Goal: Task Accomplishment & Management: Manage account settings

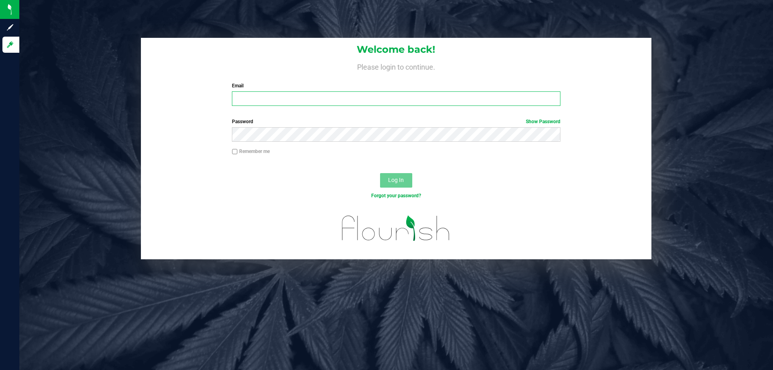
click at [340, 93] on input "Email" at bounding box center [396, 98] width 328 height 15
type input "[EMAIL_ADDRESS][DOMAIN_NAME]"
click at [380, 173] on button "Log In" at bounding box center [396, 180] width 32 height 15
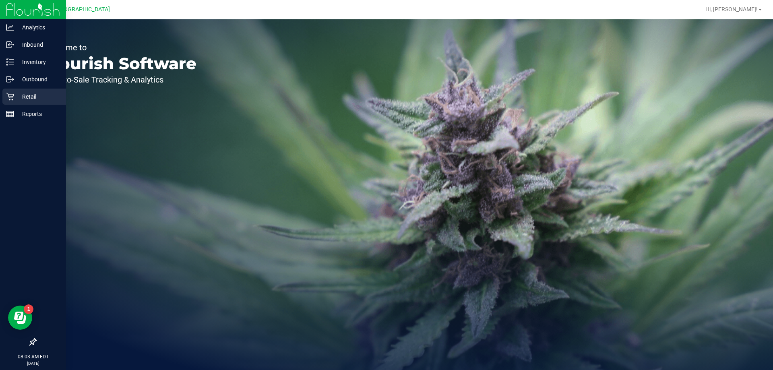
click at [32, 96] on p "Retail" at bounding box center [38, 97] width 48 height 10
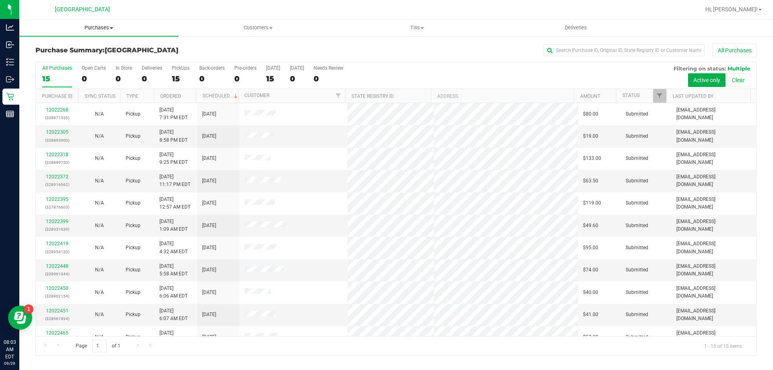
click at [87, 27] on span "Purchases" at bounding box center [98, 27] width 159 height 7
click at [52, 60] on span "Fulfillment" at bounding box center [44, 58] width 50 height 7
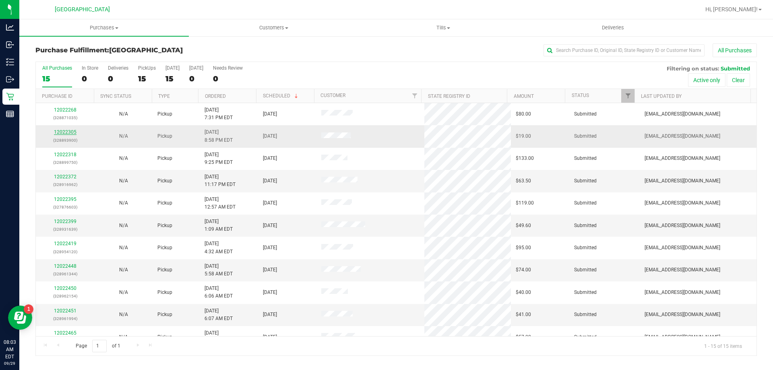
click at [70, 131] on link "12022305" at bounding box center [65, 132] width 23 height 6
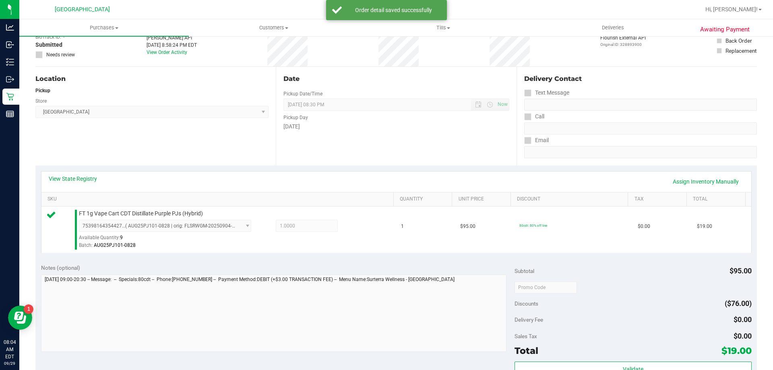
scroll to position [161, 0]
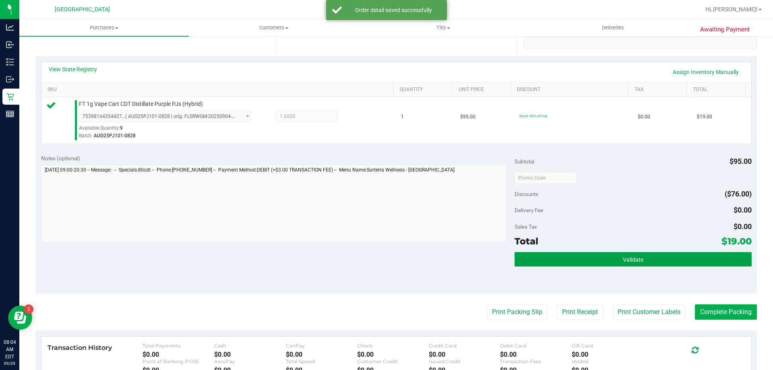
click at [597, 261] on button "Validate" at bounding box center [633, 259] width 237 height 15
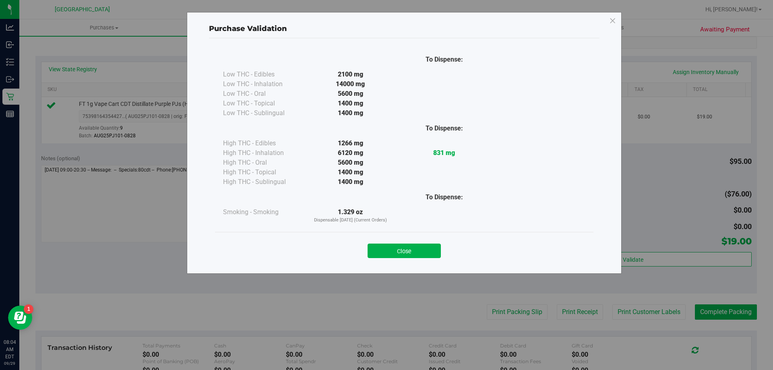
click at [411, 258] on div "Close" at bounding box center [404, 248] width 379 height 33
click at [410, 251] on button "Close" at bounding box center [404, 251] width 73 height 15
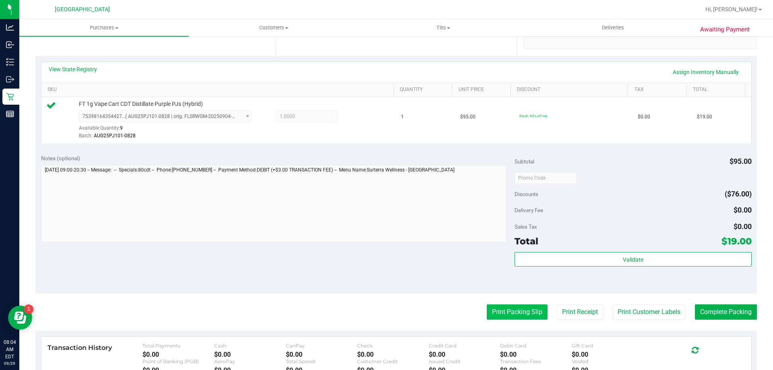
click at [516, 313] on button "Print Packing Slip" at bounding box center [517, 312] width 61 height 15
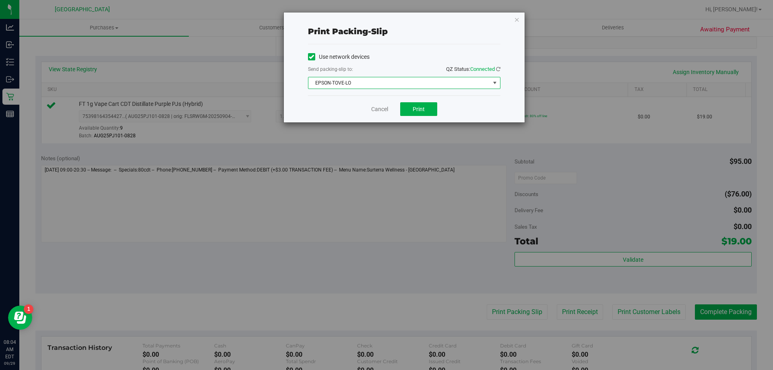
click at [404, 83] on span "EPSON-TOVE-LO" at bounding box center [400, 82] width 182 height 11
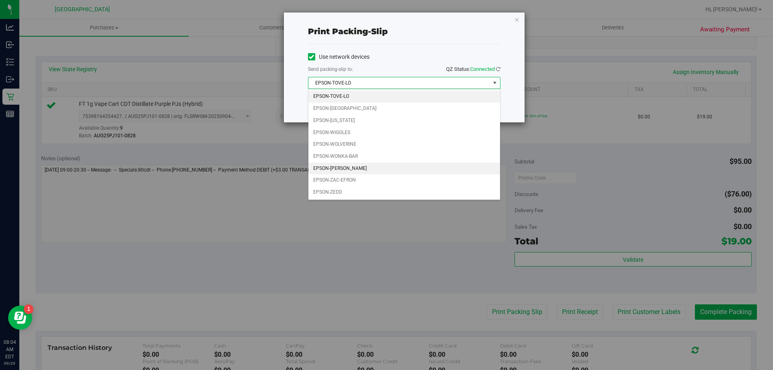
click at [369, 168] on li "EPSON-[PERSON_NAME]" at bounding box center [405, 169] width 192 height 12
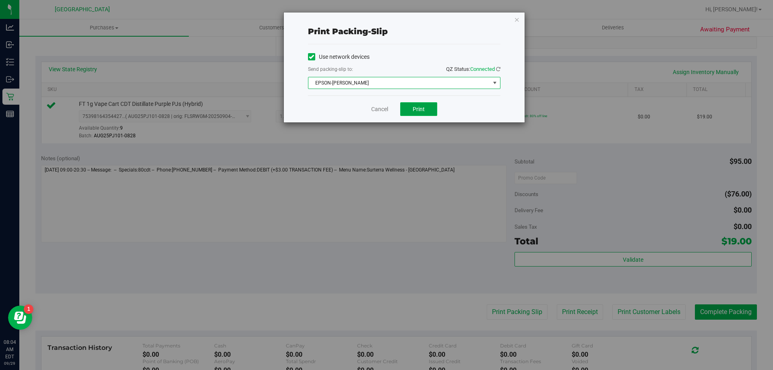
click at [423, 108] on span "Print" at bounding box center [419, 109] width 12 height 6
click at [518, 18] on icon "button" at bounding box center [517, 20] width 6 height 10
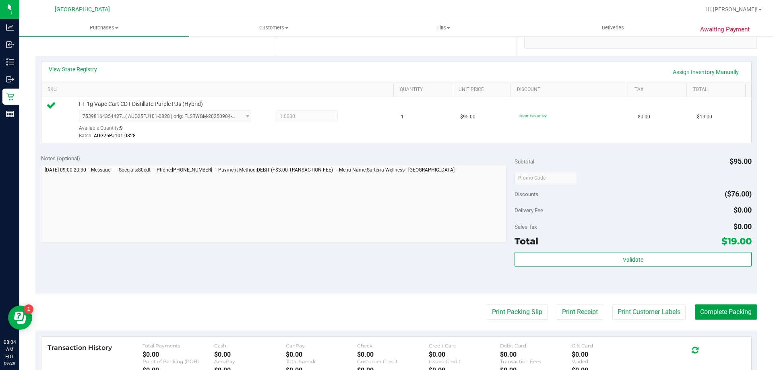
click at [701, 308] on button "Complete Packing" at bounding box center [726, 312] width 62 height 15
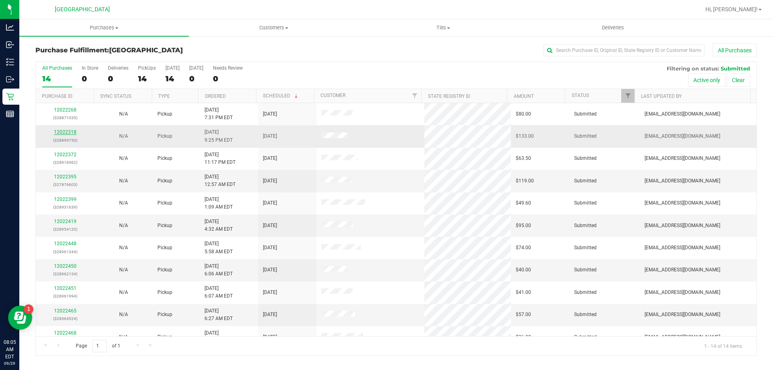
click at [71, 133] on link "12022318" at bounding box center [65, 132] width 23 height 6
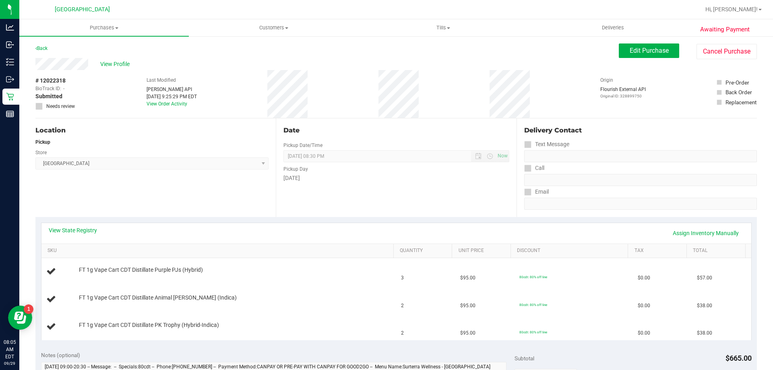
scroll to position [40, 0]
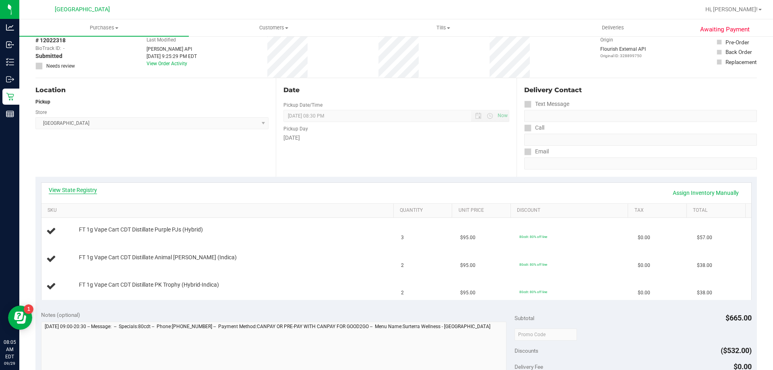
click at [84, 193] on link "View State Registry" at bounding box center [73, 190] width 48 height 8
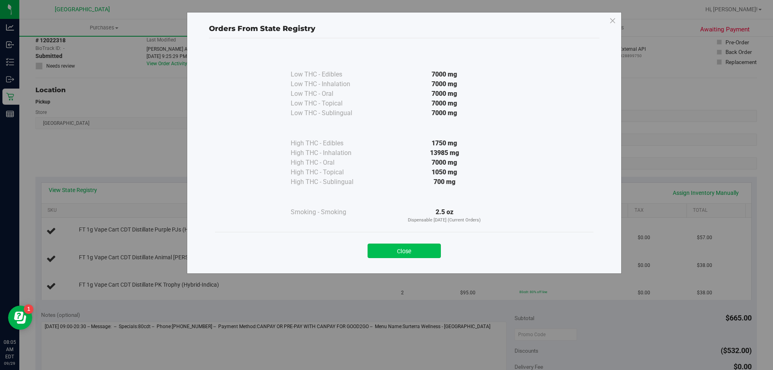
click at [398, 252] on button "Close" at bounding box center [404, 251] width 73 height 15
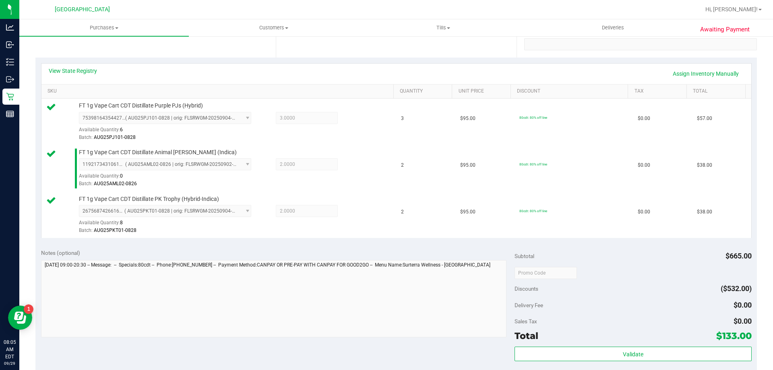
scroll to position [201, 0]
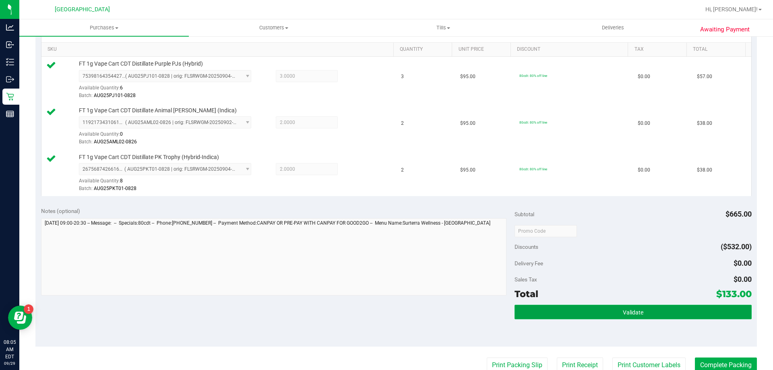
drag, startPoint x: 592, startPoint y: 307, endPoint x: 587, endPoint y: 310, distance: 5.3
click at [591, 307] on button "Validate" at bounding box center [633, 312] width 237 height 15
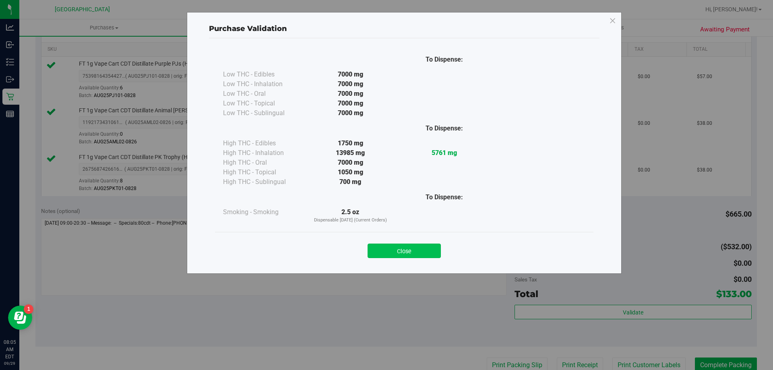
click at [388, 249] on button "Close" at bounding box center [404, 251] width 73 height 15
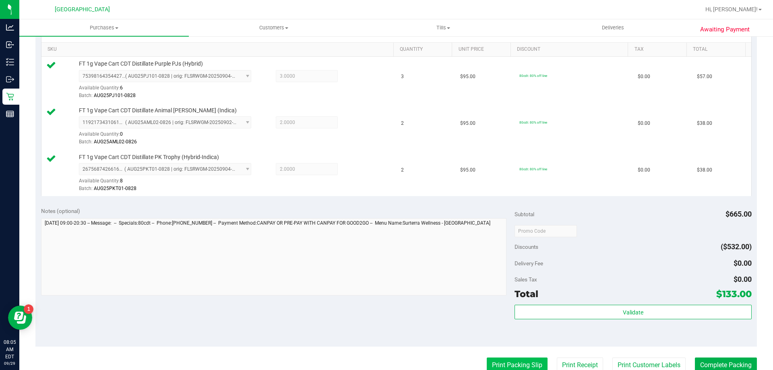
click at [526, 359] on button "Print Packing Slip" at bounding box center [517, 365] width 61 height 15
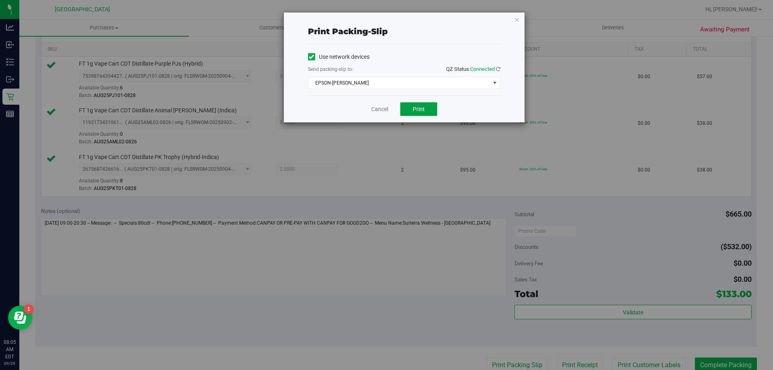
click at [420, 106] on span "Print" at bounding box center [419, 109] width 12 height 6
click at [515, 21] on icon "button" at bounding box center [517, 20] width 6 height 10
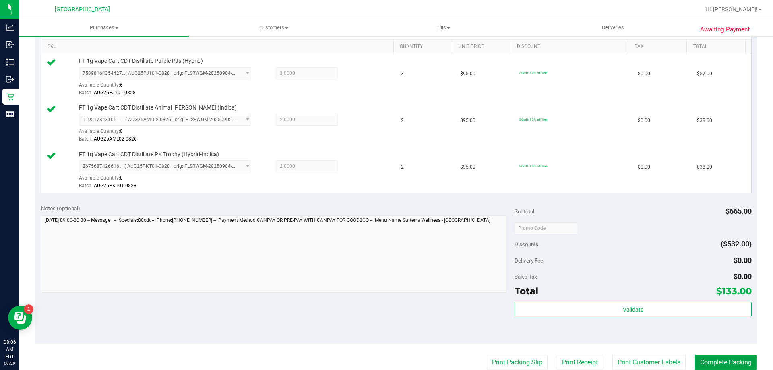
click at [720, 364] on button "Complete Packing" at bounding box center [726, 362] width 62 height 15
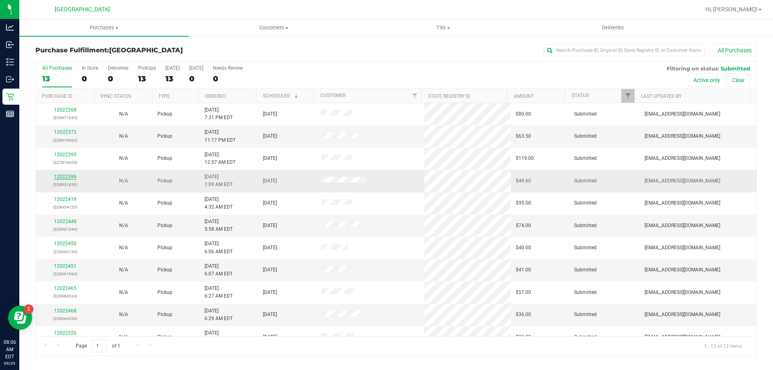
click at [62, 177] on link "12022399" at bounding box center [65, 177] width 23 height 6
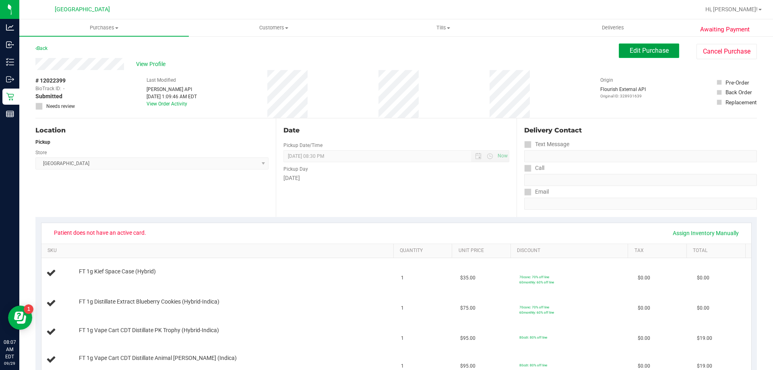
click at [658, 54] on span "Edit Purchase" at bounding box center [649, 51] width 39 height 8
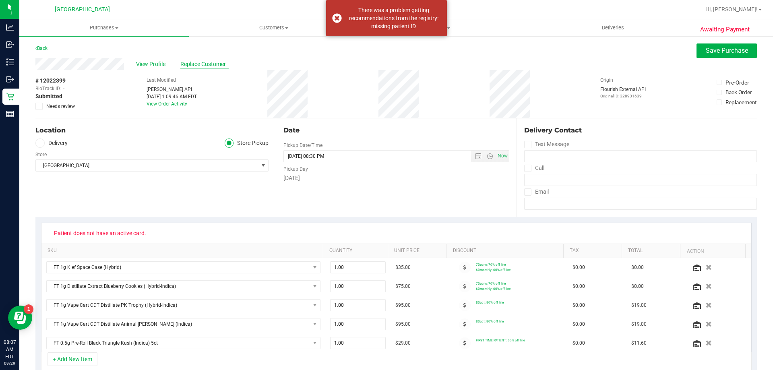
click at [202, 66] on span "Replace Customer" at bounding box center [204, 64] width 48 height 8
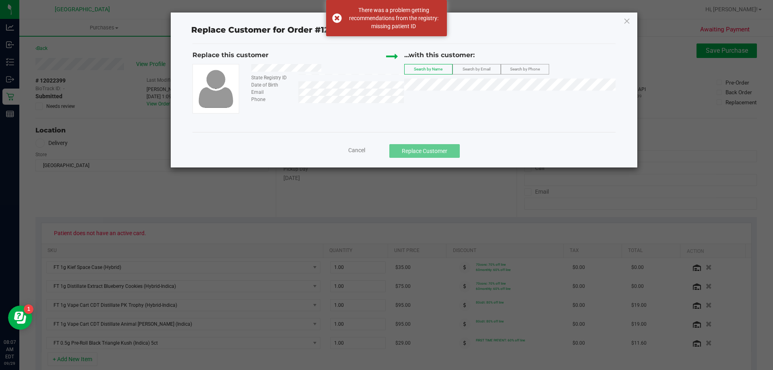
click at [282, 73] on div at bounding box center [324, 69] width 159 height 10
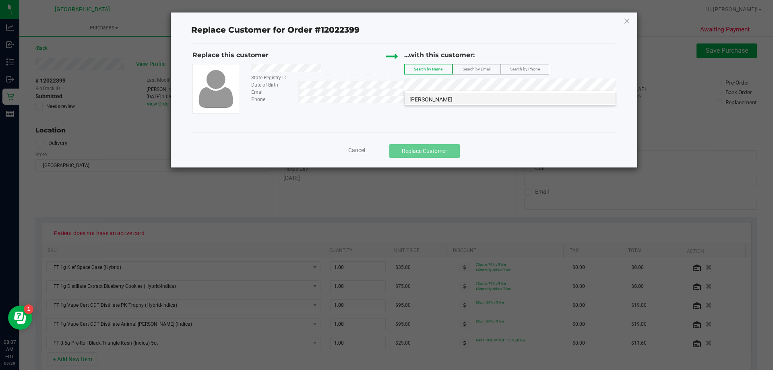
click at [453, 98] on span "Stephanie Silverman" at bounding box center [431, 99] width 43 height 6
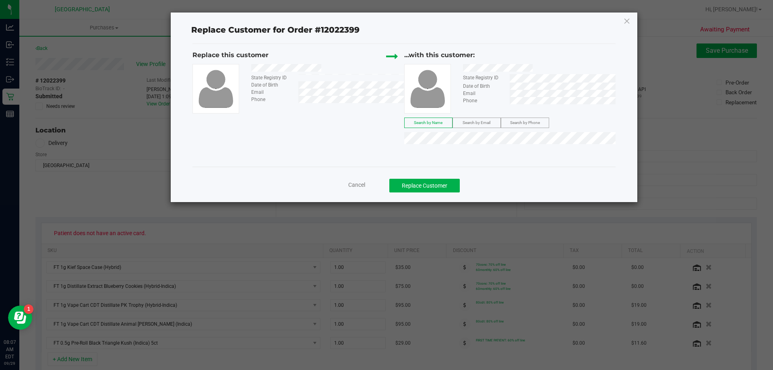
click at [483, 121] on span "Search by Email" at bounding box center [477, 122] width 28 height 4
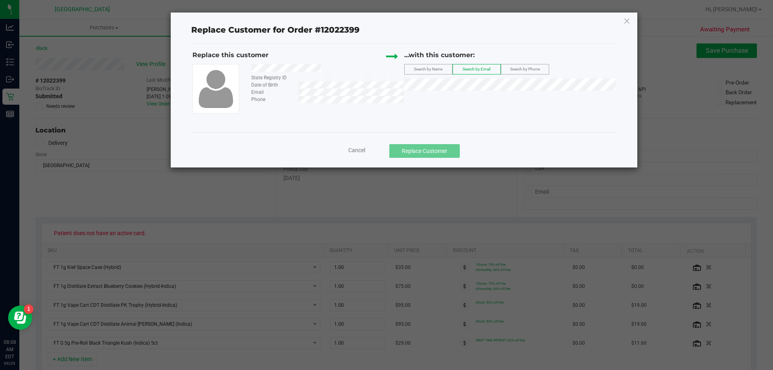
click at [356, 149] on span "Cancel" at bounding box center [356, 150] width 17 height 6
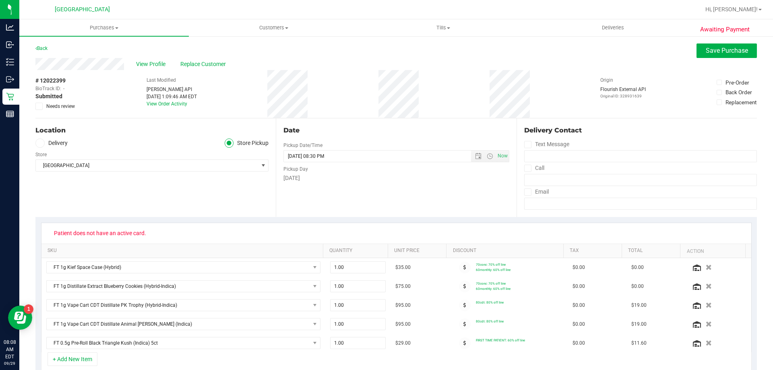
click at [41, 106] on icon at bounding box center [39, 106] width 5 height 0
click at [0, 0] on input "Needs review" at bounding box center [0, 0] width 0 height 0
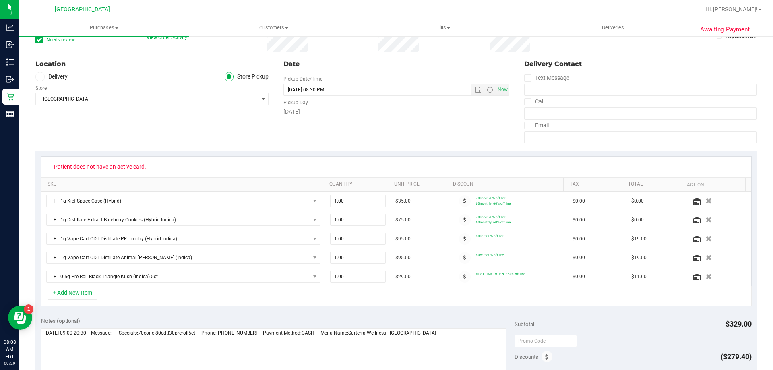
scroll to position [201, 0]
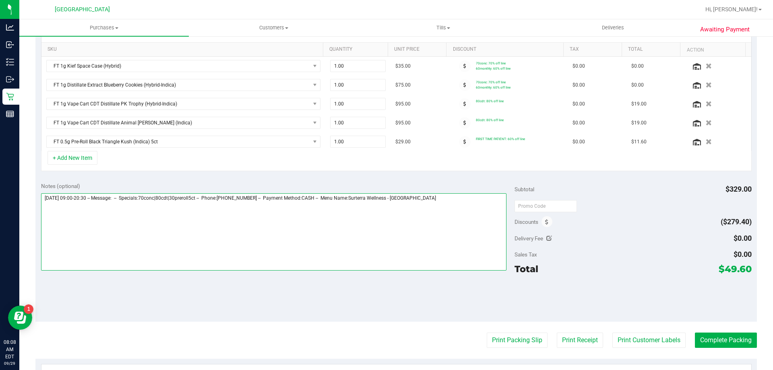
click at [458, 203] on textarea at bounding box center [274, 231] width 466 height 77
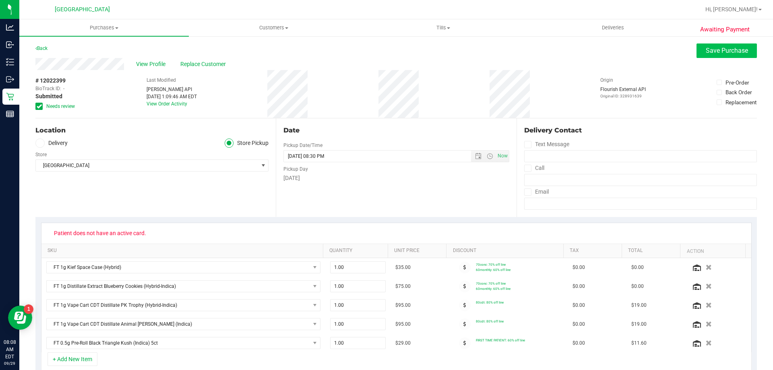
type textarea "Monday 09/29/2025 09:00-20:30 -- Message: -- Specials:70conc|80cdt|30preroll5ct…"
click at [723, 52] on span "Save Purchase" at bounding box center [727, 51] width 42 height 8
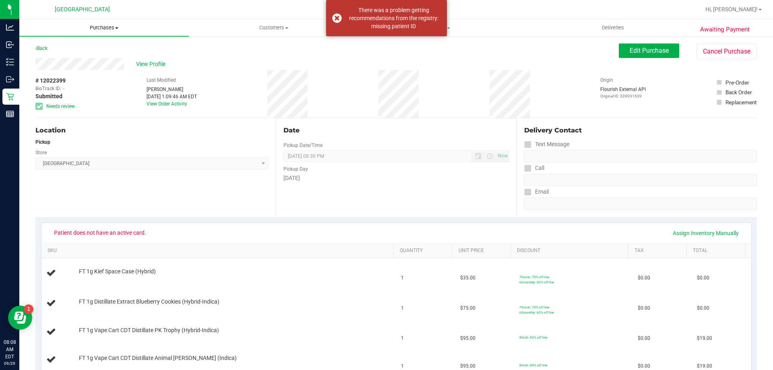
click at [112, 21] on uib-tab-heading "Purchases Summary of purchases Fulfillment All purchases" at bounding box center [104, 27] width 170 height 17
click at [68, 57] on li "Fulfillment" at bounding box center [104, 59] width 170 height 10
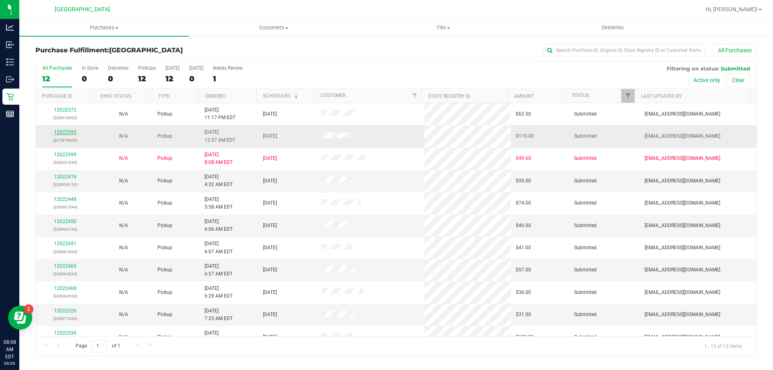
click at [63, 133] on link "12022395" at bounding box center [65, 132] width 23 height 6
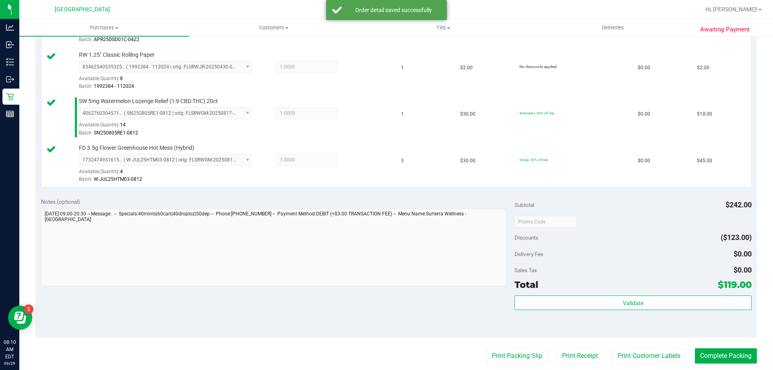
scroll to position [377, 0]
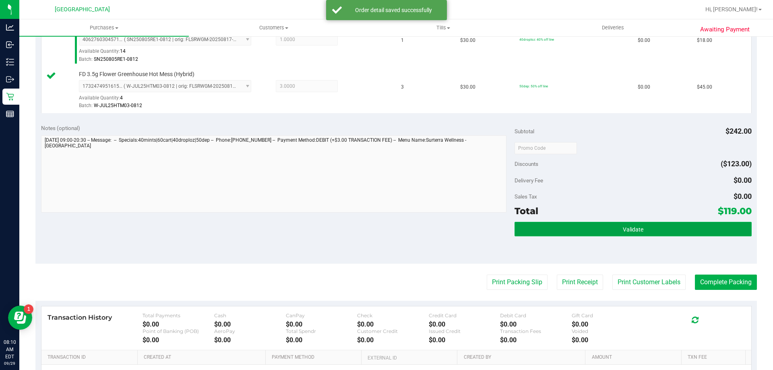
click at [587, 232] on button "Validate" at bounding box center [633, 229] width 237 height 15
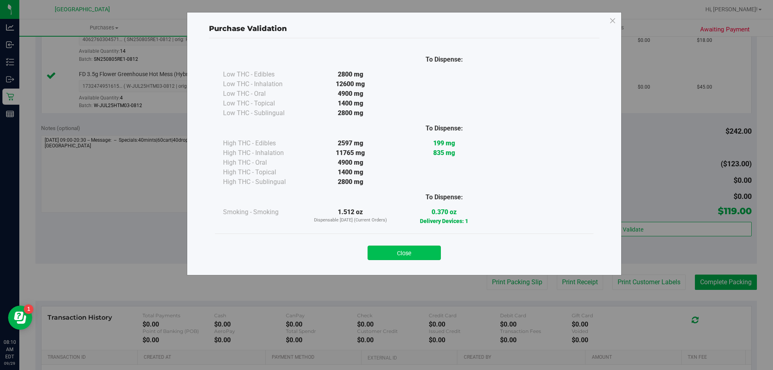
click at [417, 250] on button "Close" at bounding box center [404, 253] width 73 height 15
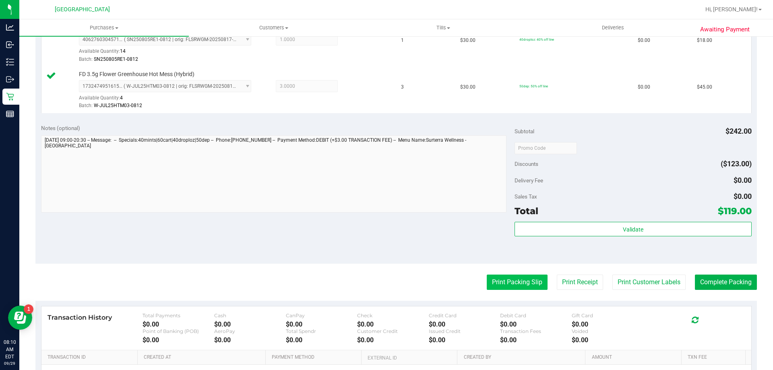
click at [507, 284] on button "Print Packing Slip" at bounding box center [517, 282] width 61 height 15
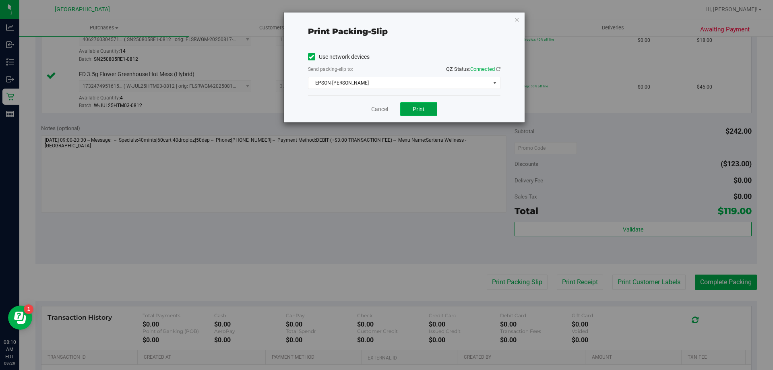
click at [431, 110] on button "Print" at bounding box center [418, 109] width 37 height 14
click at [518, 22] on icon "button" at bounding box center [517, 20] width 6 height 10
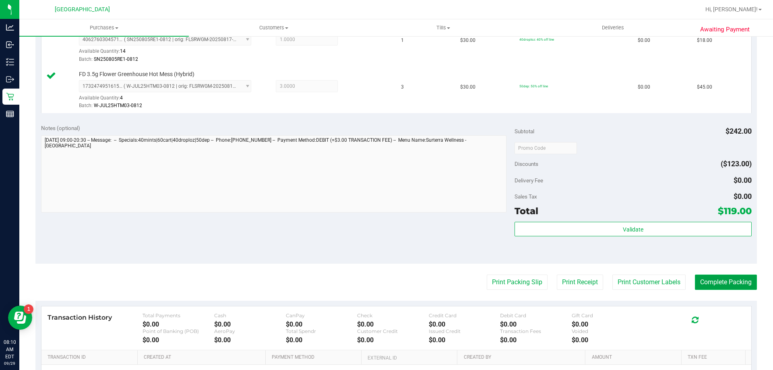
click at [705, 279] on button "Complete Packing" at bounding box center [726, 282] width 62 height 15
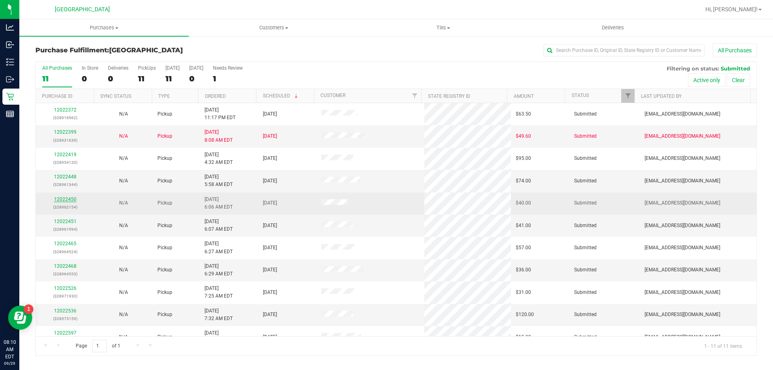
click at [72, 200] on link "12022450" at bounding box center [65, 200] width 23 height 6
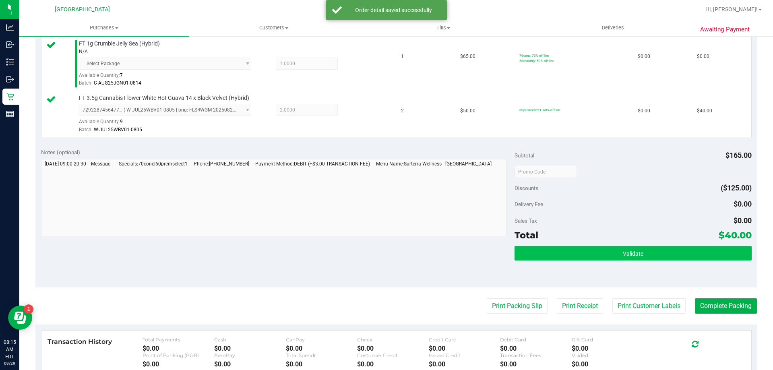
scroll to position [242, 0]
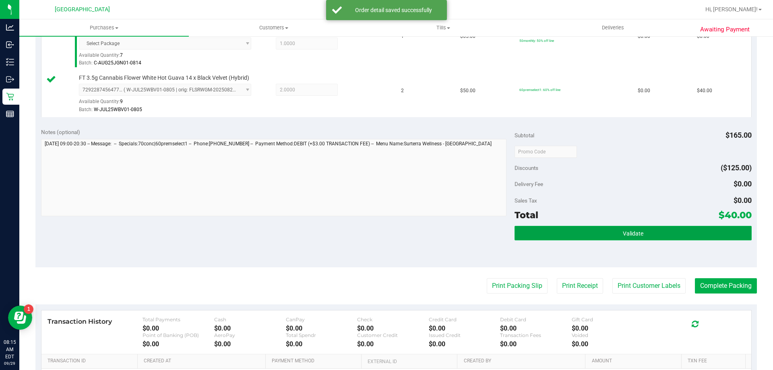
click at [535, 232] on button "Validate" at bounding box center [633, 233] width 237 height 15
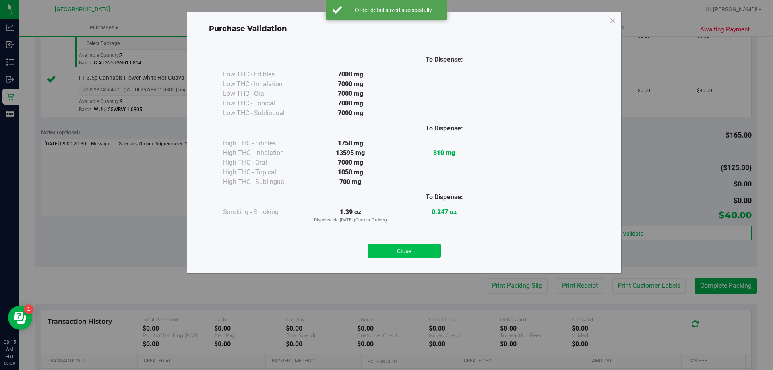
click at [416, 255] on button "Close" at bounding box center [404, 251] width 73 height 15
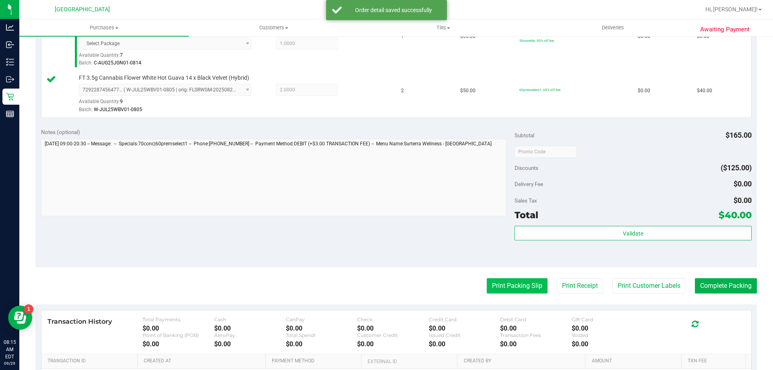
click at [506, 284] on button "Print Packing Slip" at bounding box center [517, 285] width 61 height 15
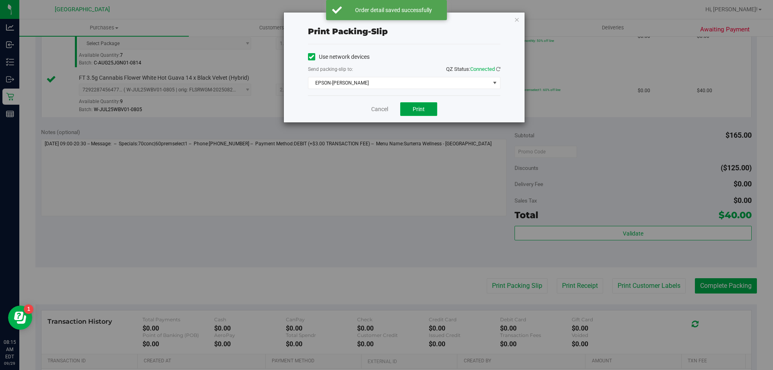
click at [424, 113] on button "Print" at bounding box center [418, 109] width 37 height 14
click at [519, 17] on icon "button" at bounding box center [517, 20] width 6 height 10
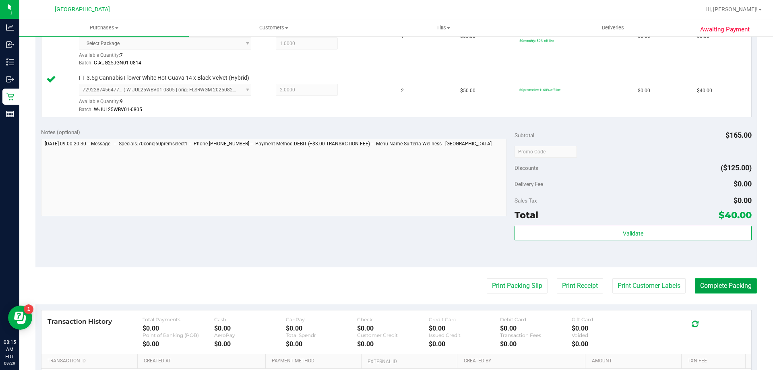
click at [714, 288] on button "Complete Packing" at bounding box center [726, 285] width 62 height 15
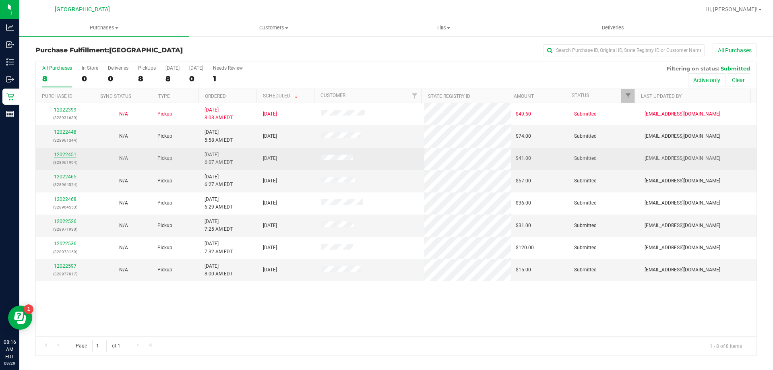
click at [69, 154] on link "12022451" at bounding box center [65, 155] width 23 height 6
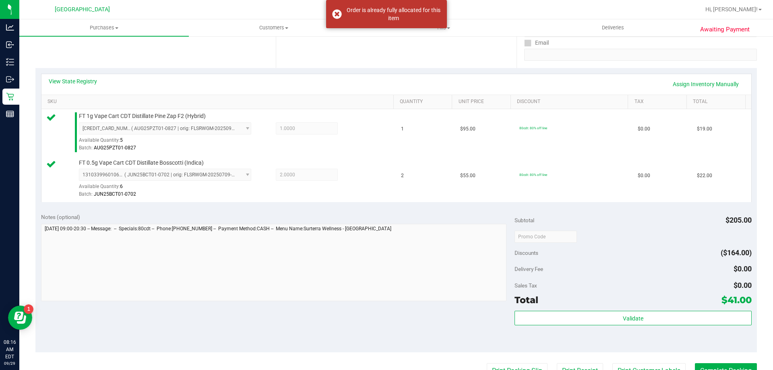
scroll to position [161, 0]
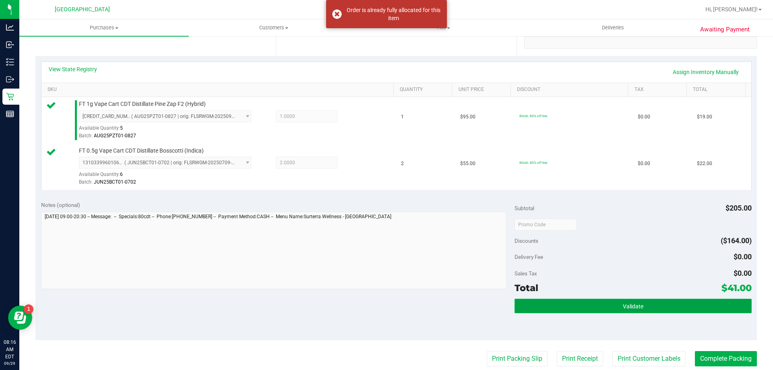
click at [602, 304] on button "Validate" at bounding box center [633, 306] width 237 height 15
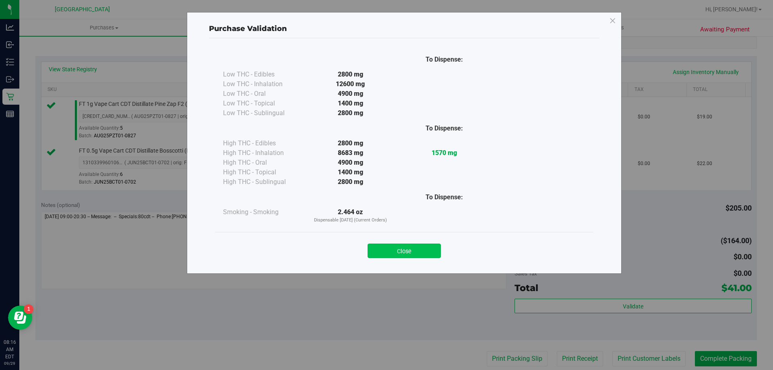
click at [412, 250] on button "Close" at bounding box center [404, 251] width 73 height 15
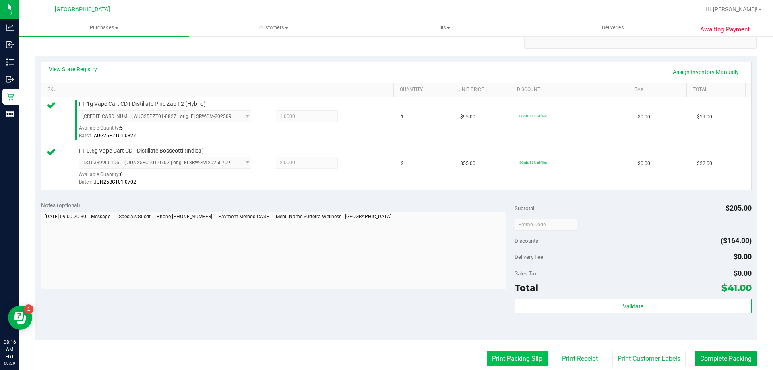
click at [491, 354] on button "Print Packing Slip" at bounding box center [517, 358] width 61 height 15
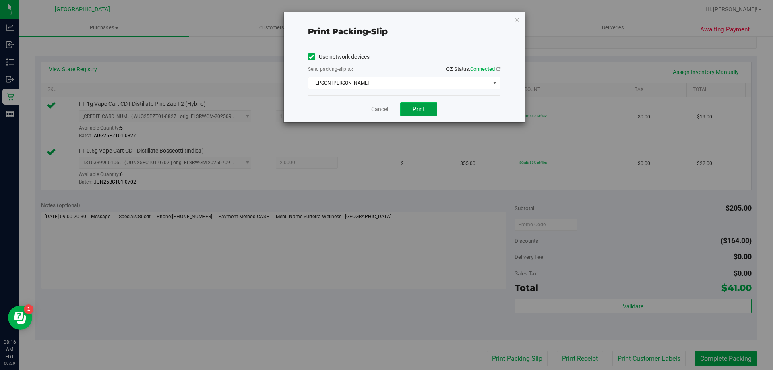
click at [411, 105] on button "Print" at bounding box center [418, 109] width 37 height 14
click at [516, 18] on icon "button" at bounding box center [517, 20] width 6 height 10
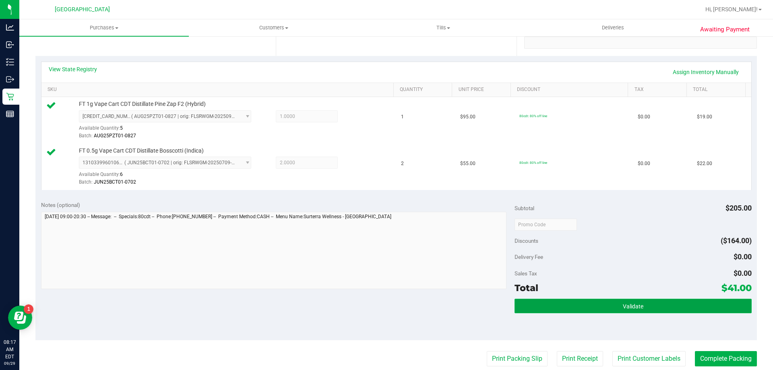
click at [673, 308] on button "Validate" at bounding box center [633, 306] width 237 height 15
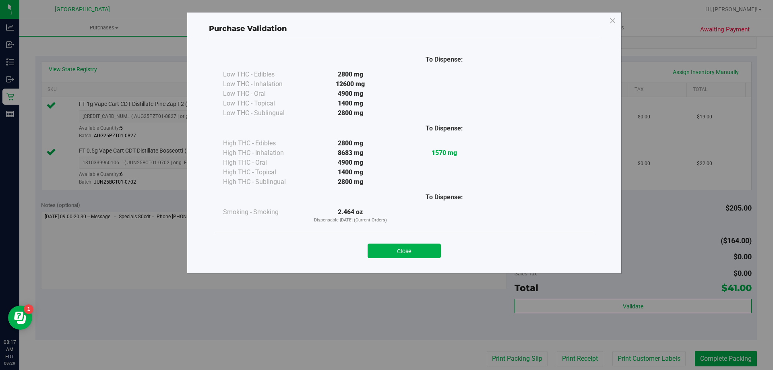
drag, startPoint x: 370, startPoint y: 249, endPoint x: 391, endPoint y: 254, distance: 21.6
click at [371, 248] on button "Close" at bounding box center [404, 251] width 73 height 15
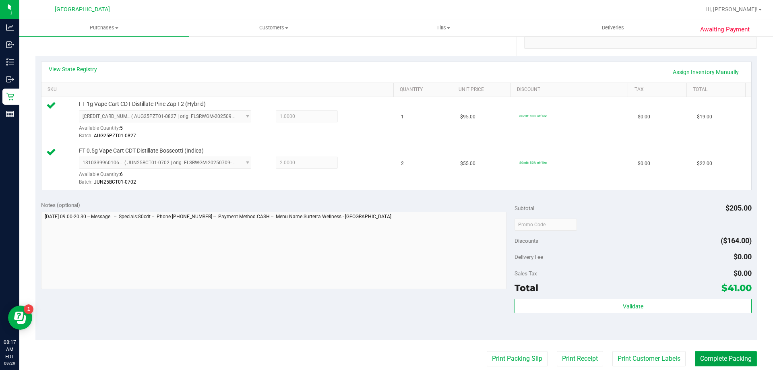
click at [708, 354] on button "Complete Packing" at bounding box center [726, 358] width 62 height 15
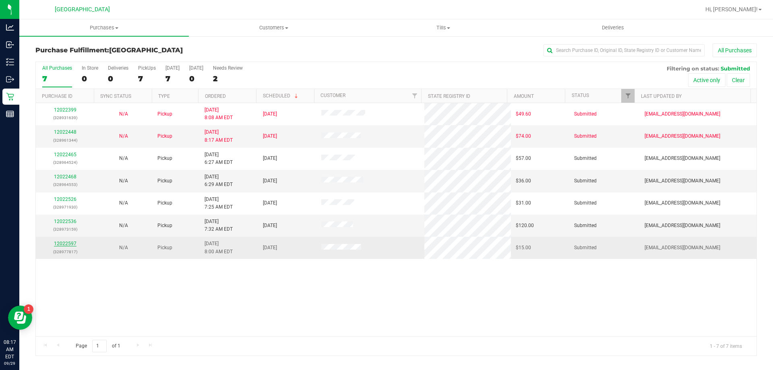
click at [64, 242] on link "12022597" at bounding box center [65, 244] width 23 height 6
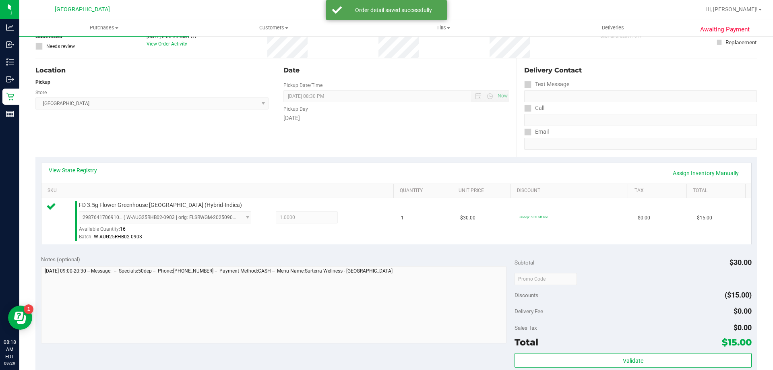
scroll to position [81, 0]
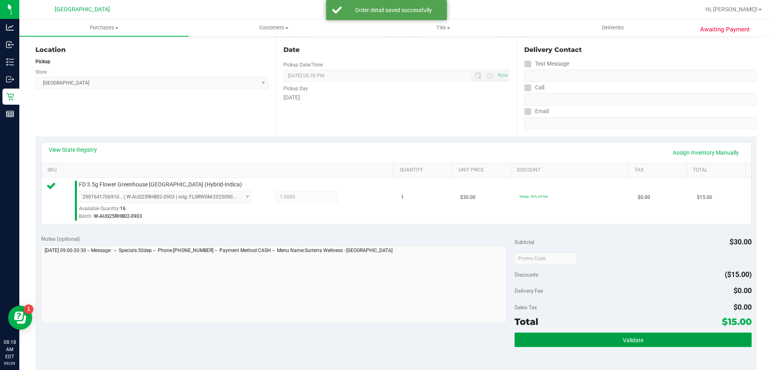
click at [601, 339] on button "Validate" at bounding box center [633, 340] width 237 height 15
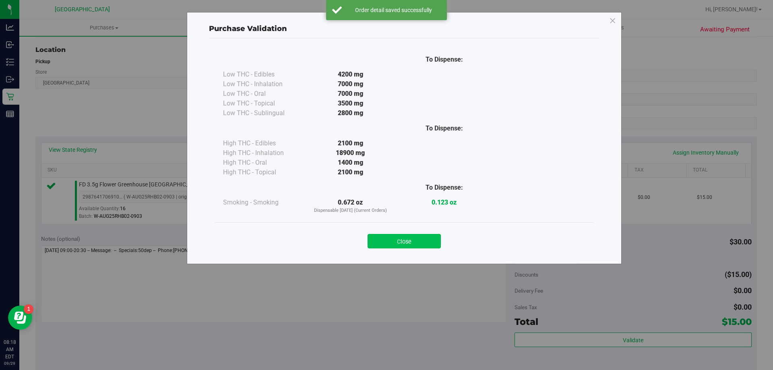
click at [422, 242] on button "Close" at bounding box center [404, 241] width 73 height 15
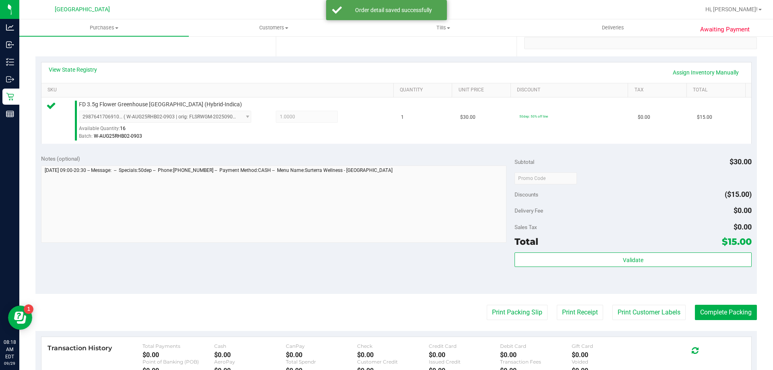
scroll to position [161, 0]
click at [518, 310] on button "Print Packing Slip" at bounding box center [517, 312] width 61 height 15
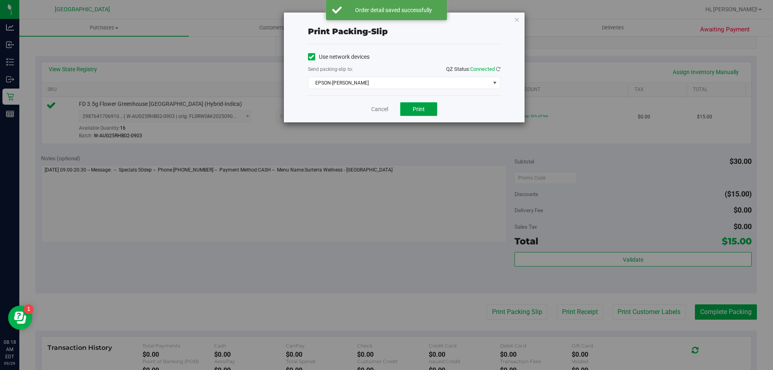
click at [425, 108] on button "Print" at bounding box center [418, 109] width 37 height 14
click at [518, 20] on icon "button" at bounding box center [517, 20] width 6 height 10
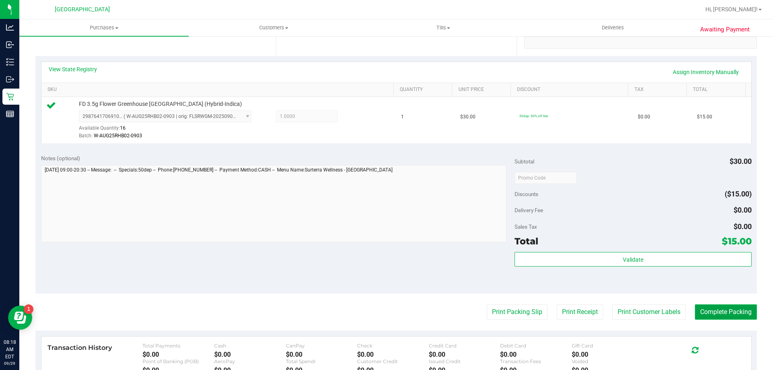
click at [726, 313] on button "Complete Packing" at bounding box center [726, 312] width 62 height 15
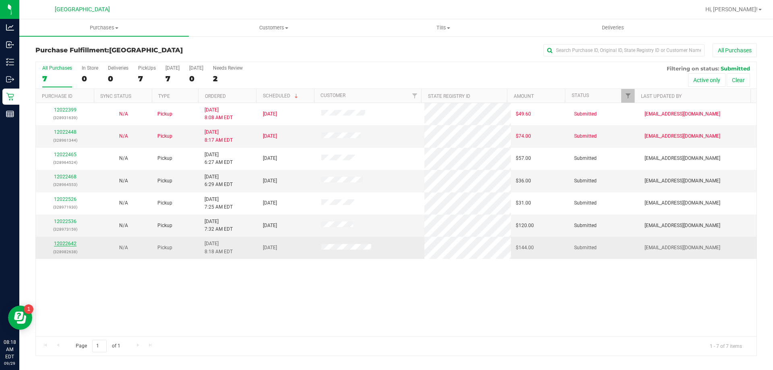
click at [56, 244] on link "12022642" at bounding box center [65, 244] width 23 height 6
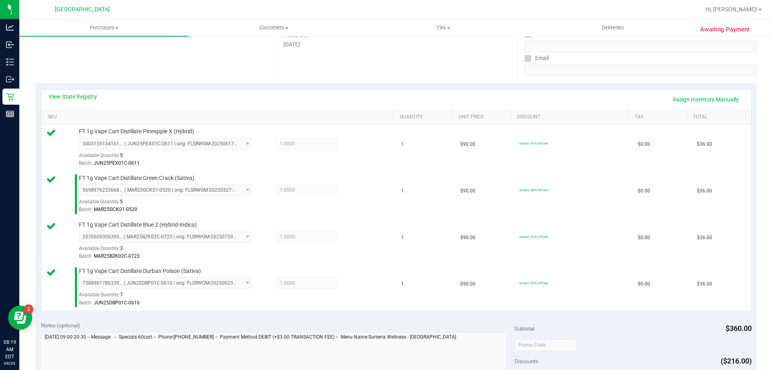
scroll to position [201, 0]
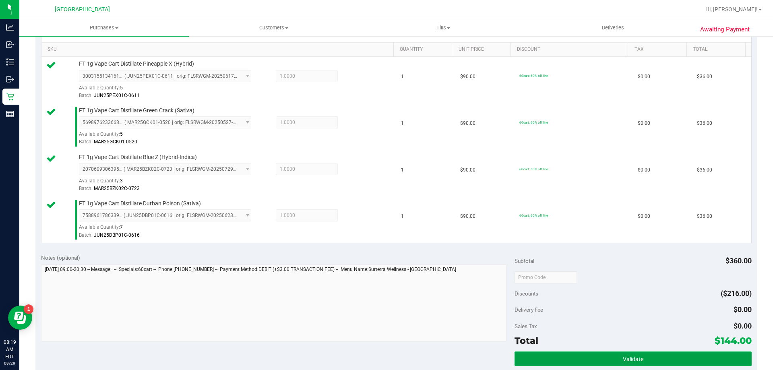
click at [589, 356] on button "Validate" at bounding box center [633, 359] width 237 height 15
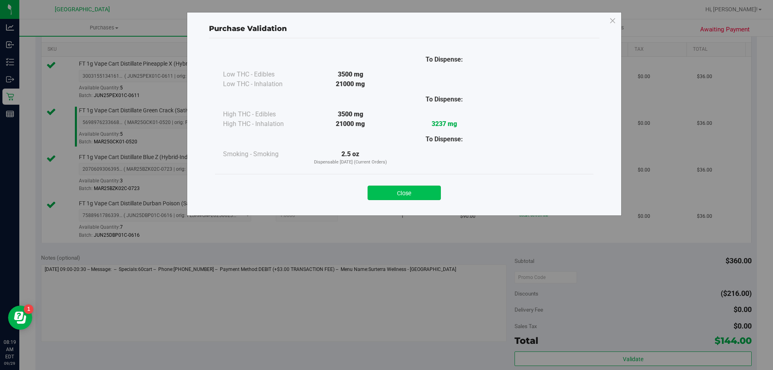
click at [411, 193] on button "Close" at bounding box center [404, 193] width 73 height 15
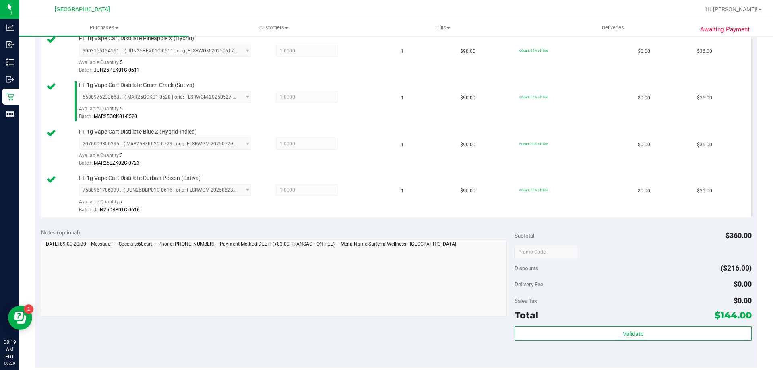
scroll to position [322, 0]
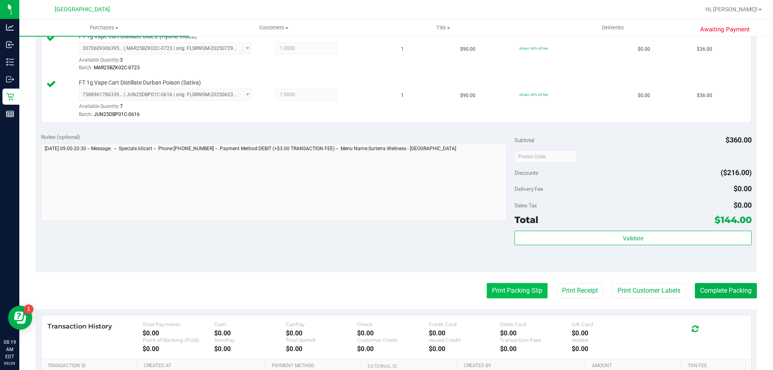
click at [522, 287] on button "Print Packing Slip" at bounding box center [517, 290] width 61 height 15
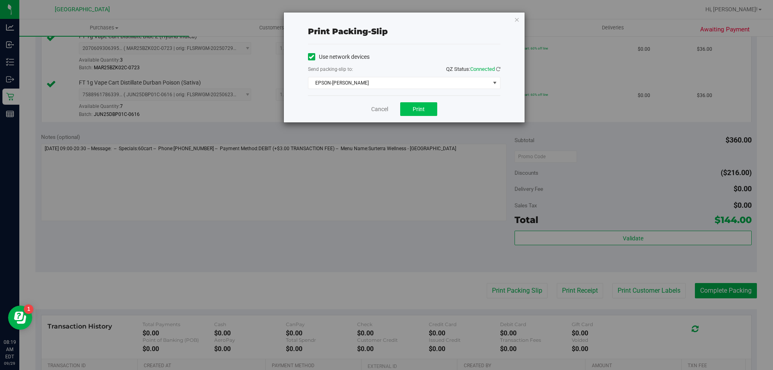
click at [436, 107] on div "Cancel Print" at bounding box center [404, 108] width 193 height 27
click at [433, 107] on button "Print" at bounding box center [418, 109] width 37 height 14
click at [516, 18] on icon "button" at bounding box center [517, 20] width 6 height 10
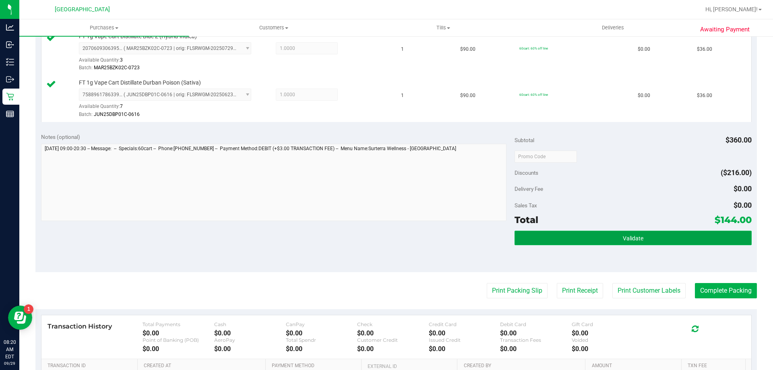
click at [628, 233] on button "Validate" at bounding box center [633, 238] width 237 height 15
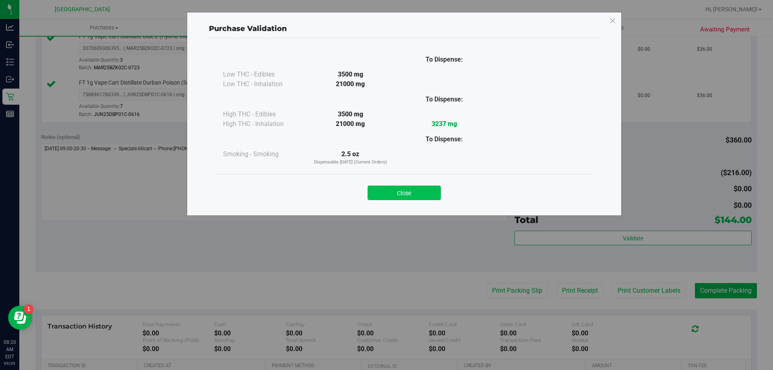
click at [431, 191] on button "Close" at bounding box center [404, 193] width 73 height 15
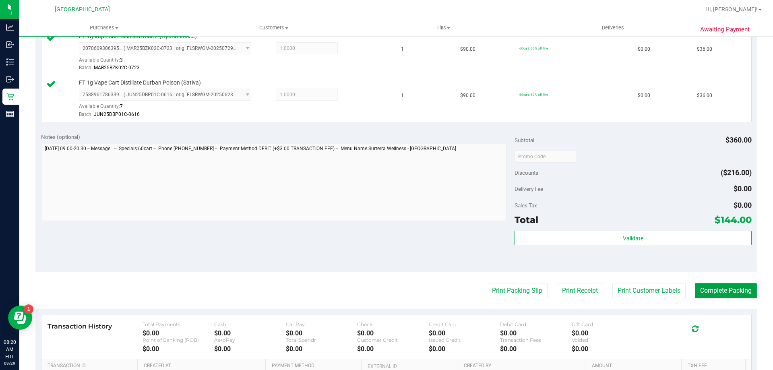
click at [722, 287] on button "Complete Packing" at bounding box center [726, 290] width 62 height 15
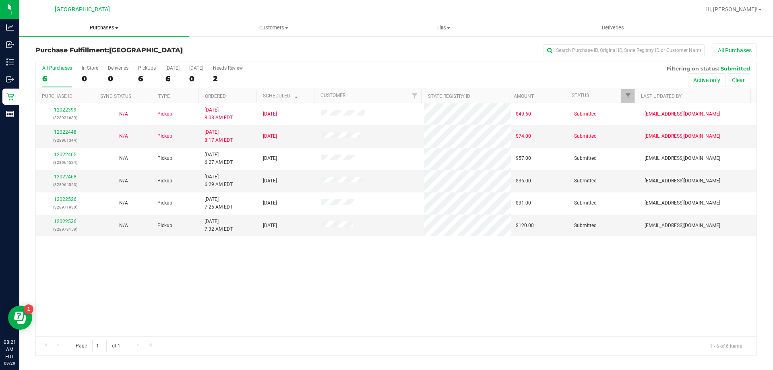
click at [92, 29] on span "Purchases" at bounding box center [104, 27] width 170 height 7
click at [62, 58] on span "Fulfillment" at bounding box center [44, 58] width 50 height 7
drag, startPoint x: 104, startPoint y: 27, endPoint x: 93, endPoint y: 34, distance: 12.7
click at [103, 27] on span "Purchases" at bounding box center [104, 27] width 170 height 7
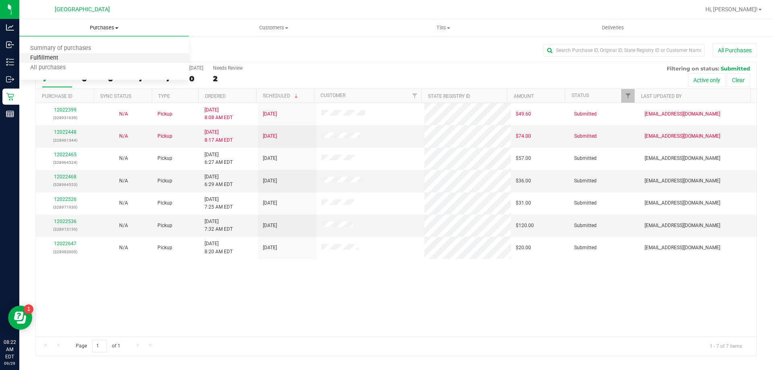
click at [43, 60] on span "Fulfillment" at bounding box center [44, 58] width 50 height 7
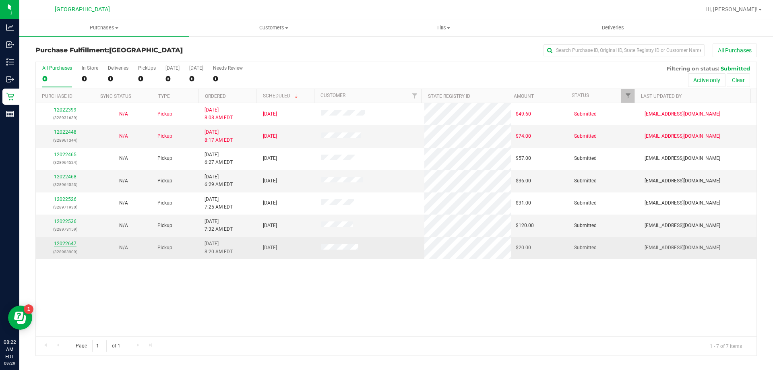
click at [62, 245] on link "12022647" at bounding box center [65, 244] width 23 height 6
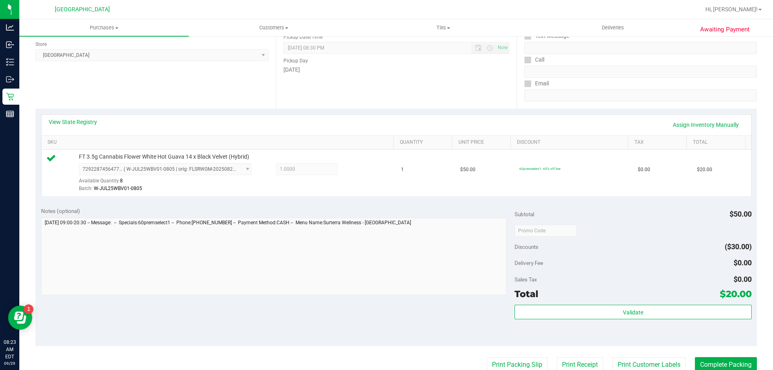
scroll to position [121, 0]
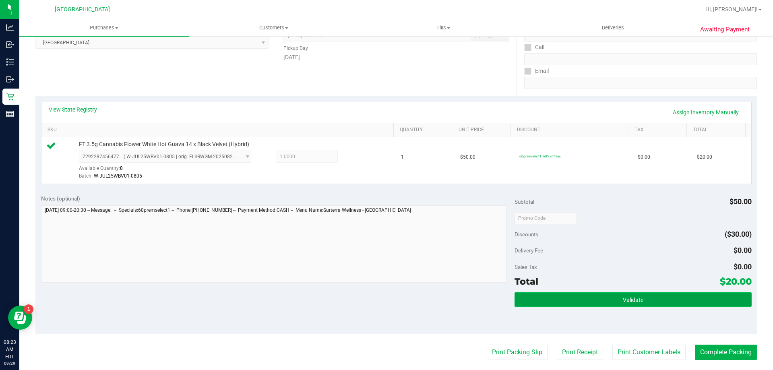
click at [601, 298] on button "Validate" at bounding box center [633, 299] width 237 height 15
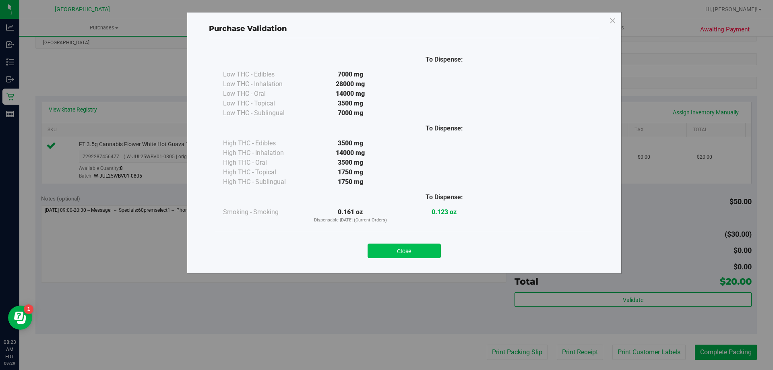
click at [419, 255] on button "Close" at bounding box center [404, 251] width 73 height 15
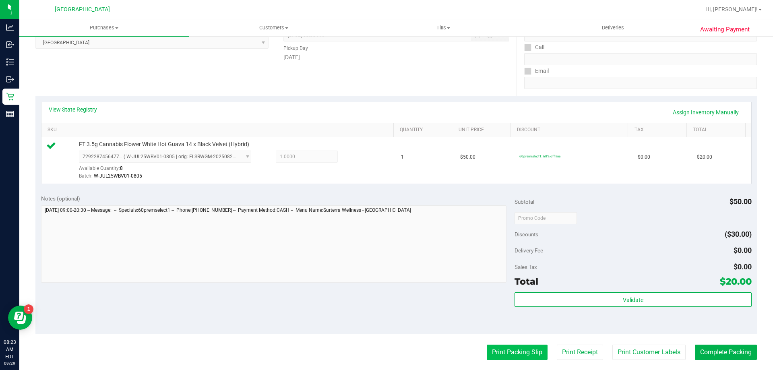
click at [506, 351] on button "Print Packing Slip" at bounding box center [517, 352] width 61 height 15
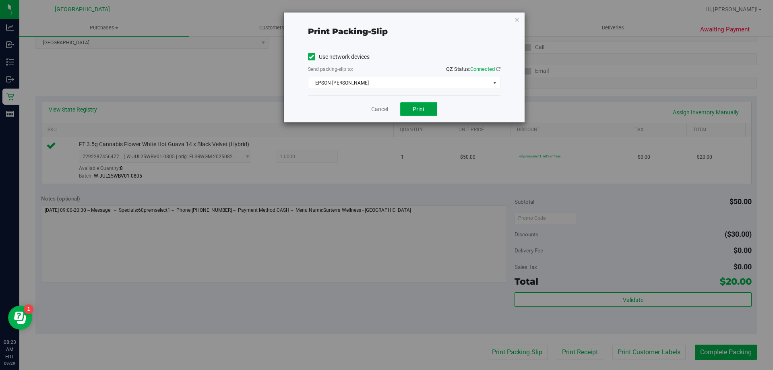
click at [416, 105] on button "Print" at bounding box center [418, 109] width 37 height 14
click at [515, 23] on icon "button" at bounding box center [517, 20] width 6 height 10
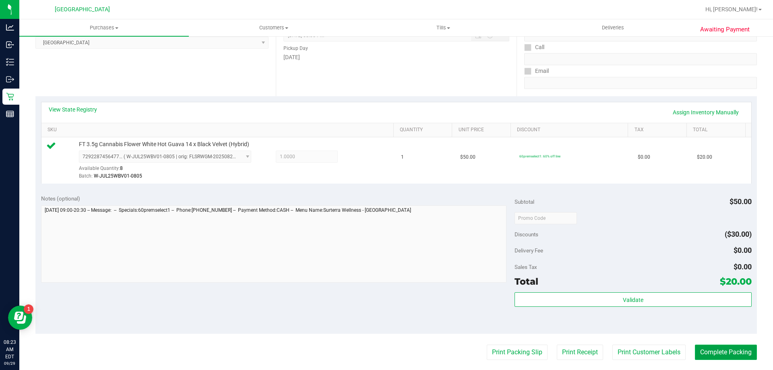
click at [702, 350] on button "Complete Packing" at bounding box center [726, 352] width 62 height 15
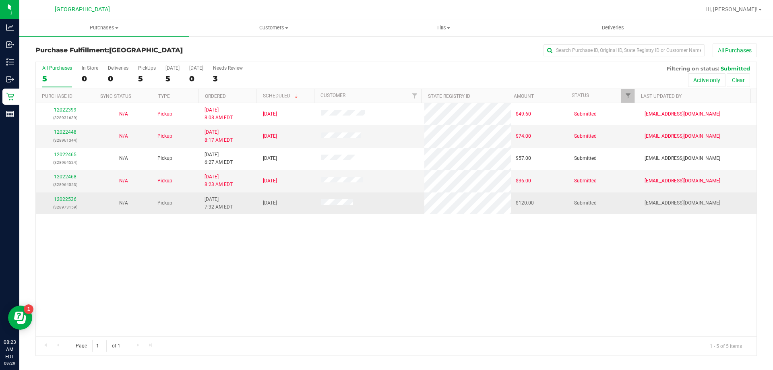
click at [73, 199] on link "12022536" at bounding box center [65, 200] width 23 height 6
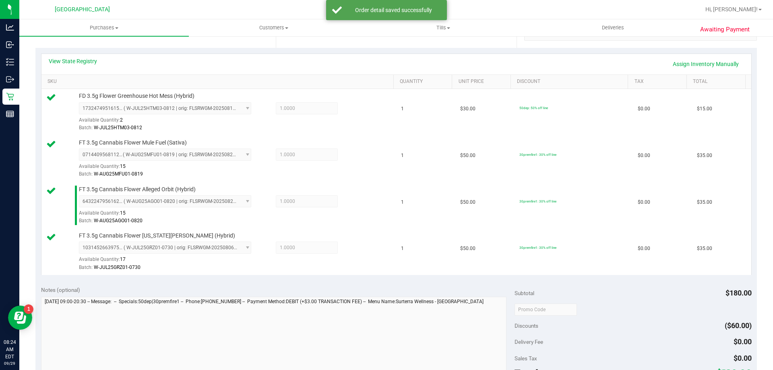
scroll to position [282, 0]
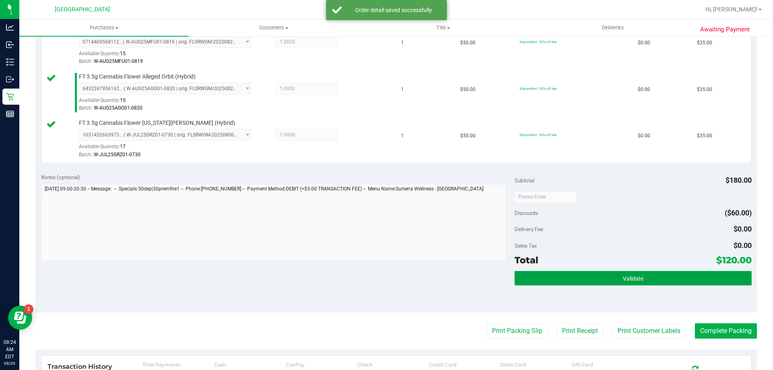
click at [582, 282] on button "Validate" at bounding box center [633, 278] width 237 height 15
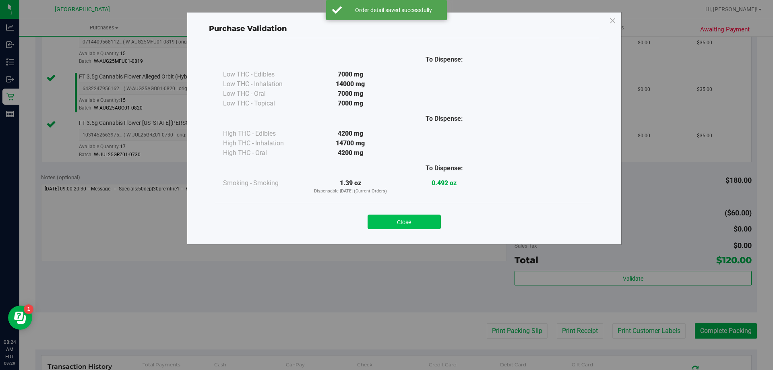
click at [421, 219] on button "Close" at bounding box center [404, 222] width 73 height 15
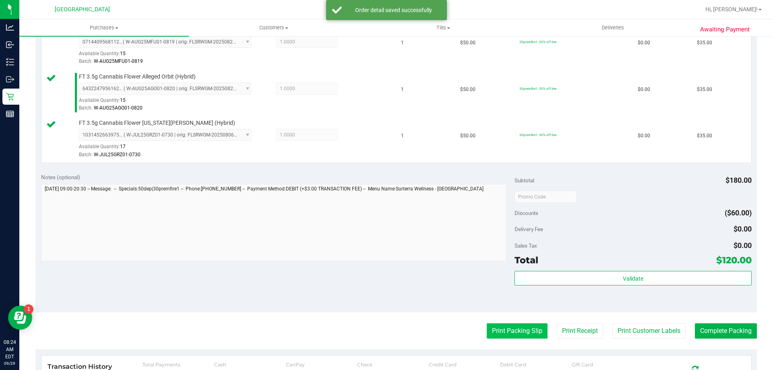
click at [491, 329] on button "Print Packing Slip" at bounding box center [517, 330] width 61 height 15
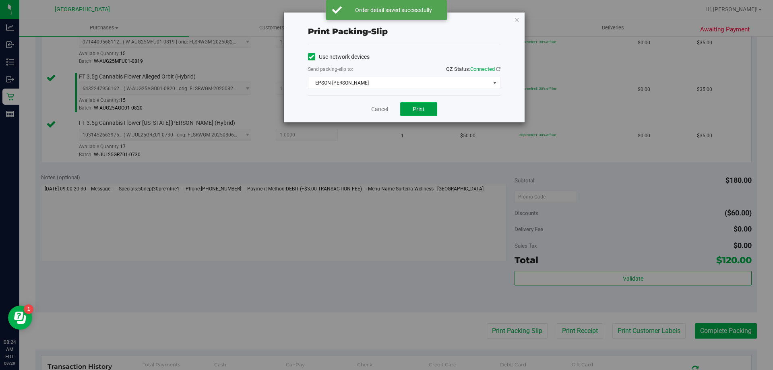
click at [420, 108] on span "Print" at bounding box center [419, 109] width 12 height 6
click at [518, 20] on icon "button" at bounding box center [517, 20] width 6 height 10
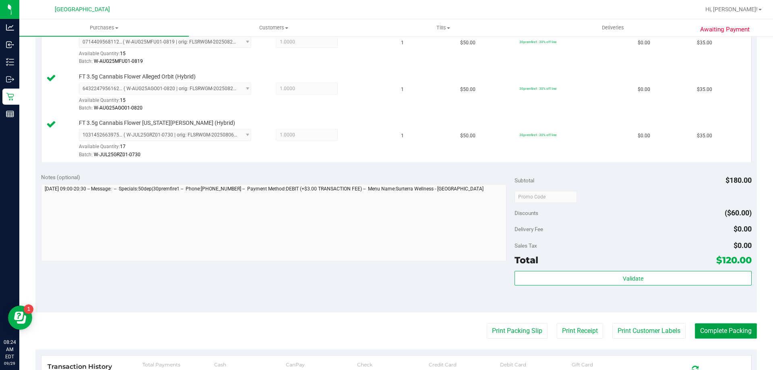
click at [708, 336] on button "Complete Packing" at bounding box center [726, 330] width 62 height 15
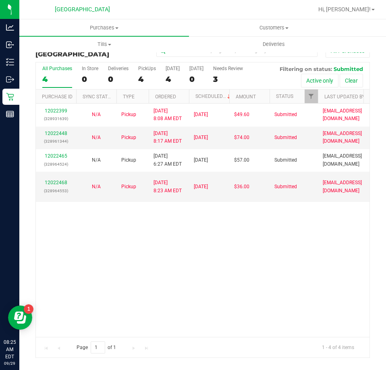
click at [130, 232] on div "12022399 (328931639) N/A Pickup 9/29/2025 8:08 AM EDT 9/29/2025 $49.60 Submitte…" at bounding box center [203, 220] width 334 height 233
click at [105, 44] on span "Tills" at bounding box center [104, 44] width 169 height 7
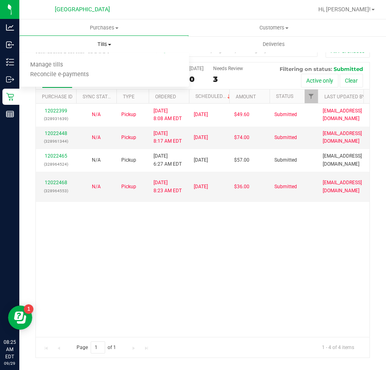
click at [76, 60] on ul "Manage tills Reconcile e-payments" at bounding box center [104, 70] width 170 height 34
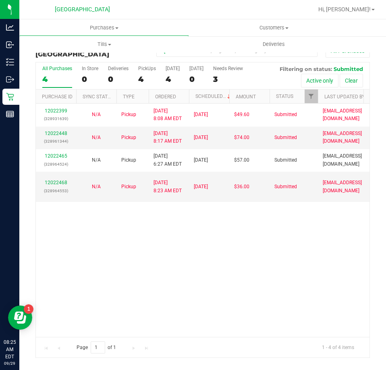
click at [103, 16] on div "[GEOGRAPHIC_DATA]" at bounding box center [83, 10] width 121 height 16
click at [97, 27] on span "Purchases" at bounding box center [104, 27] width 169 height 7
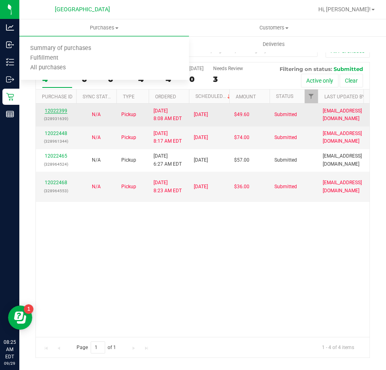
click at [58, 110] on link "12022399" at bounding box center [56, 111] width 23 height 6
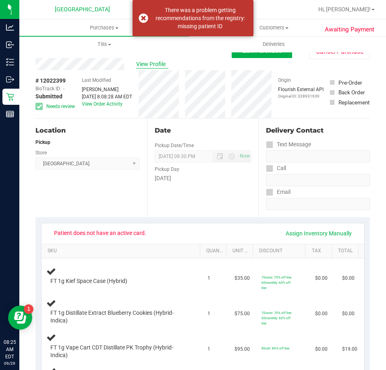
click at [157, 61] on span "View Profile" at bounding box center [152, 64] width 32 height 8
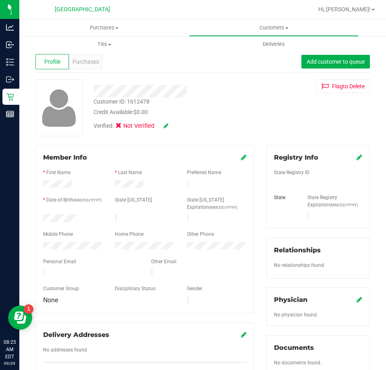
click at [132, 104] on div "Customer ID: 1612478" at bounding box center [121, 101] width 56 height 8
copy div "1612478"
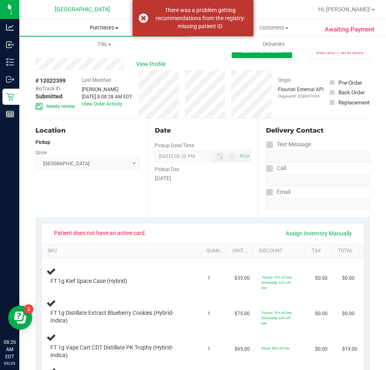
click at [93, 26] on span "Purchases" at bounding box center [104, 27] width 170 height 7
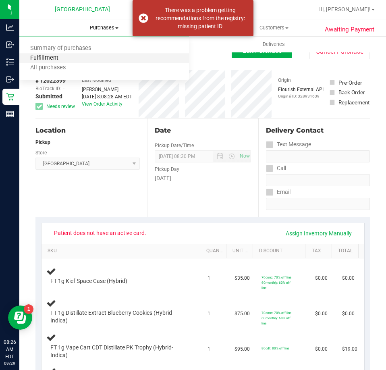
click at [53, 60] on span "Fulfillment" at bounding box center [44, 58] width 50 height 7
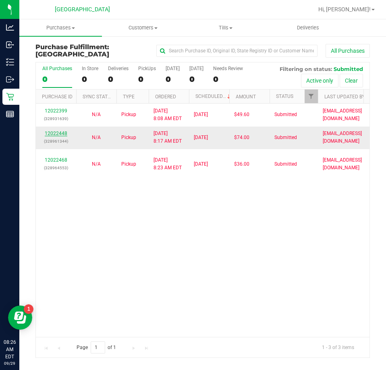
click at [61, 131] on link "12022448" at bounding box center [56, 134] width 23 height 6
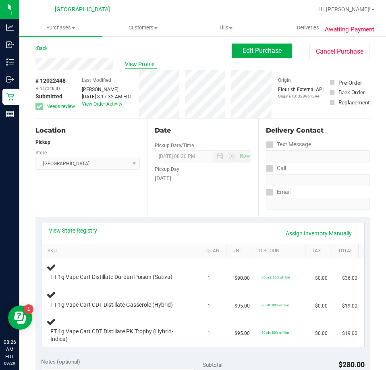
click at [136, 65] on span "View Profile" at bounding box center [141, 64] width 32 height 8
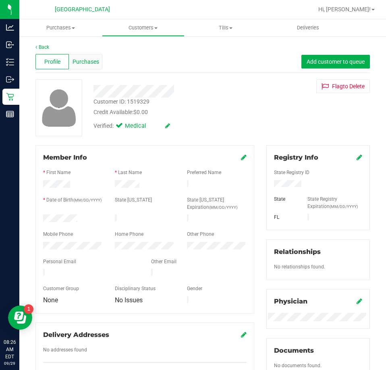
click at [97, 64] on span "Purchases" at bounding box center [86, 62] width 27 height 8
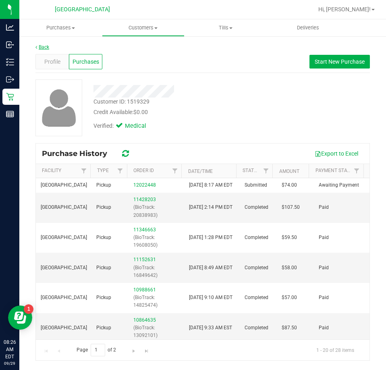
click at [45, 46] on link "Back" at bounding box center [42, 47] width 14 height 6
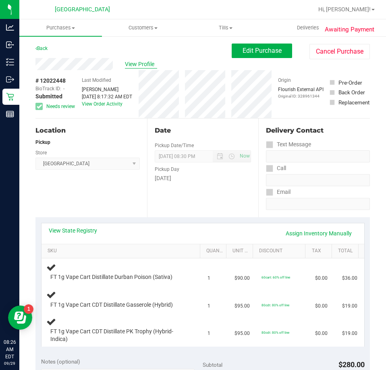
click at [136, 61] on span "View Profile" at bounding box center [141, 64] width 32 height 8
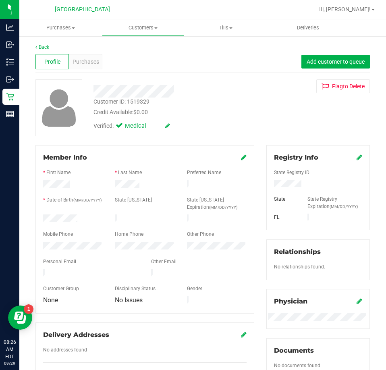
click at [138, 102] on div "Customer ID: 1519329" at bounding box center [121, 101] width 56 height 8
copy div "1519329"
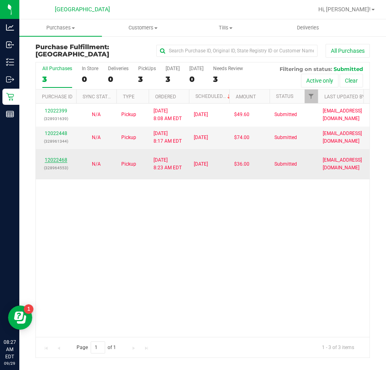
click at [58, 160] on link "12022468" at bounding box center [56, 160] width 23 height 6
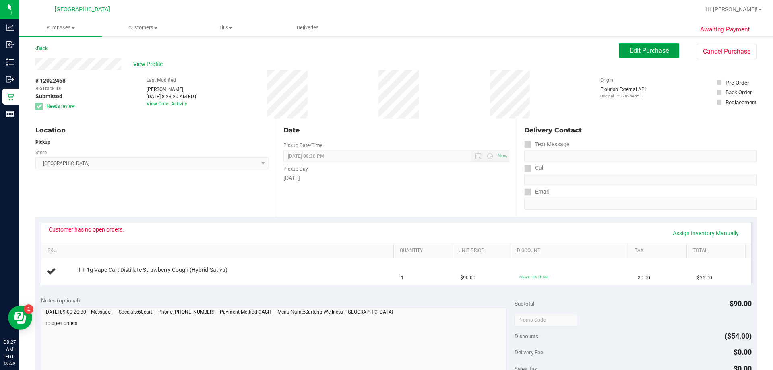
click at [630, 52] on span "Edit Purchase" at bounding box center [649, 51] width 39 height 8
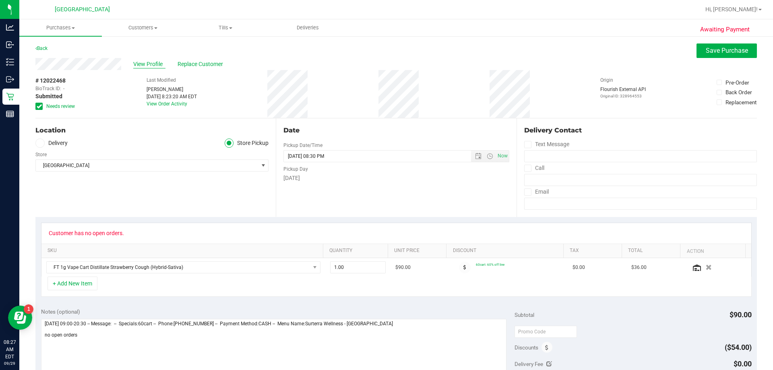
click at [145, 61] on span "View Profile" at bounding box center [149, 64] width 32 height 8
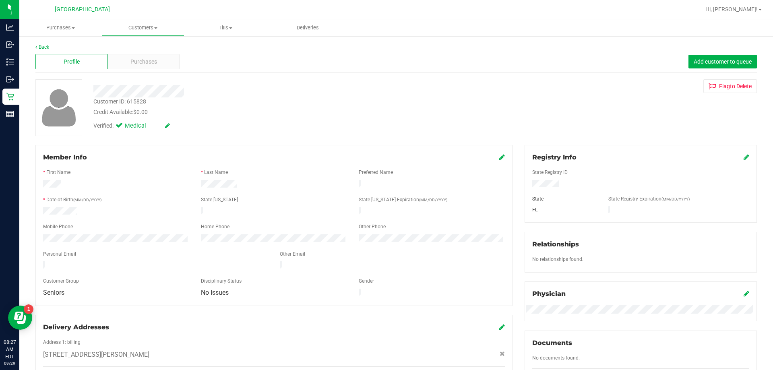
click at [131, 102] on div "Customer ID: 615828" at bounding box center [119, 101] width 53 height 8
copy div "615828"
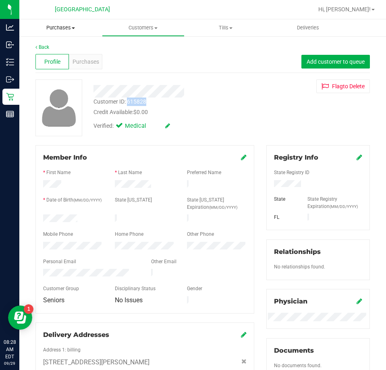
click at [62, 28] on span "Purchases" at bounding box center [60, 27] width 83 height 7
click at [49, 56] on span "Fulfillment" at bounding box center [44, 58] width 50 height 7
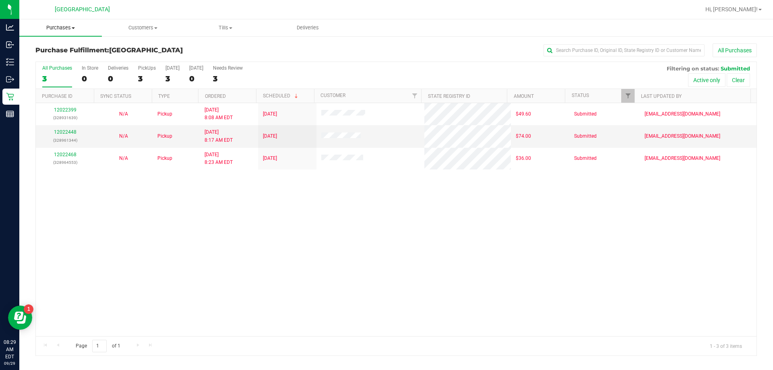
click at [56, 26] on span "Purchases" at bounding box center [60, 27] width 83 height 7
click at [48, 59] on span "Fulfillment" at bounding box center [44, 58] width 50 height 7
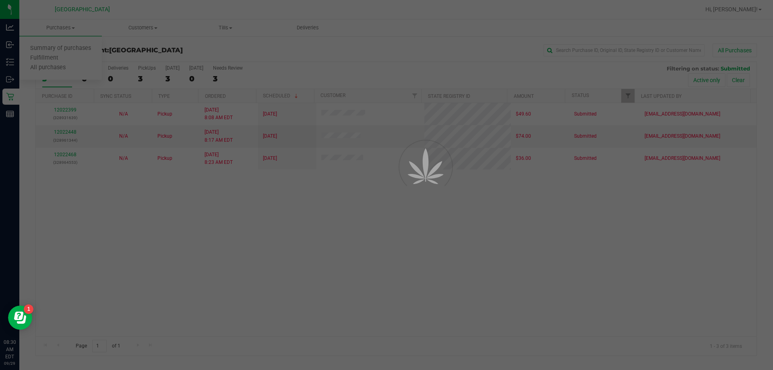
click at [68, 28] on div at bounding box center [386, 185] width 773 height 370
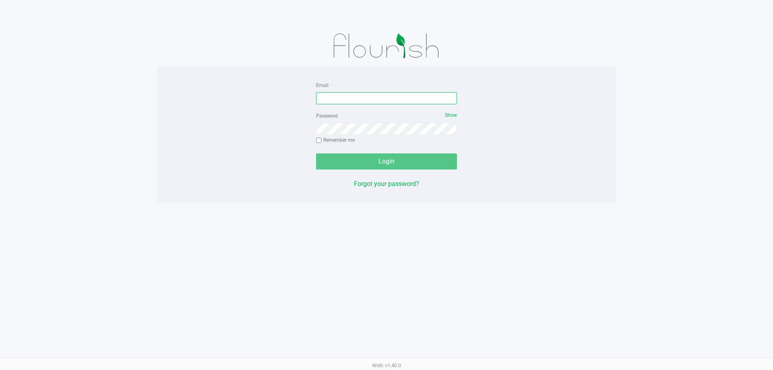
click at [348, 96] on input "Email" at bounding box center [386, 98] width 141 height 12
type input "[EMAIL_ADDRESS][DOMAIN_NAME]"
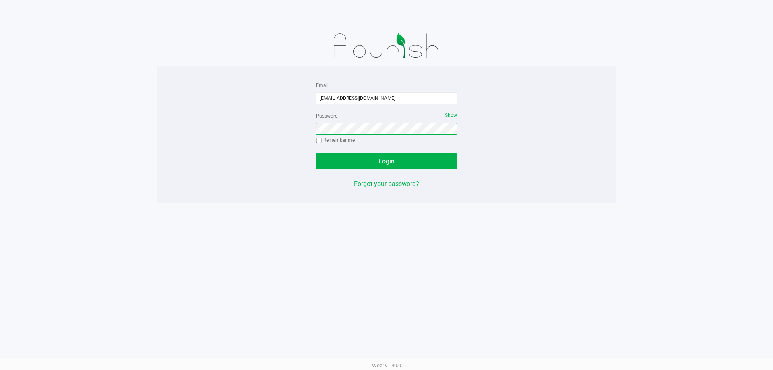
click at [316, 153] on button "Login" at bounding box center [386, 161] width 141 height 16
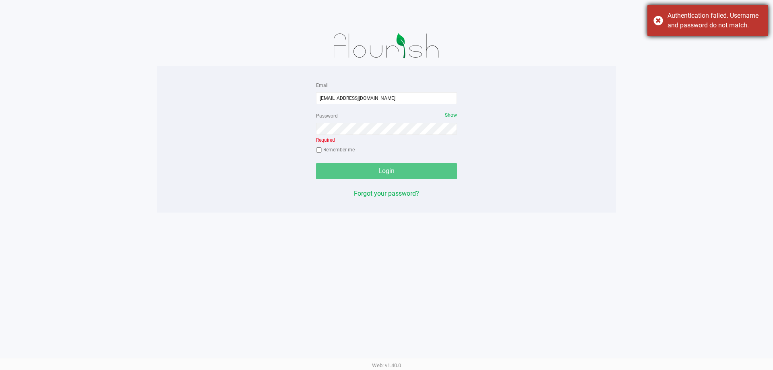
click at [657, 19] on div "Authentication failed. Username and password do not match." at bounding box center [708, 20] width 121 height 31
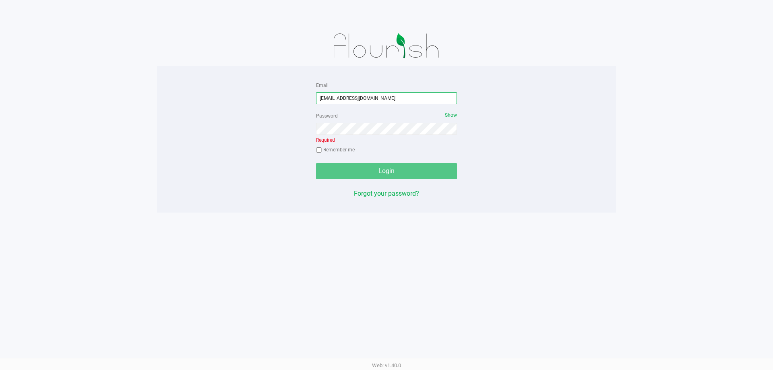
click at [386, 99] on input "[EMAIL_ADDRESS][DOMAIN_NAME]" at bounding box center [386, 98] width 141 height 12
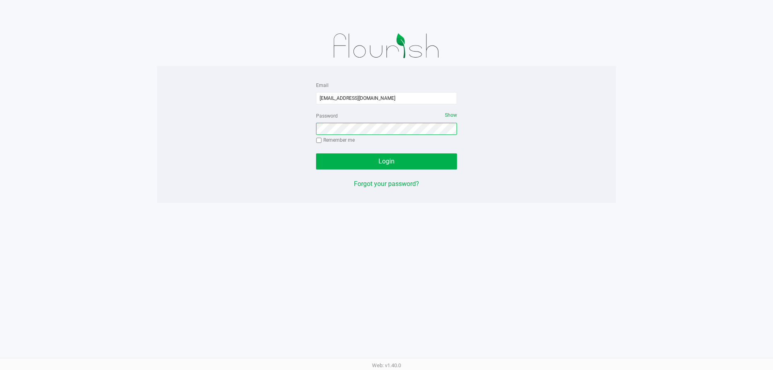
click at [316, 153] on button "Login" at bounding box center [386, 161] width 141 height 16
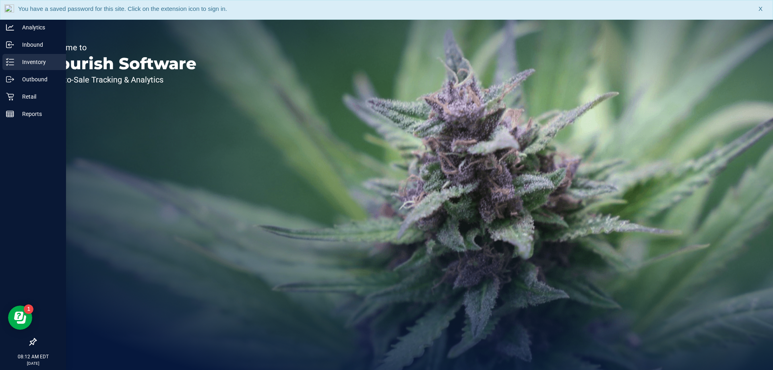
click at [26, 63] on p "Inventory" at bounding box center [38, 62] width 48 height 10
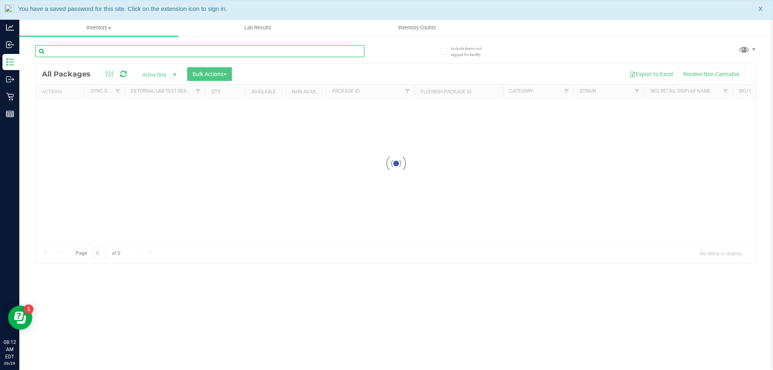
click at [100, 50] on div "Inventory All packages All inventory Waste log Create inventory Lab Results Inv…" at bounding box center [396, 194] width 754 height 351
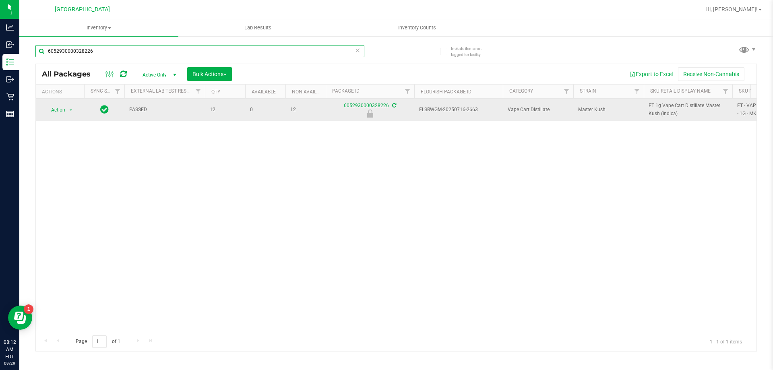
type input "6052930000328226"
click at [61, 107] on span "Action" at bounding box center [55, 109] width 22 height 11
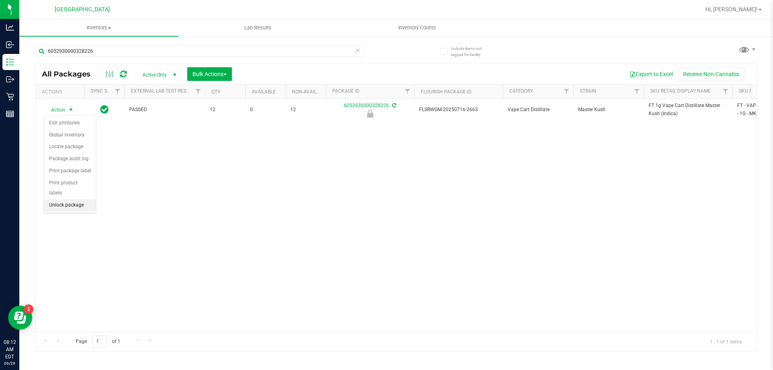
click at [65, 199] on li "Unlock package" at bounding box center [70, 205] width 52 height 12
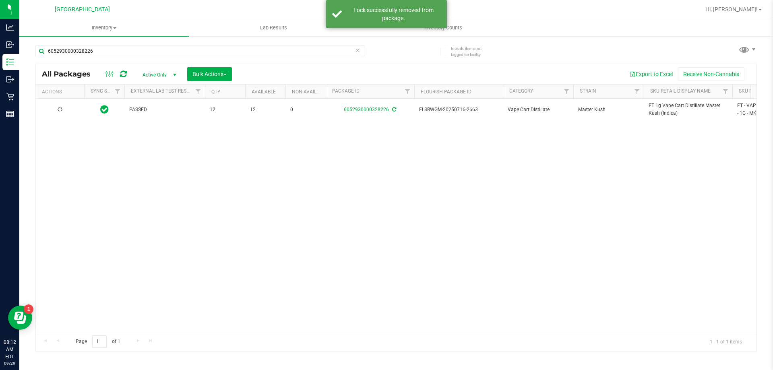
click at [663, 103] on span "FT 1g Vape Cart Distillate Master Kush (Indica)" at bounding box center [688, 109] width 79 height 15
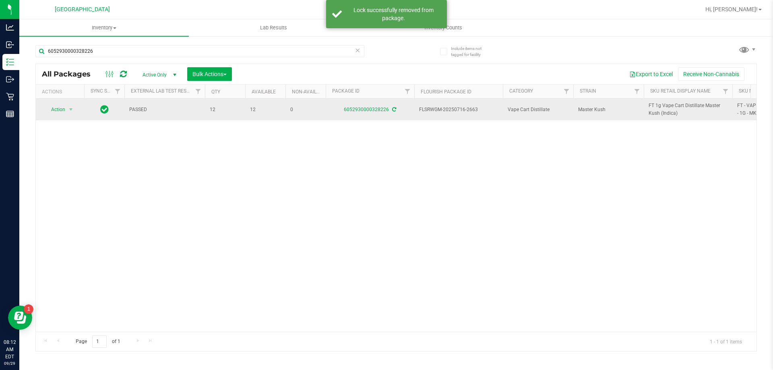
click at [662, 106] on span "FT 1g Vape Cart Distillate Master Kush (Indica)" at bounding box center [688, 109] width 79 height 15
copy tr "FT 1g Vape Cart Distillate Master Kush (Indica)"
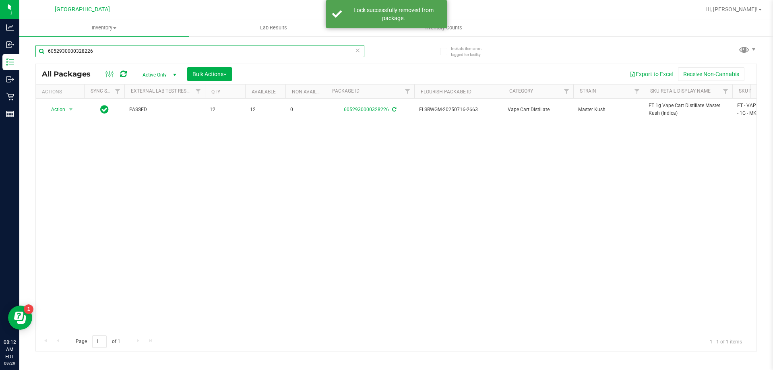
click at [185, 50] on input "6052930000328226" at bounding box center [199, 51] width 329 height 12
paste input "FT 1g Vape Cart Distillate Master Kush (Indica)"
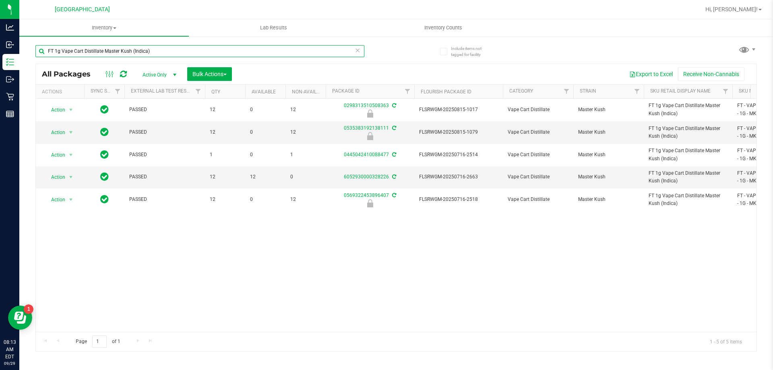
click at [143, 46] on input "FT 1g Vape Cart Distillate Master Kush (Indica)" at bounding box center [199, 51] width 329 height 12
click at [143, 47] on input "FT 1g Vape Cart Distillate Master Kush (Indica)" at bounding box center [199, 51] width 329 height 12
click at [142, 47] on input "FT 1g Vape Cart Distillate Master Kush (Indica)" at bounding box center [199, 51] width 329 height 12
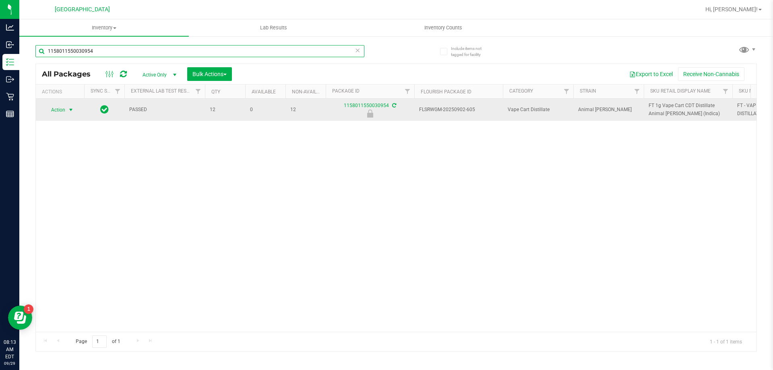
type input "1158011550030954"
click at [62, 110] on span "Action" at bounding box center [55, 109] width 22 height 11
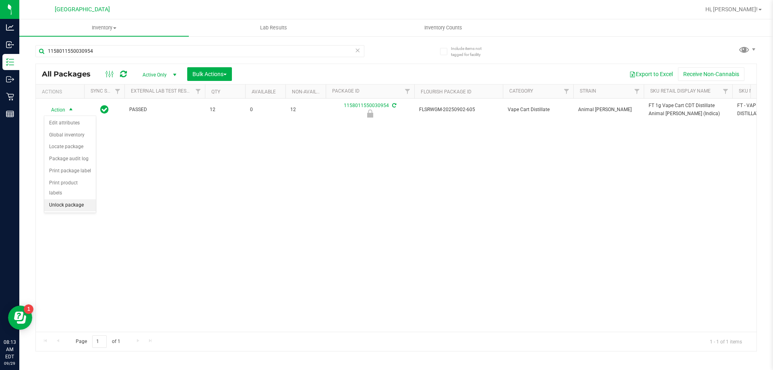
click at [63, 199] on li "Unlock package" at bounding box center [70, 205] width 52 height 12
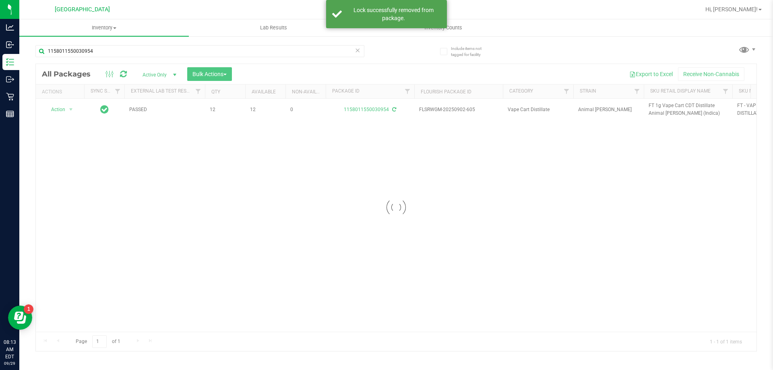
click at [657, 106] on div at bounding box center [396, 207] width 721 height 287
click at [658, 106] on div at bounding box center [396, 207] width 721 height 287
click at [658, 105] on div at bounding box center [396, 207] width 721 height 287
click at [657, 105] on div at bounding box center [396, 207] width 721 height 287
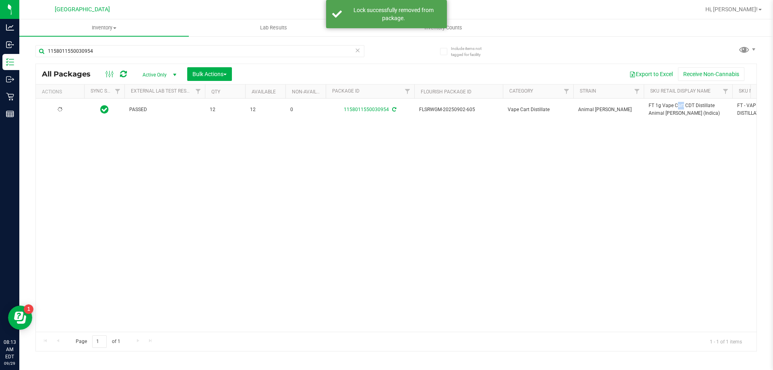
click at [657, 105] on span "FT 1g Vape Cart CDT Distillate Animal [PERSON_NAME] (Indica)" at bounding box center [688, 109] width 79 height 15
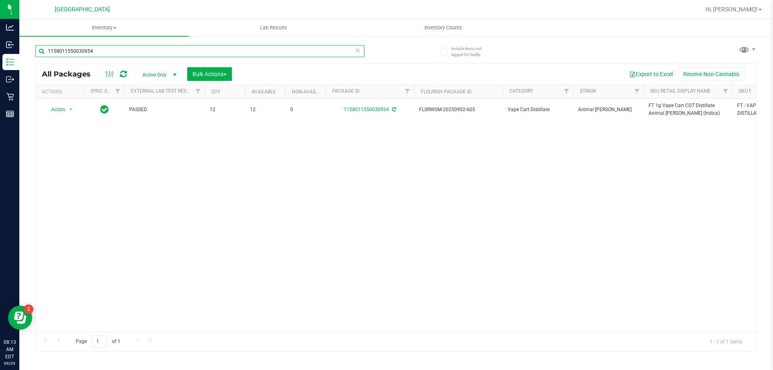
click at [209, 48] on input "1158011550030954" at bounding box center [199, 51] width 329 height 12
paste input "FT 1g Vape Cart CDT Distillate Animal [PERSON_NAME] (Indica)"
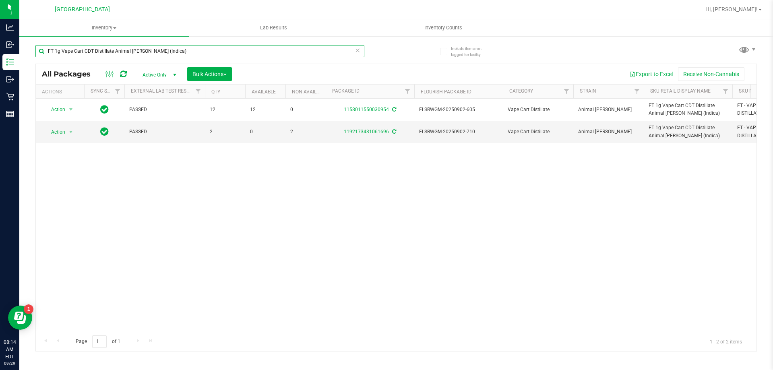
click at [113, 50] on input "FT 1g Vape Cart CDT Distillate Animal [PERSON_NAME] (Indica)" at bounding box center [199, 51] width 329 height 12
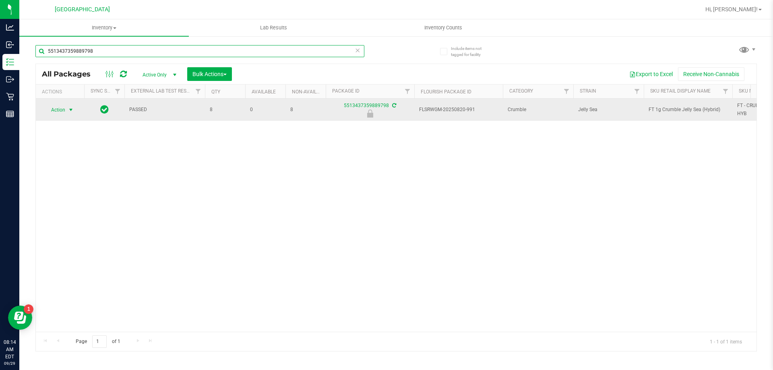
type input "5513437359889798"
click at [64, 106] on span "Action" at bounding box center [55, 109] width 22 height 11
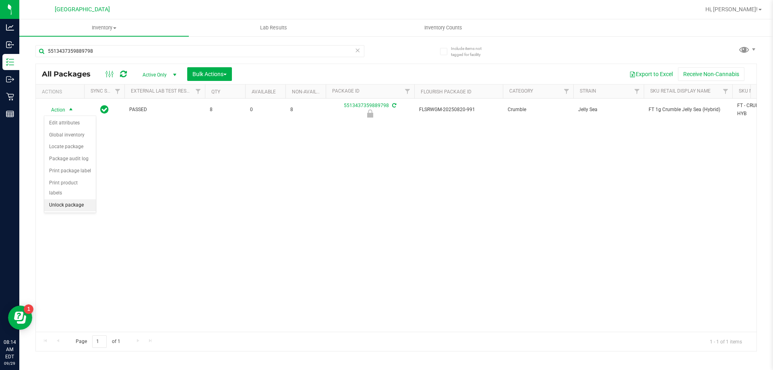
click at [73, 199] on li "Unlock package" at bounding box center [70, 205] width 52 height 12
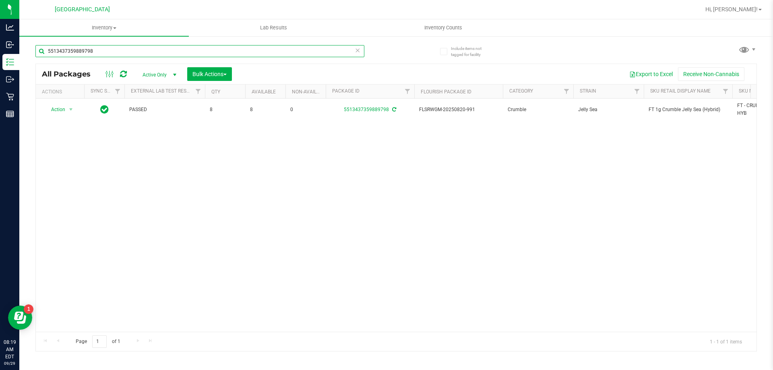
click at [83, 48] on input "5513437359889798" at bounding box center [199, 51] width 329 height 12
click at [81, 47] on input "5513437359889798" at bounding box center [199, 51] width 329 height 12
click at [85, 48] on input "5513437359889798" at bounding box center [199, 51] width 329 height 12
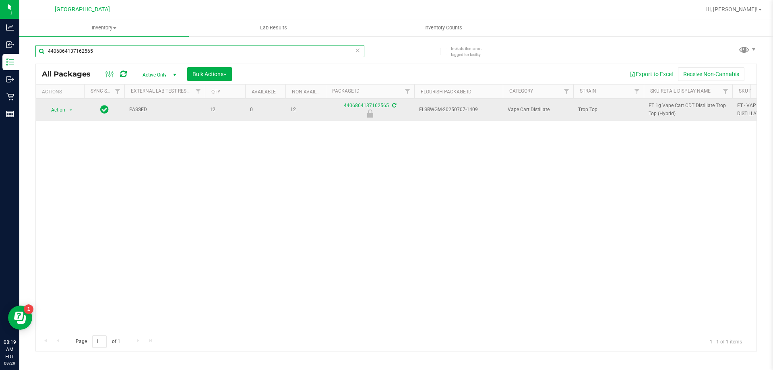
type input "4406864137162565"
click at [65, 106] on span "Action" at bounding box center [55, 109] width 22 height 11
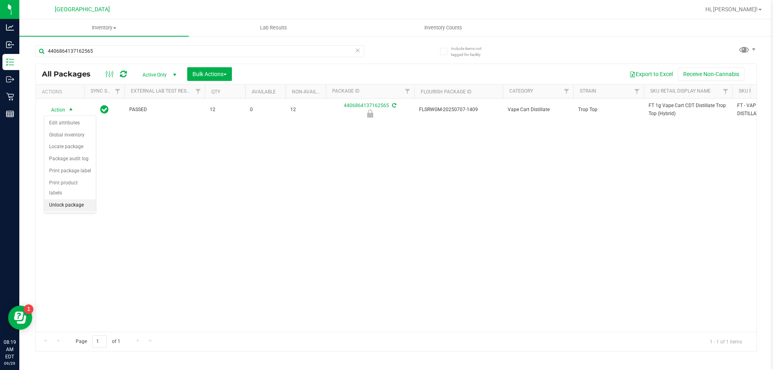
click at [81, 199] on li "Unlock package" at bounding box center [70, 205] width 52 height 12
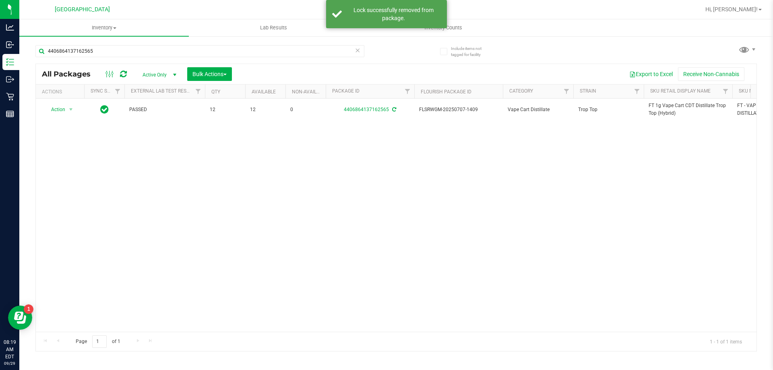
click at [661, 106] on span "FT 1g Vape Cart CDT Distillate Trop Top (Hybrid)" at bounding box center [688, 109] width 79 height 15
click at [218, 48] on input "4406864137162565" at bounding box center [199, 51] width 329 height 12
paste input "FT 1g Vape Cart CDT Distillate Trop Top (Hybrid)"
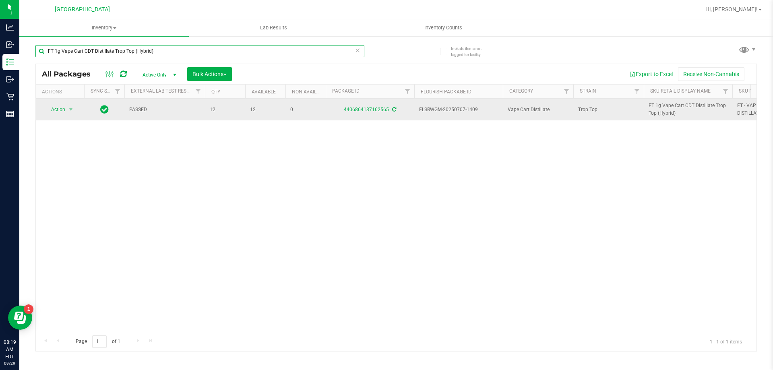
type input "FT 1g Vape Cart CDT Distillate Trop Top (Hybrid)"
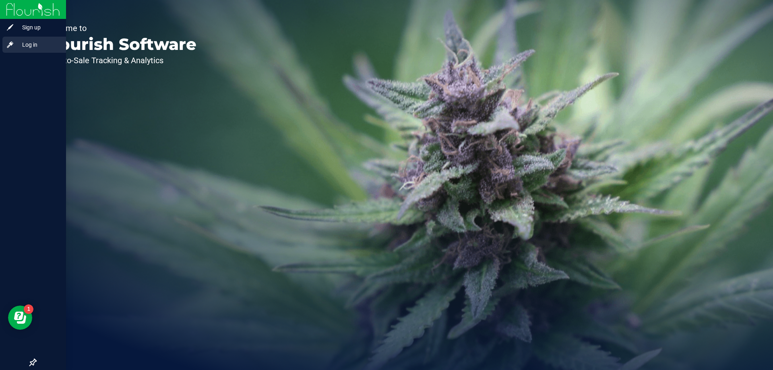
click at [35, 43] on span "Log in" at bounding box center [38, 45] width 48 height 10
click at [37, 45] on span "Log in" at bounding box center [38, 45] width 48 height 10
click at [26, 44] on span "Log in" at bounding box center [38, 45] width 48 height 10
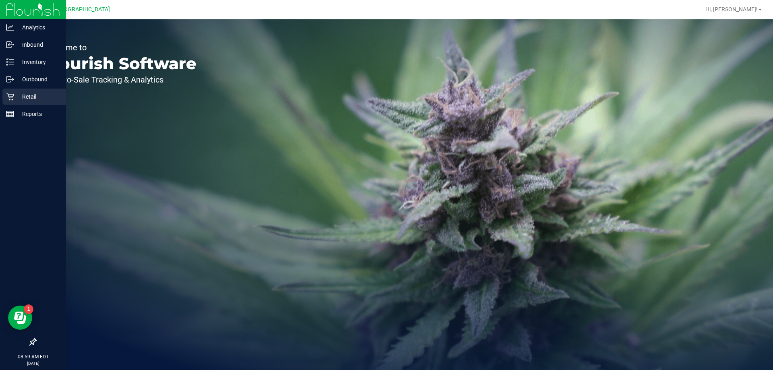
click at [25, 97] on p "Retail" at bounding box center [38, 97] width 48 height 10
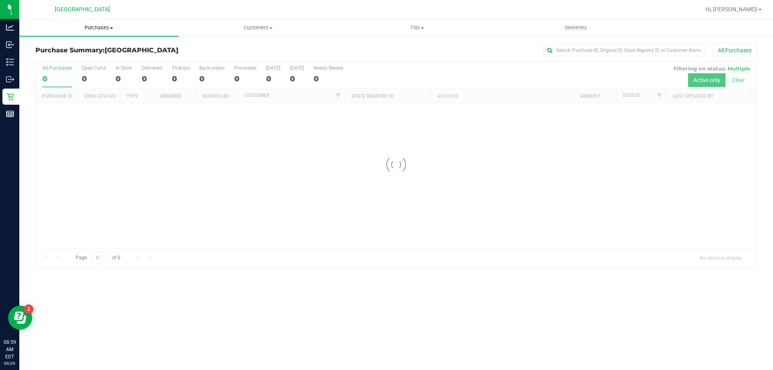
click at [93, 29] on span "Purchases" at bounding box center [98, 27] width 159 height 7
click at [65, 59] on span "Fulfillment" at bounding box center [44, 58] width 50 height 7
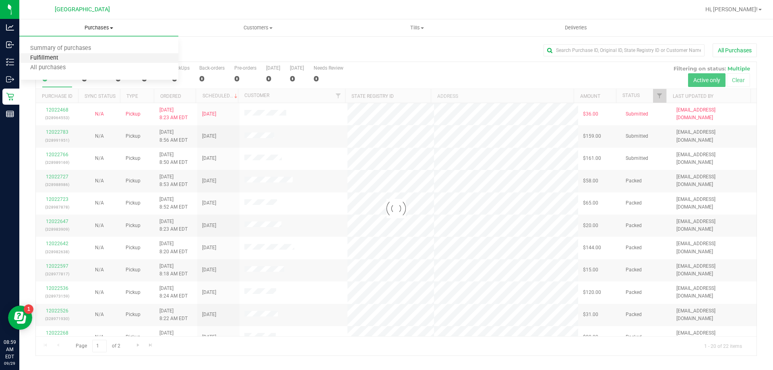
click at [55, 58] on span "Fulfillment" at bounding box center [44, 58] width 50 height 7
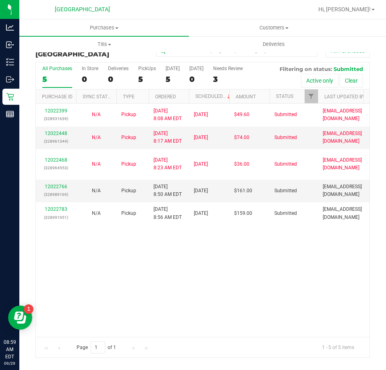
click at [249, 263] on div "12022399 (328931639) N/A Pickup [DATE] 8:08 AM EDT 9/29/2025 $49.60 Submitted […" at bounding box center [203, 220] width 334 height 233
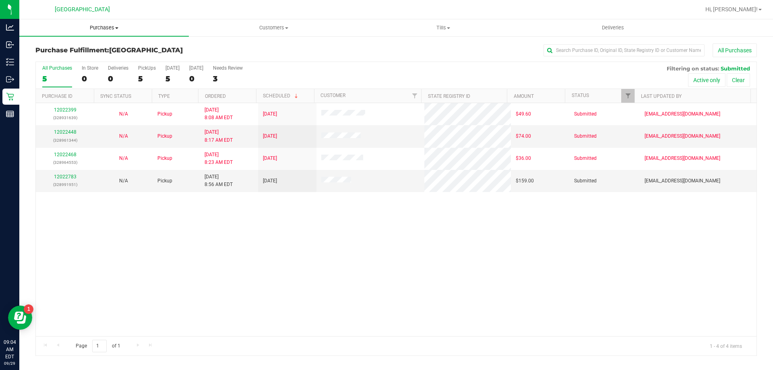
click at [104, 27] on span "Purchases" at bounding box center [104, 27] width 170 height 7
click at [59, 56] on span "Fulfillment" at bounding box center [44, 58] width 50 height 7
click at [67, 174] on link "12022783" at bounding box center [65, 177] width 23 height 6
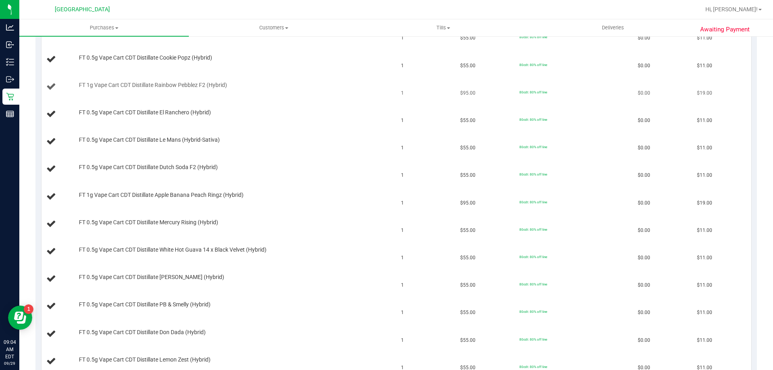
scroll to position [161, 0]
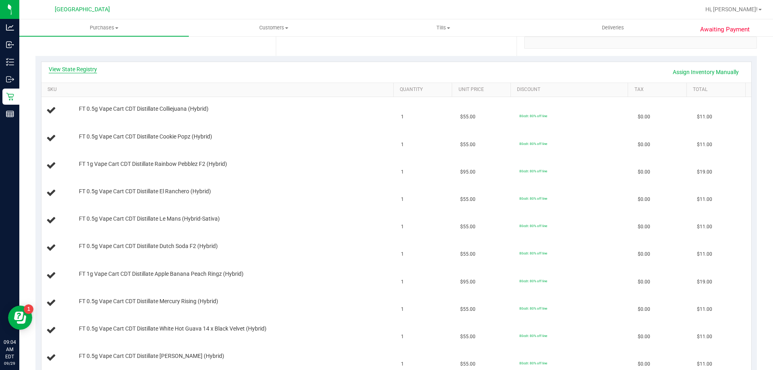
click at [81, 70] on link "View State Registry" at bounding box center [73, 69] width 48 height 8
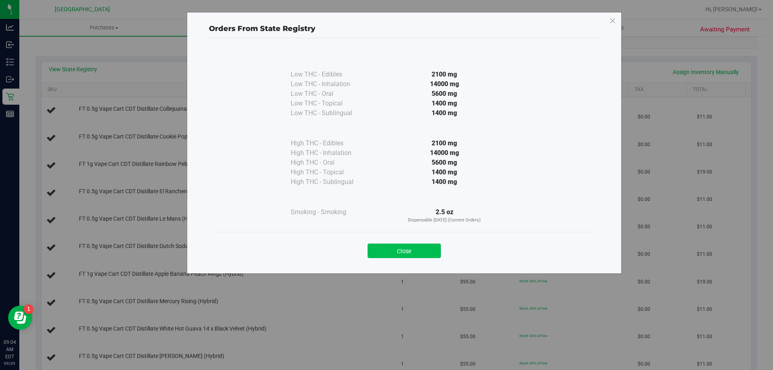
click at [423, 257] on button "Close" at bounding box center [404, 251] width 73 height 15
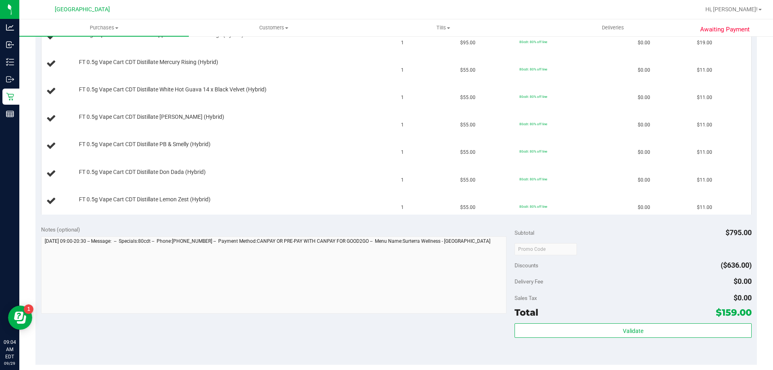
scroll to position [483, 0]
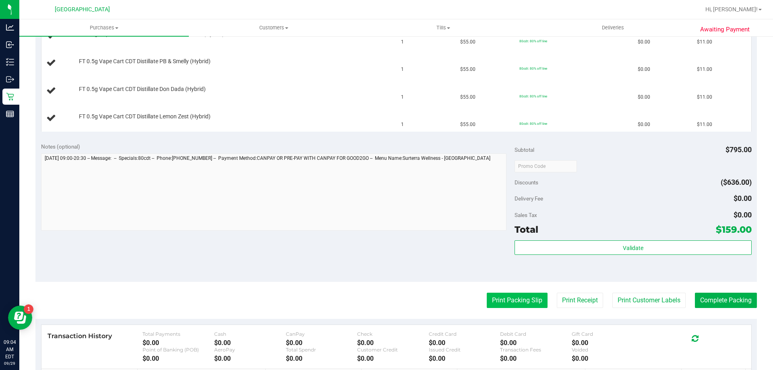
click at [520, 296] on button "Print Packing Slip" at bounding box center [517, 300] width 61 height 15
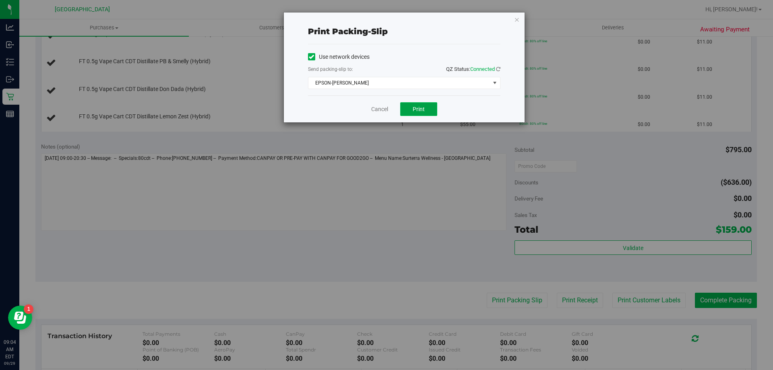
click at [424, 114] on button "Print" at bounding box center [418, 109] width 37 height 14
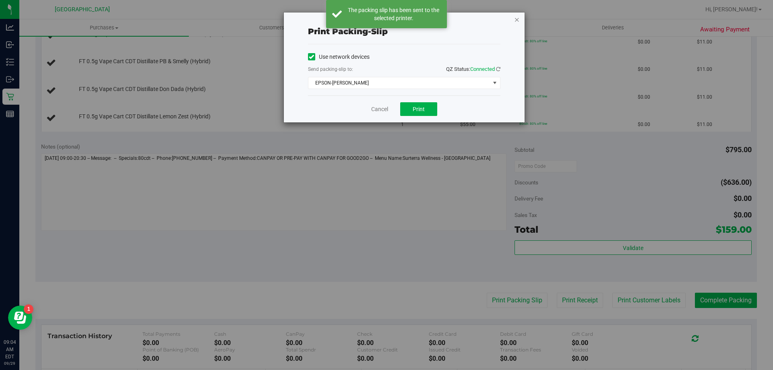
click at [517, 21] on icon "button" at bounding box center [517, 20] width 6 height 10
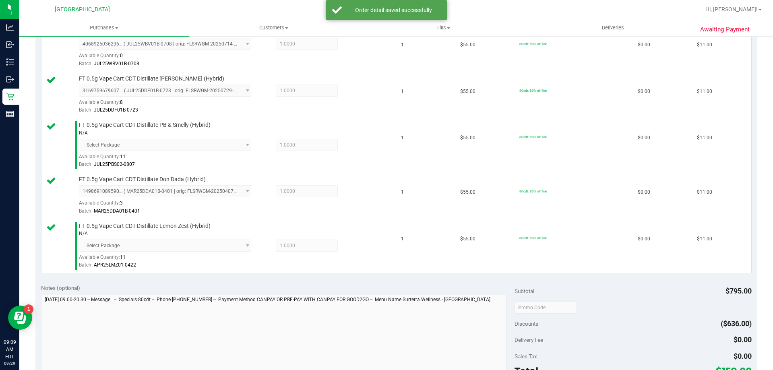
scroll to position [725, 0]
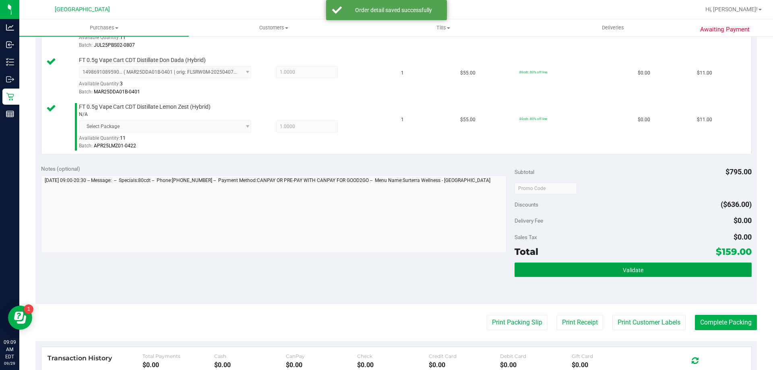
click at [545, 276] on button "Validate" at bounding box center [633, 270] width 237 height 15
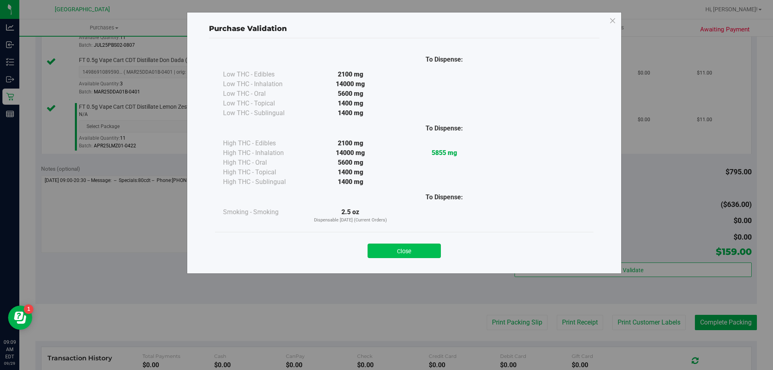
click at [423, 253] on button "Close" at bounding box center [404, 251] width 73 height 15
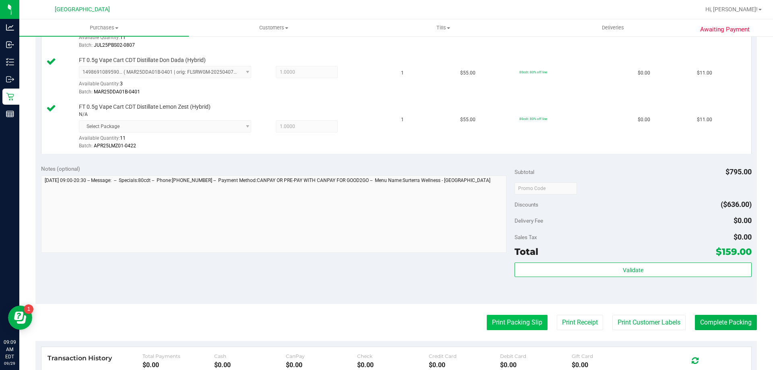
click at [503, 323] on button "Print Packing Slip" at bounding box center [517, 322] width 61 height 15
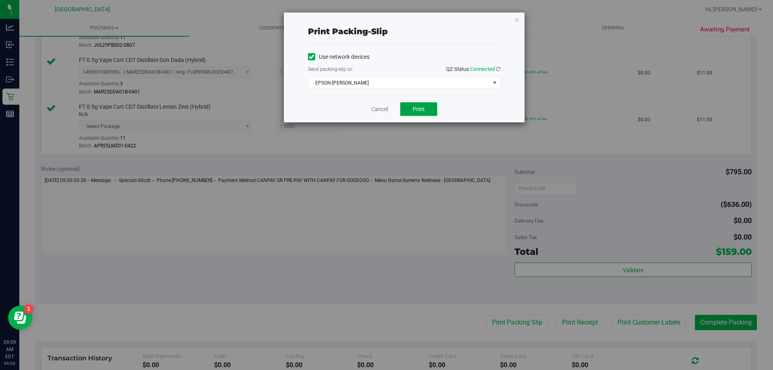
click at [425, 112] on span "Print" at bounding box center [419, 109] width 12 height 6
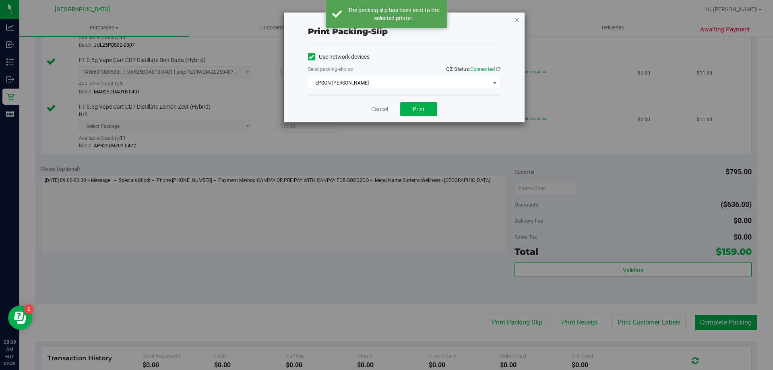
click at [516, 19] on icon "button" at bounding box center [517, 20] width 6 height 10
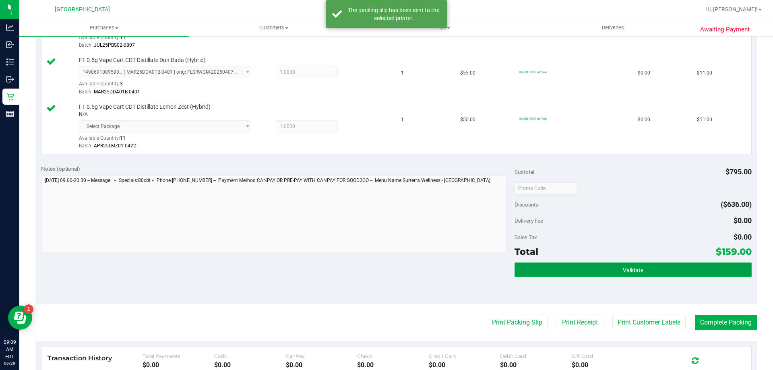
drag, startPoint x: 557, startPoint y: 272, endPoint x: 555, endPoint y: 266, distance: 5.9
click at [557, 272] on button "Validate" at bounding box center [633, 270] width 237 height 15
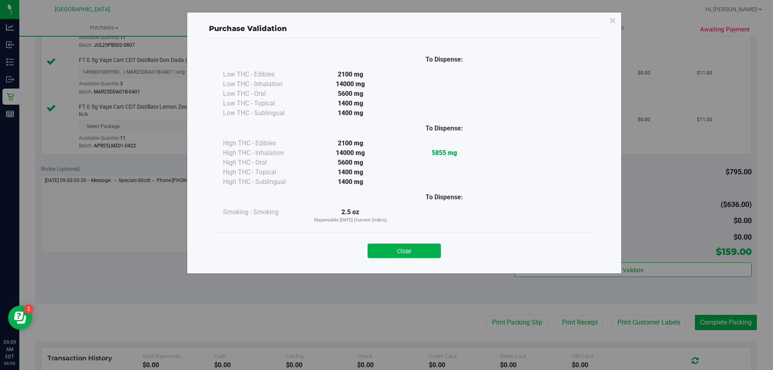
click at [426, 249] on button "Close" at bounding box center [404, 251] width 73 height 15
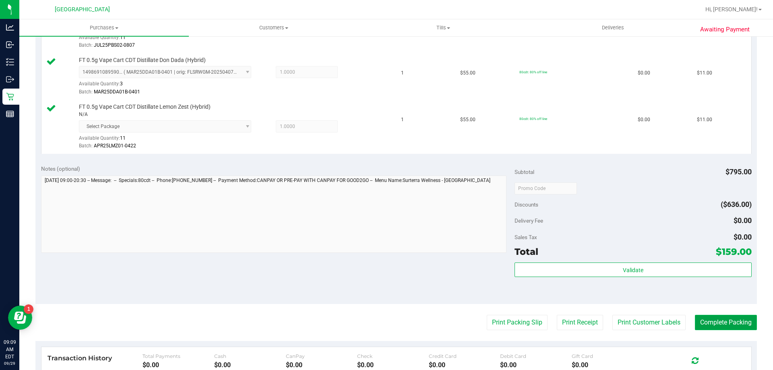
click at [709, 323] on button "Complete Packing" at bounding box center [726, 322] width 62 height 15
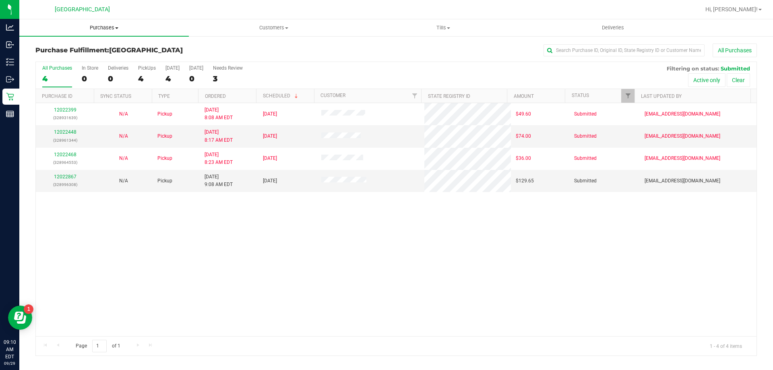
click at [96, 25] on span "Purchases" at bounding box center [104, 27] width 170 height 7
click at [75, 56] on li "Fulfillment" at bounding box center [104, 59] width 170 height 10
click at [68, 177] on link "12022867" at bounding box center [65, 177] width 23 height 6
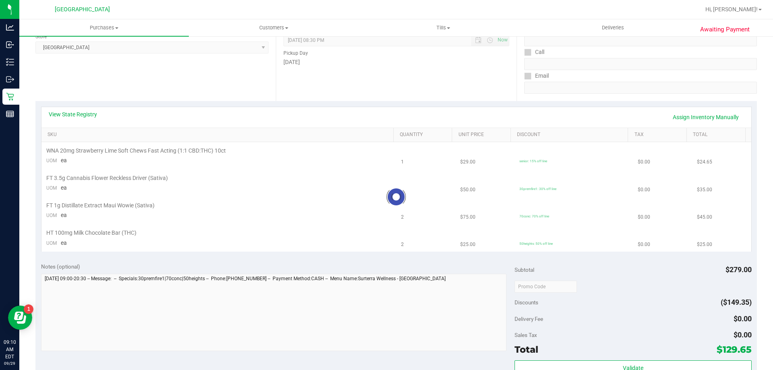
scroll to position [121, 0]
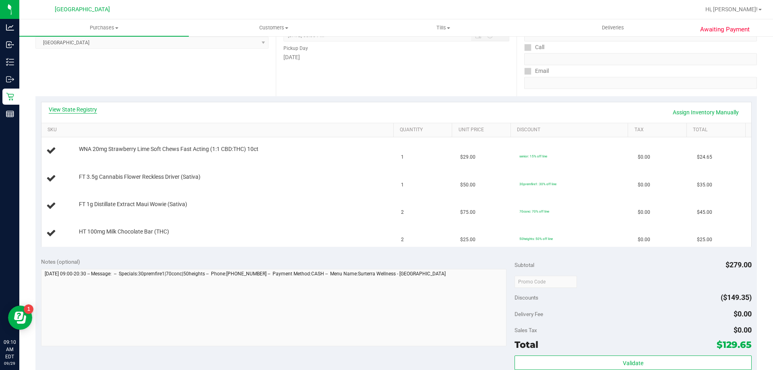
click at [81, 112] on link "View State Registry" at bounding box center [73, 110] width 48 height 8
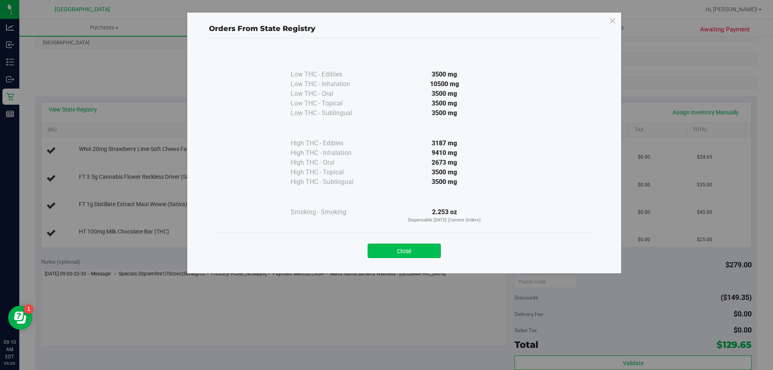
click at [423, 251] on button "Close" at bounding box center [404, 251] width 73 height 15
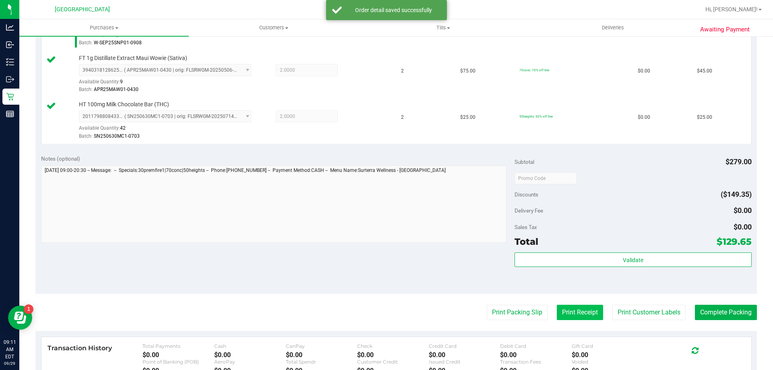
scroll to position [322, 0]
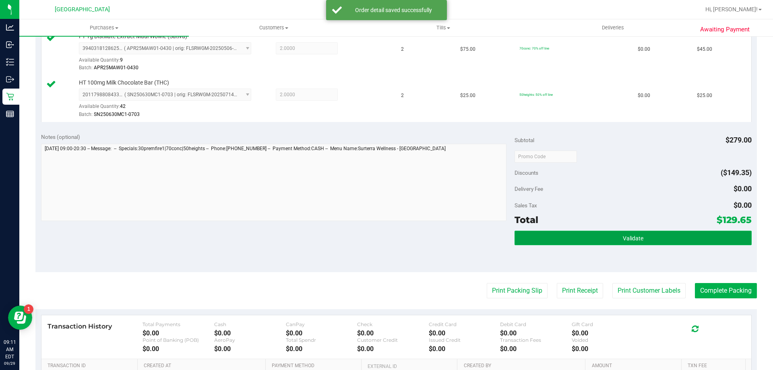
click at [613, 231] on button "Validate" at bounding box center [633, 238] width 237 height 15
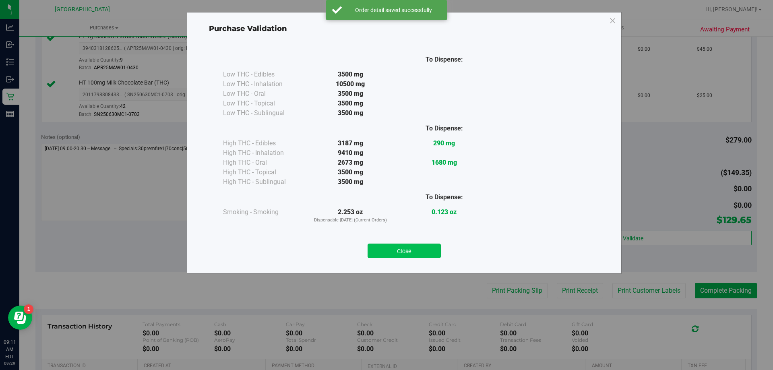
click at [425, 251] on button "Close" at bounding box center [404, 251] width 73 height 15
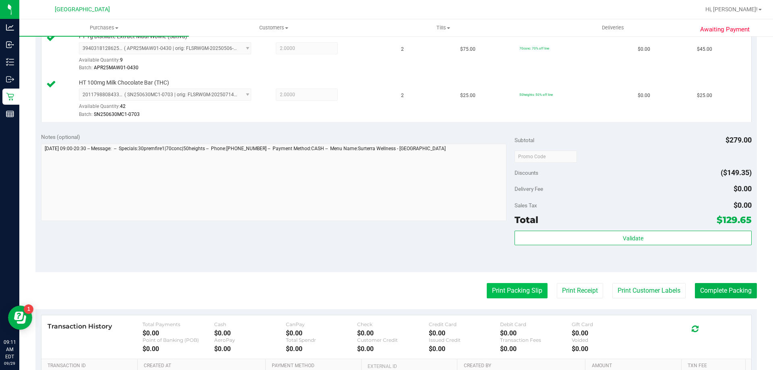
click at [512, 289] on button "Print Packing Slip" at bounding box center [517, 290] width 61 height 15
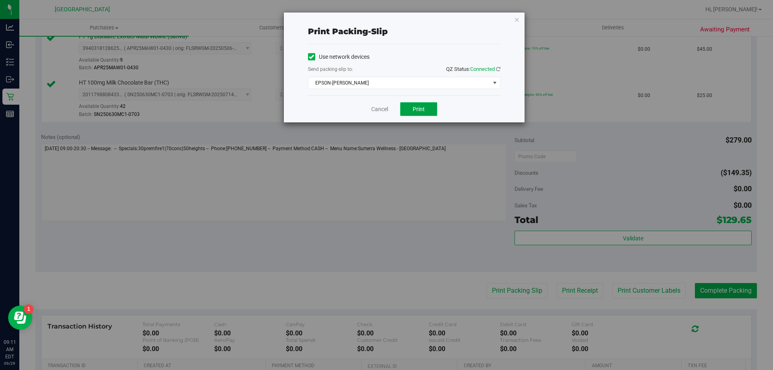
click at [424, 104] on button "Print" at bounding box center [418, 109] width 37 height 14
click at [517, 18] on icon "button" at bounding box center [517, 20] width 6 height 10
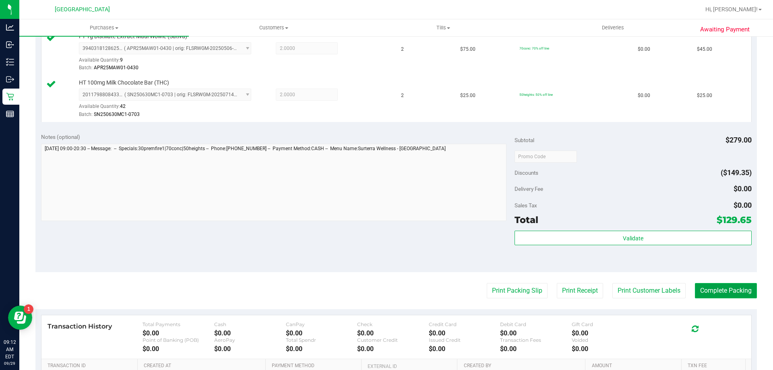
click at [732, 289] on button "Complete Packing" at bounding box center [726, 290] width 62 height 15
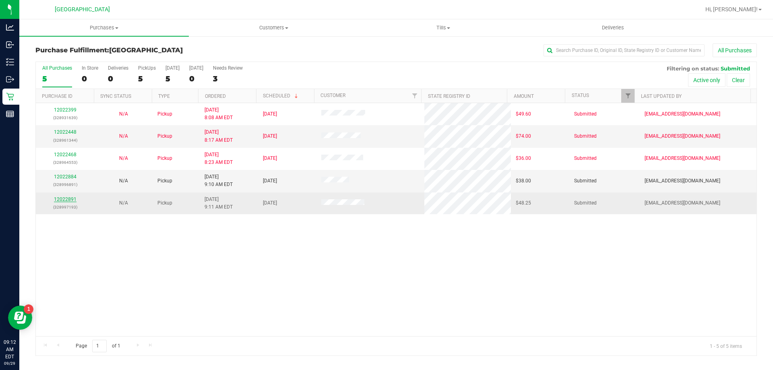
click at [57, 197] on link "12022891" at bounding box center [65, 200] width 23 height 6
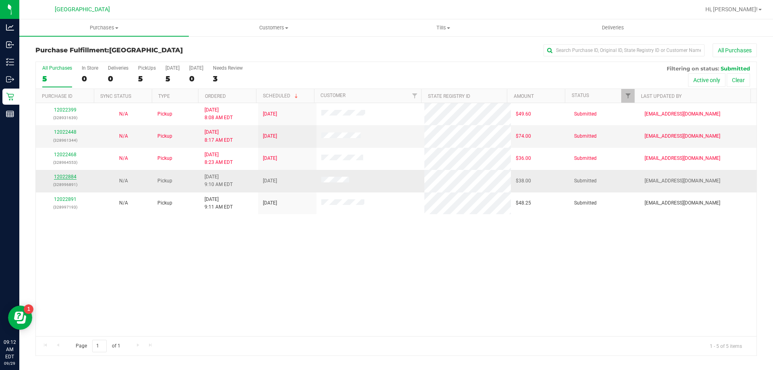
click at [72, 176] on link "12022884" at bounding box center [65, 177] width 23 height 6
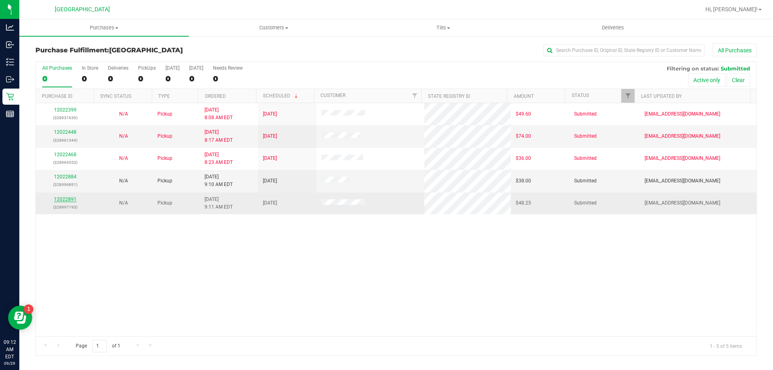
click at [59, 199] on link "12022891" at bounding box center [65, 200] width 23 height 6
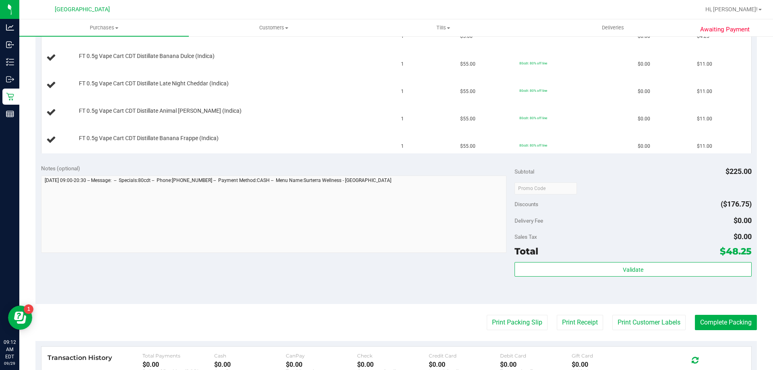
scroll to position [81, 0]
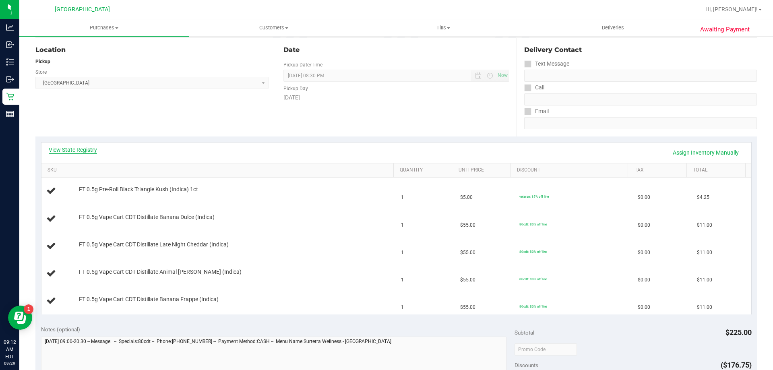
click at [93, 151] on link "View State Registry" at bounding box center [73, 150] width 48 height 8
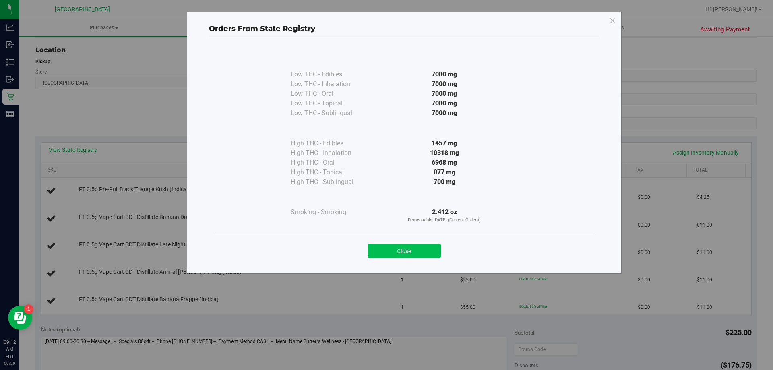
click at [417, 250] on button "Close" at bounding box center [404, 251] width 73 height 15
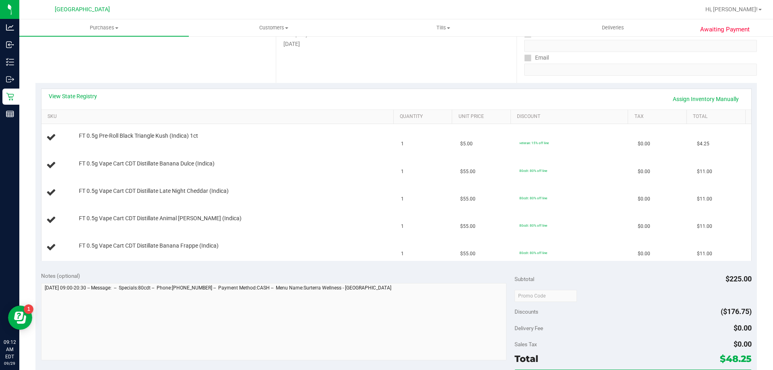
scroll to position [201, 0]
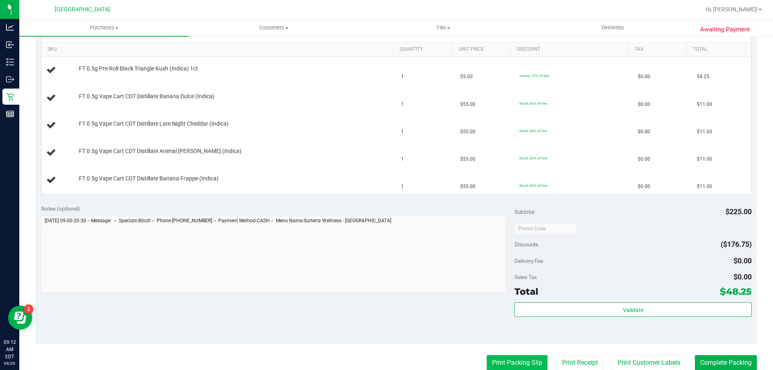
click at [503, 360] on button "Print Packing Slip" at bounding box center [517, 362] width 61 height 15
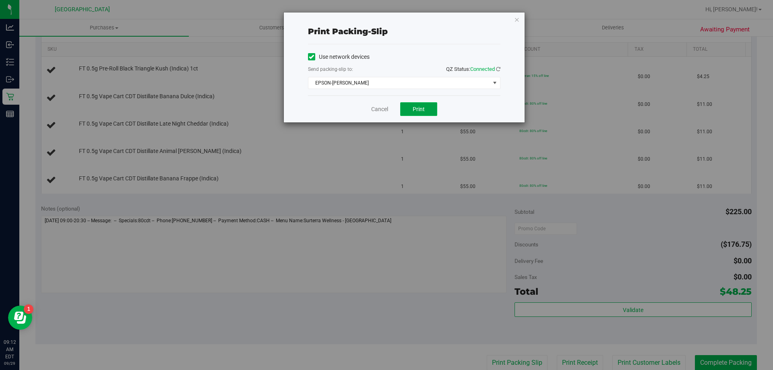
click at [433, 111] on button "Print" at bounding box center [418, 109] width 37 height 14
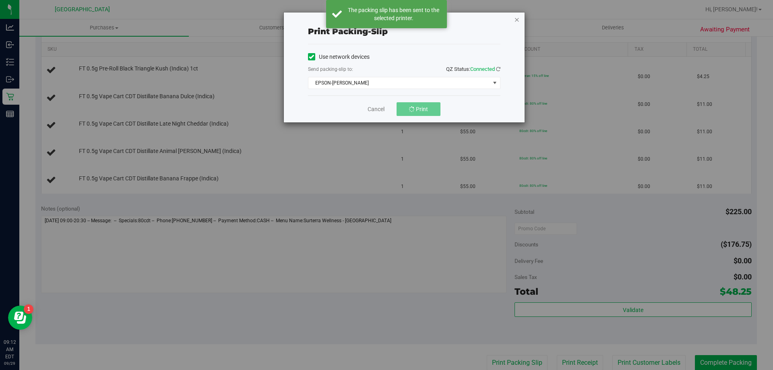
click at [516, 20] on icon "button" at bounding box center [517, 20] width 6 height 10
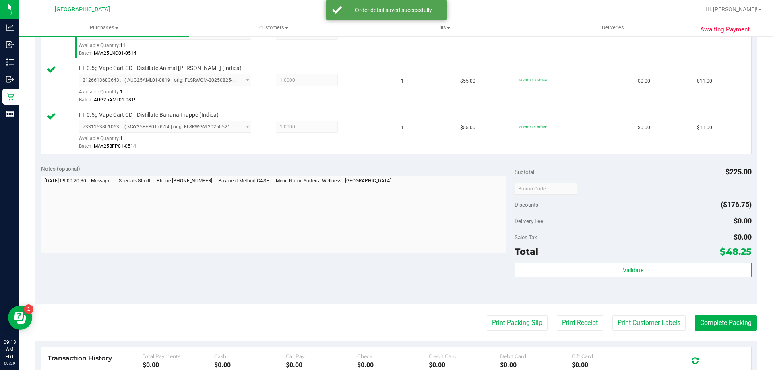
scroll to position [363, 0]
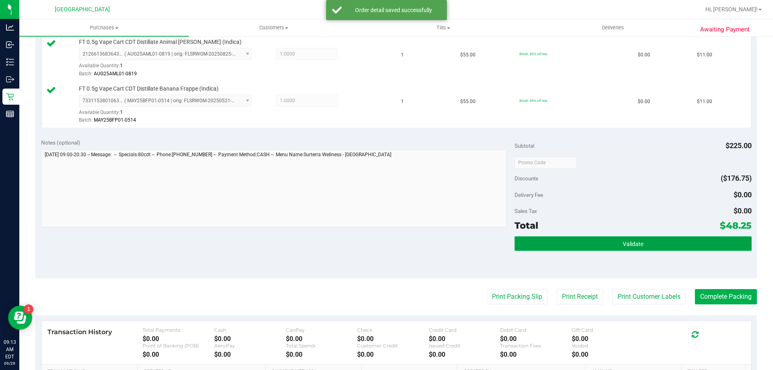
click at [616, 238] on button "Validate" at bounding box center [633, 243] width 237 height 15
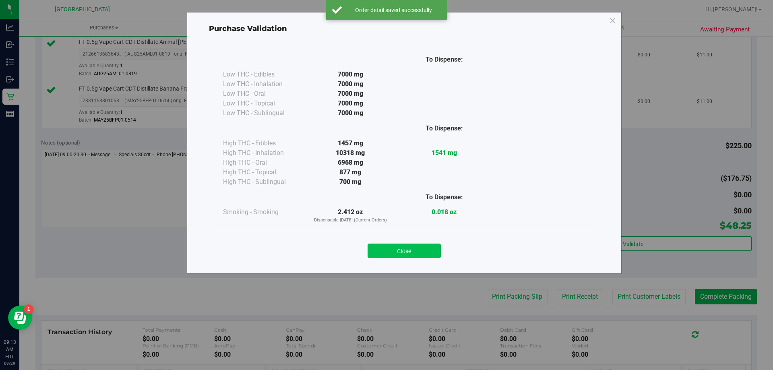
click at [410, 247] on button "Close" at bounding box center [404, 251] width 73 height 15
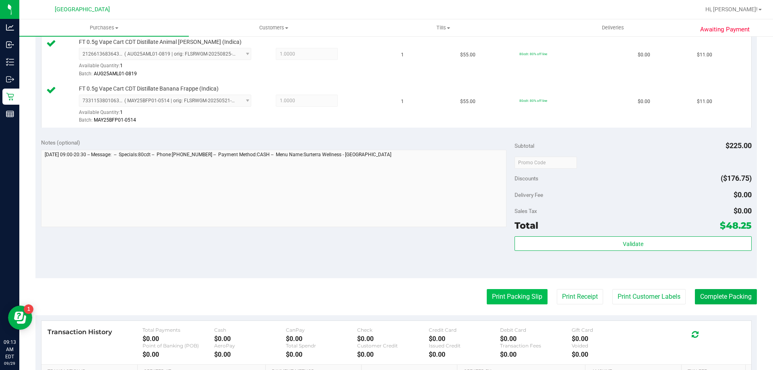
click at [508, 298] on button "Print Packing Slip" at bounding box center [517, 296] width 61 height 15
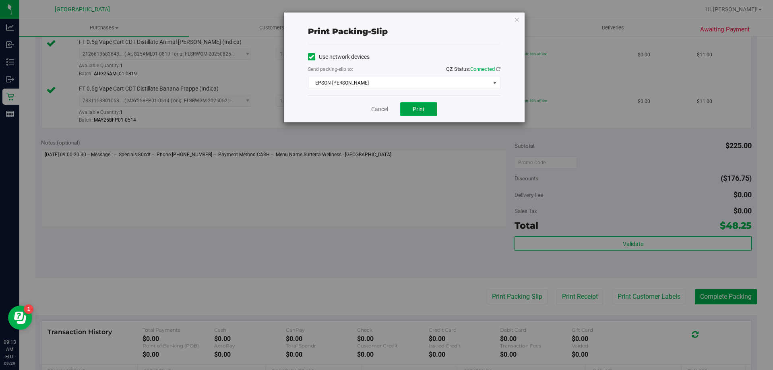
click at [426, 110] on button "Print" at bounding box center [418, 109] width 37 height 14
click at [517, 19] on icon "button" at bounding box center [517, 20] width 6 height 10
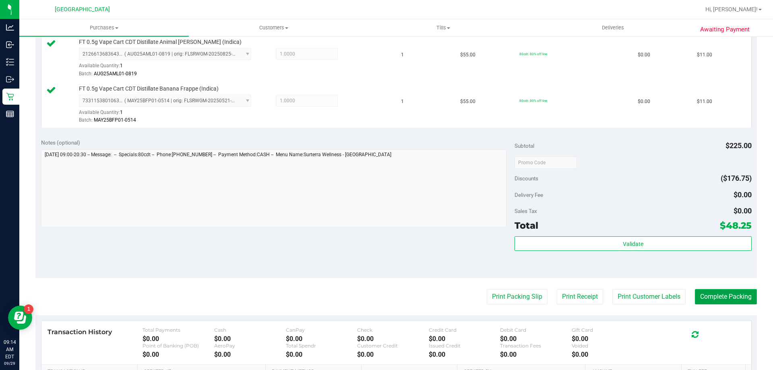
drag, startPoint x: 698, startPoint y: 295, endPoint x: 702, endPoint y: 291, distance: 6.0
click at [698, 295] on button "Complete Packing" at bounding box center [726, 296] width 62 height 15
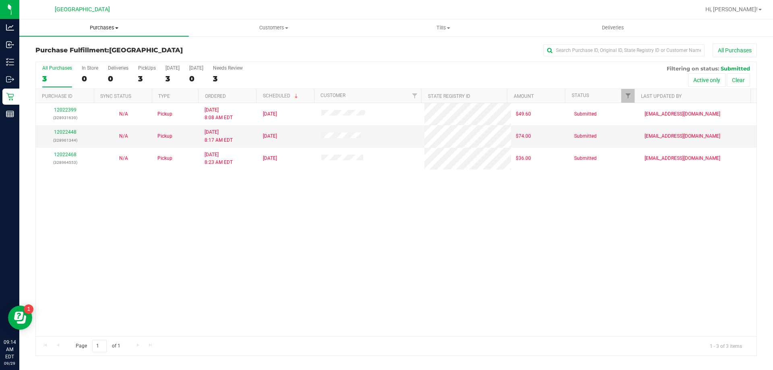
click at [104, 32] on uib-tab-heading "Purchases Summary of purchases Fulfillment All purchases" at bounding box center [104, 27] width 170 height 17
click at [58, 60] on span "Fulfillment" at bounding box center [44, 58] width 50 height 7
click at [106, 24] on uib-tab-heading "Purchases Summary of purchases Fulfillment All purchases" at bounding box center [104, 27] width 170 height 17
click at [53, 55] on span "Fulfillment" at bounding box center [44, 58] width 50 height 7
click at [94, 27] on span "Purchases" at bounding box center [104, 27] width 170 height 7
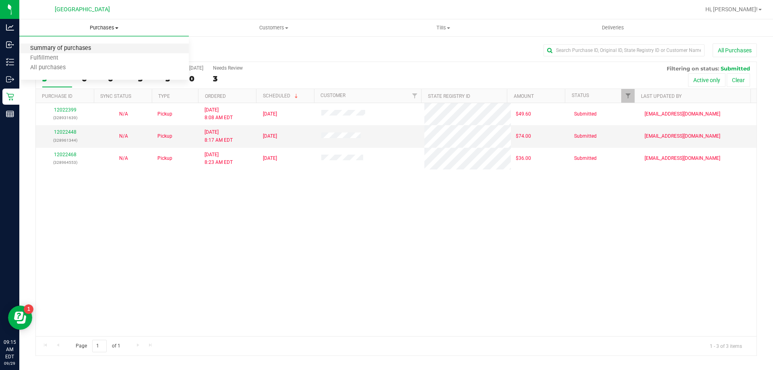
click at [75, 46] on span "Summary of purchases" at bounding box center [60, 48] width 83 height 7
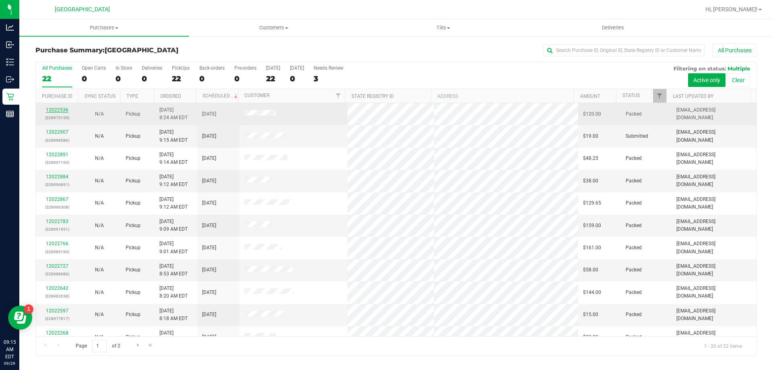
click at [60, 110] on link "12022536" at bounding box center [57, 110] width 23 height 6
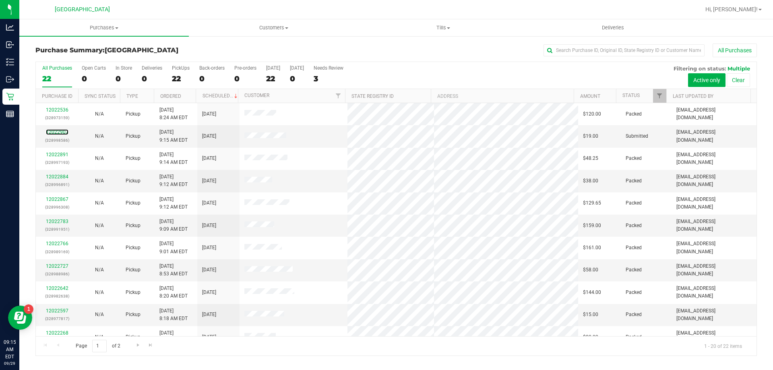
click at [60, 131] on link "12022907" at bounding box center [57, 132] width 23 height 6
click at [58, 154] on link "12022891" at bounding box center [57, 155] width 23 height 6
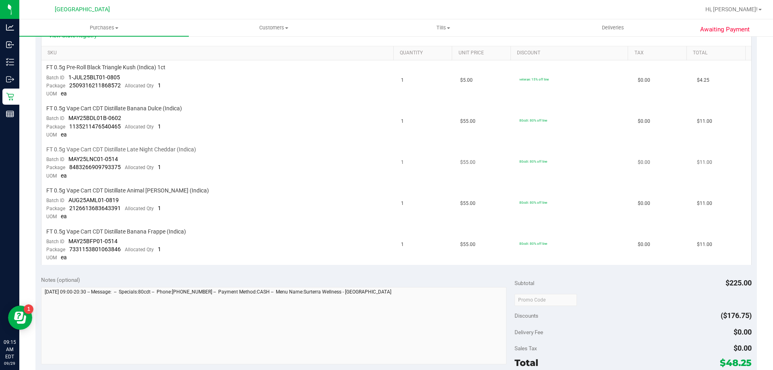
scroll to position [121, 0]
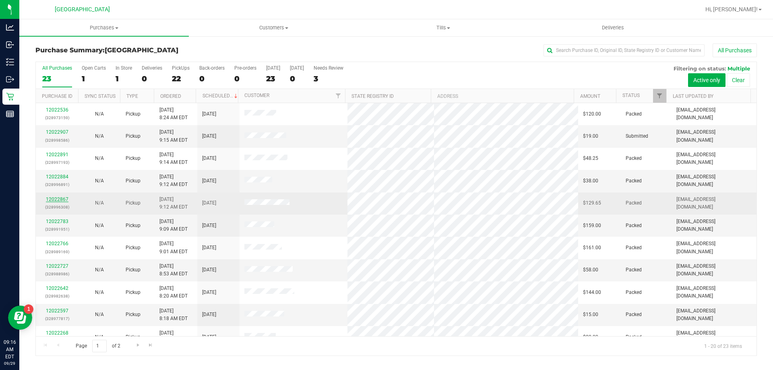
click at [59, 199] on link "12022867" at bounding box center [57, 200] width 23 height 6
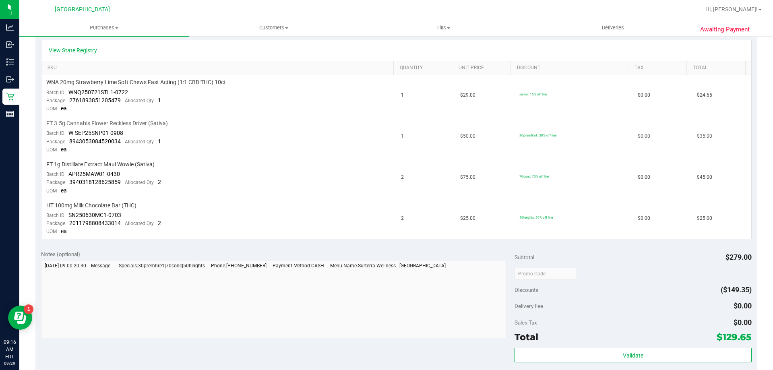
scroll to position [201, 0]
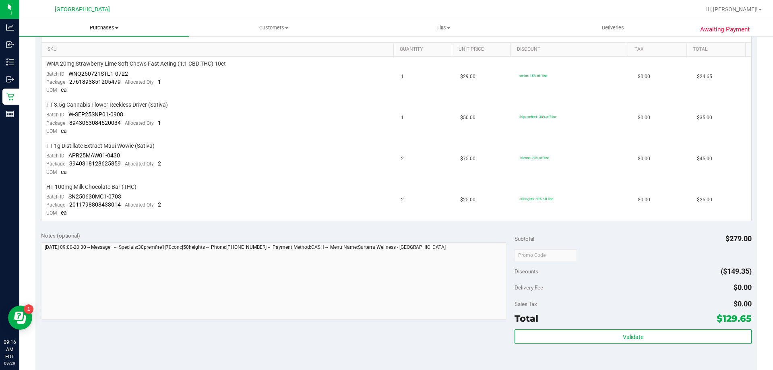
click at [101, 31] on uib-tab-heading "Purchases Summary of purchases Fulfillment All purchases" at bounding box center [104, 27] width 170 height 17
click at [66, 57] on span "Fulfillment" at bounding box center [44, 58] width 50 height 7
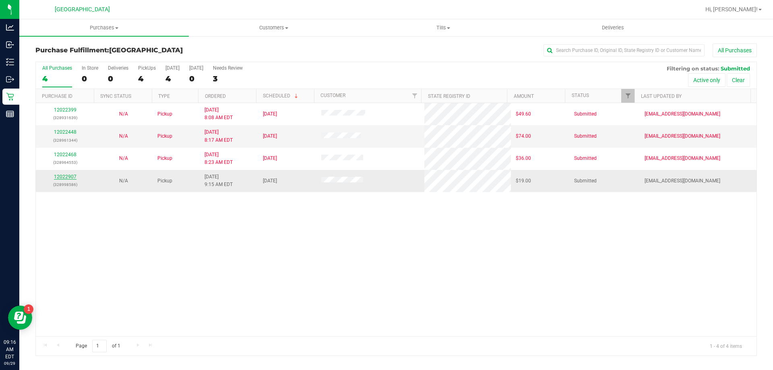
click at [63, 176] on link "12022907" at bounding box center [65, 177] width 23 height 6
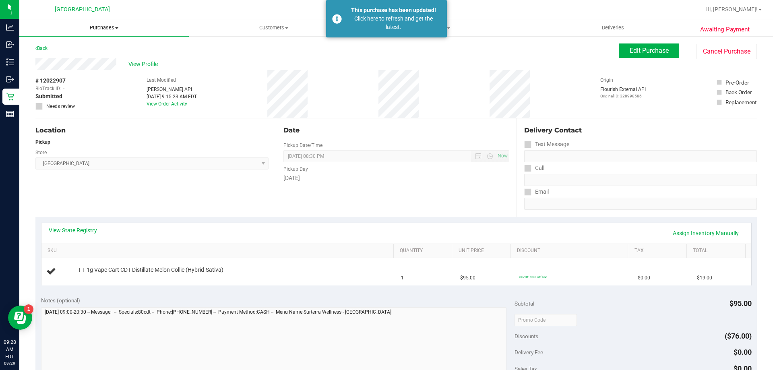
click at [104, 28] on span "Purchases" at bounding box center [104, 27] width 170 height 7
click at [77, 56] on li "Fulfillment" at bounding box center [104, 59] width 170 height 10
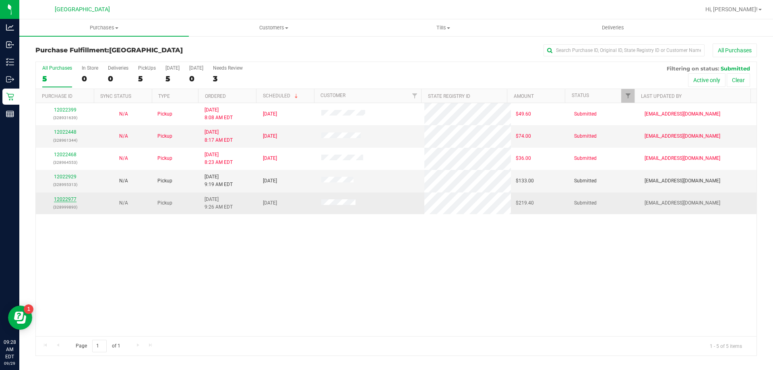
click at [60, 197] on link "12022977" at bounding box center [65, 200] width 23 height 6
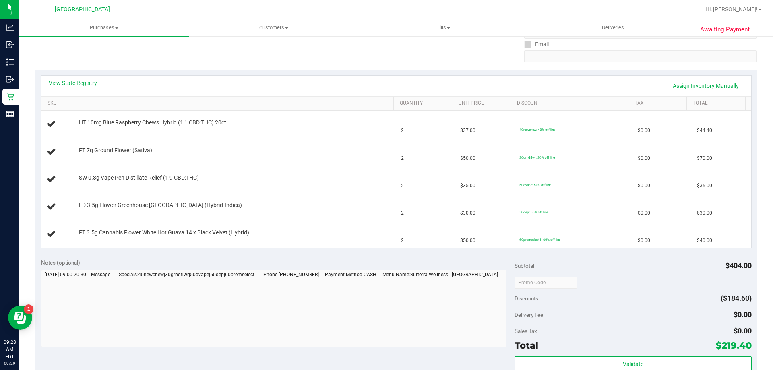
scroll to position [161, 0]
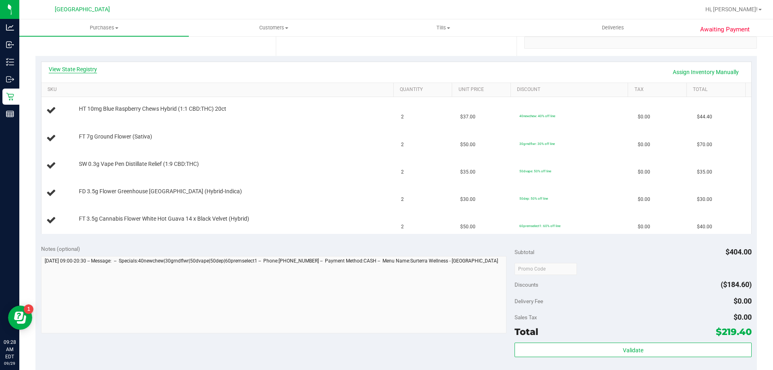
click at [89, 69] on link "View State Registry" at bounding box center [73, 69] width 48 height 8
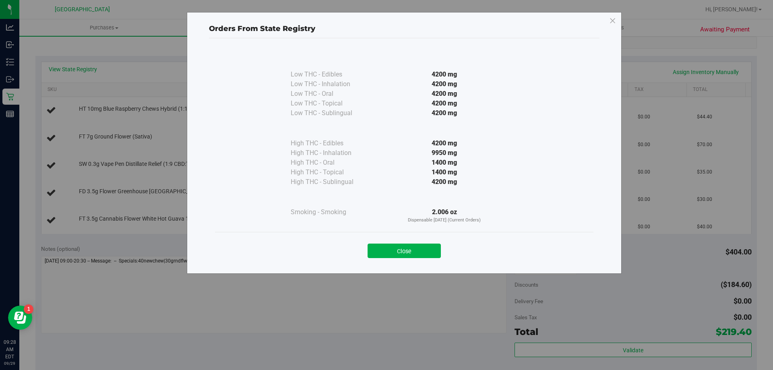
click at [396, 250] on button "Close" at bounding box center [404, 251] width 73 height 15
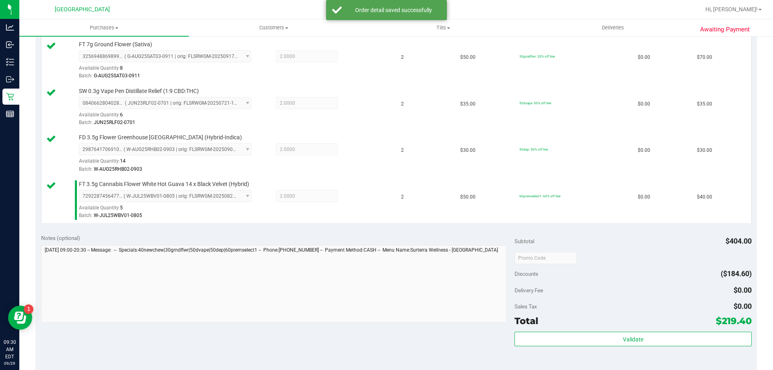
scroll to position [322, 0]
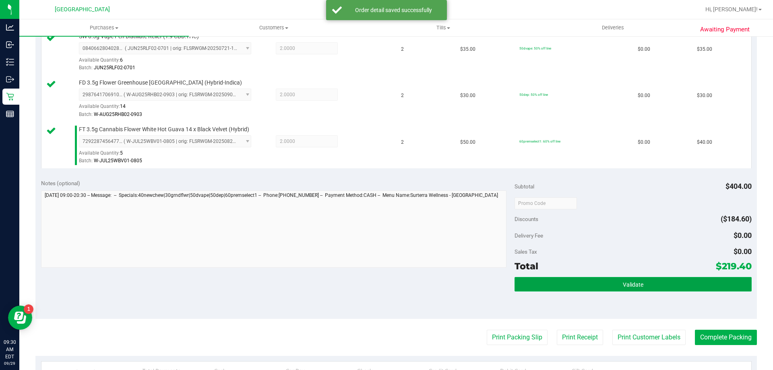
click at [571, 290] on button "Validate" at bounding box center [633, 284] width 237 height 15
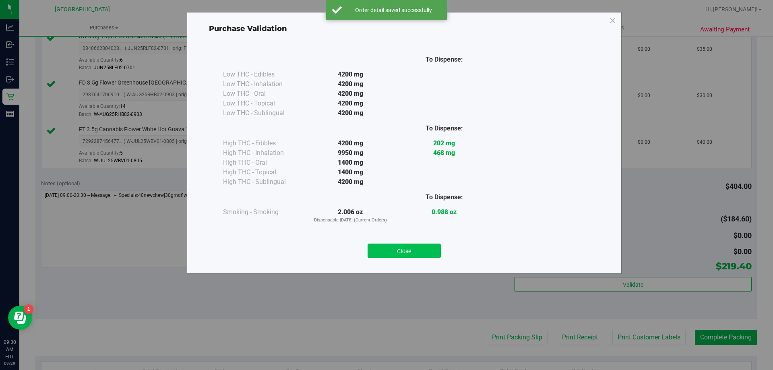
click at [412, 251] on button "Close" at bounding box center [404, 251] width 73 height 15
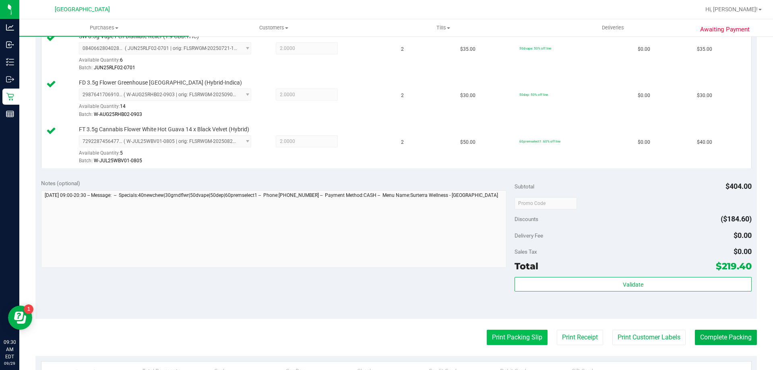
click at [503, 332] on button "Print Packing Slip" at bounding box center [517, 337] width 61 height 15
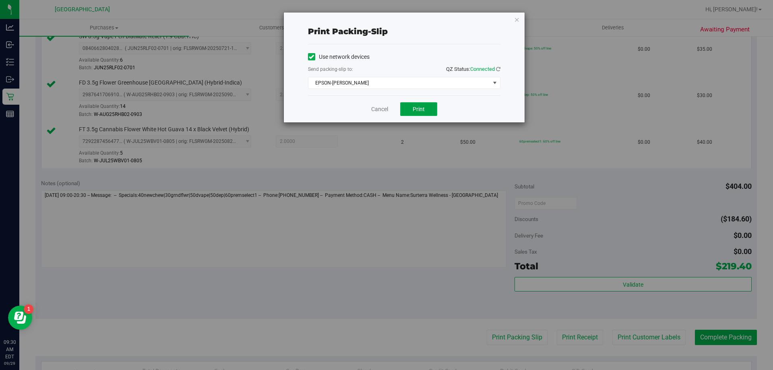
click at [429, 112] on button "Print" at bounding box center [418, 109] width 37 height 14
click at [514, 19] on icon "button" at bounding box center [517, 20] width 6 height 10
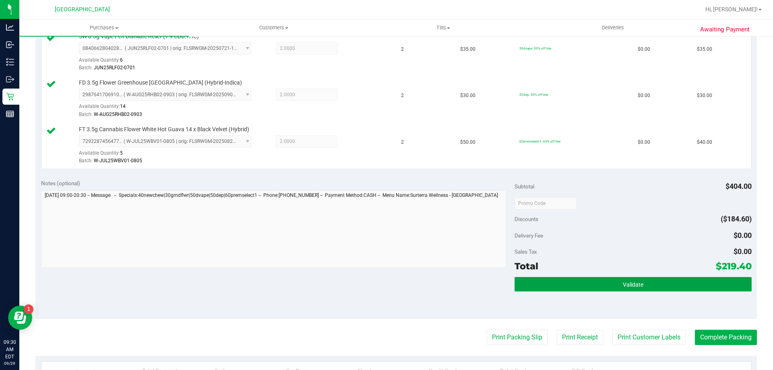
drag, startPoint x: 603, startPoint y: 282, endPoint x: 608, endPoint y: 285, distance: 6.1
click at [604, 283] on button "Validate" at bounding box center [633, 284] width 237 height 15
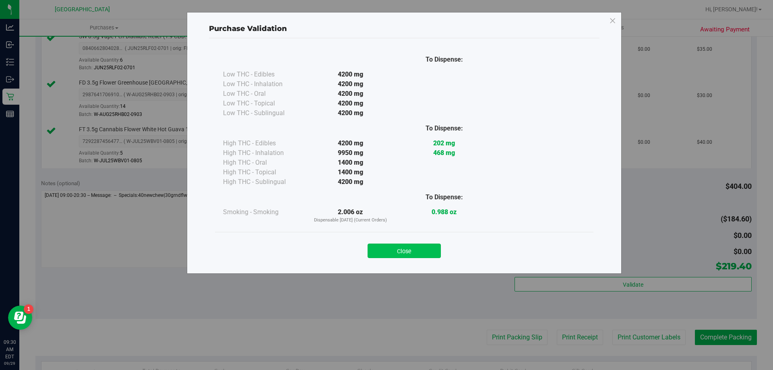
click at [413, 245] on div "Close" at bounding box center [404, 248] width 367 height 20
click at [413, 248] on button "Close" at bounding box center [404, 251] width 73 height 15
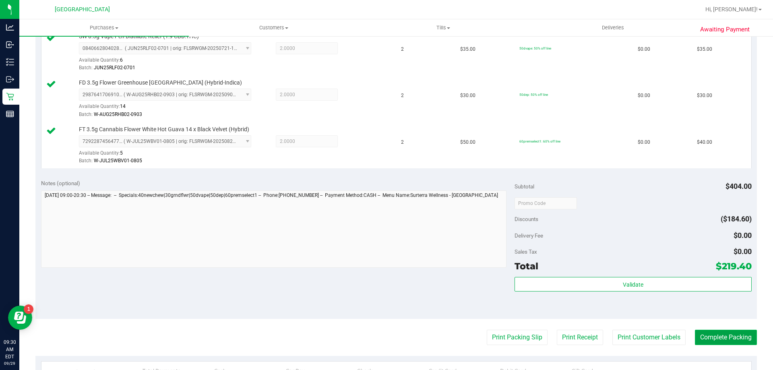
click at [722, 338] on button "Complete Packing" at bounding box center [726, 337] width 62 height 15
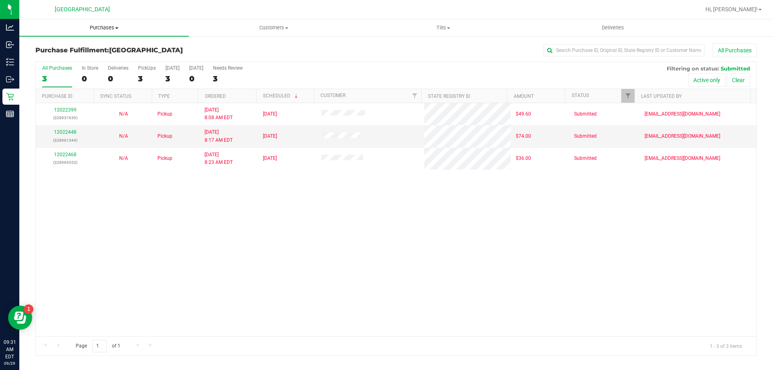
click at [104, 28] on span "Purchases" at bounding box center [104, 27] width 170 height 7
click at [65, 59] on span "Fulfillment" at bounding box center [44, 58] width 50 height 7
click at [112, 29] on span "Purchases" at bounding box center [104, 27] width 170 height 7
click at [39, 71] on span "All purchases" at bounding box center [47, 67] width 57 height 7
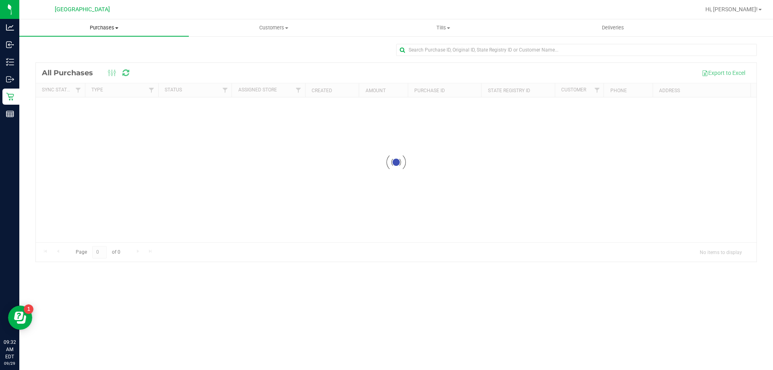
click at [101, 27] on span "Purchases" at bounding box center [104, 27] width 170 height 7
click at [52, 56] on span "Fulfillment" at bounding box center [44, 58] width 50 height 7
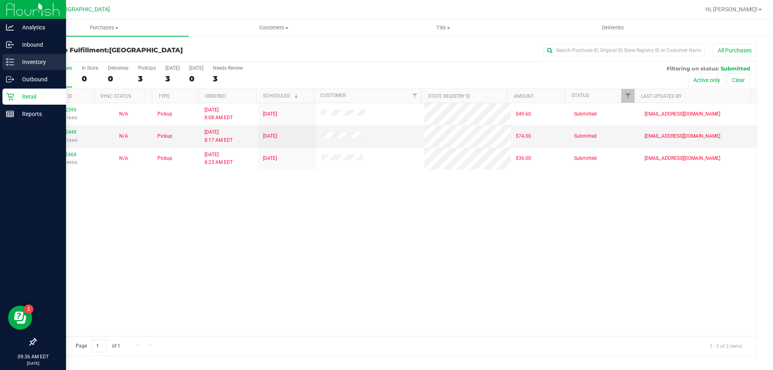
click at [30, 60] on p "Inventory" at bounding box center [38, 62] width 48 height 10
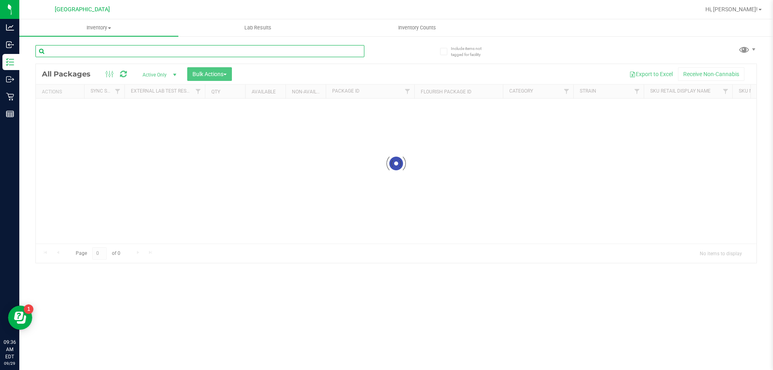
click at [100, 49] on input "text" at bounding box center [199, 51] width 329 height 12
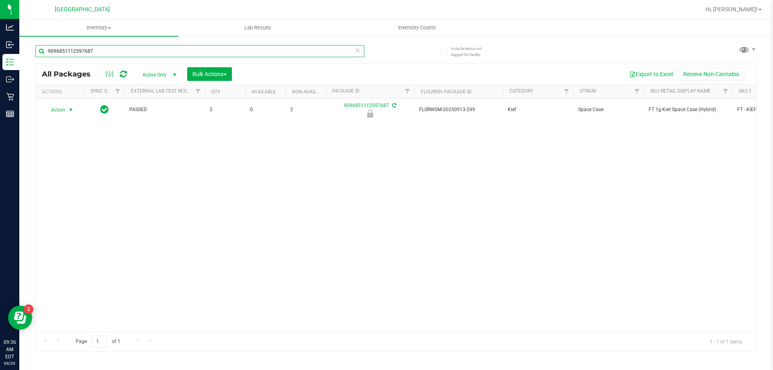
type input "9096851112597687"
click at [58, 109] on span "Action" at bounding box center [55, 109] width 22 height 11
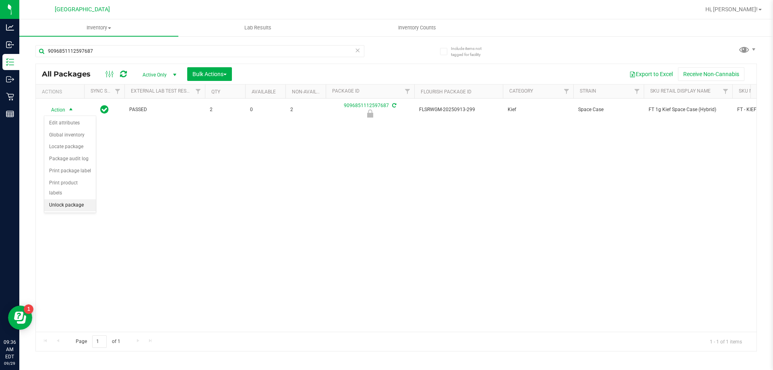
click at [68, 199] on li "Unlock package" at bounding box center [70, 205] width 52 height 12
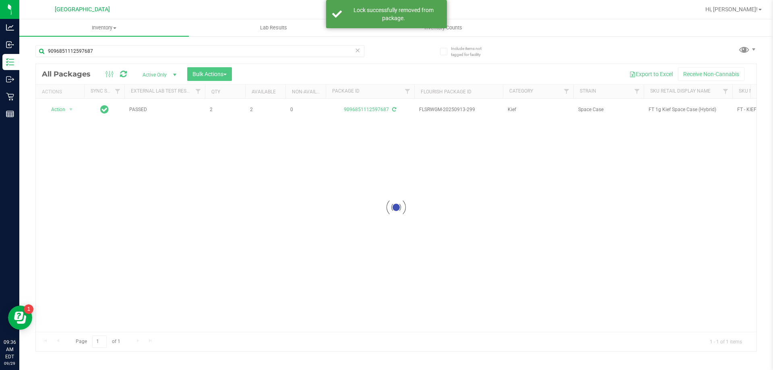
click at [663, 110] on div at bounding box center [396, 207] width 721 height 287
click at [663, 110] on span "FT 1g Kief Space Case (Hybrid)" at bounding box center [688, 110] width 79 height 8
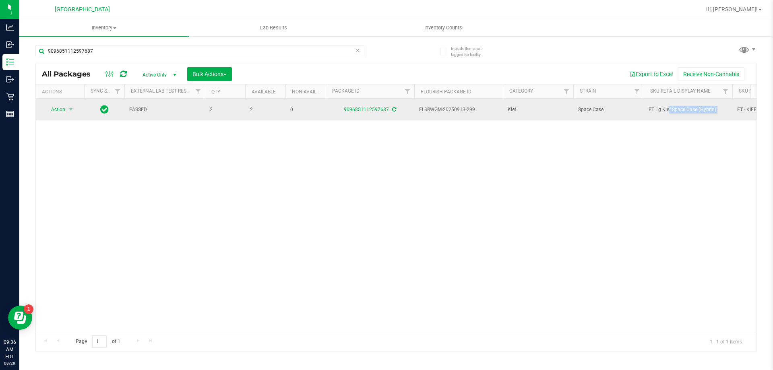
copy tr "FT 1g Kief Space Case (Hybrid)"
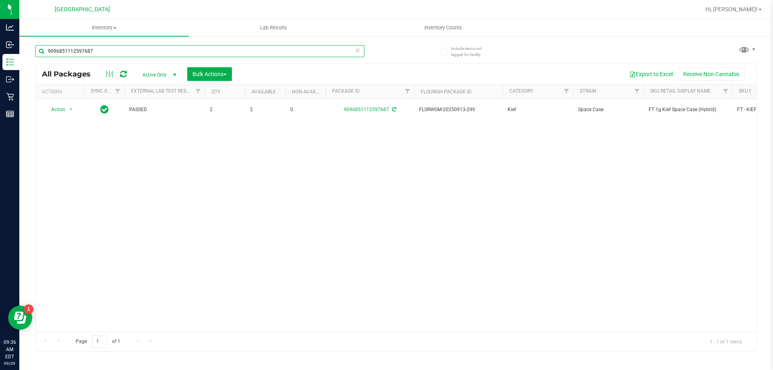
click at [149, 52] on input "9096851112597687" at bounding box center [199, 51] width 329 height 12
paste input "FT 1g Kief Space Case (Hybrid)"
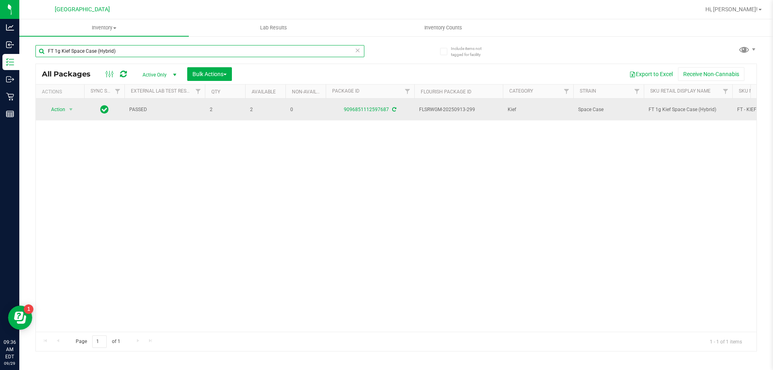
type input "FT 1g Kief Space Case (Hybrid)"
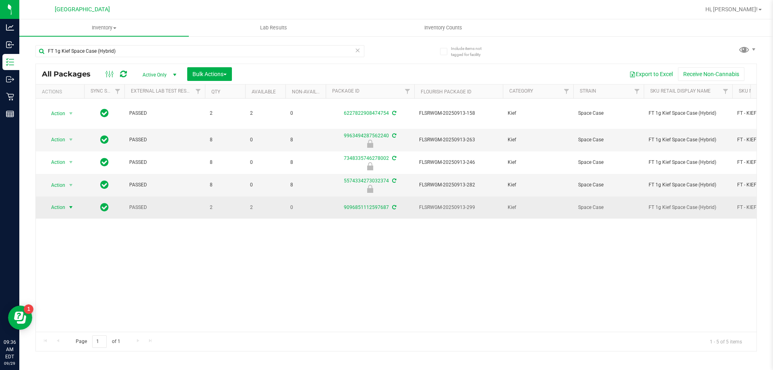
click at [53, 202] on span "Action" at bounding box center [55, 207] width 22 height 11
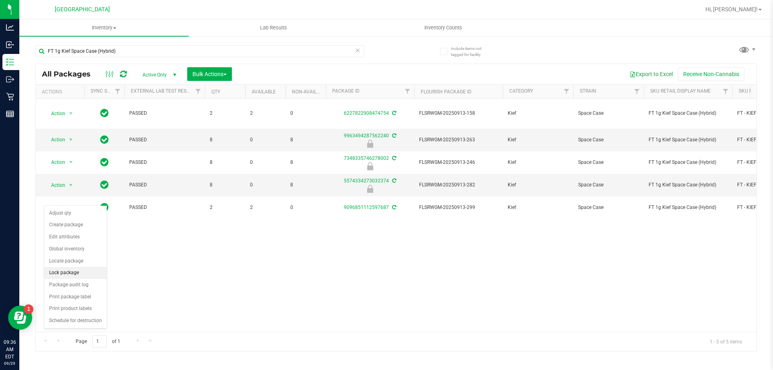
click at [72, 277] on li "Lock package" at bounding box center [75, 273] width 62 height 12
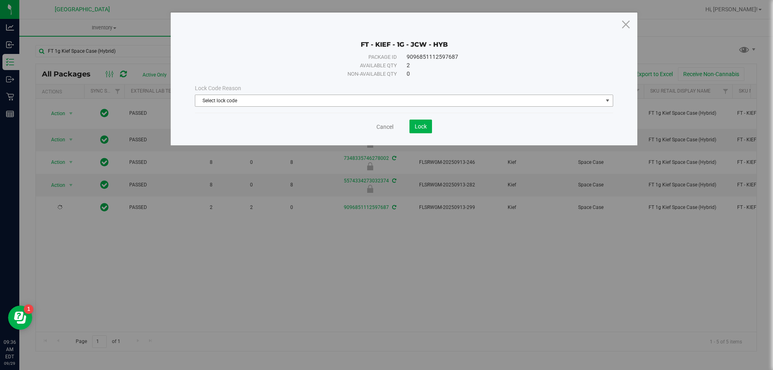
click at [319, 102] on span "Select lock code" at bounding box center [399, 100] width 408 height 11
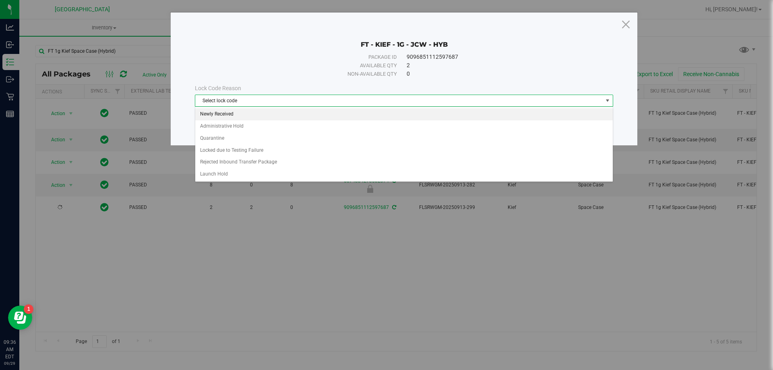
click at [233, 113] on li "Newly Received" at bounding box center [404, 114] width 418 height 12
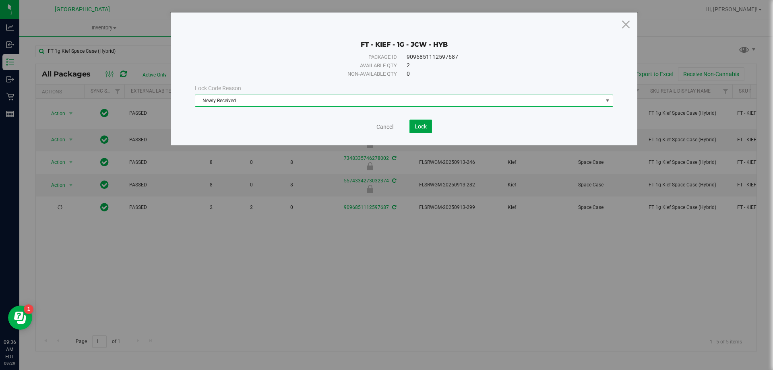
click at [420, 128] on span "Lock" at bounding box center [421, 126] width 12 height 6
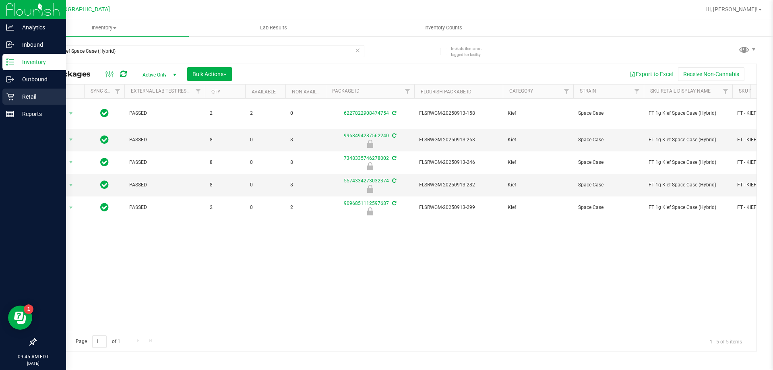
click at [31, 94] on p "Retail" at bounding box center [38, 97] width 48 height 10
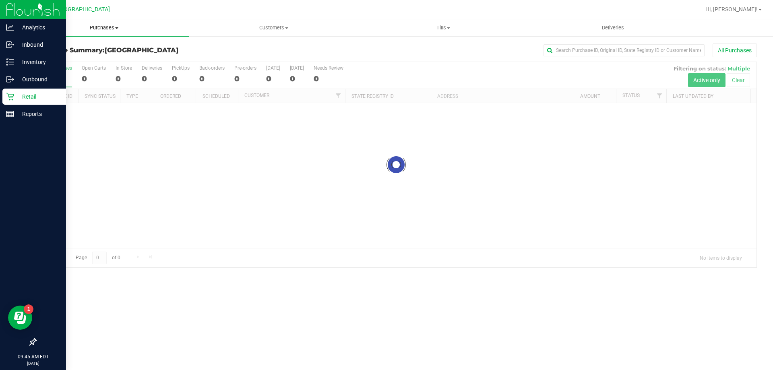
click at [103, 28] on span "Purchases" at bounding box center [104, 27] width 170 height 7
click at [62, 58] on span "Fulfillment" at bounding box center [44, 58] width 50 height 7
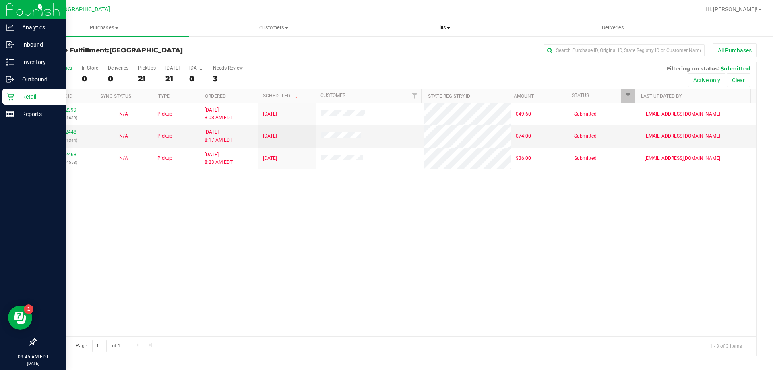
click at [443, 28] on span "Tills" at bounding box center [443, 27] width 169 height 7
click at [420, 44] on li "Manage tills" at bounding box center [443, 49] width 170 height 10
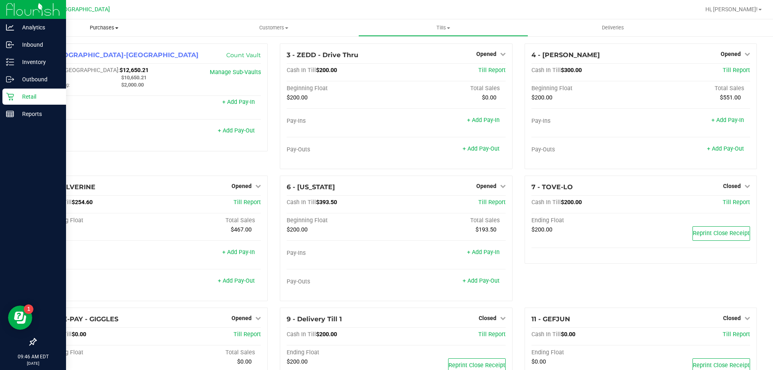
click at [104, 27] on span "Purchases" at bounding box center [104, 27] width 170 height 7
click at [53, 56] on span "Fulfillment" at bounding box center [44, 58] width 50 height 7
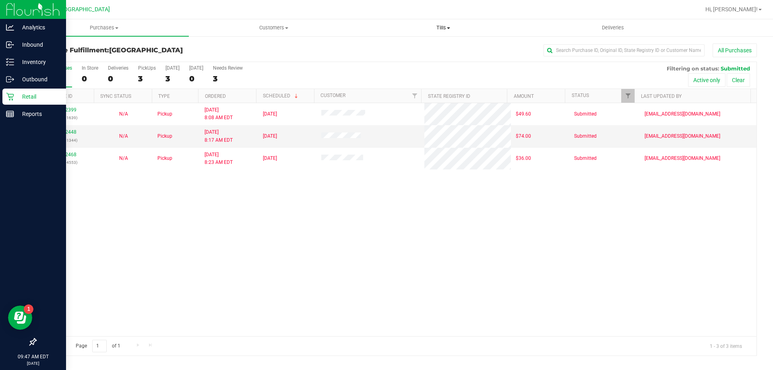
click at [443, 33] on uib-tab-heading "Tills Manage tills Reconcile e-payments" at bounding box center [443, 28] width 169 height 16
click at [424, 54] on li "Reconcile e-payments" at bounding box center [443, 59] width 170 height 10
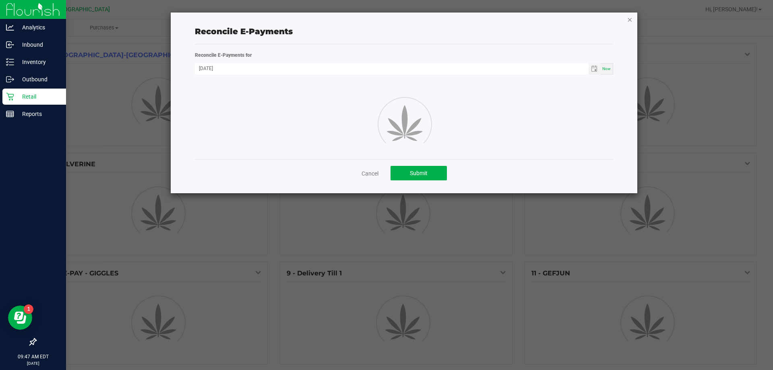
click at [629, 21] on icon "button" at bounding box center [630, 20] width 6 height 10
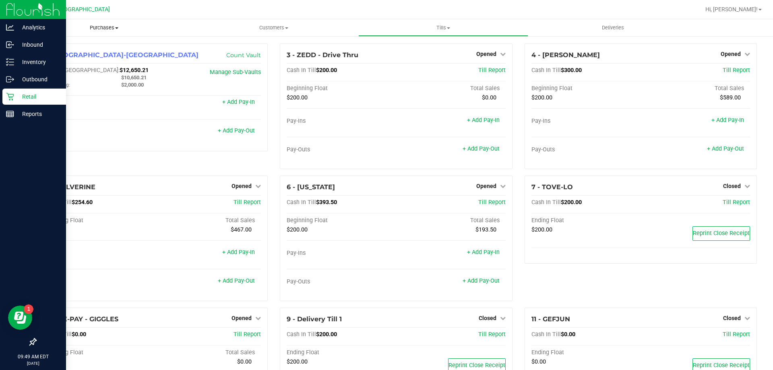
click at [94, 24] on uib-tab-heading "Purchases Summary of purchases Fulfillment All purchases" at bounding box center [104, 27] width 170 height 17
click at [59, 58] on span "Fulfillment" at bounding box center [44, 58] width 50 height 7
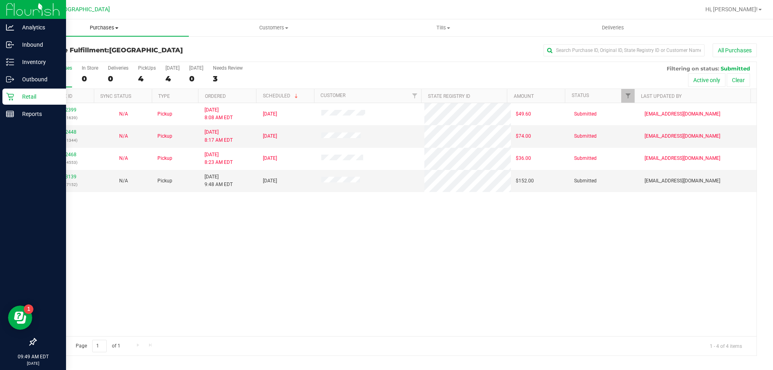
click at [95, 29] on span "Purchases" at bounding box center [104, 27] width 170 height 7
click at [59, 59] on span "Fulfillment" at bounding box center [44, 58] width 50 height 7
click at [442, 27] on span "Tills" at bounding box center [443, 27] width 169 height 7
click at [423, 44] on li "Manage tills" at bounding box center [443, 49] width 170 height 10
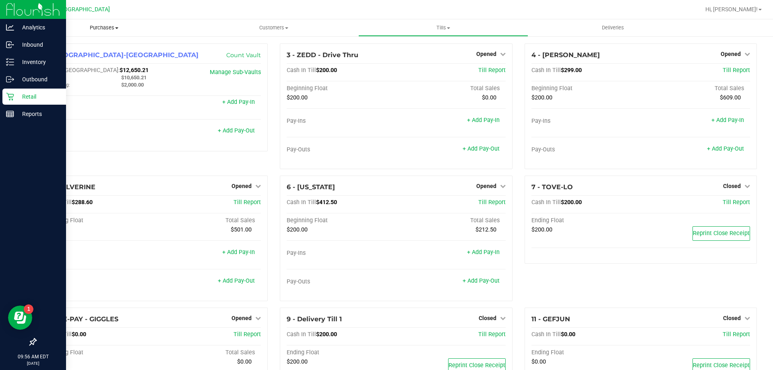
click at [109, 27] on span "Purchases" at bounding box center [104, 27] width 170 height 7
click at [64, 56] on span "Fulfillment" at bounding box center [44, 58] width 50 height 7
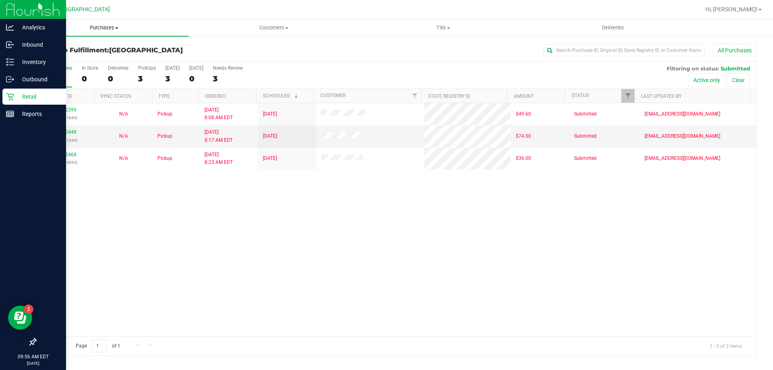
click at [108, 25] on span "Purchases" at bounding box center [104, 27] width 170 height 7
click at [64, 55] on span "Fulfillment" at bounding box center [44, 58] width 50 height 7
click at [103, 25] on span "Purchases" at bounding box center [104, 27] width 170 height 7
click at [64, 58] on span "Fulfillment" at bounding box center [44, 58] width 50 height 7
click at [99, 27] on span "Purchases" at bounding box center [104, 27] width 170 height 7
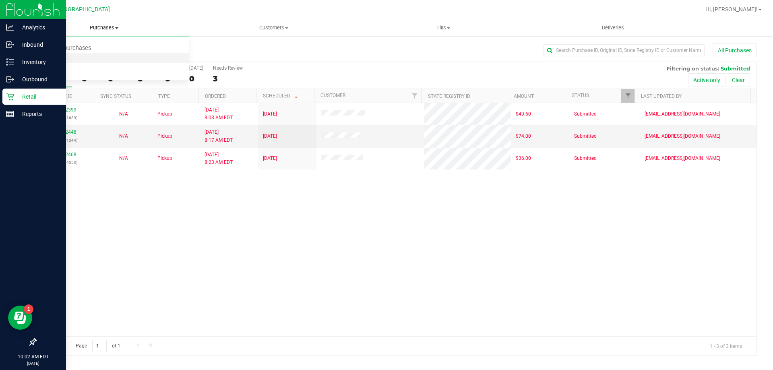
click at [64, 60] on span "Fulfillment" at bounding box center [44, 58] width 50 height 7
click at [105, 27] on span "Purchases" at bounding box center [104, 27] width 170 height 7
click at [58, 55] on span "Fulfillment" at bounding box center [44, 58] width 50 height 7
click at [260, 29] on span "Customers" at bounding box center [273, 27] width 169 height 7
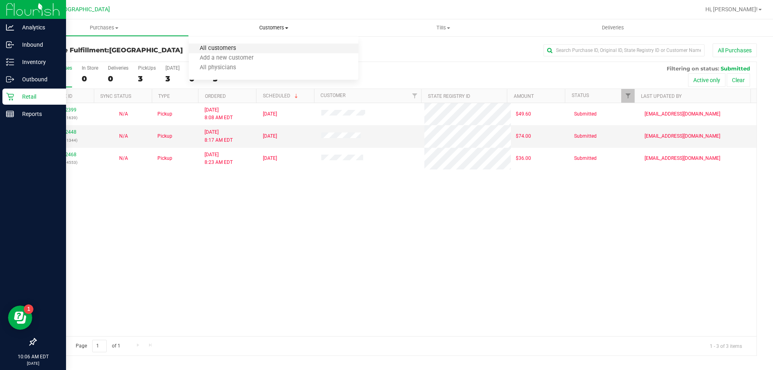
click at [242, 49] on span "All customers" at bounding box center [218, 48] width 58 height 7
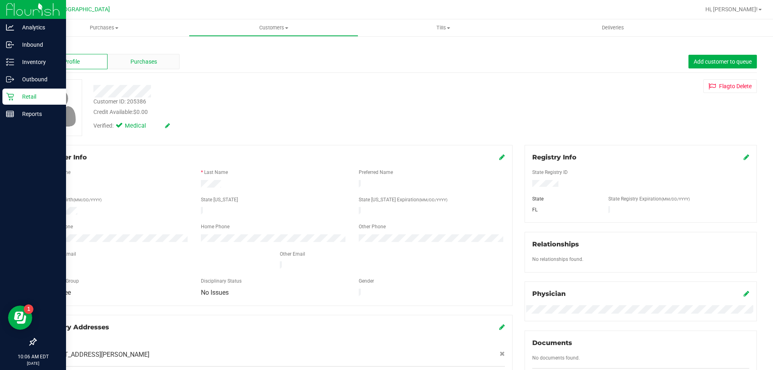
click at [135, 58] on span "Purchases" at bounding box center [144, 62] width 27 height 8
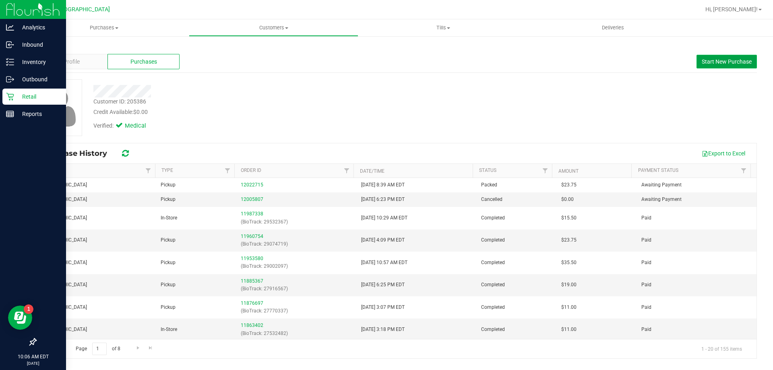
click at [734, 62] on span "Start New Purchase" at bounding box center [727, 61] width 50 height 6
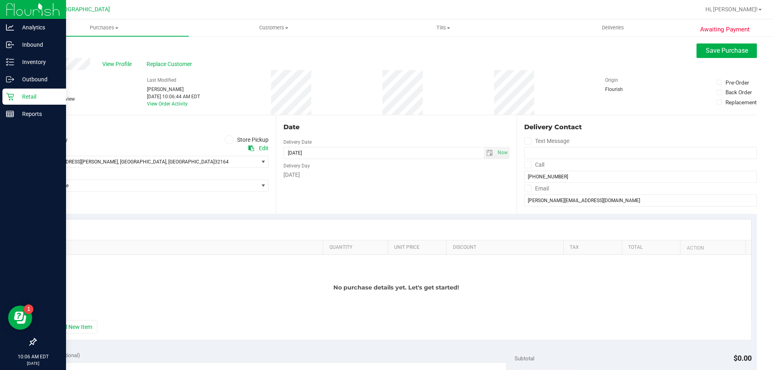
click at [229, 139] on span at bounding box center [229, 139] width 9 height 9
click at [0, 0] on input "Store Pickup" at bounding box center [0, 0] width 0 height 0
click at [171, 163] on span "Select Store" at bounding box center [147, 161] width 222 height 11
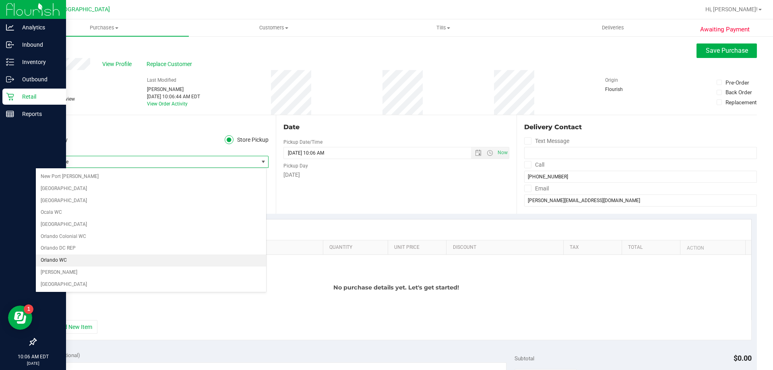
scroll to position [363, 0]
click at [67, 255] on li "[GEOGRAPHIC_DATA]" at bounding box center [151, 256] width 230 height 12
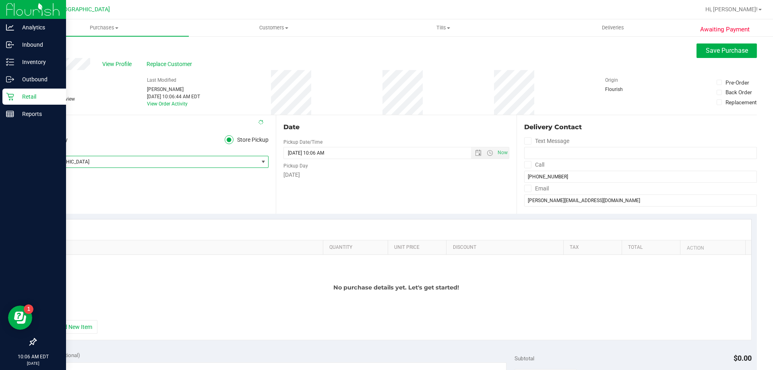
click at [116, 190] on div "Location Delivery Store Pickup Store Palm Coast WC Select Store Bonita Springs …" at bounding box center [155, 164] width 240 height 99
click at [72, 326] on button "+ Add New Item" at bounding box center [73, 327] width 50 height 14
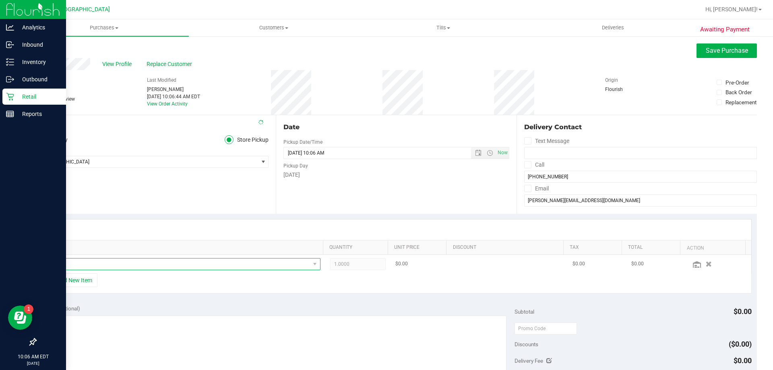
click at [95, 263] on span "NO DATA FOUND" at bounding box center [178, 264] width 263 height 11
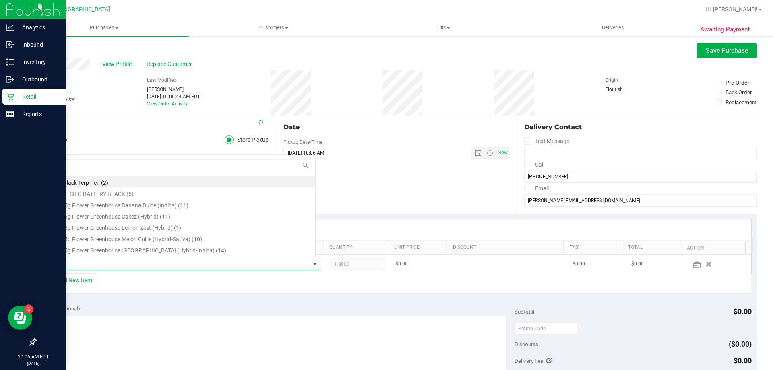
scroll to position [12, 267]
type input "lmz"
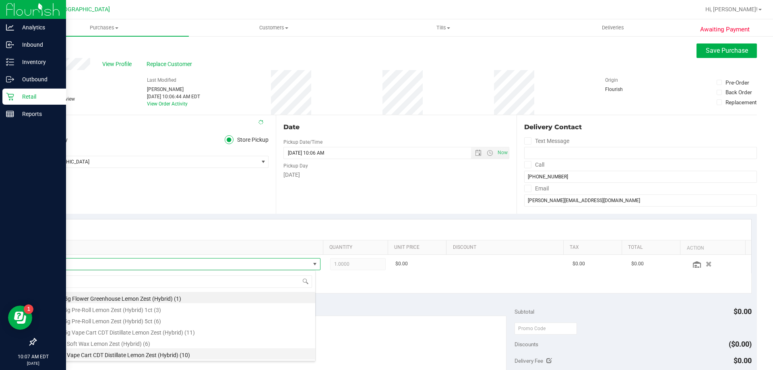
click at [149, 356] on li "FT 1g Vape Cart CDT Distillate Lemon Zest (Hybrid) (10)" at bounding box center [181, 353] width 269 height 11
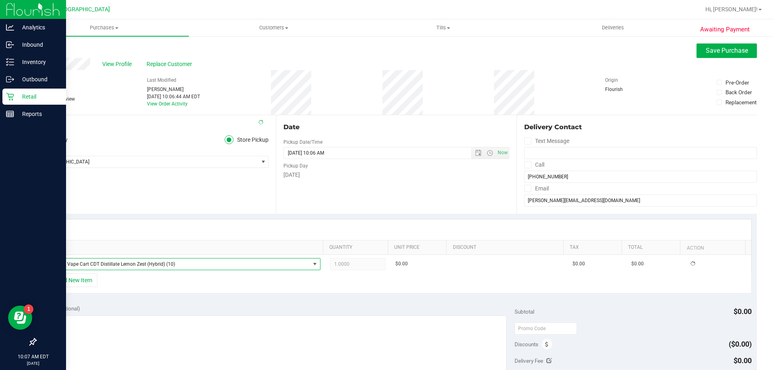
click at [284, 292] on div "+ Add New Item" at bounding box center [396, 284] width 711 height 20
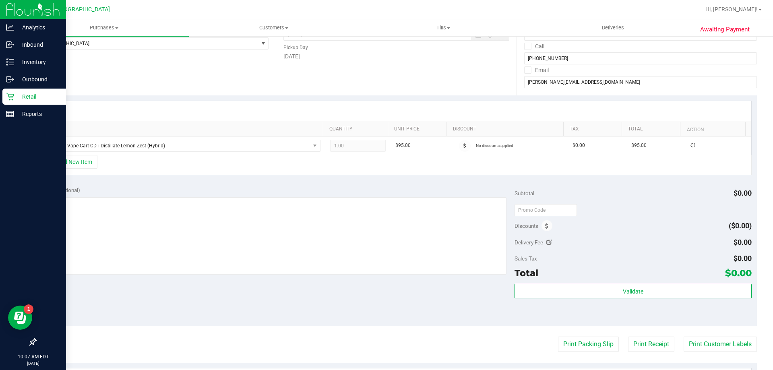
scroll to position [121, 0]
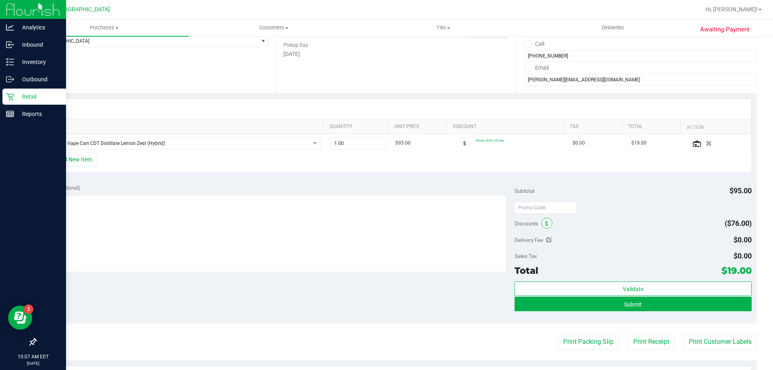
click at [545, 224] on icon at bounding box center [546, 224] width 3 height 6
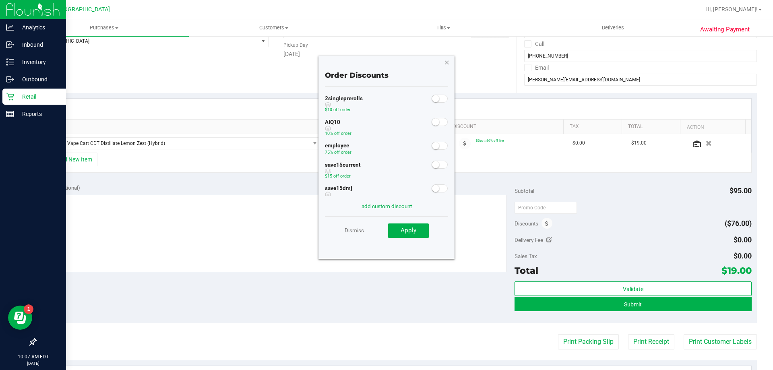
click at [447, 62] on icon "button" at bounding box center [447, 62] width 6 height 10
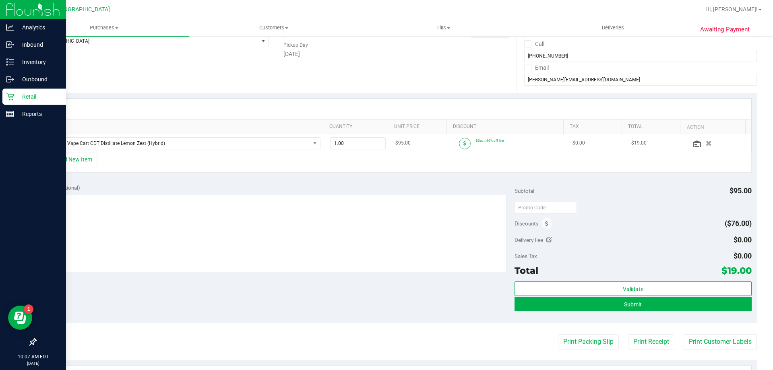
click at [459, 142] on span at bounding box center [465, 144] width 12 height 12
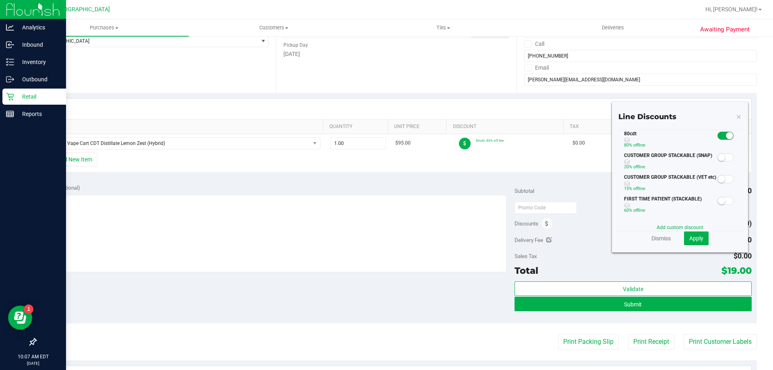
click at [726, 135] on small at bounding box center [729, 135] width 7 height 7
click at [675, 226] on link "Add custom discount" at bounding box center [680, 228] width 47 height 6
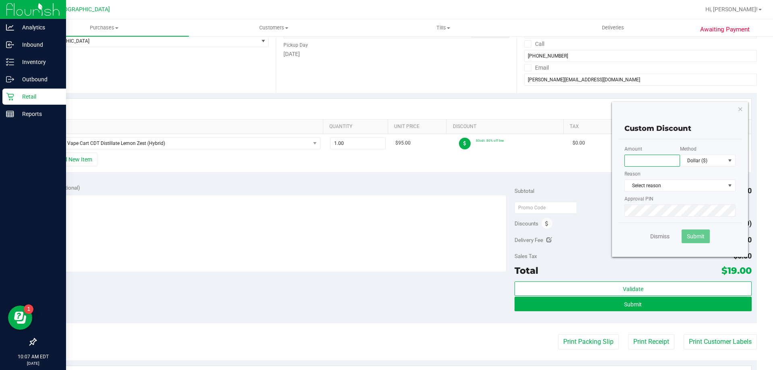
click at [656, 162] on input "text" at bounding box center [653, 161] width 56 height 12
type input "90.00"
click at [657, 182] on span "Select reason" at bounding box center [675, 185] width 100 height 11
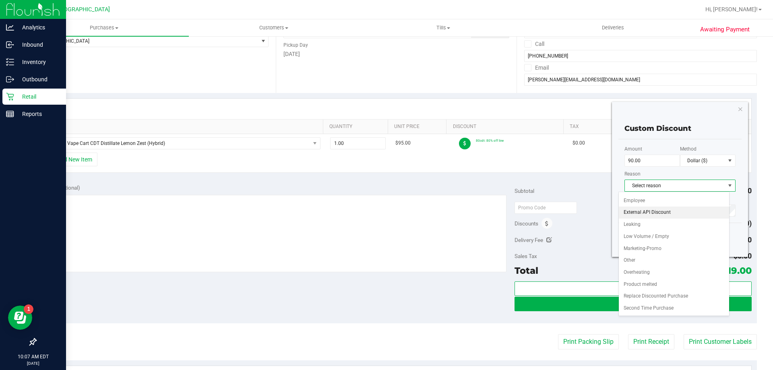
scroll to position [0, 0]
click at [649, 293] on li "Other" at bounding box center [674, 295] width 110 height 12
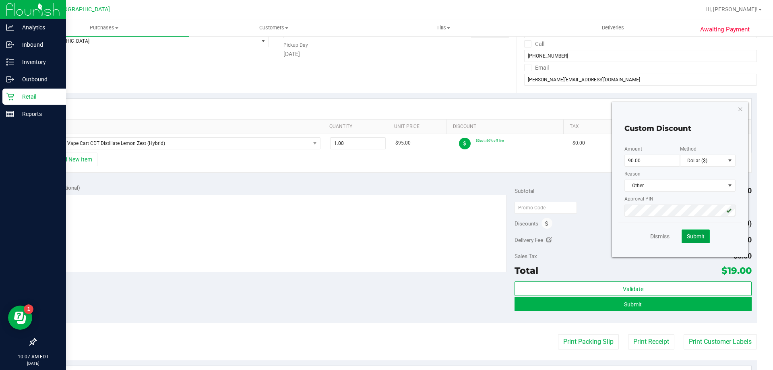
click at [698, 236] on span "Submit" at bounding box center [696, 236] width 18 height 6
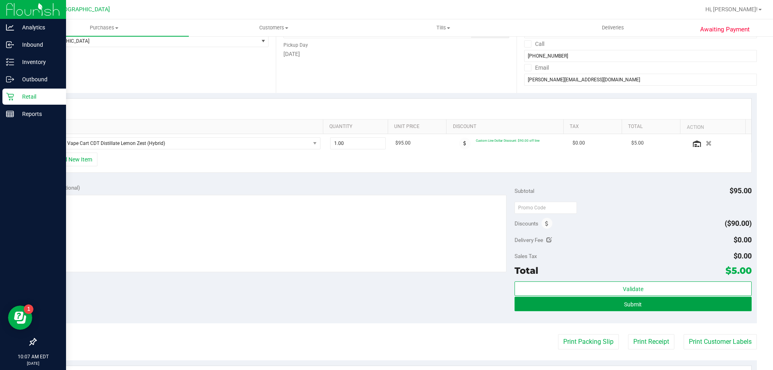
click at [611, 305] on button "Submit" at bounding box center [633, 304] width 237 height 15
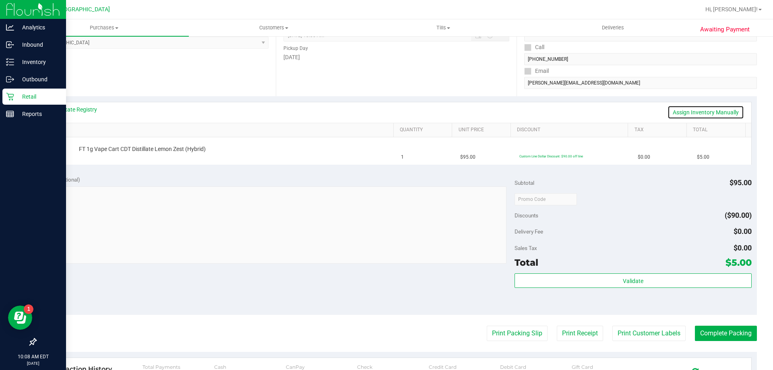
click at [673, 113] on link "Assign Inventory Manually" at bounding box center [706, 113] width 77 height 14
click at [86, 156] on link "Add Package" at bounding box center [93, 155] width 29 height 6
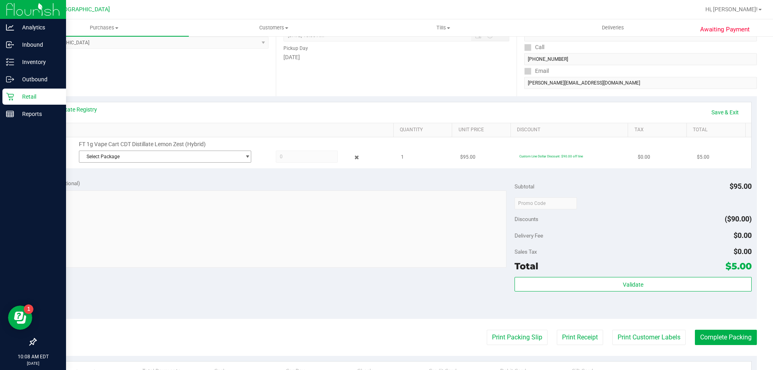
click at [128, 152] on span "Select Package" at bounding box center [160, 156] width 162 height 11
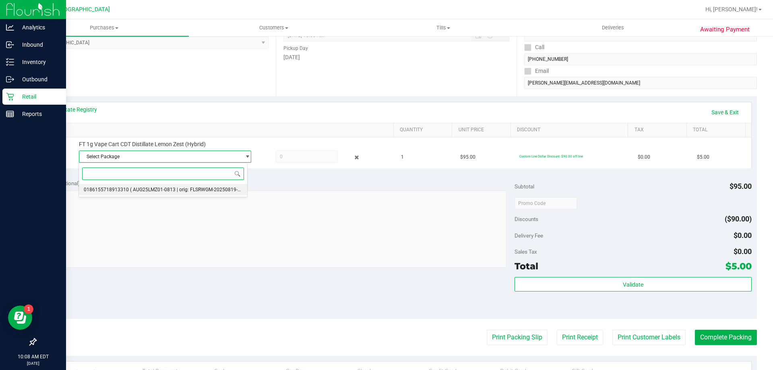
click at [124, 189] on span "0186155718913310" at bounding box center [106, 190] width 45 height 6
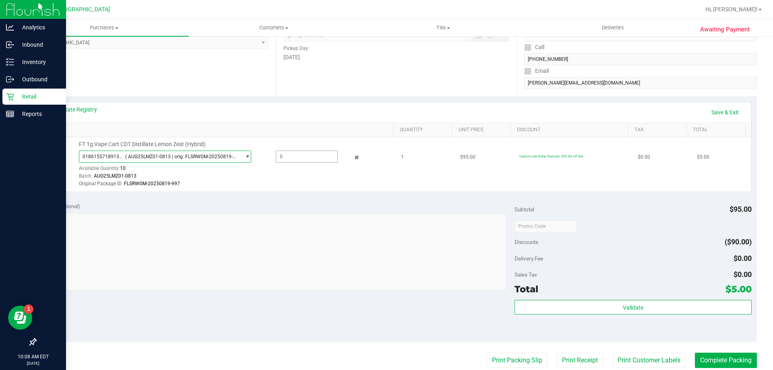
click at [305, 159] on span at bounding box center [307, 157] width 62 height 12
type input "1"
type input "1.0000"
click at [295, 181] on div "Original Package ID: FLSRWGM-20250819-997" at bounding box center [234, 184] width 311 height 8
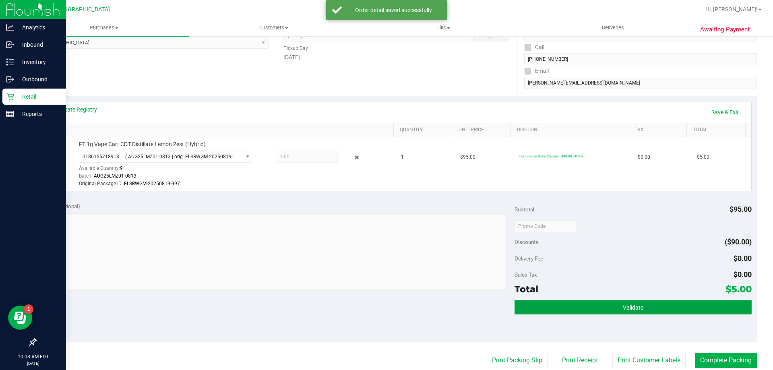
click at [625, 309] on span "Validate" at bounding box center [633, 308] width 21 height 6
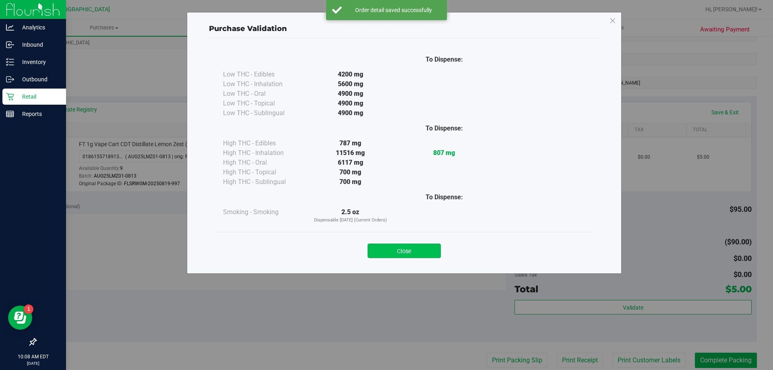
click at [396, 252] on button "Close" at bounding box center [404, 251] width 73 height 15
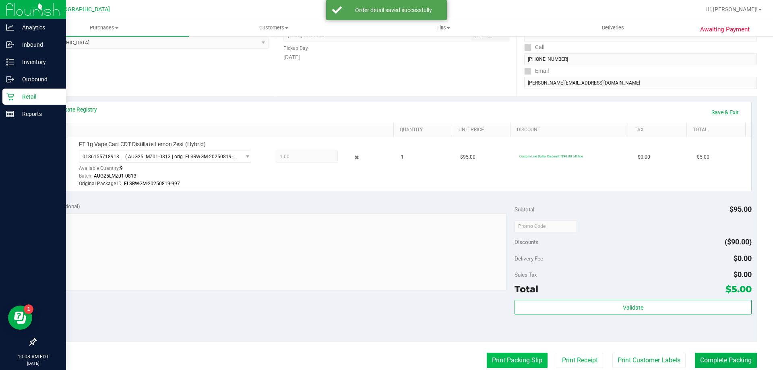
click at [495, 354] on button "Print Packing Slip" at bounding box center [517, 360] width 61 height 15
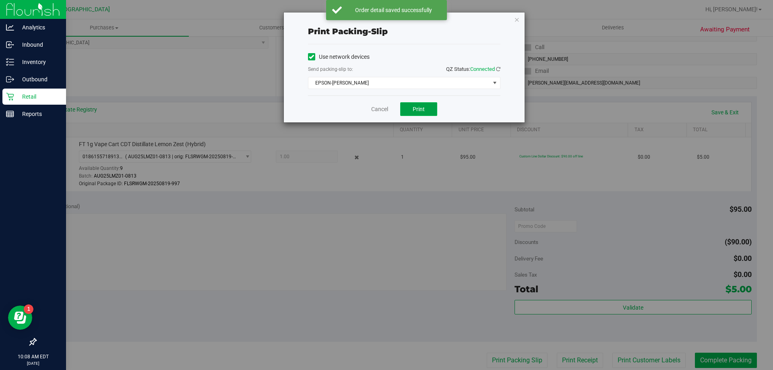
click at [426, 112] on button "Print" at bounding box center [418, 109] width 37 height 14
click at [518, 19] on icon "button" at bounding box center [517, 20] width 6 height 10
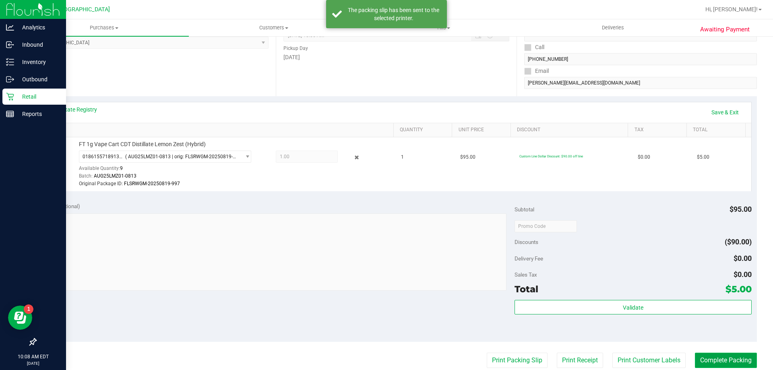
click at [715, 359] on button "Complete Packing" at bounding box center [726, 360] width 62 height 15
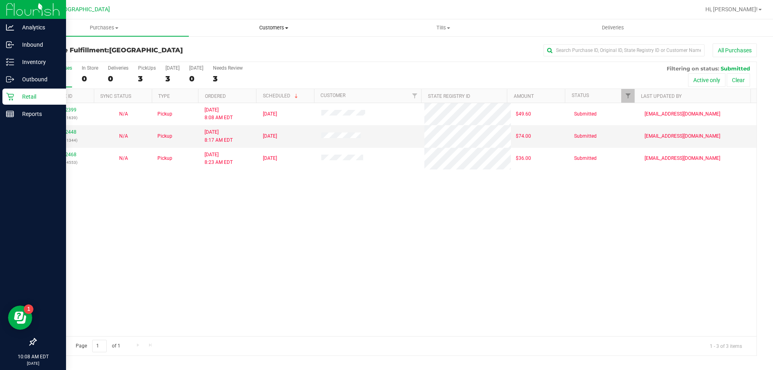
click at [276, 28] on span "Customers" at bounding box center [273, 27] width 169 height 7
click at [234, 48] on span "All customers" at bounding box center [218, 48] width 58 height 7
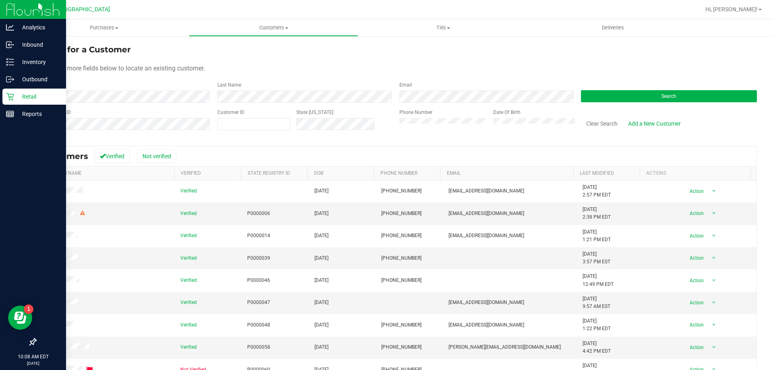
click at [236, 93] on div "Last Name" at bounding box center [302, 91] width 182 height 21
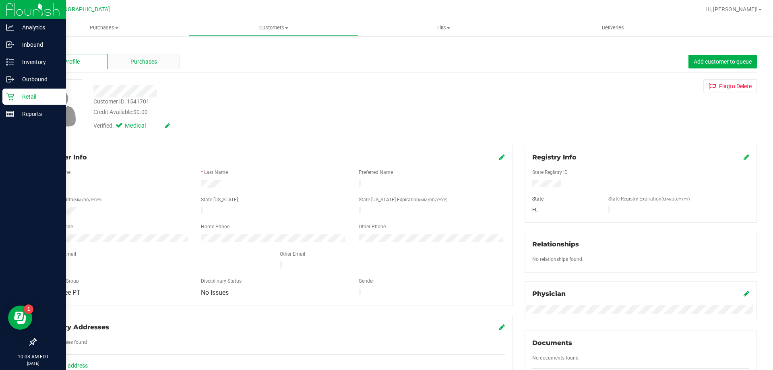
click at [130, 55] on div "Purchases" at bounding box center [144, 61] width 72 height 15
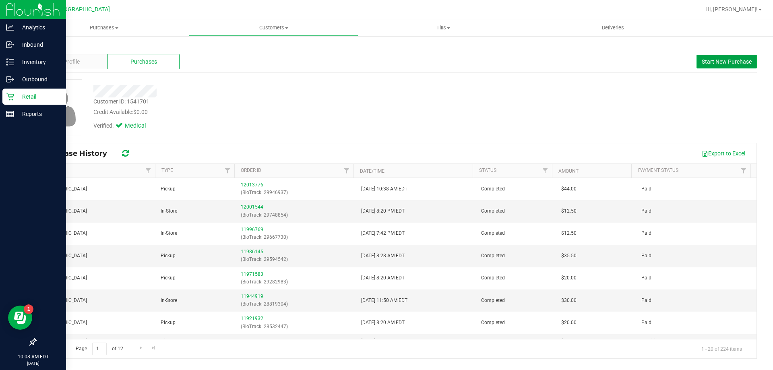
click at [721, 58] on span "Start New Purchase" at bounding box center [727, 61] width 50 height 6
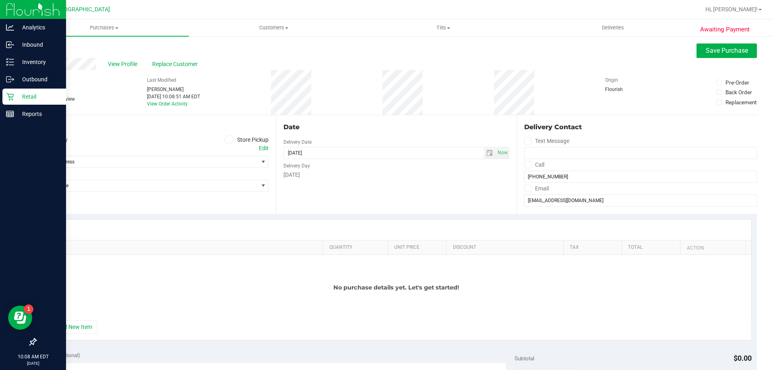
click at [230, 140] on span at bounding box center [229, 139] width 9 height 9
click at [0, 0] on input "Store Pickup" at bounding box center [0, 0] width 0 height 0
click at [214, 159] on span "Select Store" at bounding box center [147, 161] width 222 height 11
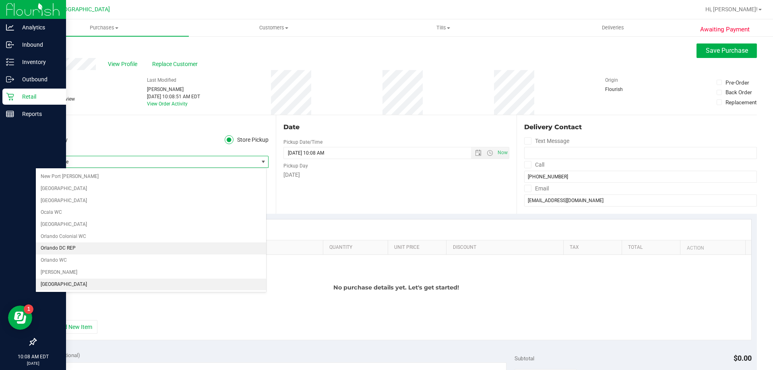
scroll to position [403, 0]
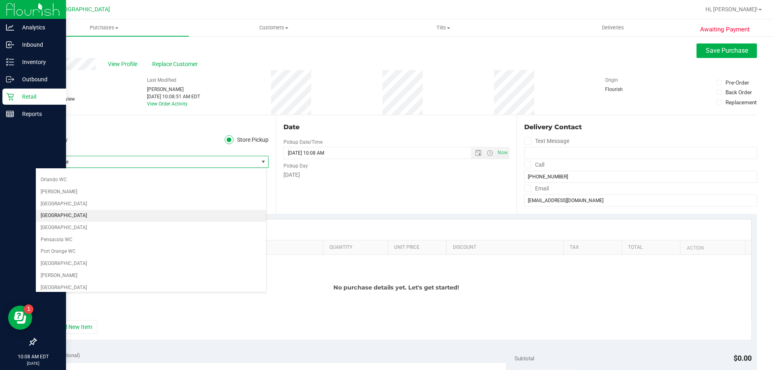
click at [73, 215] on li "[GEOGRAPHIC_DATA]" at bounding box center [151, 216] width 230 height 12
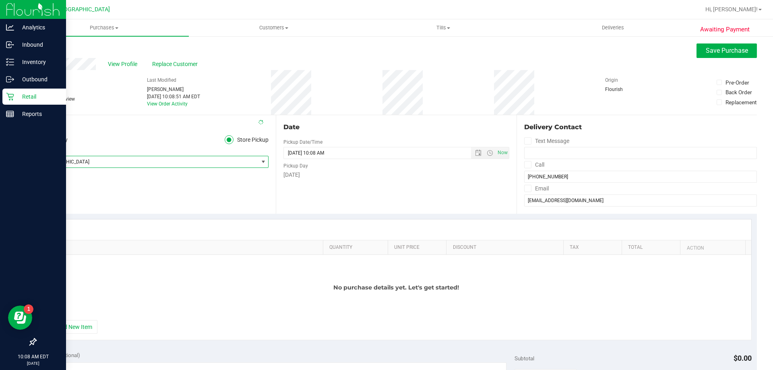
click at [129, 184] on div "Location Delivery Store Pickup Store Palm Coast WC Select Store Bonita Springs …" at bounding box center [155, 164] width 240 height 99
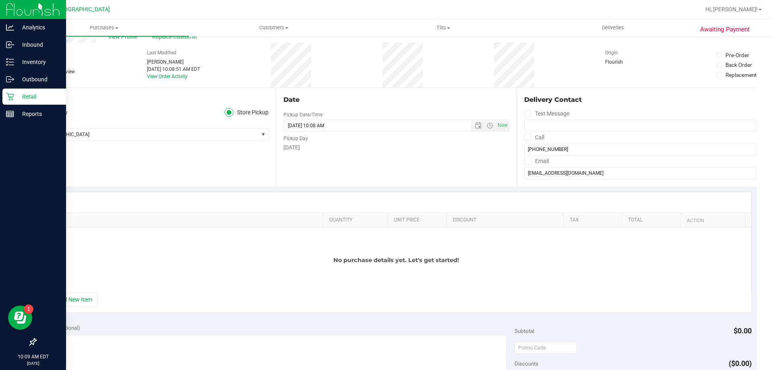
scroll to position [40, 0]
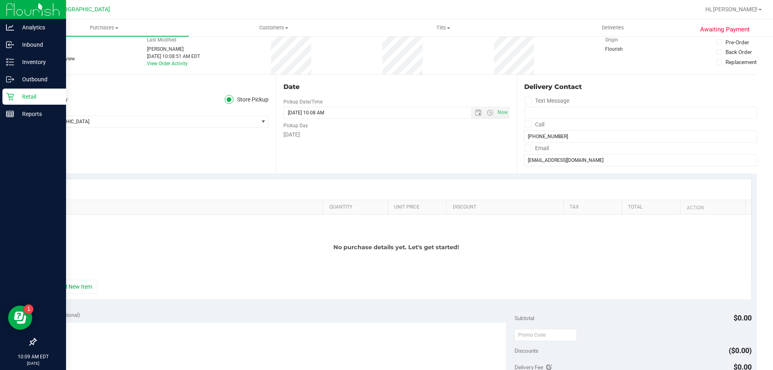
click at [75, 295] on div "+ Add New Item" at bounding box center [396, 290] width 711 height 20
click at [77, 290] on button "+ Add New Item" at bounding box center [73, 287] width 50 height 14
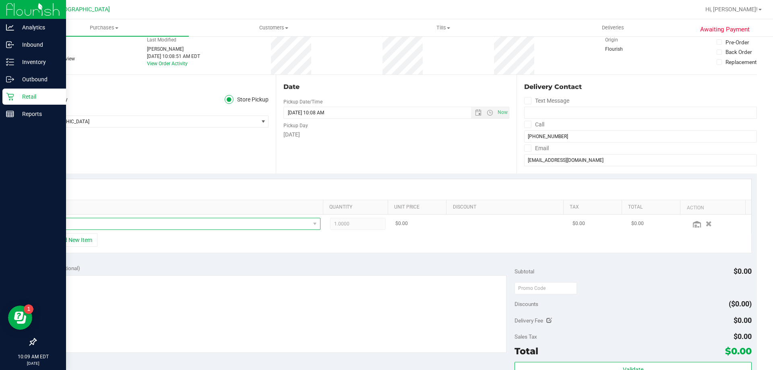
click at [94, 220] on span "NO DATA FOUND" at bounding box center [178, 223] width 263 height 11
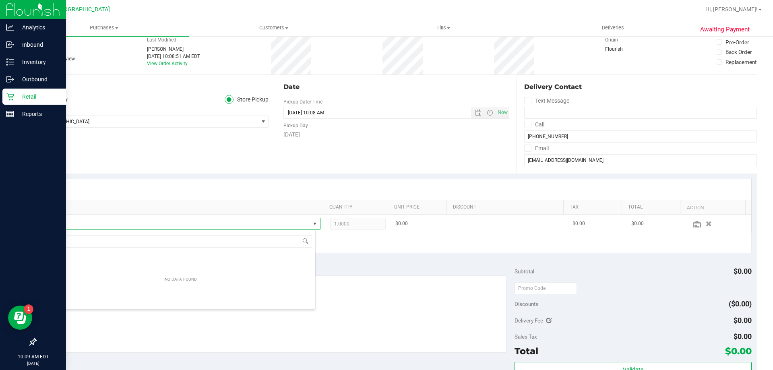
scroll to position [12, 267]
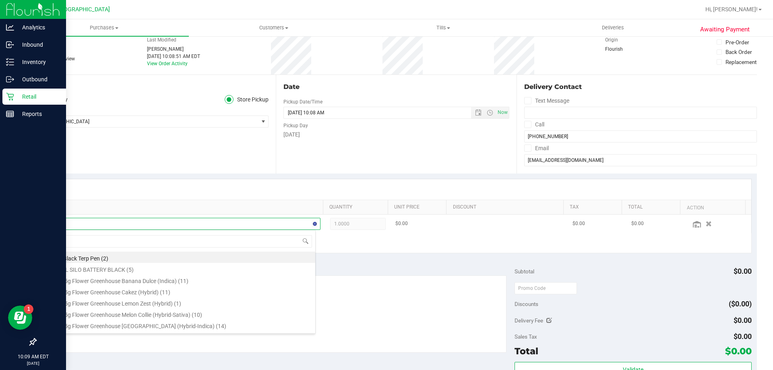
type input "lmz"
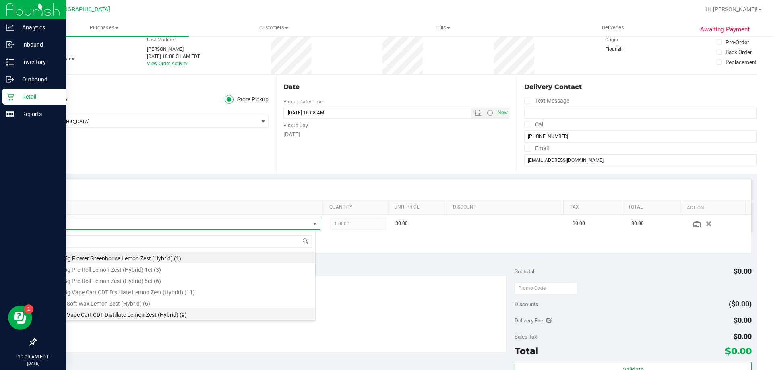
click at [129, 314] on li "FT 1g Vape Cart CDT Distillate Lemon Zest (Hybrid) (9)" at bounding box center [181, 313] width 269 height 11
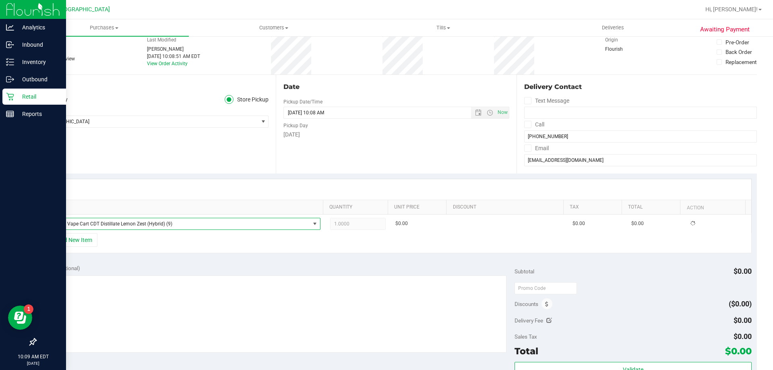
click at [158, 246] on div "+ Add New Item" at bounding box center [396, 243] width 711 height 20
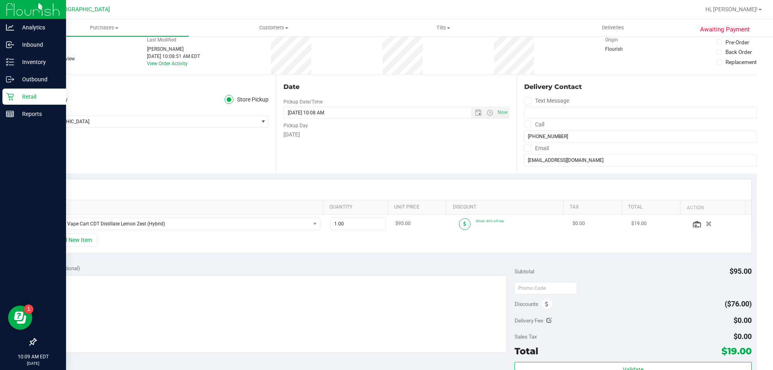
click at [461, 227] on span at bounding box center [465, 224] width 12 height 12
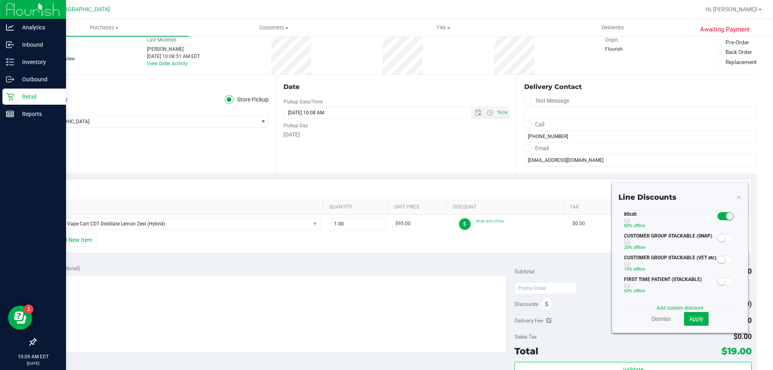
click at [718, 216] on span at bounding box center [726, 216] width 16 height 8
click at [674, 307] on link "Add custom discount" at bounding box center [680, 308] width 47 height 6
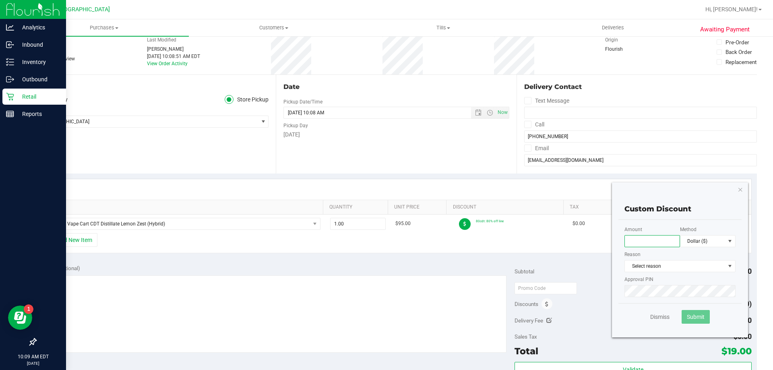
click at [657, 241] on input "text" at bounding box center [653, 241] width 56 height 12
type input "90.00"
click at [659, 264] on span "Select reason" at bounding box center [675, 266] width 100 height 11
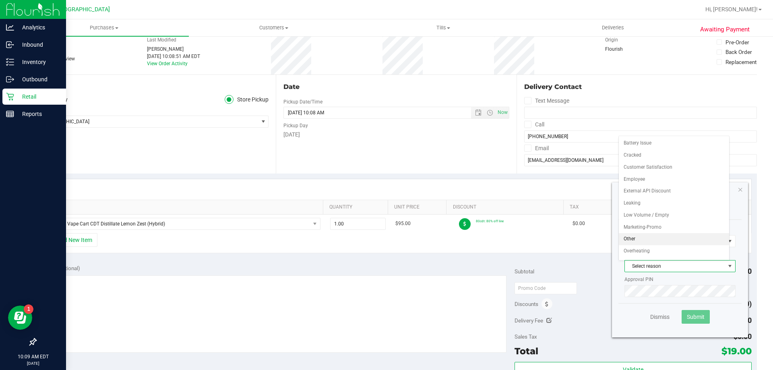
click at [648, 236] on li "Other" at bounding box center [674, 239] width 110 height 12
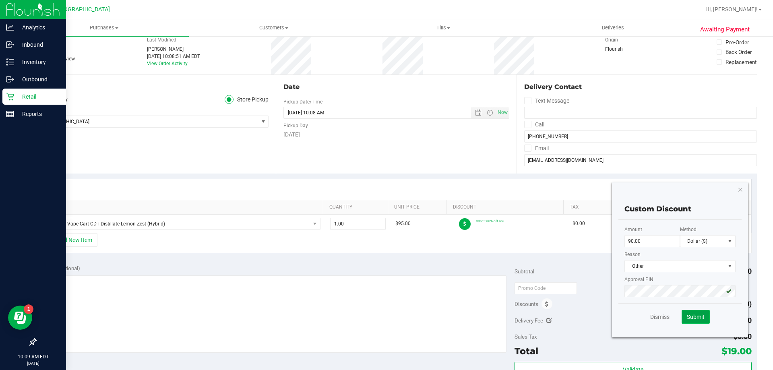
click at [694, 319] on span "Submit" at bounding box center [696, 317] width 18 height 6
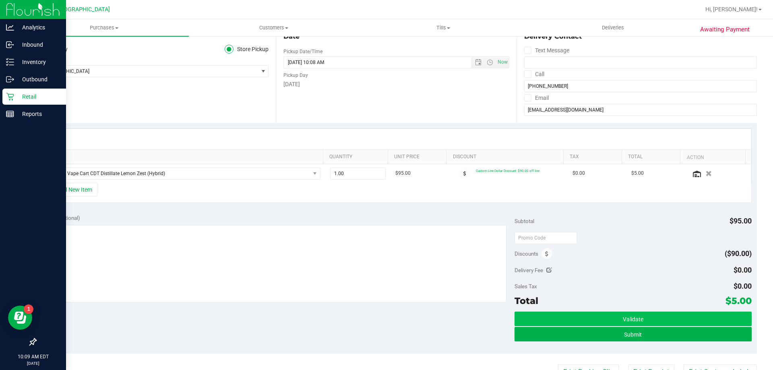
scroll to position [161, 0]
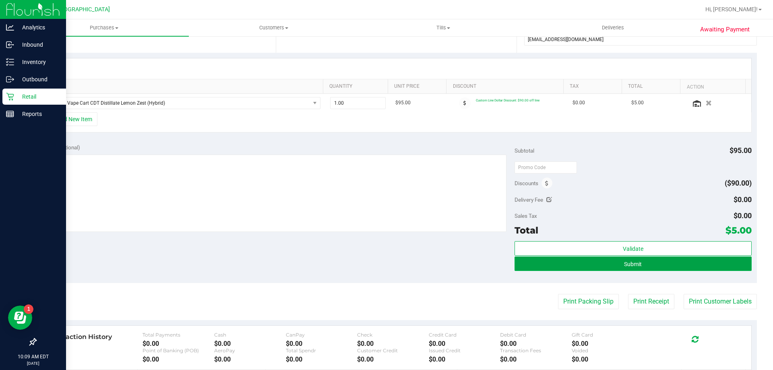
click at [645, 263] on button "Submit" at bounding box center [633, 264] width 237 height 15
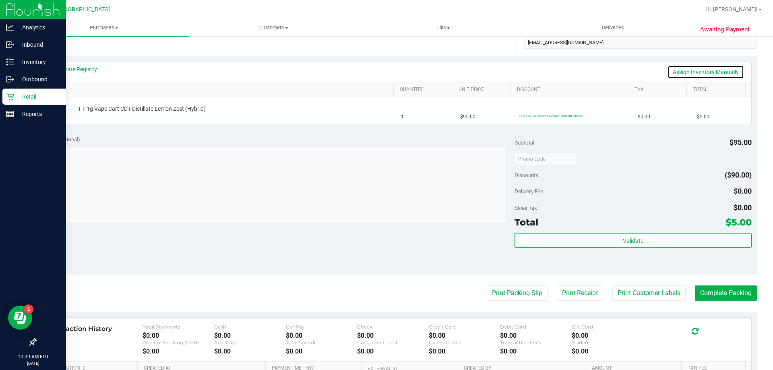
click at [700, 72] on link "Assign Inventory Manually" at bounding box center [706, 72] width 77 height 14
click at [84, 114] on link "Add Package" at bounding box center [93, 115] width 29 height 6
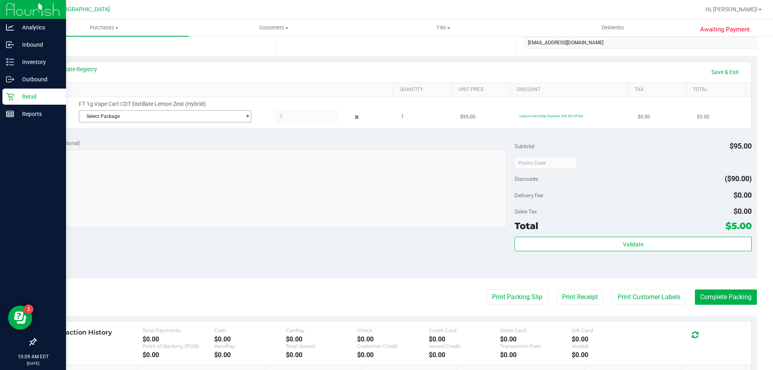
click at [143, 114] on span "Select Package" at bounding box center [160, 116] width 162 height 11
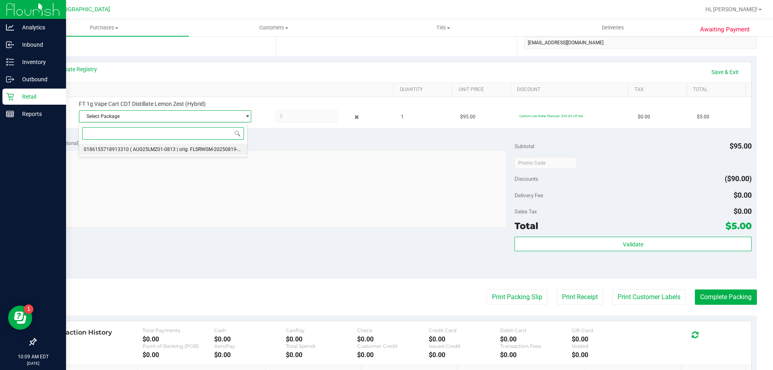
click at [132, 150] on span "( AUG25LMZ01-0813 | orig: FLSRWGM-20250819-997 )" at bounding box center [189, 150] width 119 height 6
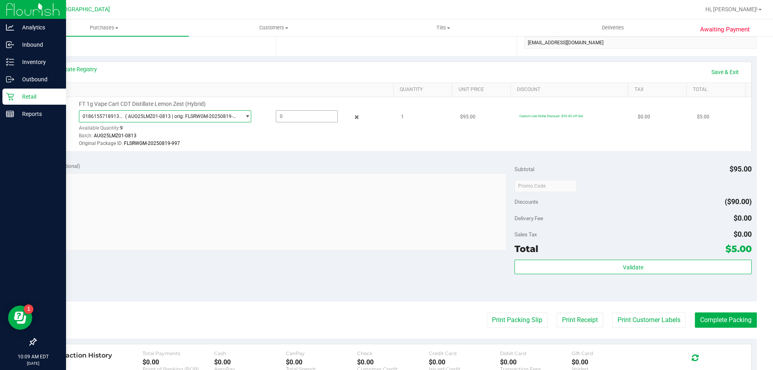
click at [314, 114] on span at bounding box center [307, 116] width 62 height 12
type input "1"
type input "1.0000"
click at [306, 139] on div "Batch: AUG25LMZ01-0813" at bounding box center [234, 136] width 311 height 8
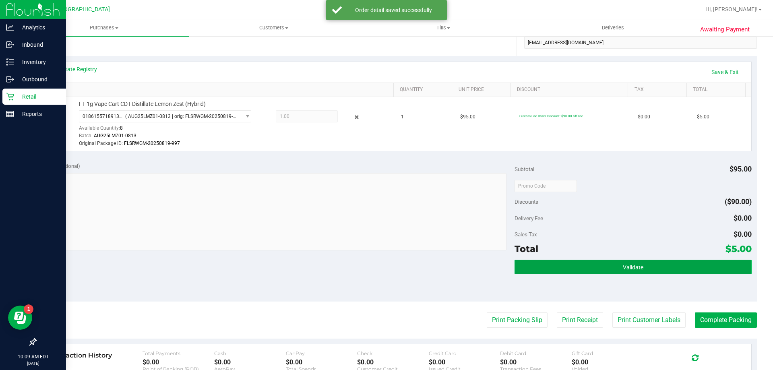
click at [559, 267] on button "Validate" at bounding box center [633, 267] width 237 height 15
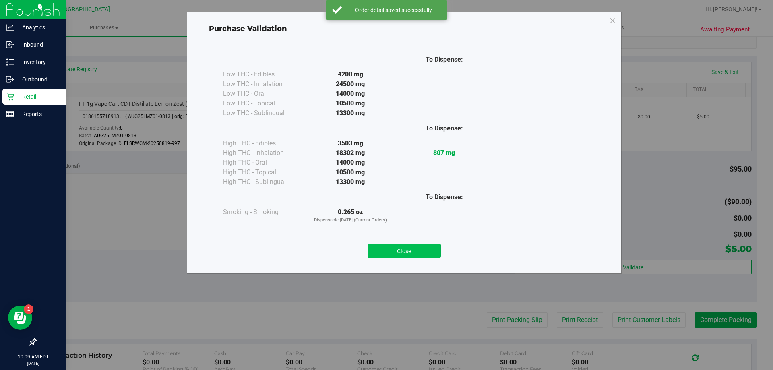
click at [398, 252] on button "Close" at bounding box center [404, 251] width 73 height 15
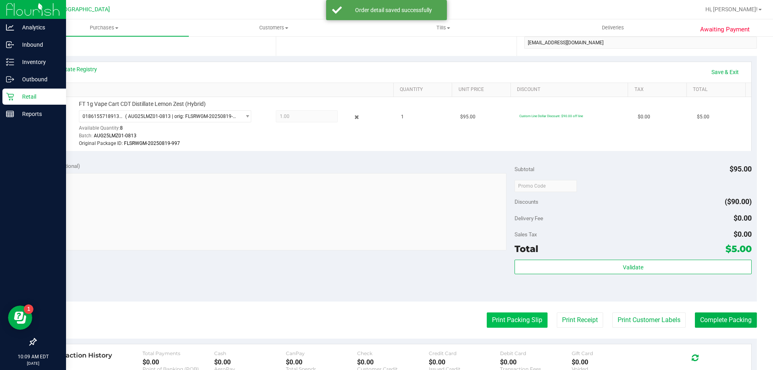
click at [506, 319] on button "Print Packing Slip" at bounding box center [517, 320] width 61 height 15
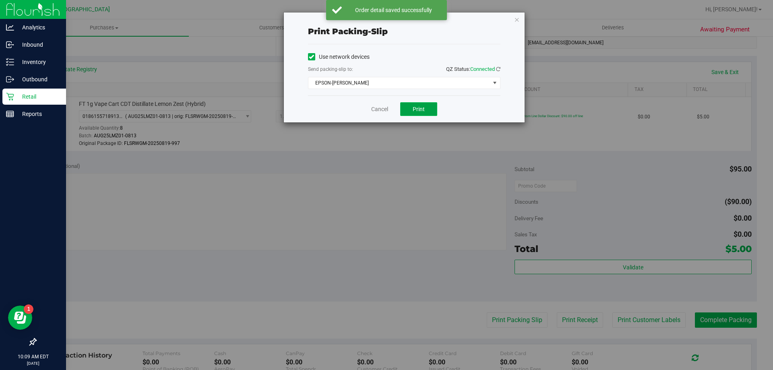
click at [429, 112] on button "Print" at bounding box center [418, 109] width 37 height 14
click at [516, 20] on icon "button" at bounding box center [517, 20] width 6 height 10
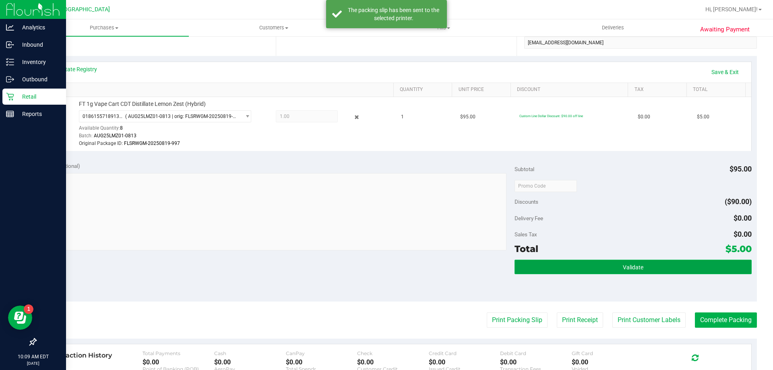
click at [617, 261] on button "Validate" at bounding box center [633, 267] width 237 height 15
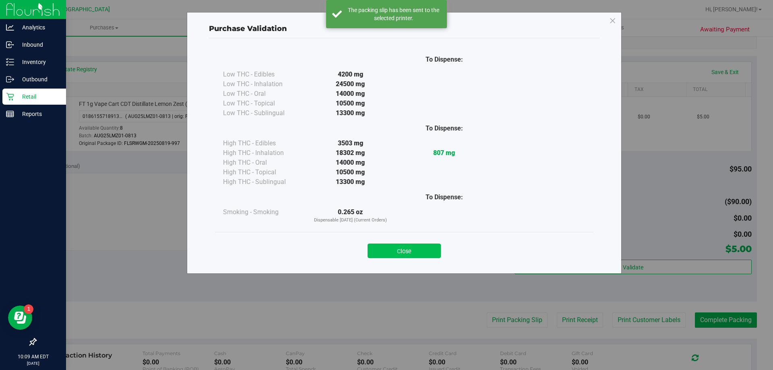
click at [423, 249] on button "Close" at bounding box center [404, 251] width 73 height 15
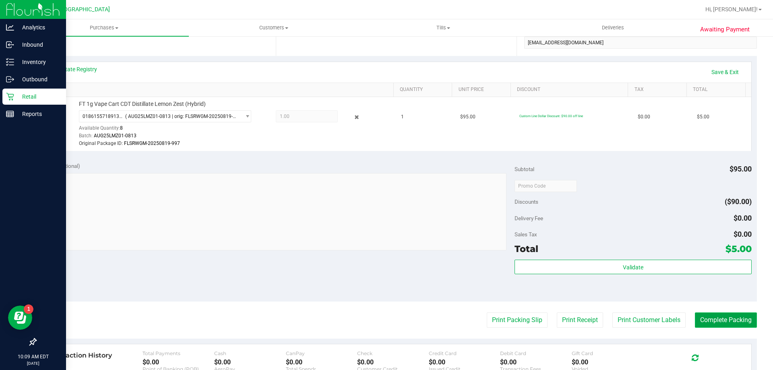
click at [725, 327] on button "Complete Packing" at bounding box center [726, 320] width 62 height 15
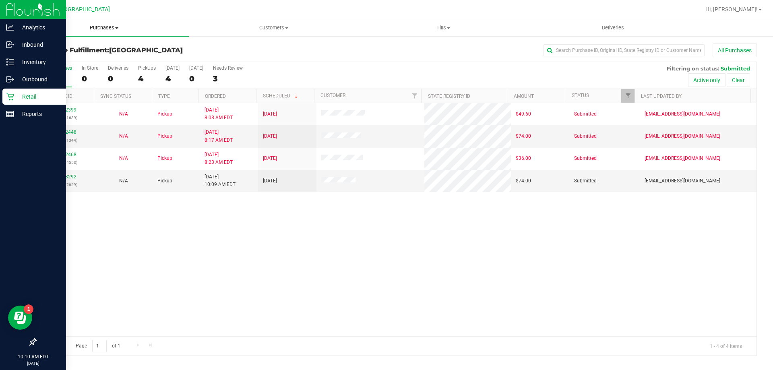
click at [93, 28] on span "Purchases" at bounding box center [104, 27] width 170 height 7
click at [75, 54] on li "Fulfillment" at bounding box center [104, 59] width 170 height 10
click at [104, 30] on span "Purchases" at bounding box center [104, 27] width 170 height 7
click at [41, 56] on span "Fulfillment" at bounding box center [44, 58] width 50 height 7
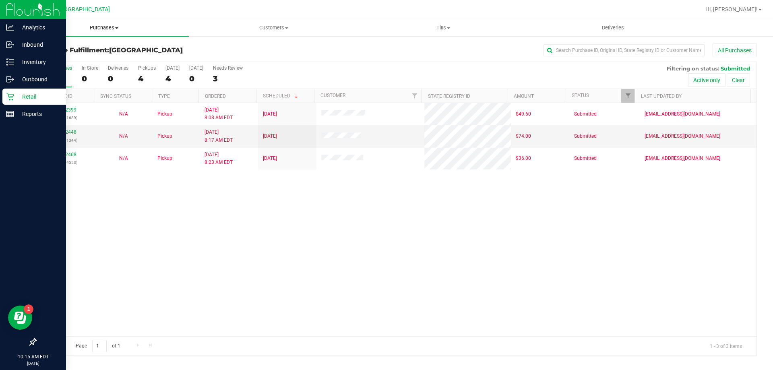
click at [106, 24] on span "Purchases" at bounding box center [104, 27] width 170 height 7
click at [54, 56] on span "Fulfillment" at bounding box center [44, 58] width 50 height 7
click at [109, 29] on span "Purchases" at bounding box center [104, 27] width 170 height 7
click at [52, 61] on span "Fulfillment" at bounding box center [44, 58] width 50 height 7
click at [99, 27] on span "Purchases" at bounding box center [104, 27] width 170 height 7
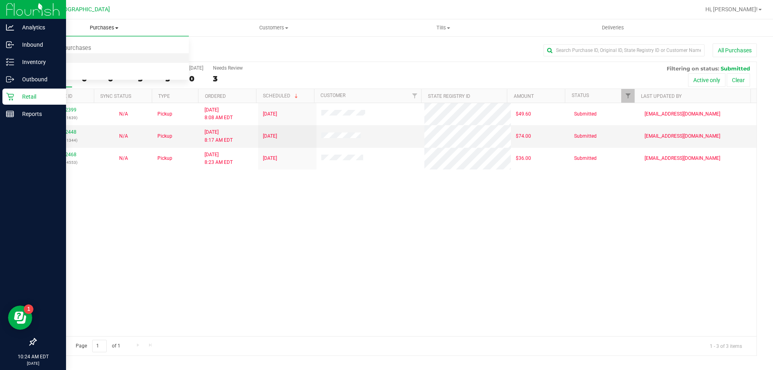
click at [58, 55] on span "Fulfillment" at bounding box center [44, 58] width 50 height 7
click at [439, 26] on span "Tills" at bounding box center [443, 27] width 169 height 7
click at [412, 45] on li "Manage tills" at bounding box center [443, 49] width 170 height 10
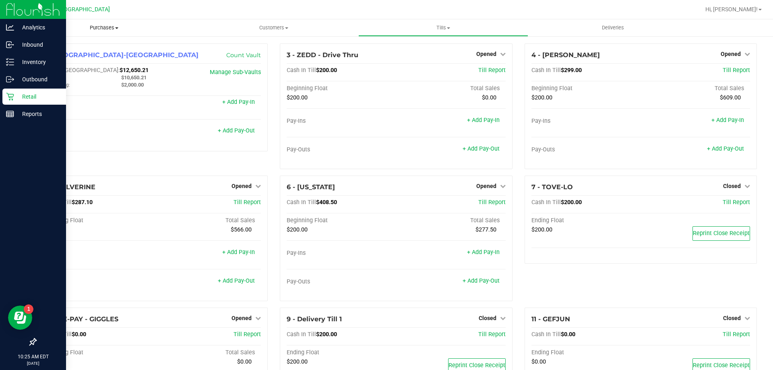
click at [101, 27] on span "Purchases" at bounding box center [104, 27] width 170 height 7
click at [40, 58] on span "Fulfillment" at bounding box center [44, 58] width 50 height 7
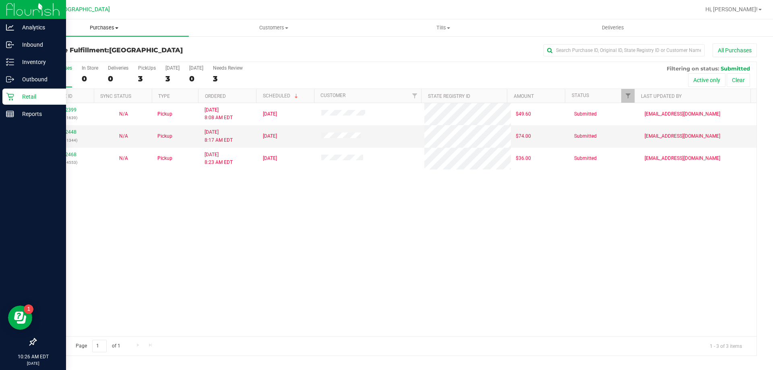
click at [106, 31] on span "Purchases" at bounding box center [104, 27] width 170 height 7
click at [60, 59] on span "Fulfillment" at bounding box center [44, 58] width 50 height 7
click at [102, 29] on span "Purchases" at bounding box center [104, 27] width 170 height 7
click at [56, 56] on span "Fulfillment" at bounding box center [44, 58] width 50 height 7
click at [104, 29] on span "Purchases" at bounding box center [104, 27] width 170 height 7
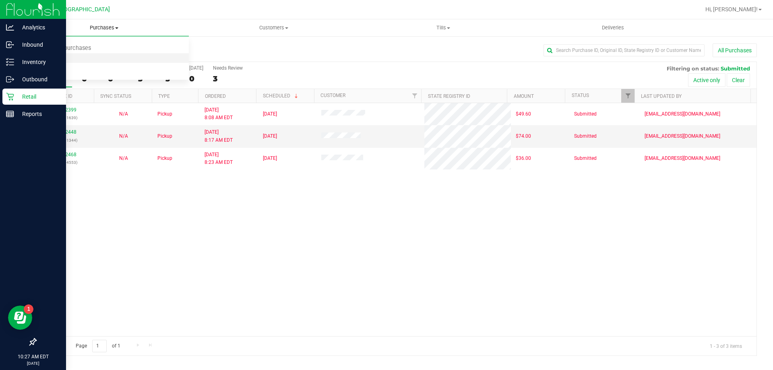
click at [54, 57] on span "Fulfillment" at bounding box center [44, 58] width 50 height 7
click at [113, 28] on span "Purchases" at bounding box center [104, 27] width 170 height 7
click at [67, 62] on span "Fulfillment" at bounding box center [44, 58] width 50 height 7
click at [107, 28] on span "Purchases" at bounding box center [104, 27] width 170 height 7
click at [58, 58] on span "Fulfillment" at bounding box center [44, 58] width 50 height 7
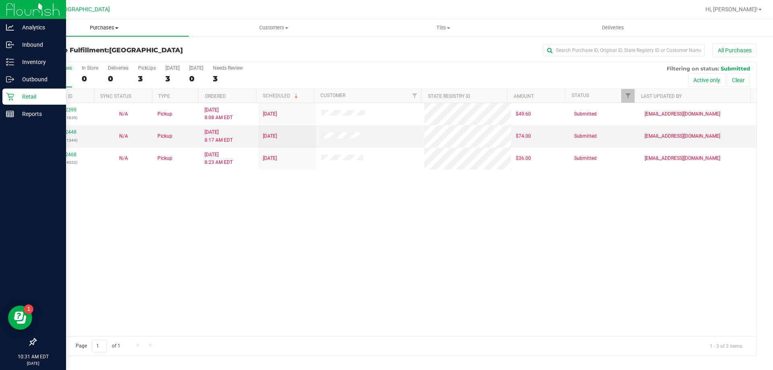
click at [113, 25] on span "Purchases" at bounding box center [104, 27] width 170 height 7
click at [42, 59] on span "Fulfillment" at bounding box center [44, 58] width 50 height 7
click at [445, 21] on uib-tab-heading "Tills Manage tills Reconcile e-payments" at bounding box center [443, 28] width 169 height 16
click at [416, 50] on li "Manage tills" at bounding box center [443, 49] width 170 height 10
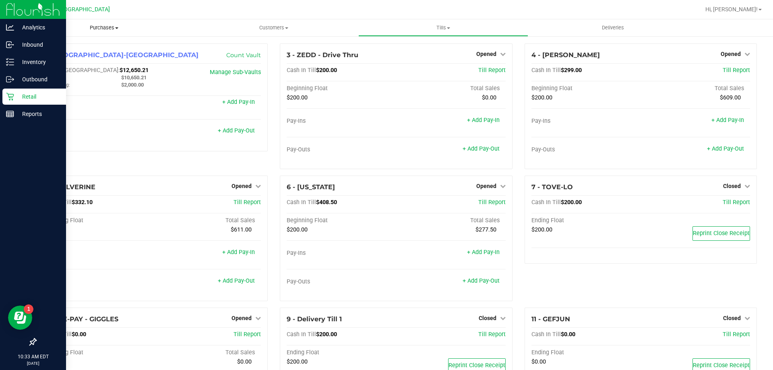
click at [96, 29] on span "Purchases" at bounding box center [104, 27] width 170 height 7
click at [51, 61] on span "Fulfillment" at bounding box center [44, 58] width 50 height 7
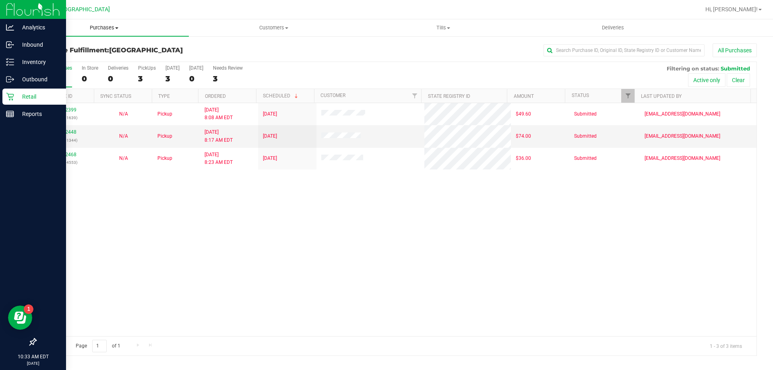
click at [98, 27] on span "Purchases" at bounding box center [104, 27] width 170 height 7
click at [71, 57] on li "Fulfillment" at bounding box center [104, 59] width 170 height 10
click at [441, 29] on span "Tills" at bounding box center [443, 27] width 169 height 7
click at [409, 49] on span "Manage tills" at bounding box center [385, 48] width 54 height 7
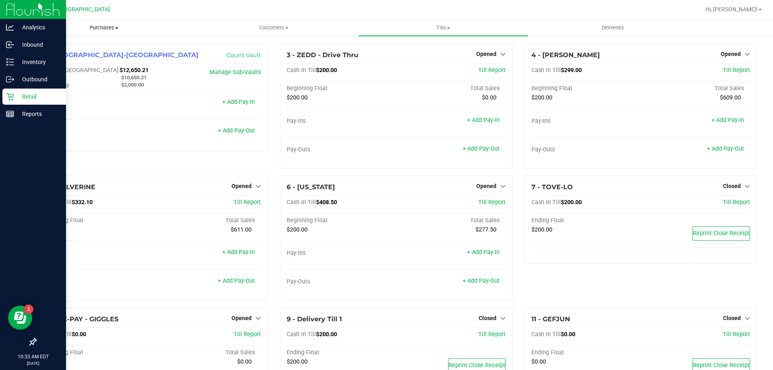
click at [104, 27] on span "Purchases" at bounding box center [104, 27] width 170 height 7
click at [72, 59] on li "Fulfillment" at bounding box center [104, 59] width 170 height 10
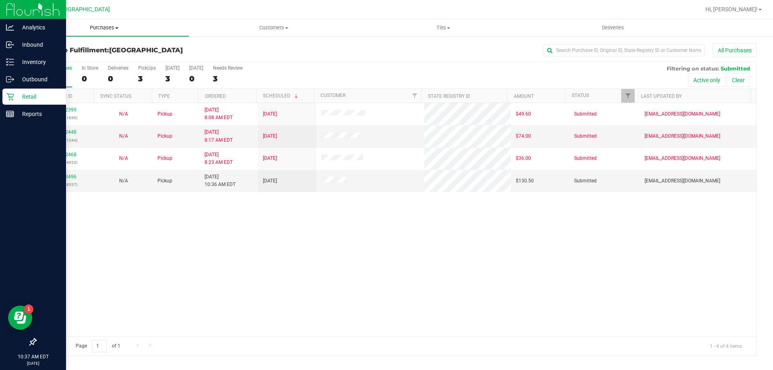
click at [93, 27] on span "Purchases" at bounding box center [104, 27] width 170 height 7
click at [49, 58] on span "Fulfillment" at bounding box center [44, 58] width 50 height 7
click at [68, 178] on link "12023496" at bounding box center [65, 177] width 23 height 6
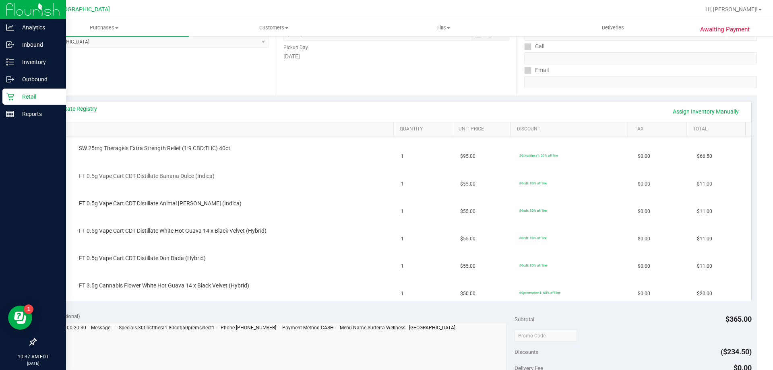
scroll to position [161, 0]
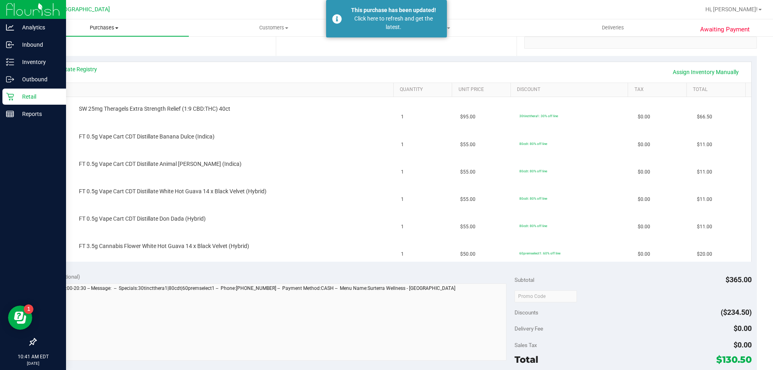
click at [102, 28] on span "Purchases" at bounding box center [104, 27] width 170 height 7
click at [69, 57] on li "Fulfillment" at bounding box center [104, 59] width 170 height 10
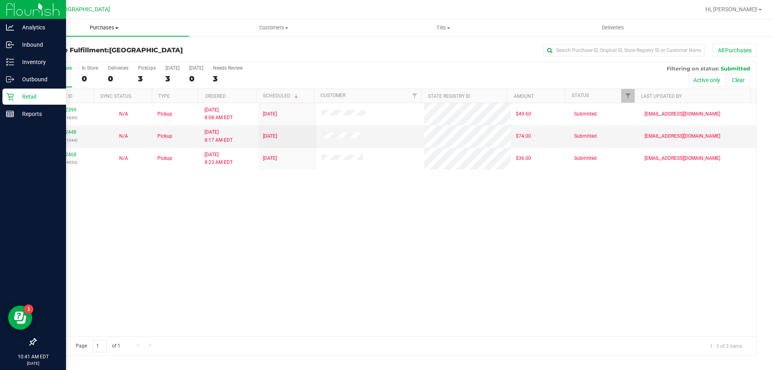
click at [108, 26] on span "Purchases" at bounding box center [104, 27] width 170 height 7
click at [75, 59] on li "Fulfillment" at bounding box center [104, 59] width 170 height 10
click at [105, 27] on span "Purchases" at bounding box center [104, 27] width 170 height 7
click at [76, 61] on li "Fulfillment" at bounding box center [104, 59] width 170 height 10
click at [448, 31] on span "Tills" at bounding box center [443, 27] width 169 height 7
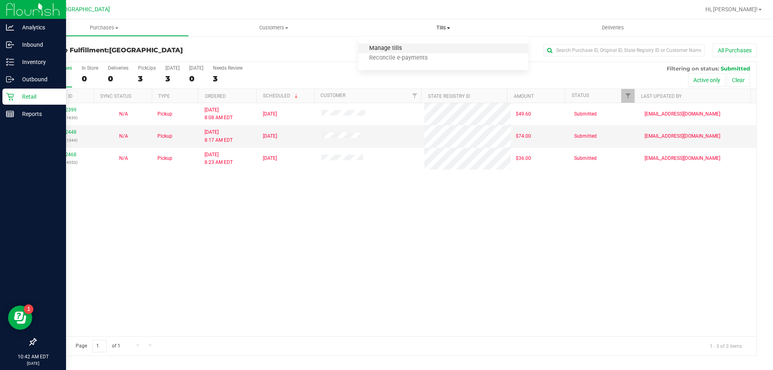
click at [403, 50] on span "Manage tills" at bounding box center [385, 48] width 54 height 7
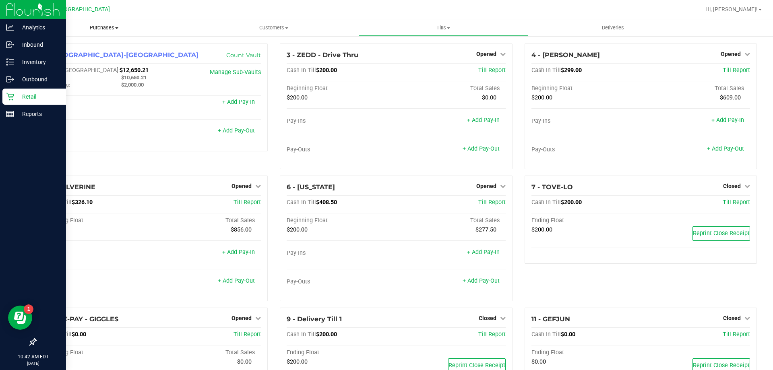
click at [102, 25] on span "Purchases" at bounding box center [104, 27] width 170 height 7
click at [39, 61] on span "Fulfillment" at bounding box center [44, 58] width 50 height 7
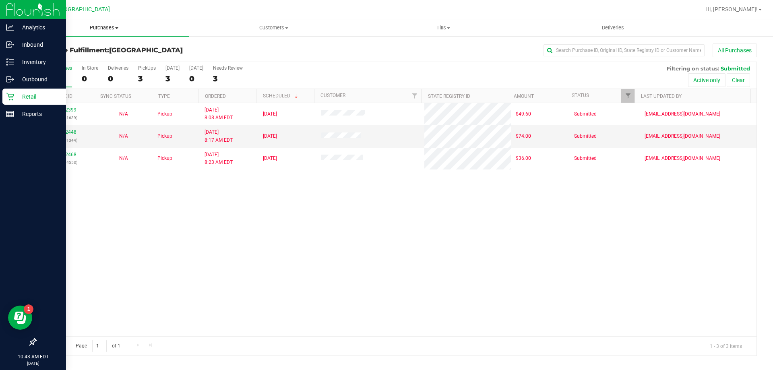
click at [109, 26] on span "Purchases" at bounding box center [104, 27] width 170 height 7
click at [58, 58] on span "Fulfillment" at bounding box center [44, 58] width 50 height 7
click at [102, 23] on uib-tab-heading "Purchases Summary of purchases Fulfillment All purchases" at bounding box center [104, 27] width 170 height 17
click at [55, 55] on span "Fulfillment" at bounding box center [44, 58] width 50 height 7
click at [446, 29] on span "Tills" at bounding box center [443, 27] width 169 height 7
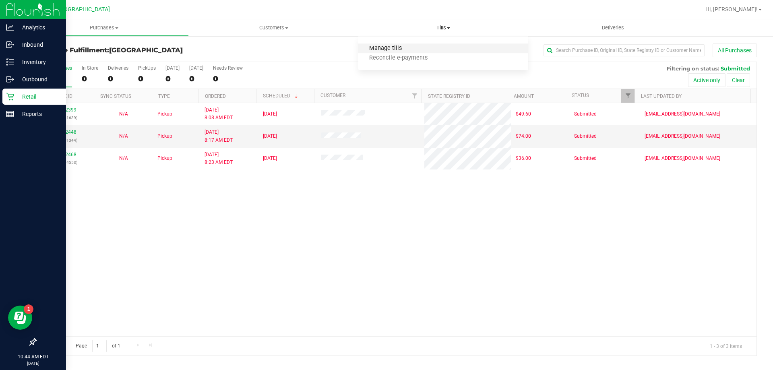
click at [409, 48] on span "Manage tills" at bounding box center [385, 48] width 54 height 7
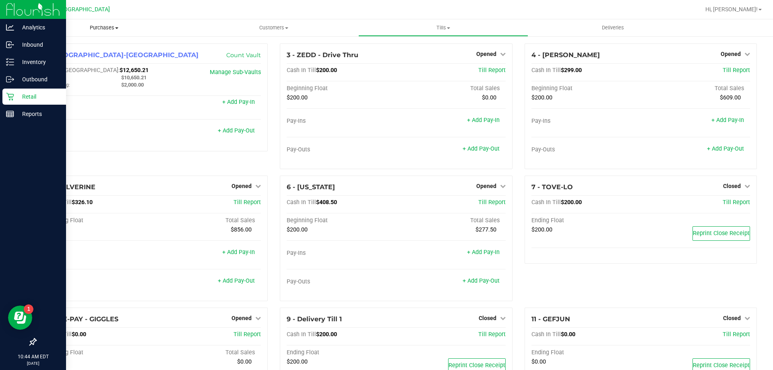
click at [110, 29] on span "Purchases" at bounding box center [104, 27] width 170 height 7
click at [60, 60] on span "Fulfillment" at bounding box center [44, 58] width 50 height 7
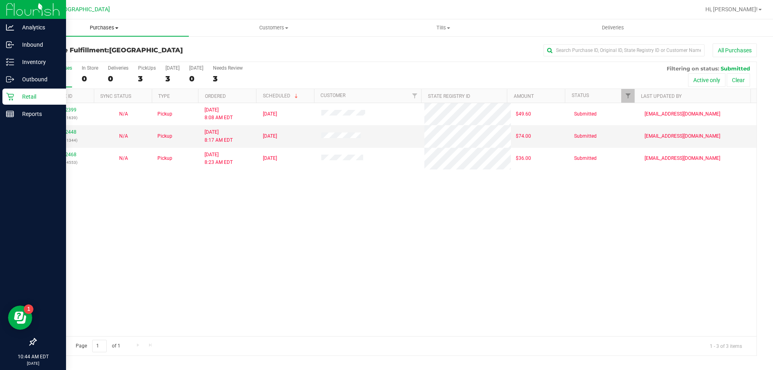
click at [99, 27] on span "Purchases" at bounding box center [104, 27] width 170 height 7
click at [67, 57] on span "Fulfillment" at bounding box center [44, 58] width 50 height 7
click at [441, 26] on span "Tills" at bounding box center [443, 27] width 169 height 7
click at [406, 49] on span "Manage tills" at bounding box center [385, 48] width 54 height 7
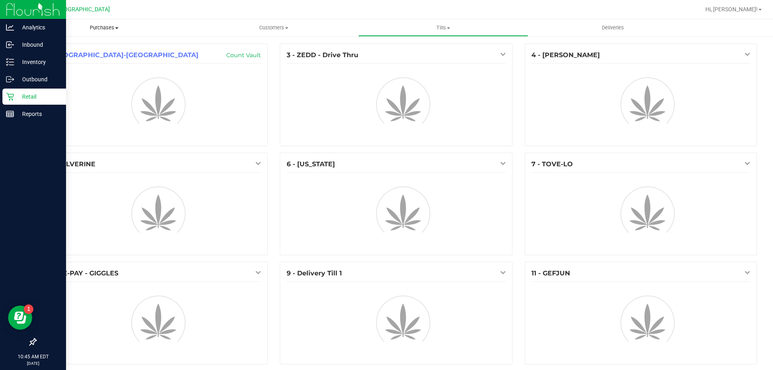
click at [100, 27] on span "Purchases" at bounding box center [104, 27] width 170 height 7
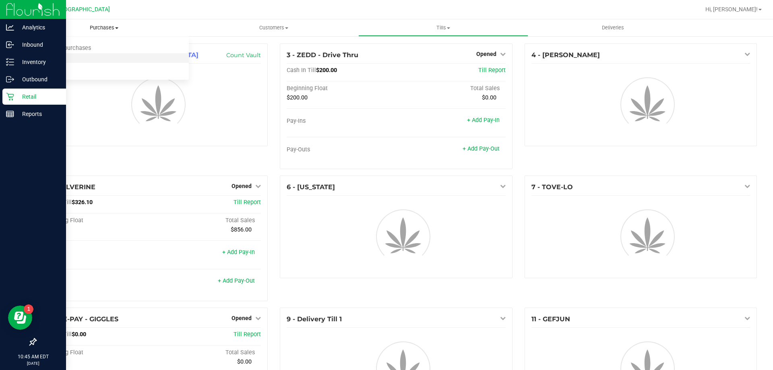
click at [60, 58] on span "Fulfillment" at bounding box center [44, 58] width 50 height 7
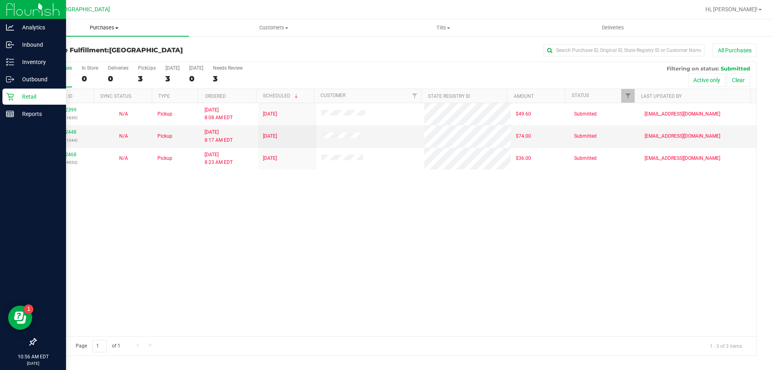
click at [105, 26] on span "Purchases" at bounding box center [104, 27] width 170 height 7
click at [83, 55] on li "Fulfillment" at bounding box center [104, 59] width 170 height 10
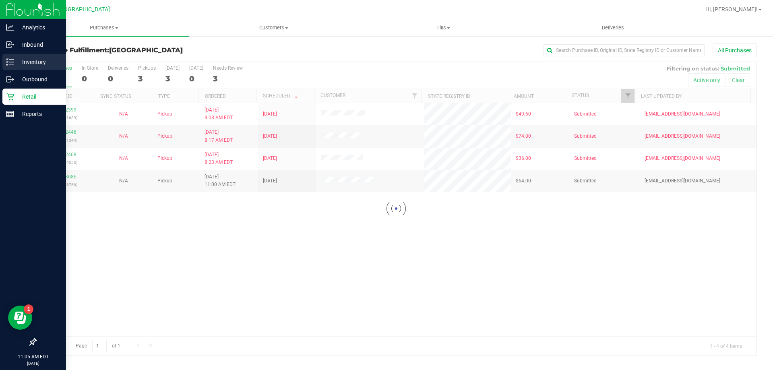
click at [26, 59] on p "Inventory" at bounding box center [38, 62] width 48 height 10
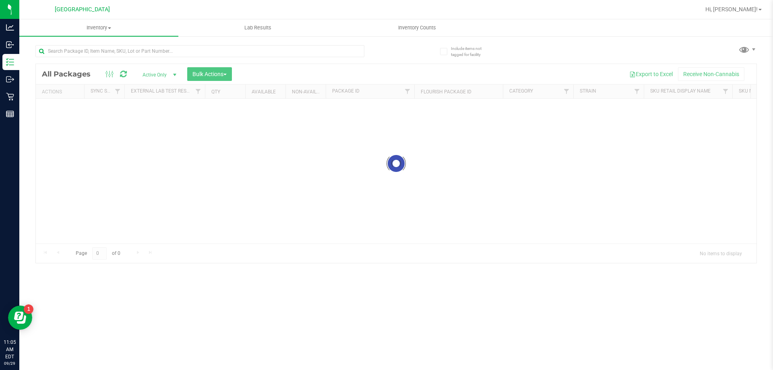
click at [113, 44] on div at bounding box center [215, 51] width 361 height 26
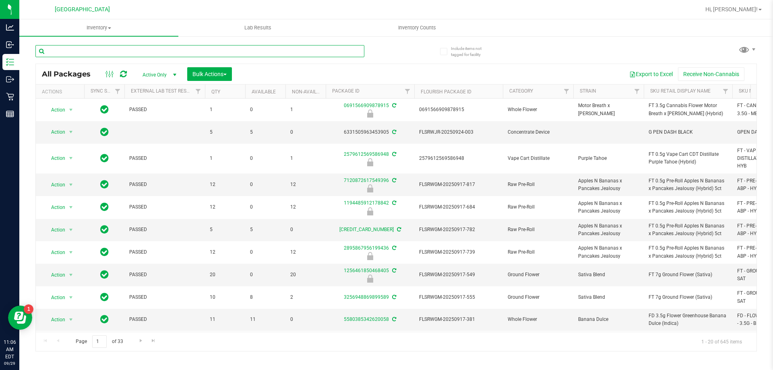
click at [114, 50] on input "text" at bounding box center [199, 51] width 329 height 12
type input "maw"
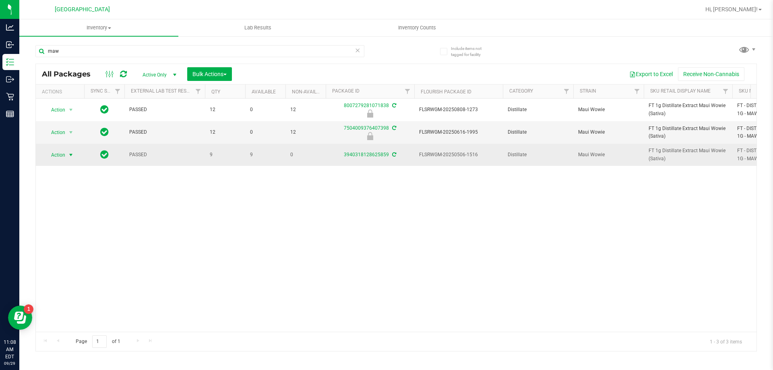
click at [62, 157] on span "Action" at bounding box center [55, 154] width 22 height 11
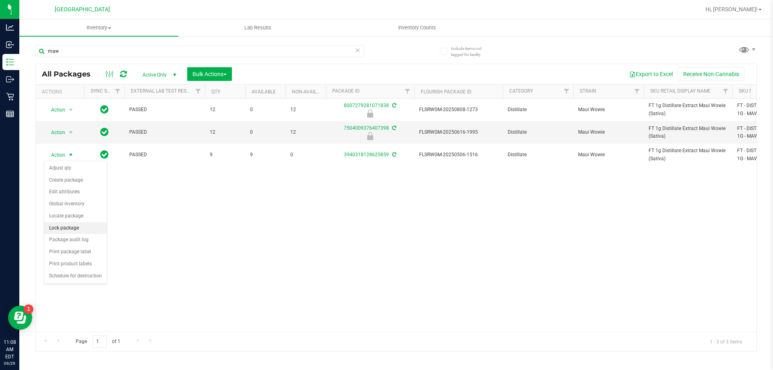
click at [72, 225] on li "Lock package" at bounding box center [75, 228] width 62 height 12
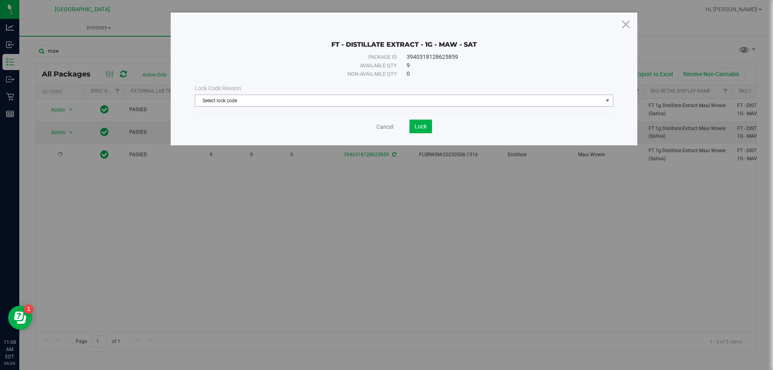
click at [413, 99] on span "Select lock code" at bounding box center [399, 100] width 408 height 11
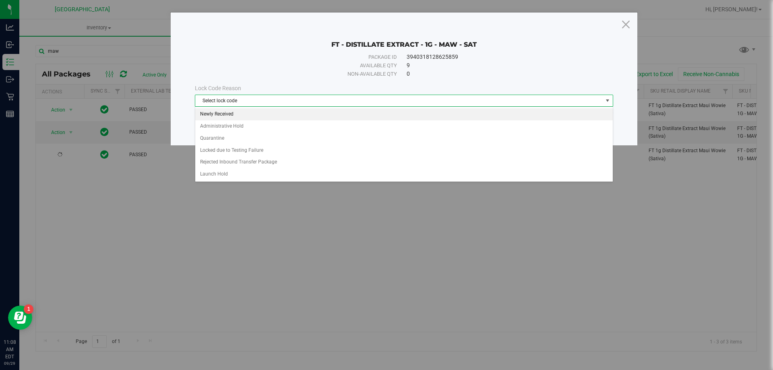
click at [247, 116] on li "Newly Received" at bounding box center [404, 114] width 418 height 12
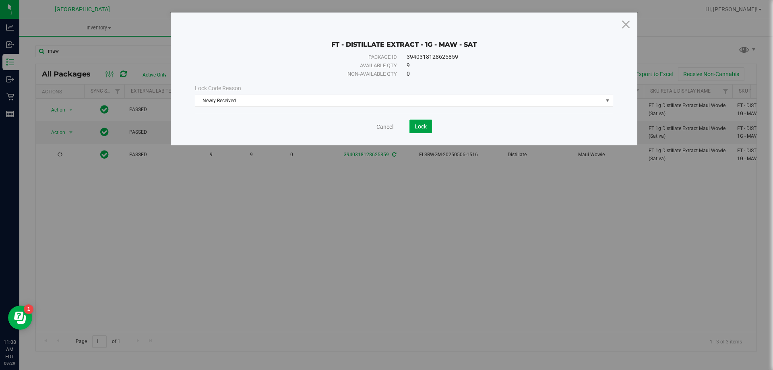
click at [414, 130] on button "Lock" at bounding box center [421, 127] width 23 height 14
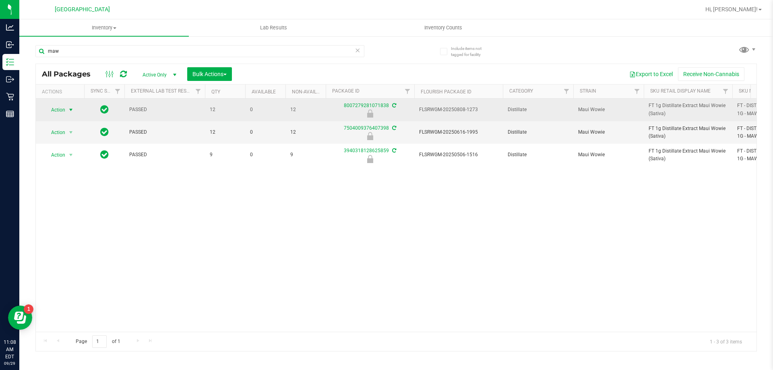
click at [70, 110] on span "select" at bounding box center [71, 110] width 6 height 6
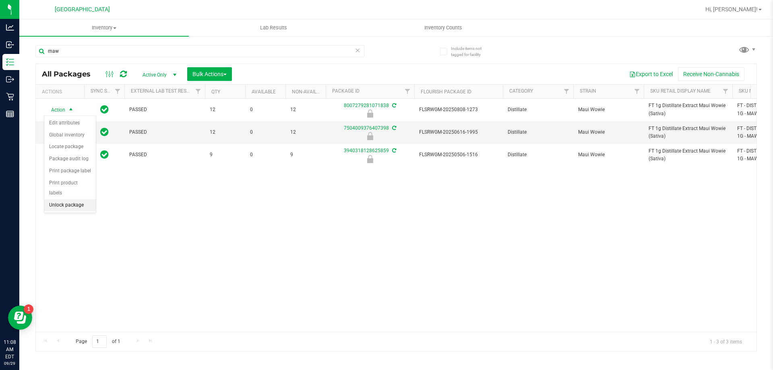
click at [67, 199] on li "Unlock package" at bounding box center [70, 205] width 52 height 12
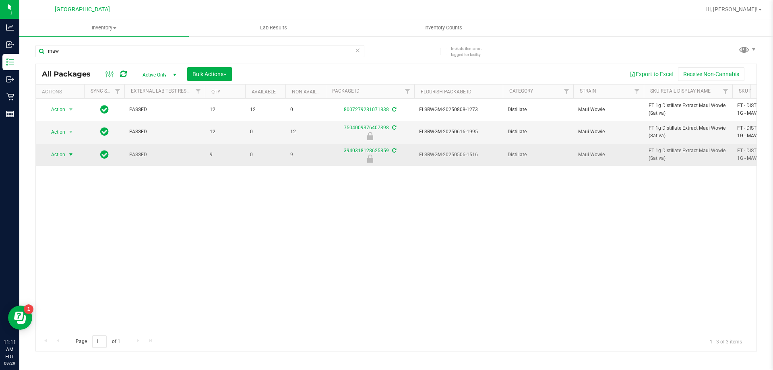
click at [67, 155] on span "select" at bounding box center [71, 154] width 10 height 11
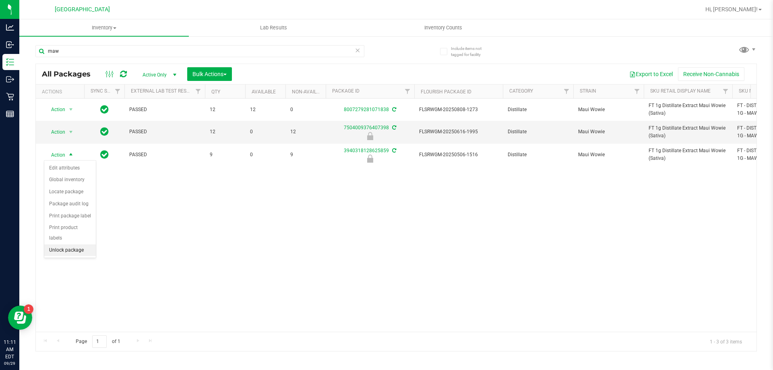
click at [75, 245] on li "Unlock package" at bounding box center [70, 251] width 52 height 12
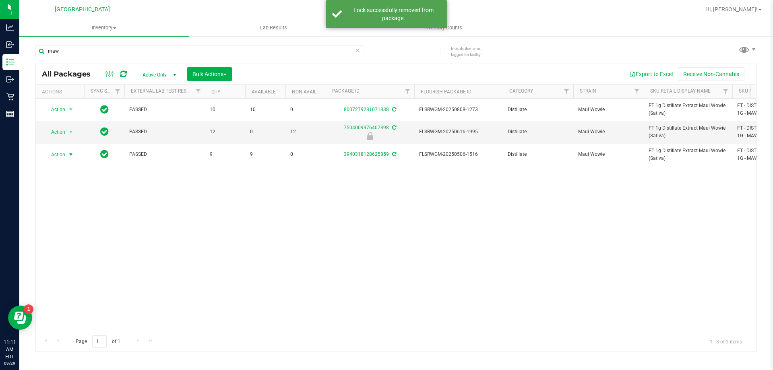
click at [63, 153] on span "Action" at bounding box center [55, 154] width 22 height 11
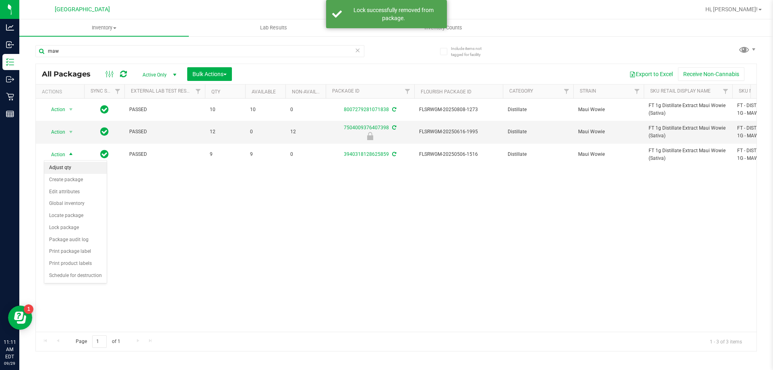
click at [81, 169] on li "Adjust qty" at bounding box center [75, 168] width 62 height 12
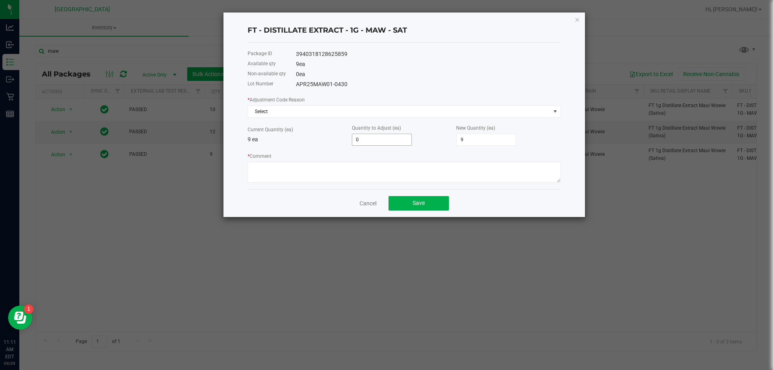
click at [378, 137] on input "0" at bounding box center [381, 139] width 59 height 11
type input "2"
type input "11"
type input "2"
click at [437, 134] on div "Quantity to Adjust (ea) 2" at bounding box center [404, 135] width 104 height 22
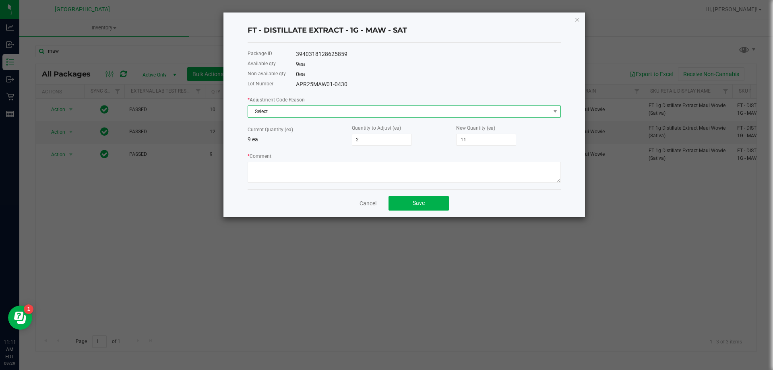
click at [402, 113] on span "Select" at bounding box center [399, 111] width 303 height 11
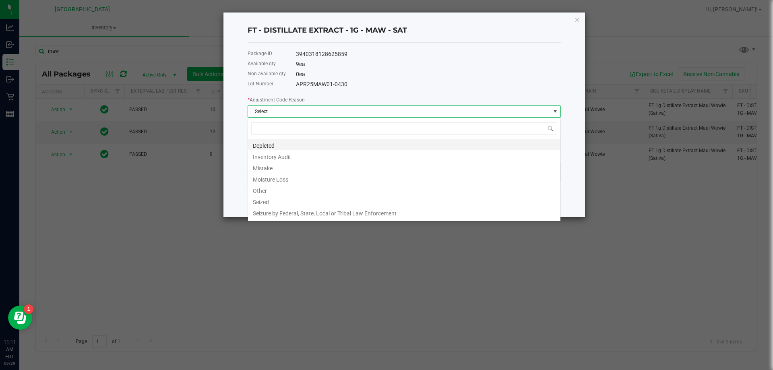
scroll to position [12, 313]
click at [297, 156] on li "Inventory Audit" at bounding box center [404, 155] width 313 height 11
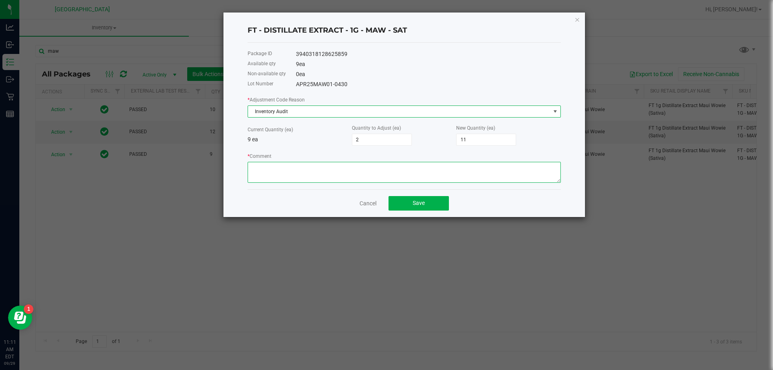
click at [304, 170] on textarea "* Comment" at bounding box center [404, 172] width 313 height 21
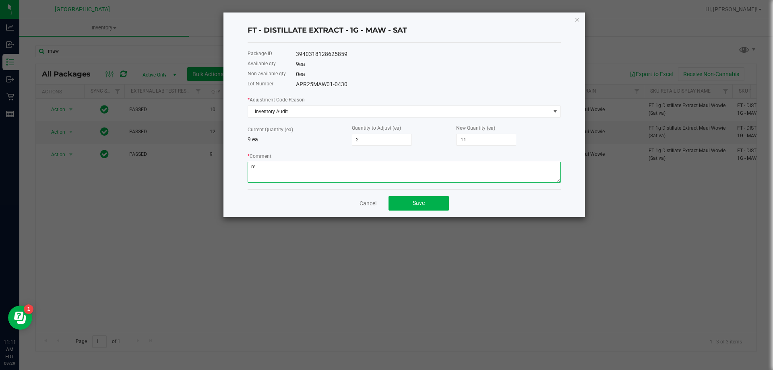
type textarea "r"
click at [249, 168] on textarea "* Comment" at bounding box center [404, 172] width 313 height 21
type textarea "pos return, +2"
click at [412, 201] on button "Save" at bounding box center [419, 203] width 60 height 15
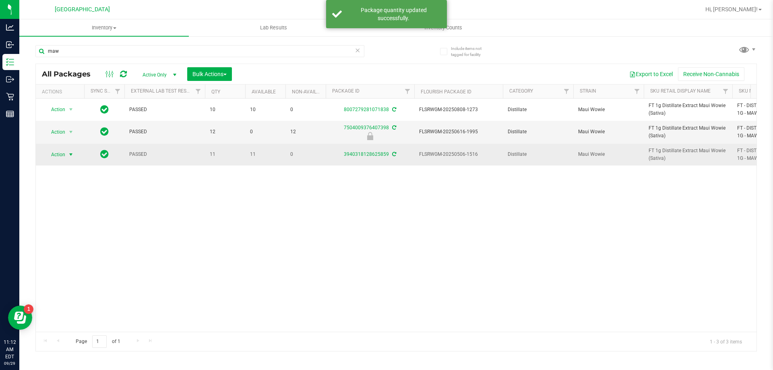
click at [64, 152] on span "Action" at bounding box center [55, 154] width 22 height 11
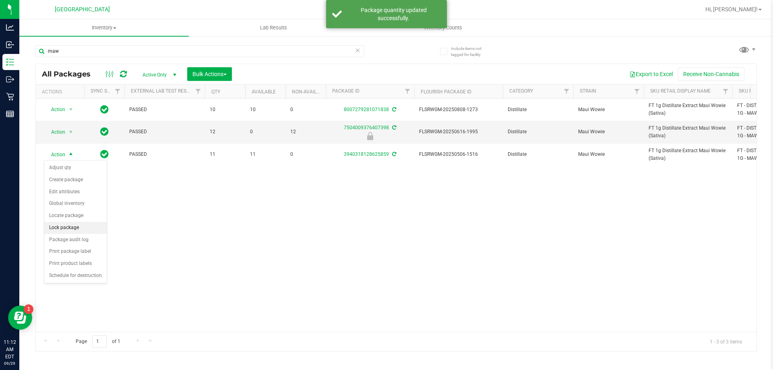
click at [89, 224] on li "Lock package" at bounding box center [75, 228] width 62 height 12
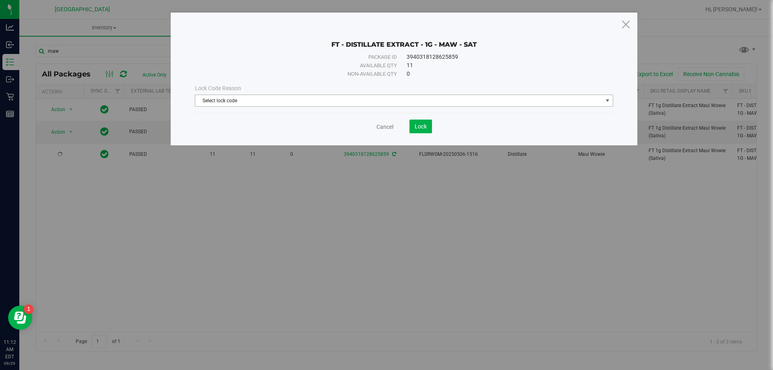
click at [265, 104] on span "Select lock code" at bounding box center [399, 100] width 408 height 11
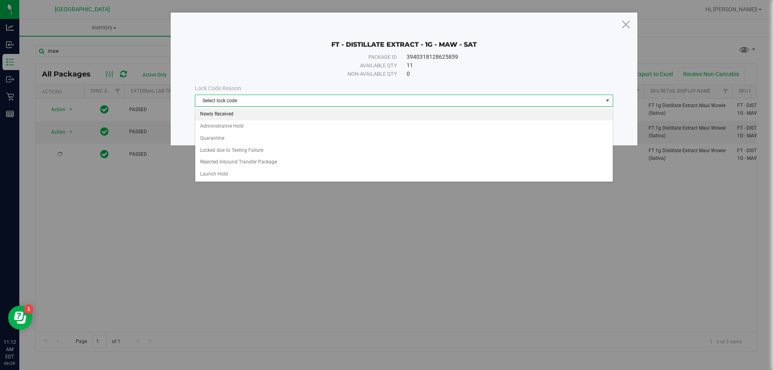
click at [233, 116] on li "Newly Received" at bounding box center [404, 114] width 418 height 12
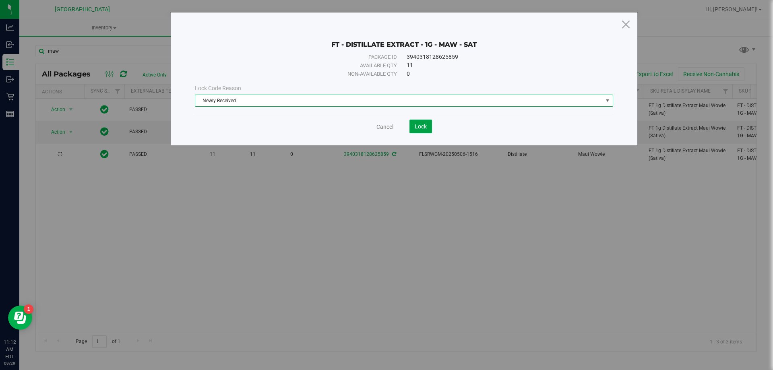
click at [415, 126] on span "Lock" at bounding box center [421, 126] width 12 height 6
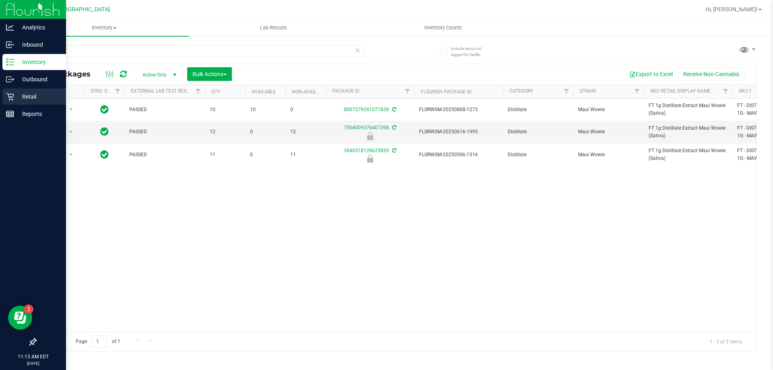
click at [28, 96] on p "Retail" at bounding box center [38, 97] width 48 height 10
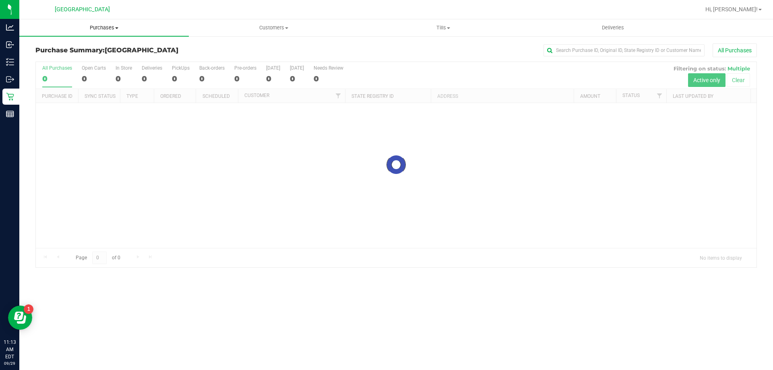
click at [104, 25] on span "Purchases" at bounding box center [104, 27] width 170 height 7
click at [60, 56] on span "Fulfillment" at bounding box center [44, 58] width 50 height 7
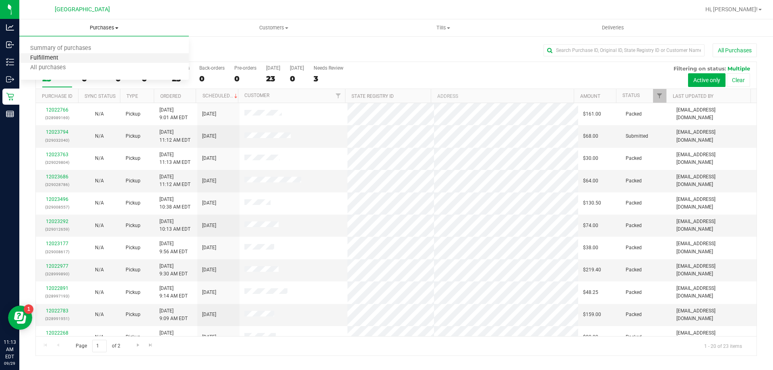
click at [60, 57] on span "Fulfillment" at bounding box center [44, 58] width 50 height 7
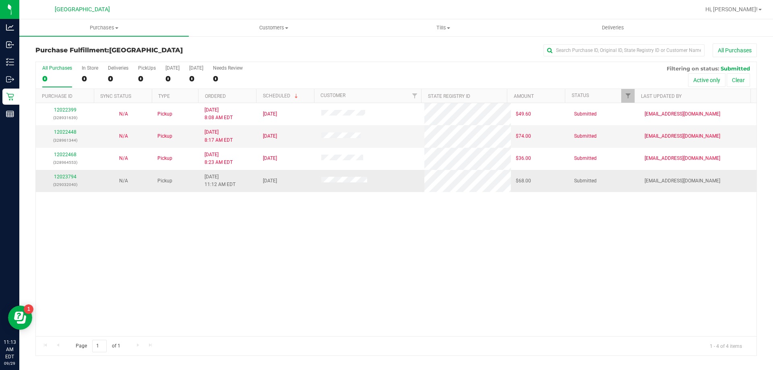
click at [62, 172] on td "12023794 (329032040)" at bounding box center [65, 181] width 58 height 22
click at [64, 175] on link "12023794" at bounding box center [65, 177] width 23 height 6
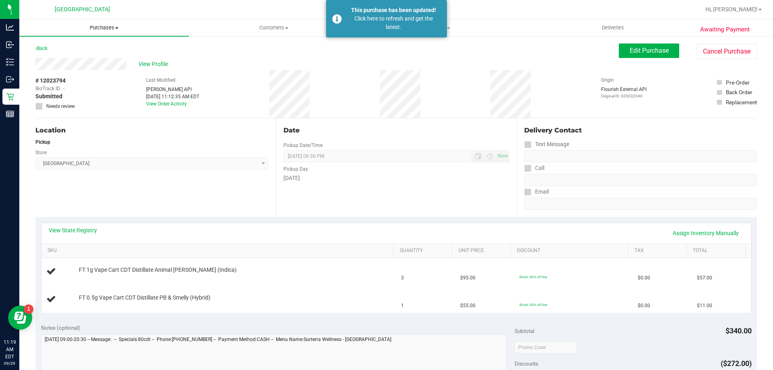
click at [108, 29] on span "Purchases" at bounding box center [104, 27] width 170 height 7
click at [66, 56] on span "Fulfillment" at bounding box center [44, 58] width 50 height 7
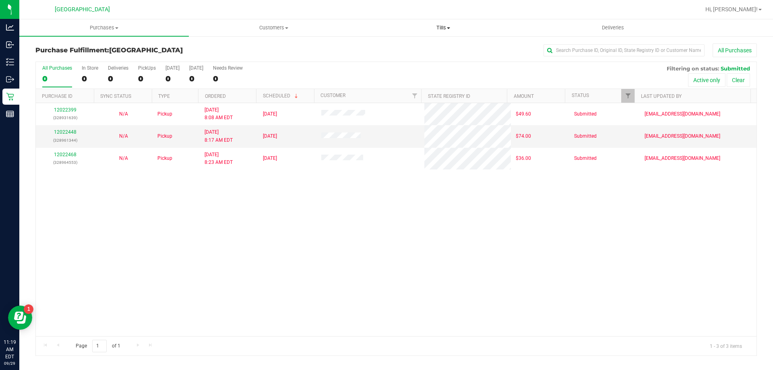
click at [448, 29] on span "Tills" at bounding box center [443, 27] width 169 height 7
click at [428, 48] on li "Manage tills" at bounding box center [443, 49] width 170 height 10
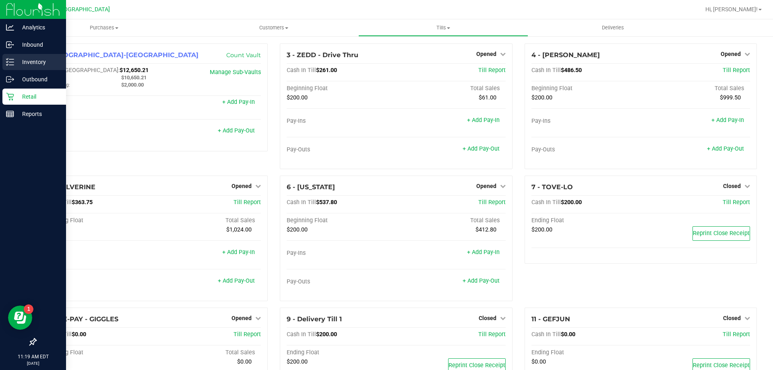
click at [39, 60] on p "Inventory" at bounding box center [38, 62] width 48 height 10
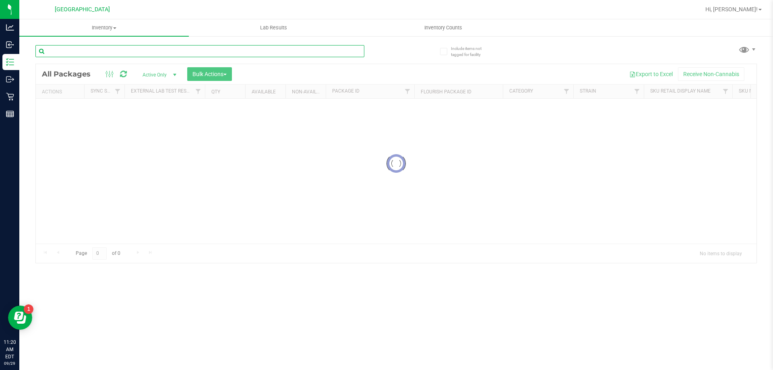
click at [80, 50] on input "text" at bounding box center [199, 51] width 329 height 12
type input "maw"
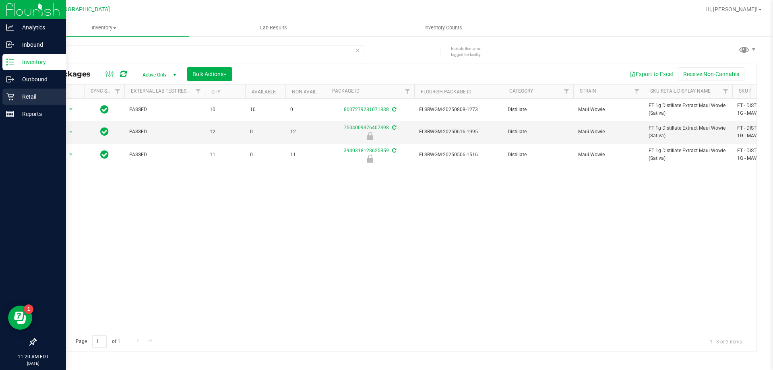
click at [30, 95] on p "Retail" at bounding box center [38, 97] width 48 height 10
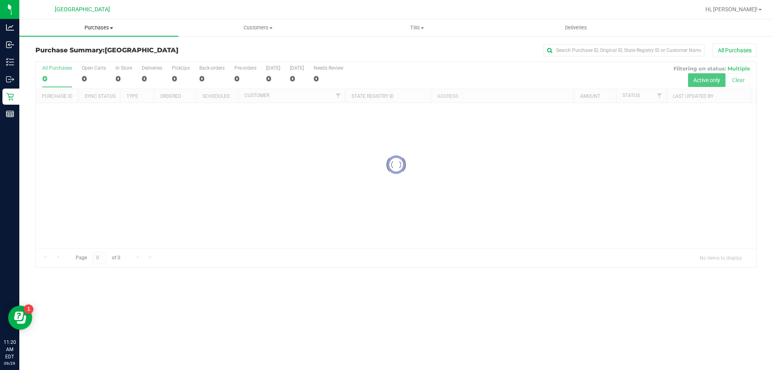
click at [92, 29] on span "Purchases" at bounding box center [98, 27] width 159 height 7
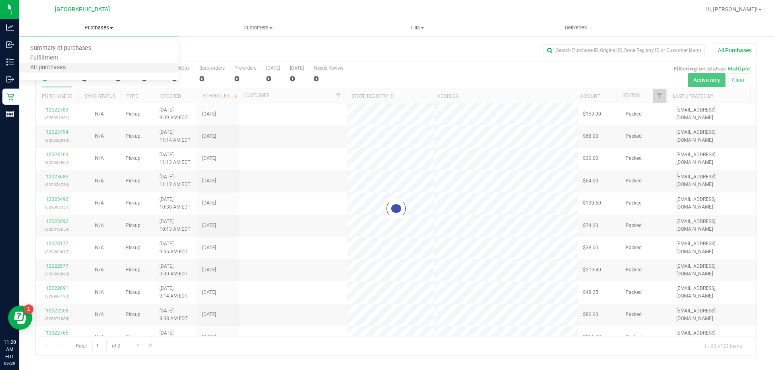
click at [63, 63] on li "All purchases" at bounding box center [98, 68] width 159 height 10
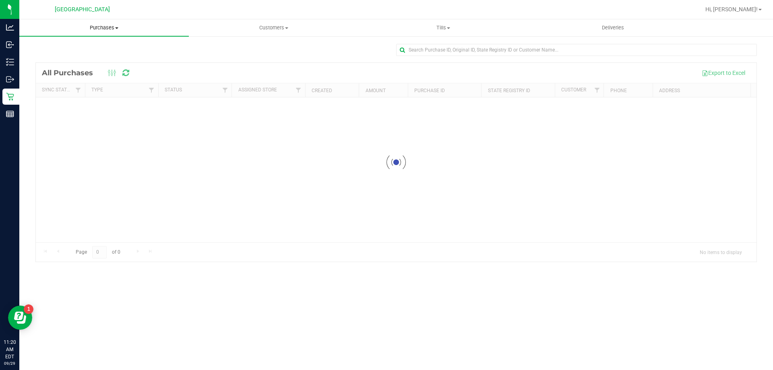
click at [100, 23] on uib-tab-heading "Purchases Summary of purchases Fulfillment All purchases" at bounding box center [104, 27] width 170 height 17
click at [54, 59] on span "Fulfillment" at bounding box center [44, 58] width 50 height 7
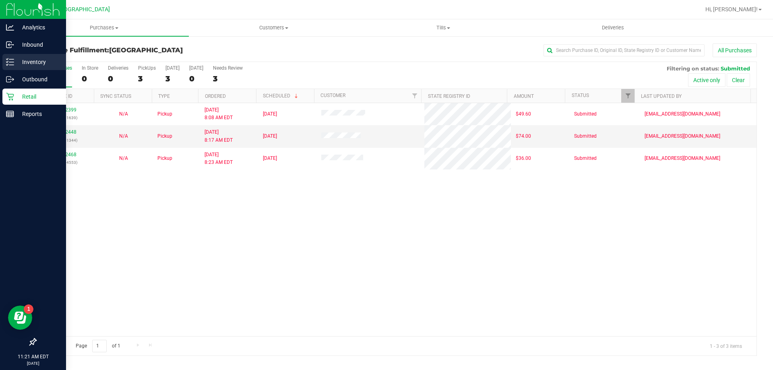
click at [35, 60] on p "Inventory" at bounding box center [38, 62] width 48 height 10
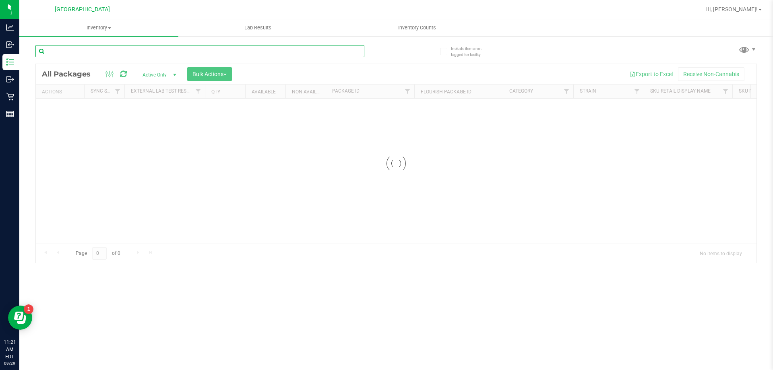
click at [118, 49] on input "text" at bounding box center [199, 51] width 329 height 12
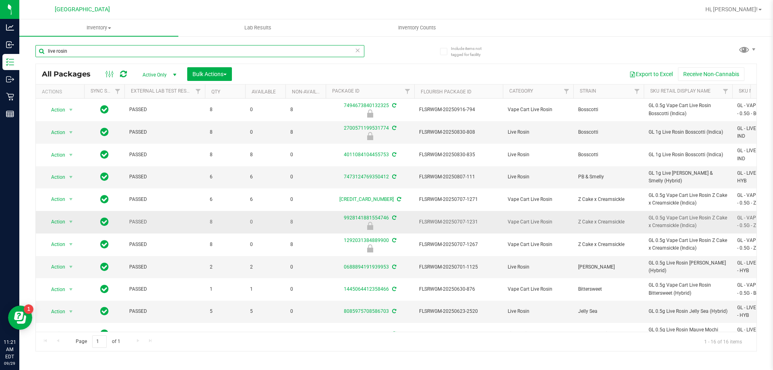
scroll to position [40, 0]
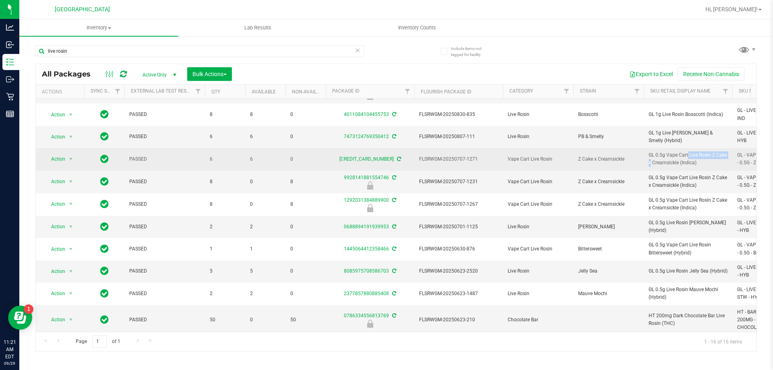
drag, startPoint x: 667, startPoint y: 153, endPoint x: 711, endPoint y: 158, distance: 44.5
click at [711, 158] on span "GL 0.5g Vape Cart Live Rosin Z Cake x Creamsickle (Indica)" at bounding box center [688, 158] width 79 height 15
copy span "Vape Cart Live Rosin"
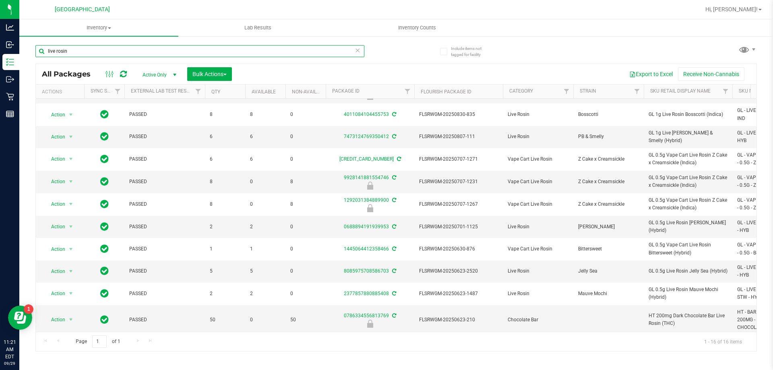
click at [176, 52] on input "live rosin" at bounding box center [199, 51] width 329 height 12
paste input "Vape Cart Live R"
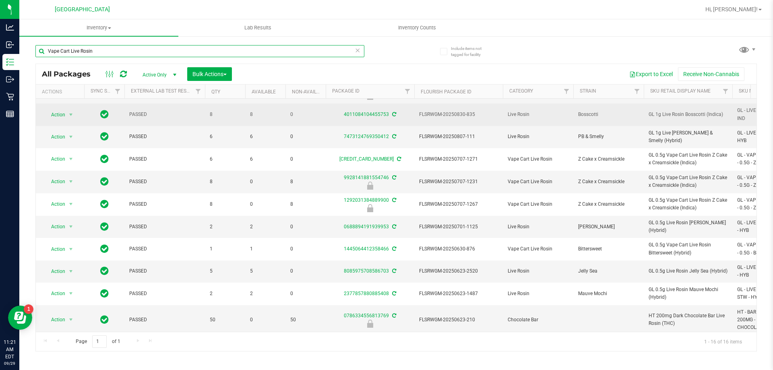
type input "Vape Cart Live Rosin"
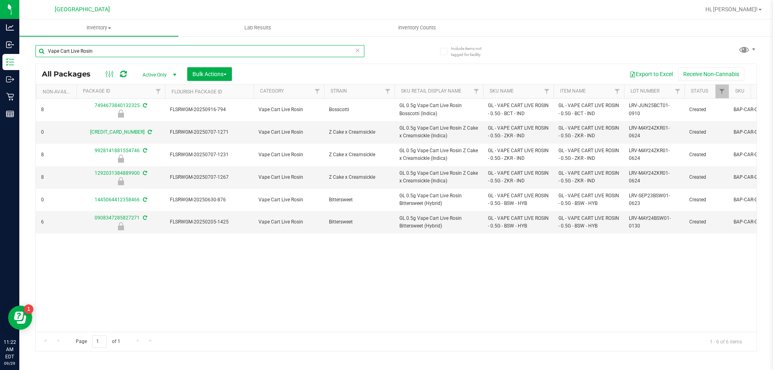
scroll to position [0, 252]
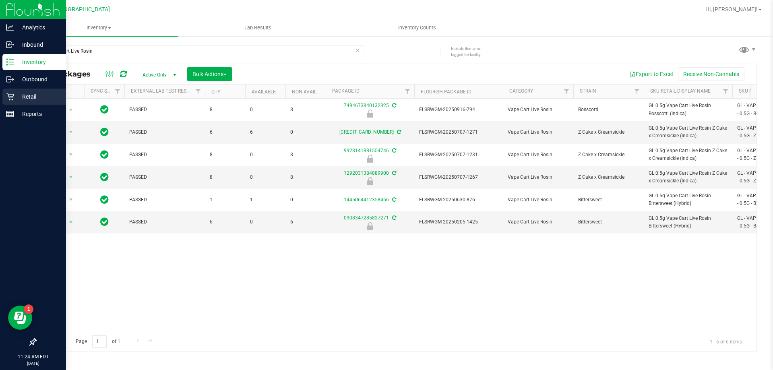
click at [29, 95] on p "Retail" at bounding box center [38, 97] width 48 height 10
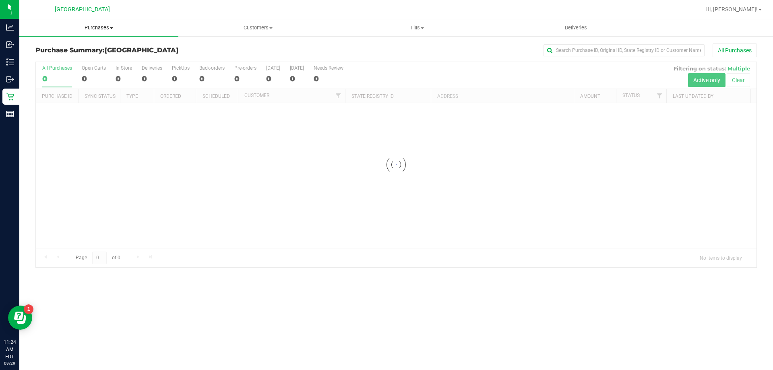
click at [95, 28] on span "Purchases" at bounding box center [98, 27] width 159 height 7
click at [58, 57] on span "Fulfillment" at bounding box center [44, 58] width 50 height 7
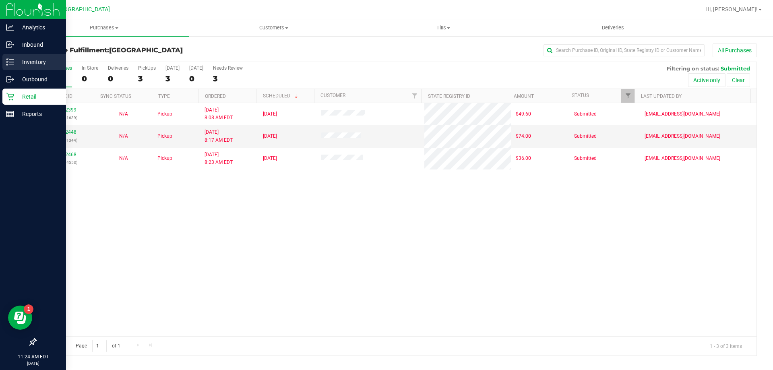
click at [31, 61] on p "Inventory" at bounding box center [38, 62] width 48 height 10
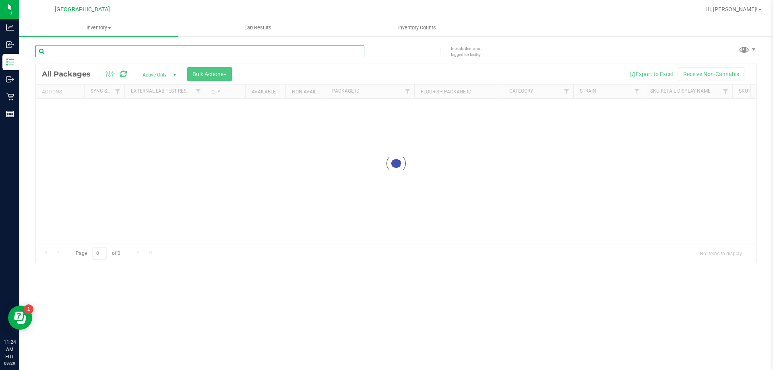
click at [70, 50] on input "text" at bounding box center [199, 51] width 329 height 12
type input "bct"
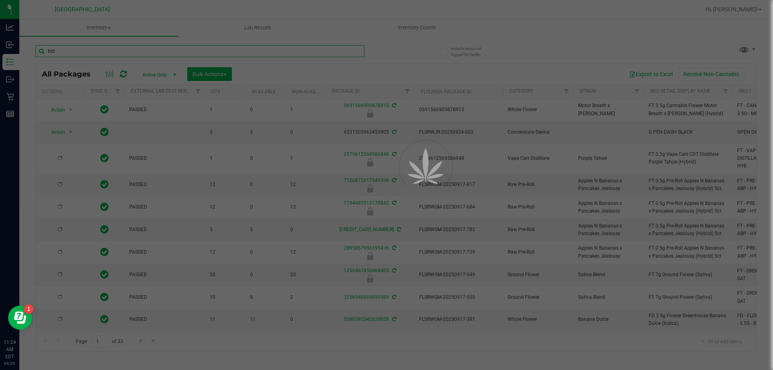
type input "[DATE]"
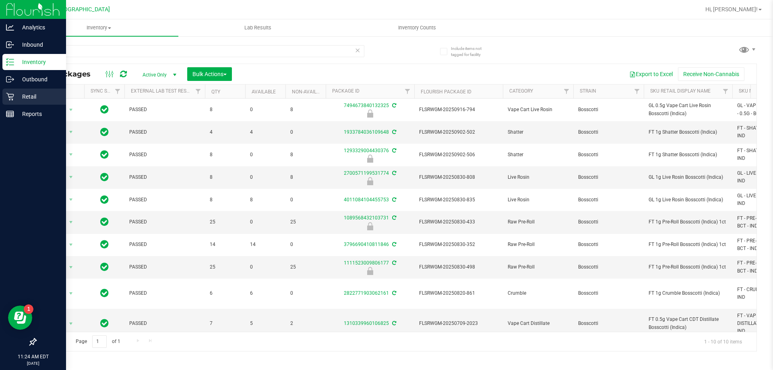
click at [33, 98] on p "Retail" at bounding box center [38, 97] width 48 height 10
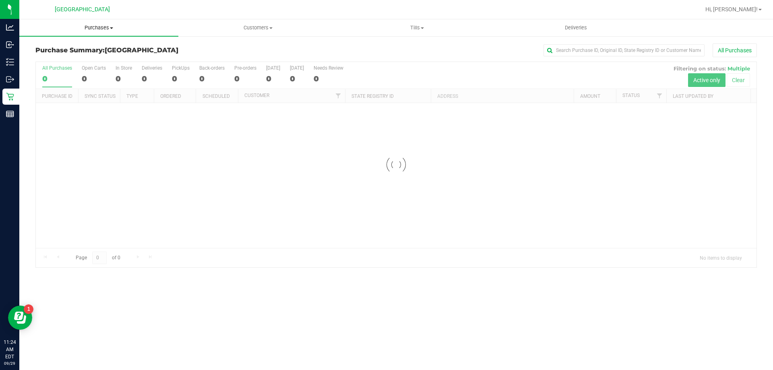
click at [86, 28] on span "Purchases" at bounding box center [98, 27] width 159 height 7
click at [60, 56] on span "Fulfillment" at bounding box center [44, 58] width 50 height 7
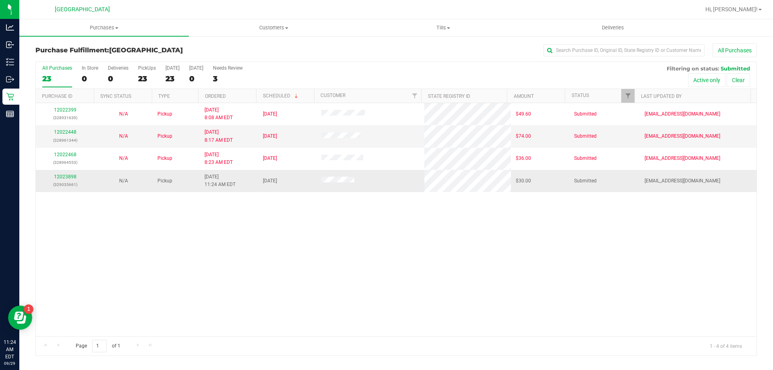
click at [71, 181] on p "(329035661)" at bounding box center [65, 185] width 49 height 8
click at [70, 178] on link "12023898" at bounding box center [65, 177] width 23 height 6
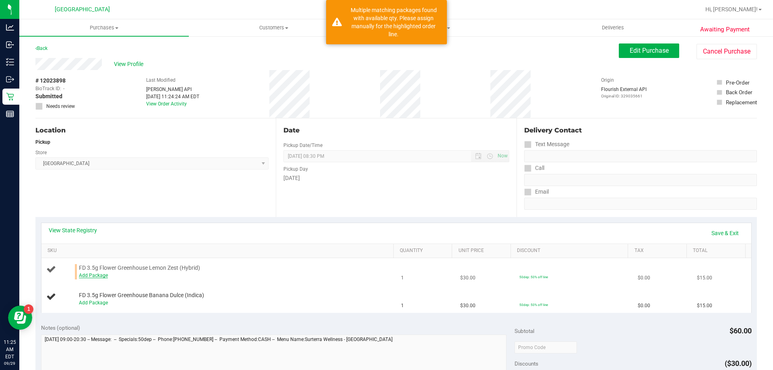
click at [103, 277] on link "Add Package" at bounding box center [93, 276] width 29 height 6
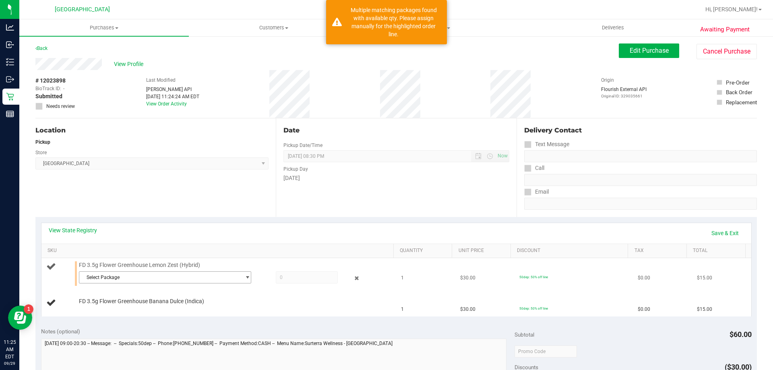
click at [106, 277] on span "Select Package" at bounding box center [160, 277] width 162 height 11
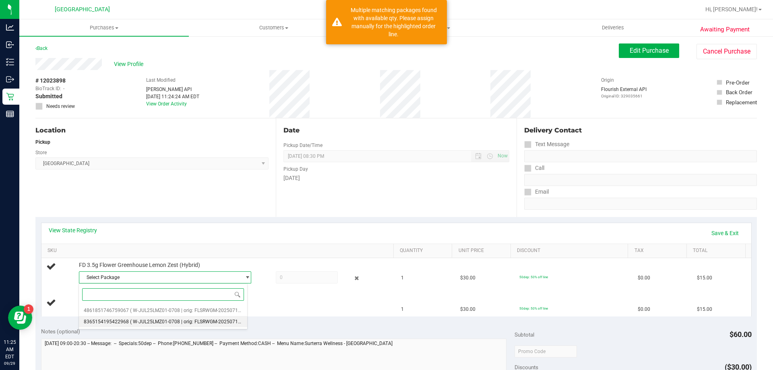
click at [126, 324] on span "8365154195422968" at bounding box center [106, 322] width 45 height 6
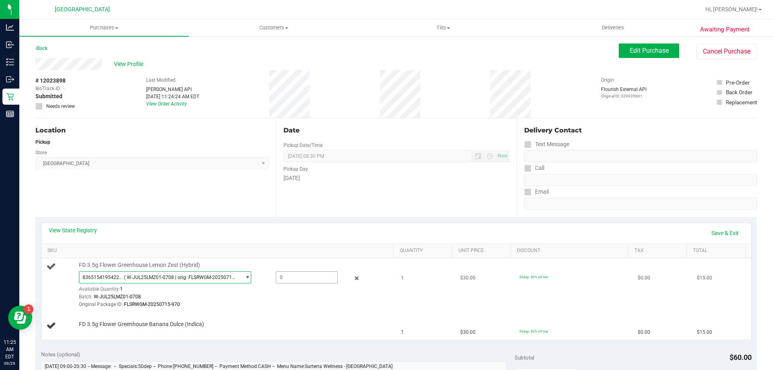
click at [284, 278] on span at bounding box center [307, 277] width 62 height 12
type input "1"
type input "1.0000"
click at [285, 294] on div "Batch: W-JUL25LMZ01-0708" at bounding box center [234, 297] width 311 height 8
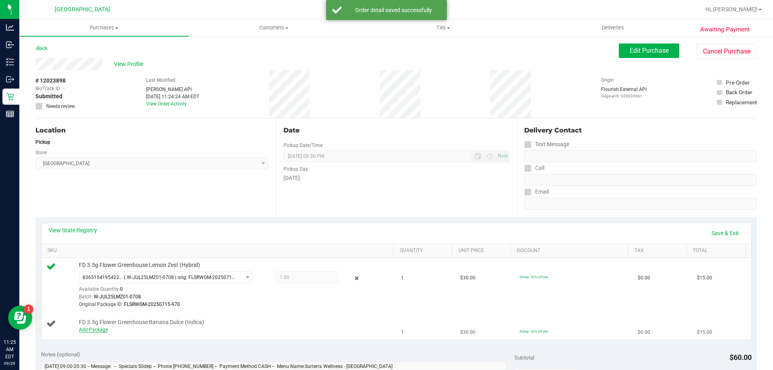
click at [99, 330] on link "Add Package" at bounding box center [93, 330] width 29 height 6
click at [136, 330] on span "Select Package" at bounding box center [160, 331] width 162 height 11
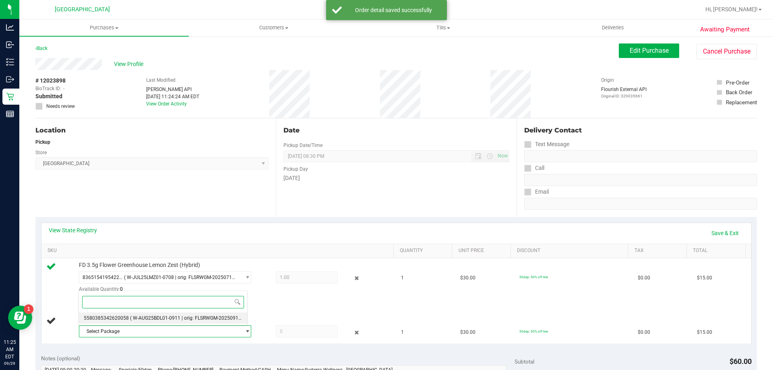
click at [139, 316] on span "( W-AUG25BDL01-0911 | orig: FLSRWGM-20250917-381 )" at bounding box center [192, 318] width 124 height 6
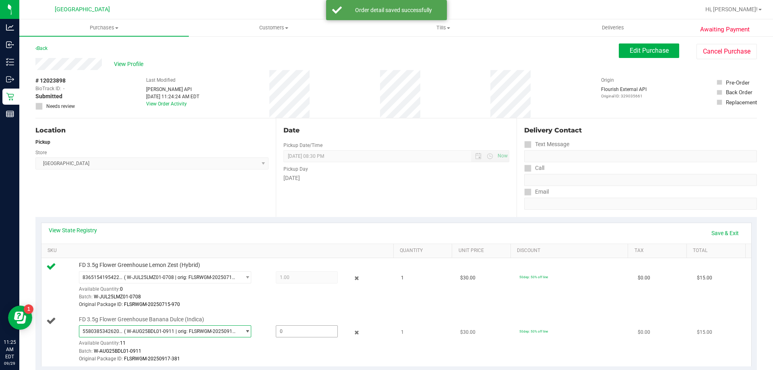
click at [286, 332] on span at bounding box center [307, 331] width 62 height 12
type input "1"
type input "1.0000"
click at [288, 314] on td "FD 3.5g Flower Greenhouse Banana Dulce (Indica) 5580385342620058 ( W-AUG25BDL01…" at bounding box center [218, 340] width 355 height 54
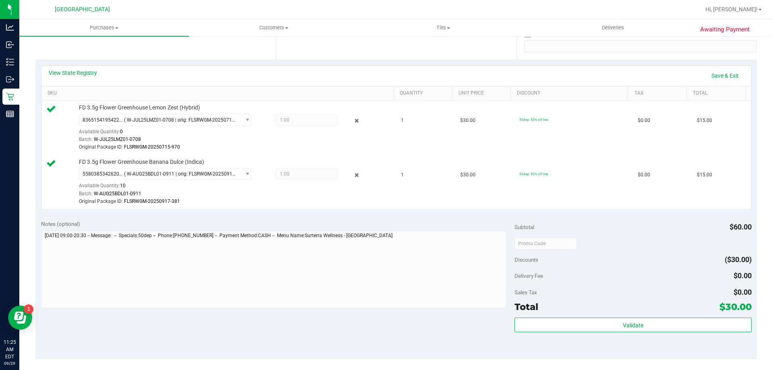
scroll to position [161, 0]
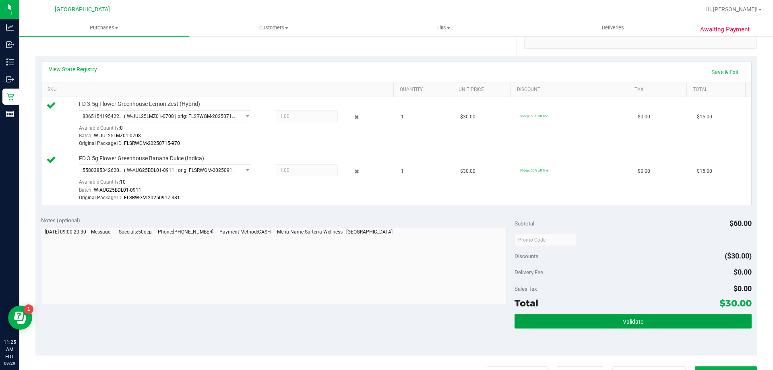
click at [653, 319] on button "Validate" at bounding box center [633, 321] width 237 height 15
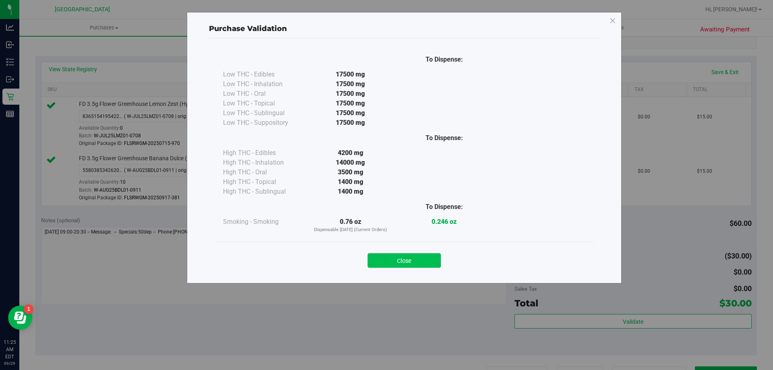
click at [418, 263] on button "Close" at bounding box center [404, 260] width 73 height 15
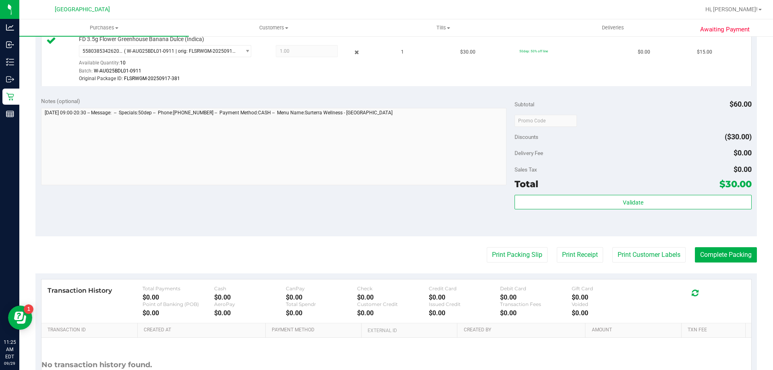
scroll to position [282, 0]
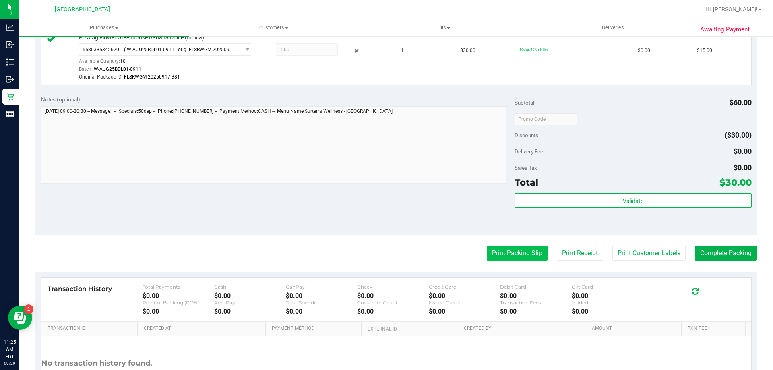
click at [505, 259] on button "Print Packing Slip" at bounding box center [517, 253] width 61 height 15
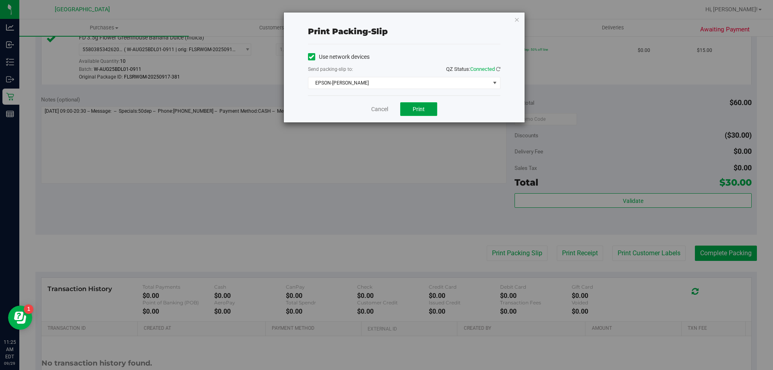
click at [421, 108] on span "Print" at bounding box center [419, 109] width 12 height 6
click at [516, 20] on icon "button" at bounding box center [517, 20] width 6 height 10
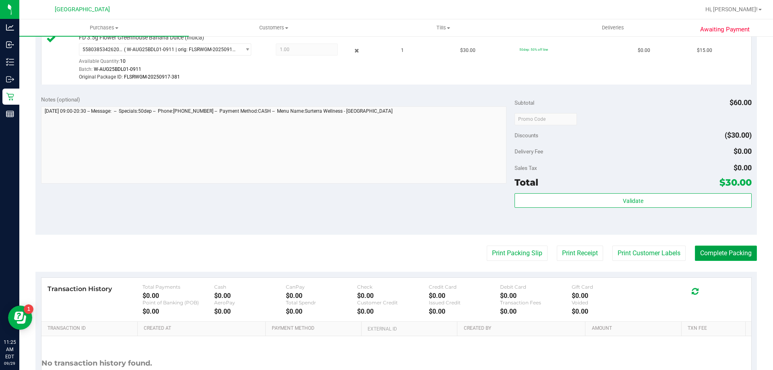
click at [729, 255] on button "Complete Packing" at bounding box center [726, 253] width 62 height 15
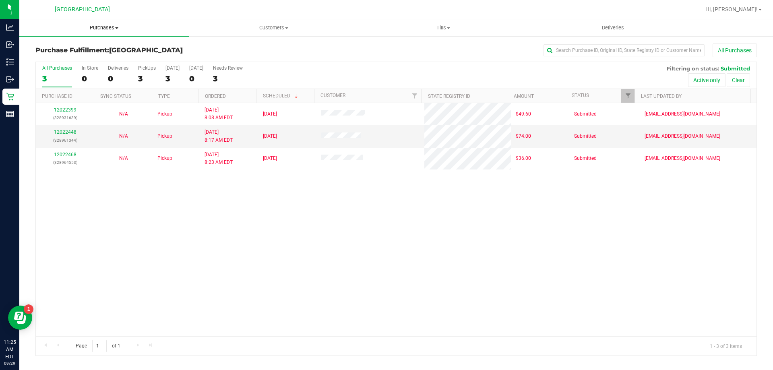
click at [99, 28] on span "Purchases" at bounding box center [104, 27] width 170 height 7
click at [55, 56] on span "Fulfillment" at bounding box center [44, 58] width 50 height 7
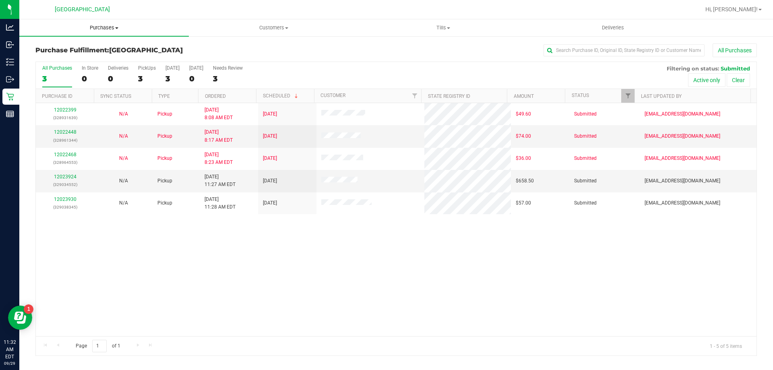
click at [94, 28] on span "Purchases" at bounding box center [104, 27] width 170 height 7
click at [50, 59] on span "Fulfillment" at bounding box center [44, 58] width 50 height 7
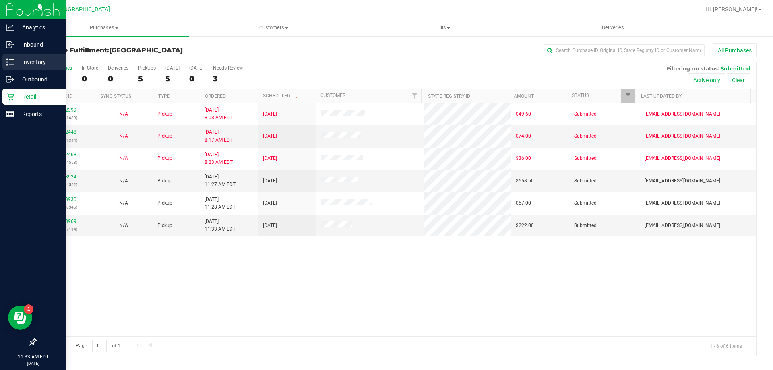
click at [32, 60] on p "Inventory" at bounding box center [38, 62] width 48 height 10
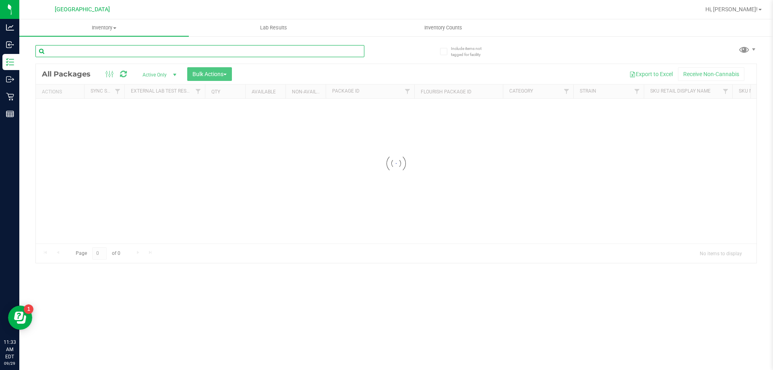
click at [103, 49] on input "text" at bounding box center [199, 51] width 329 height 12
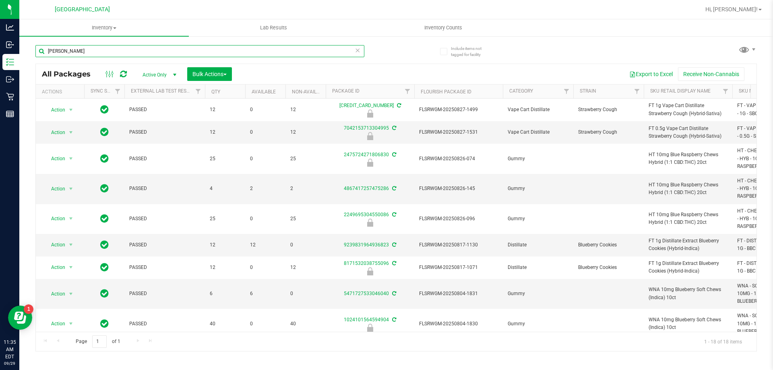
click at [127, 55] on input "berry" at bounding box center [199, 51] width 329 height 12
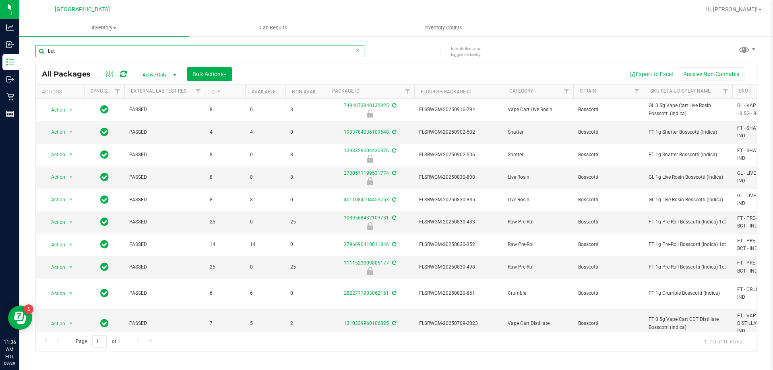
click at [68, 54] on input "bct" at bounding box center [199, 51] width 329 height 12
click at [68, 53] on input "bct" at bounding box center [199, 51] width 329 height 12
type input "wbv"
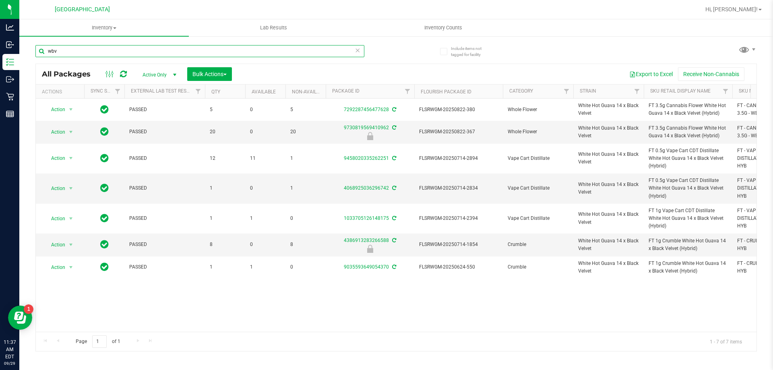
click at [66, 51] on input "wbv" at bounding box center [199, 51] width 329 height 12
click at [66, 50] on input "wbv" at bounding box center [199, 51] width 329 height 12
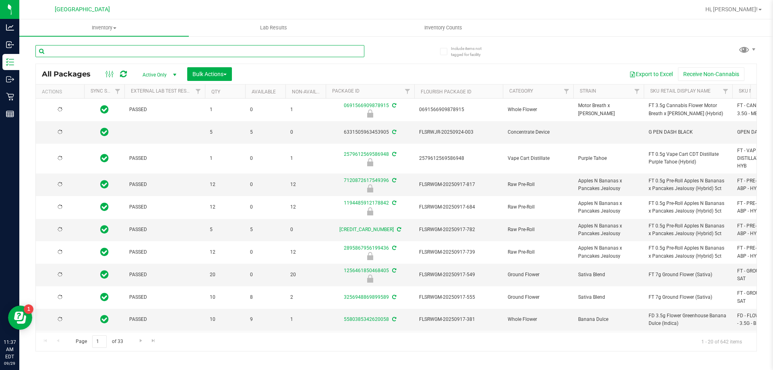
type input "[DATE]"
click at [19, 96] on div "Include items not tagged for facility All Packages Active Only Active Only Lab …" at bounding box center [396, 158] width 754 height 246
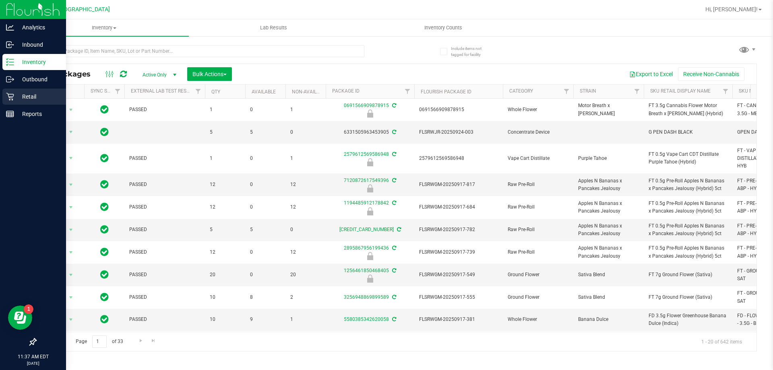
click at [13, 96] on icon at bounding box center [10, 97] width 8 height 8
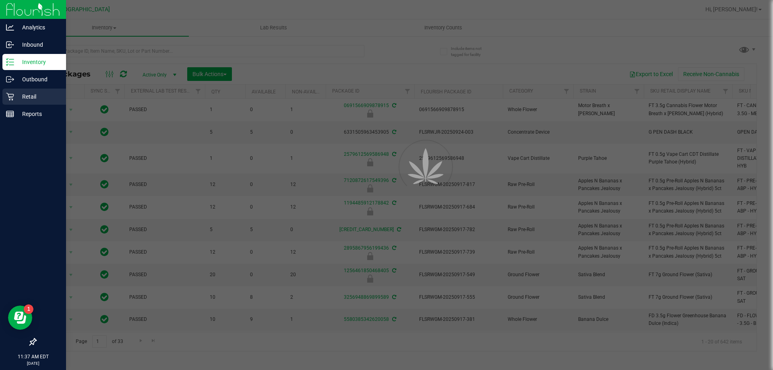
click at [23, 94] on p "Retail" at bounding box center [38, 97] width 48 height 10
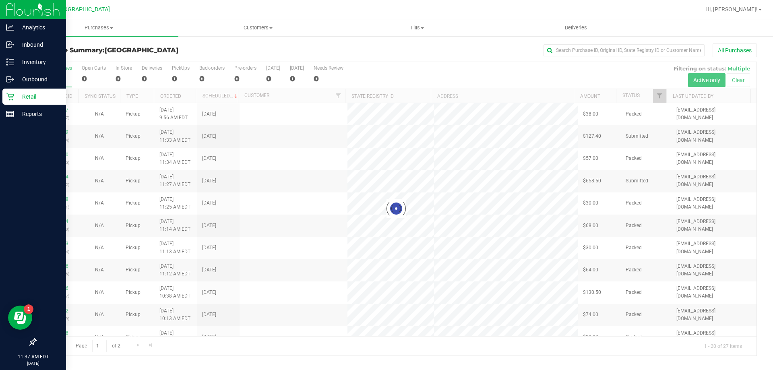
click at [27, 94] on p "Retail" at bounding box center [38, 97] width 48 height 10
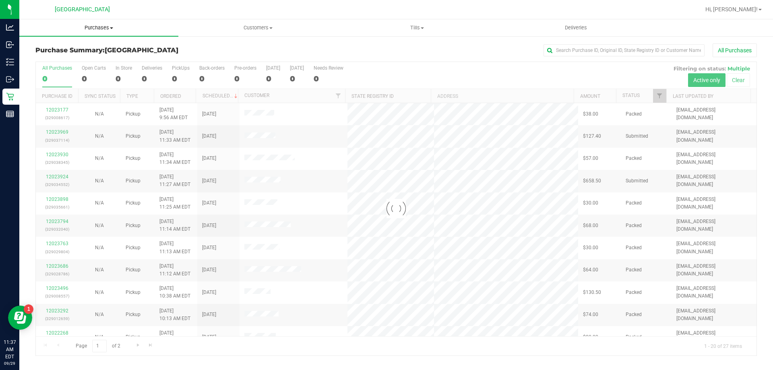
click at [103, 28] on span "Purchases" at bounding box center [98, 27] width 159 height 7
click at [41, 58] on span "Fulfillment" at bounding box center [44, 58] width 50 height 7
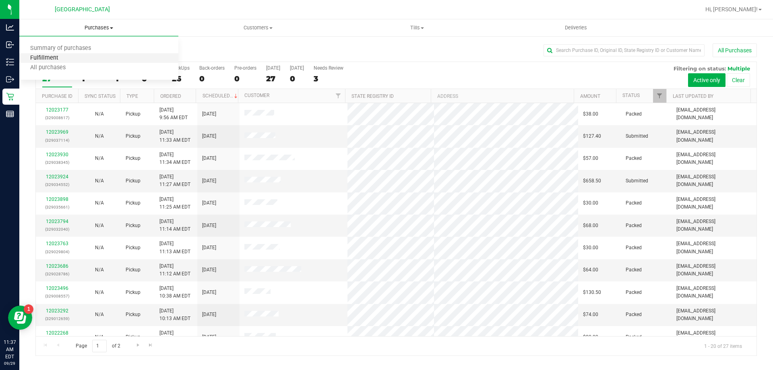
click at [44, 58] on span "Fulfillment" at bounding box center [44, 58] width 50 height 7
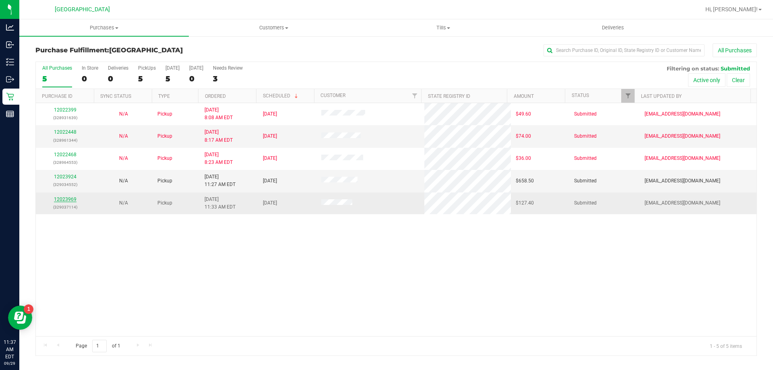
click at [67, 201] on link "12023969" at bounding box center [65, 200] width 23 height 6
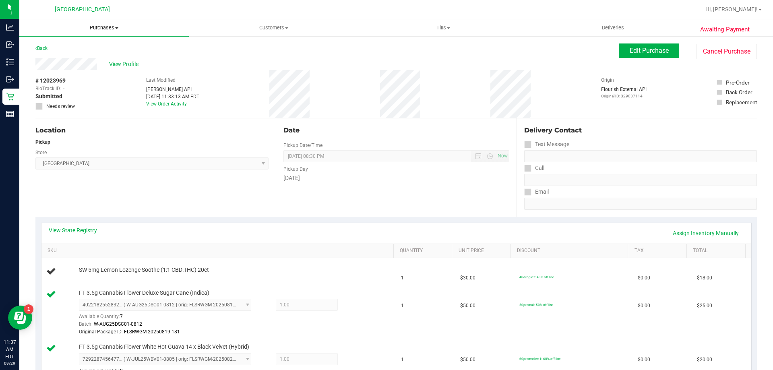
click at [99, 29] on span "Purchases" at bounding box center [104, 27] width 170 height 7
click at [66, 58] on span "Fulfillment" at bounding box center [44, 58] width 50 height 7
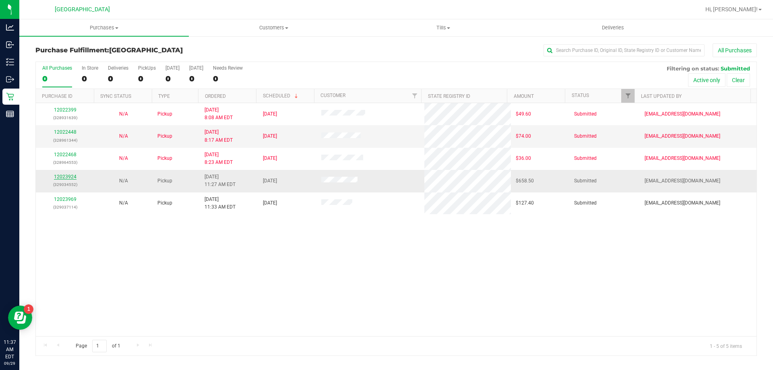
click at [61, 174] on link "12023924" at bounding box center [65, 177] width 23 height 6
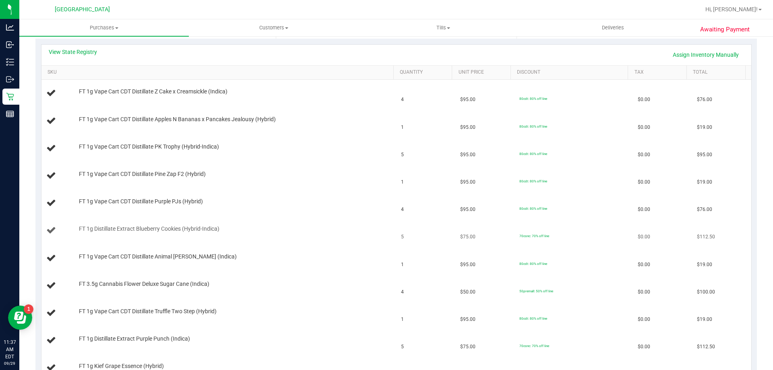
scroll to position [161, 0]
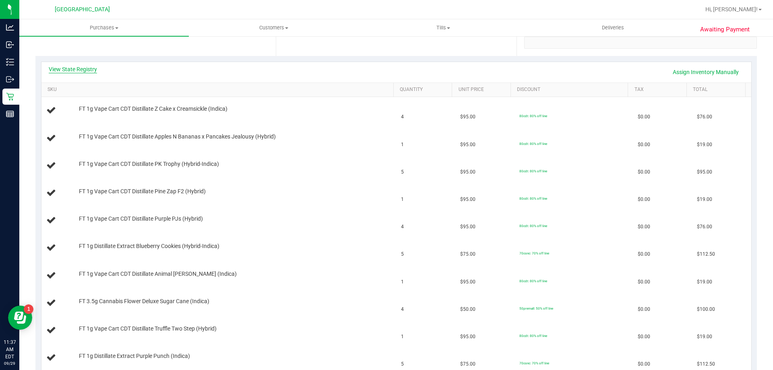
click at [76, 66] on link "View State Registry" at bounding box center [73, 69] width 48 height 8
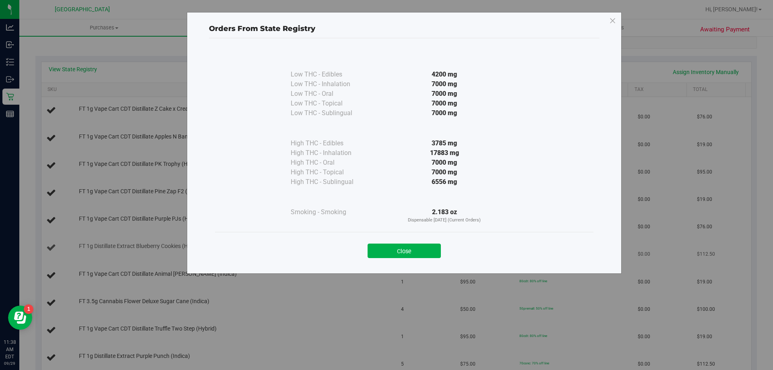
drag, startPoint x: 424, startPoint y: 249, endPoint x: 428, endPoint y: 251, distance: 4.7
click at [428, 249] on button "Close" at bounding box center [404, 251] width 73 height 15
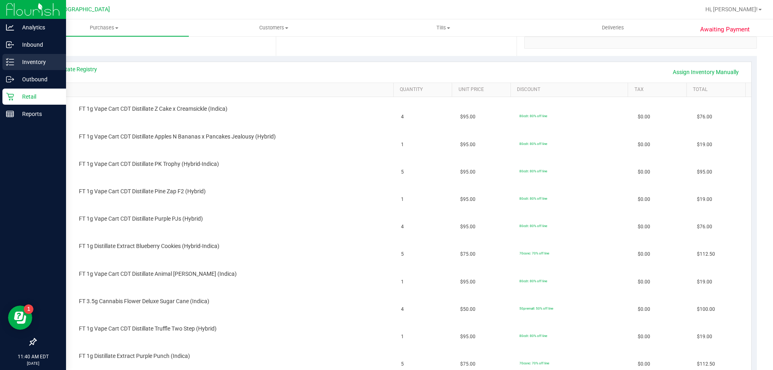
click at [28, 62] on p "Inventory" at bounding box center [38, 62] width 48 height 10
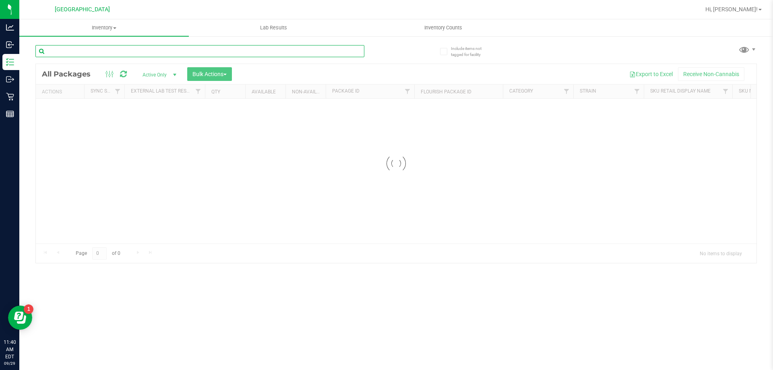
click at [99, 52] on input "text" at bounding box center [199, 51] width 329 height 12
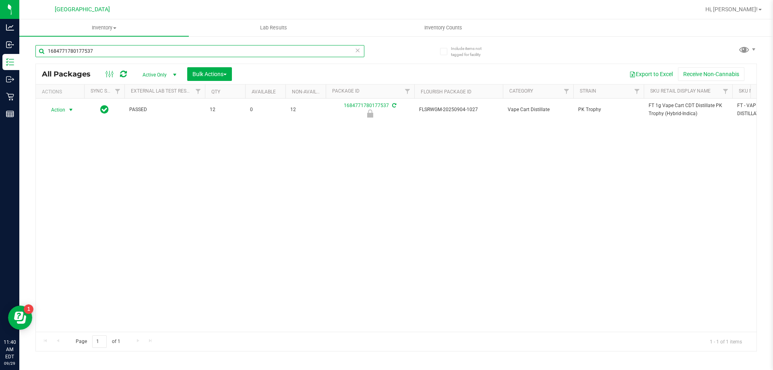
type input "1684771780177537"
click at [59, 109] on span "Action" at bounding box center [55, 109] width 22 height 11
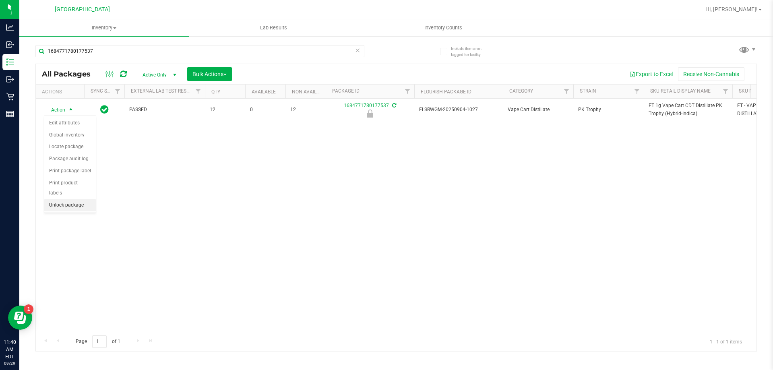
click at [72, 199] on li "Unlock package" at bounding box center [70, 205] width 52 height 12
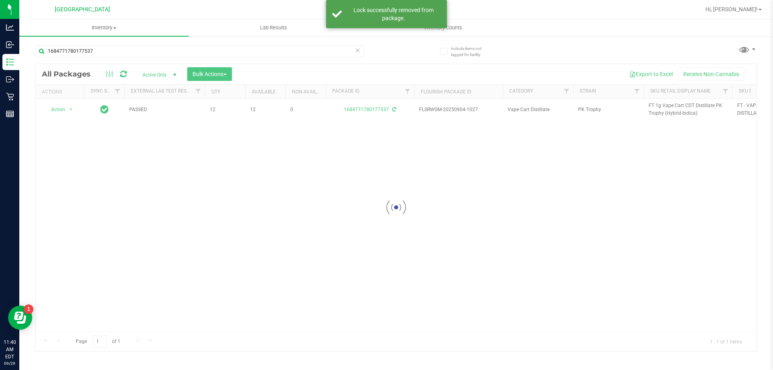
click at [659, 106] on div at bounding box center [396, 207] width 721 height 287
click at [659, 105] on span "FT 1g Vape Cart CDT Distillate PK Trophy (Hybrid-Indica)" at bounding box center [688, 109] width 79 height 15
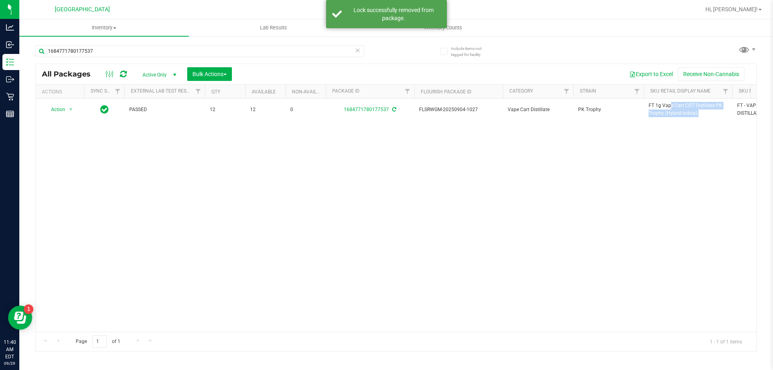
click at [659, 105] on span "FT 1g Vape Cart CDT Distillate PK Trophy (Hybrid-Indica)" at bounding box center [688, 109] width 79 height 15
copy tr "FT 1g Vape Cart CDT Distillate PK Trophy (Hybrid-Indica)"
click at [239, 54] on input "1684771780177537" at bounding box center [199, 51] width 329 height 12
paste input "FT 1g Vape Cart CDT Distillate PK Trophy (Hybrid-Indica)"
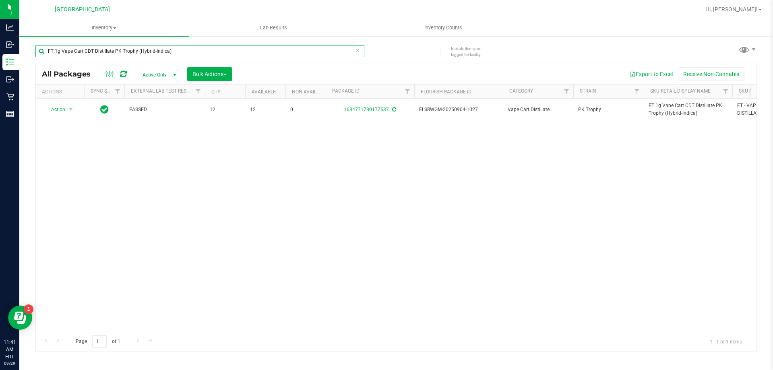
type input "FT 1g Vape Cart CDT Distillate PK Trophy (Hybrid-Indica)"
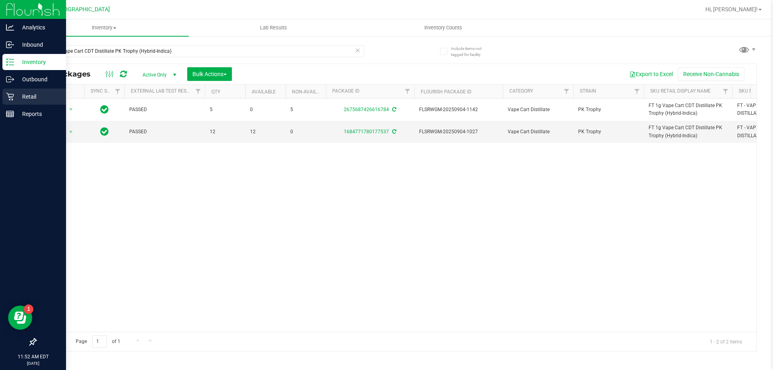
click at [23, 95] on p "Retail" at bounding box center [38, 97] width 48 height 10
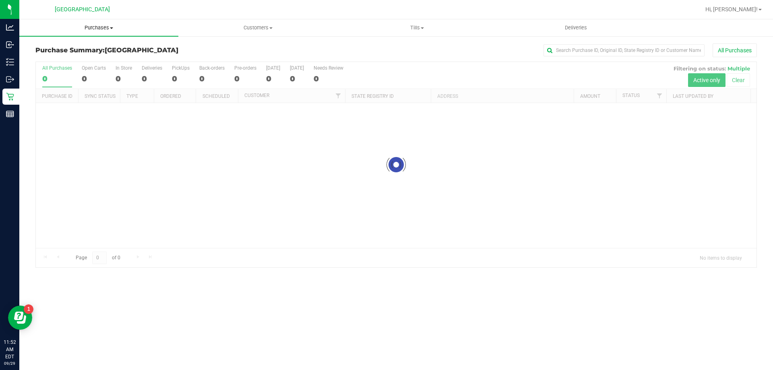
click at [108, 30] on span "Purchases" at bounding box center [98, 27] width 159 height 7
click at [50, 57] on span "Fulfillment" at bounding box center [44, 58] width 50 height 7
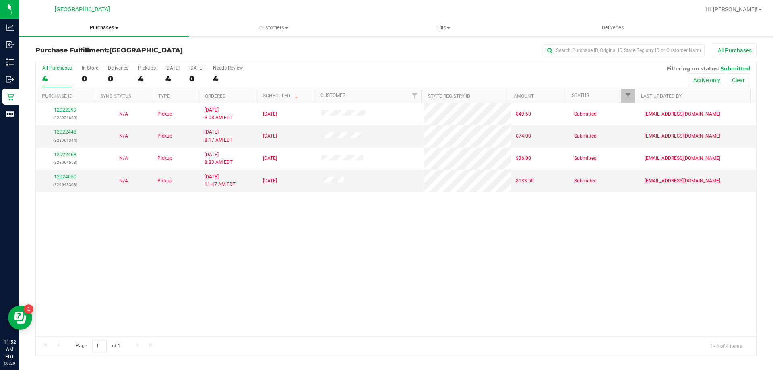
click at [107, 27] on span "Purchases" at bounding box center [104, 27] width 170 height 7
click at [58, 57] on span "Fulfillment" at bounding box center [44, 58] width 50 height 7
click at [101, 31] on span "Purchases" at bounding box center [104, 27] width 170 height 7
click at [62, 58] on span "Fulfillment" at bounding box center [44, 58] width 50 height 7
click at [249, 284] on div "12022399 (328931639) N/A Pickup [DATE] 8:08 AM EDT 9/29/2025 $49.60 Submitted […" at bounding box center [396, 219] width 721 height 233
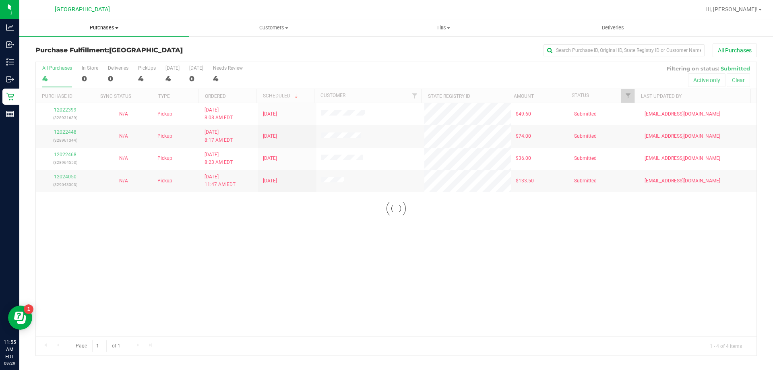
click at [97, 29] on span "Purchases" at bounding box center [104, 27] width 170 height 7
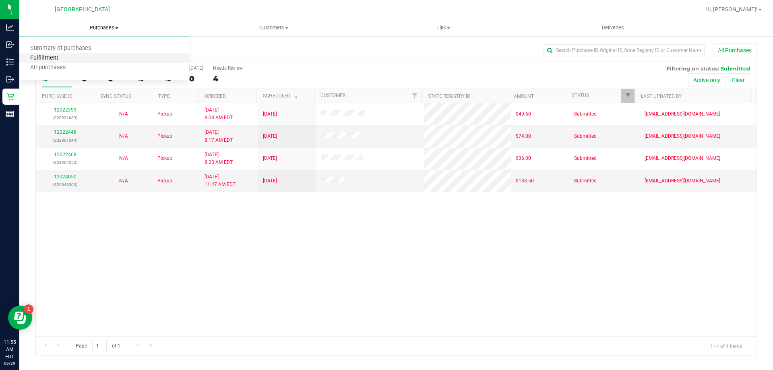
click at [46, 56] on span "Fulfillment" at bounding box center [44, 58] width 50 height 7
click at [99, 23] on uib-tab-heading "Purchases Summary of purchases Fulfillment All purchases" at bounding box center [104, 27] width 170 height 17
click at [60, 55] on span "Fulfillment" at bounding box center [44, 58] width 50 height 7
click at [100, 27] on span "Purchases" at bounding box center [104, 27] width 170 height 7
click at [50, 56] on span "Fulfillment" at bounding box center [44, 58] width 50 height 7
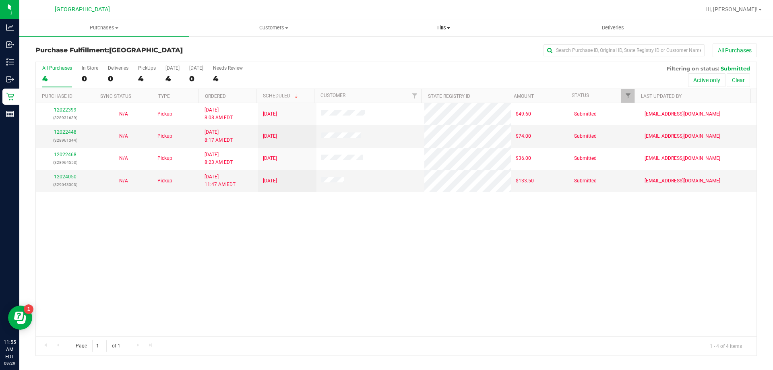
click at [446, 28] on span "Tills" at bounding box center [443, 27] width 169 height 7
click at [414, 51] on li "Manage tills" at bounding box center [443, 49] width 170 height 10
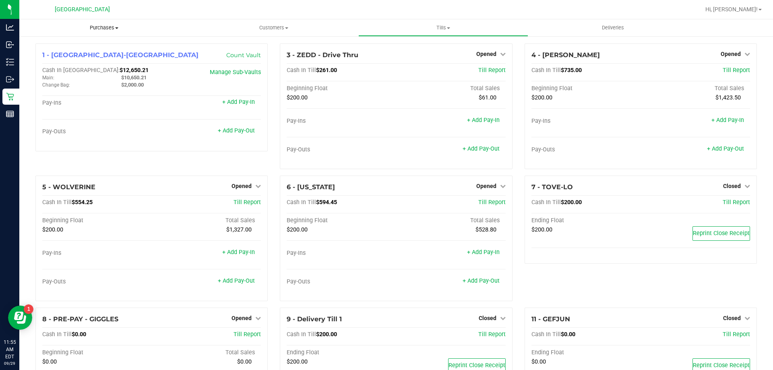
click at [97, 27] on span "Purchases" at bounding box center [104, 27] width 170 height 7
click at [59, 59] on span "Fulfillment" at bounding box center [44, 58] width 50 height 7
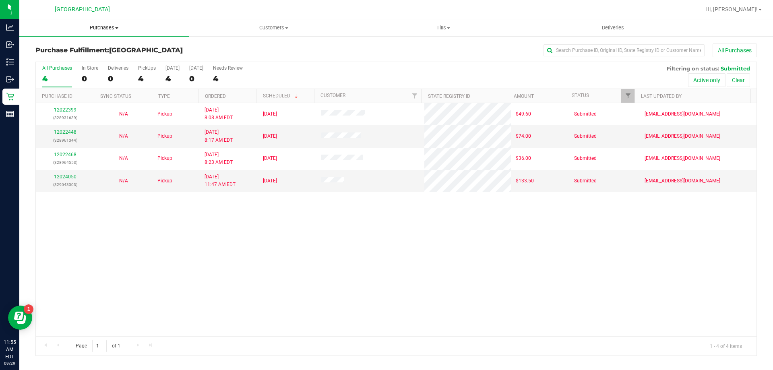
click at [104, 27] on span "Purchases" at bounding box center [104, 27] width 170 height 7
click at [66, 57] on span "Fulfillment" at bounding box center [44, 58] width 50 height 7
drag, startPoint x: 111, startPoint y: 24, endPoint x: 97, endPoint y: 37, distance: 19.1
click at [111, 24] on uib-tab-heading "Purchases Summary of purchases Fulfillment All purchases" at bounding box center [104, 27] width 170 height 17
click at [65, 60] on span "Fulfillment" at bounding box center [44, 58] width 50 height 7
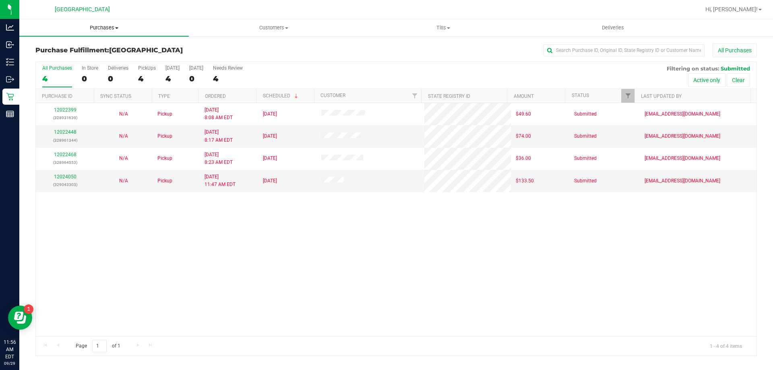
click at [114, 27] on span "Purchases" at bounding box center [104, 27] width 170 height 7
click at [36, 58] on span "Fulfillment" at bounding box center [44, 58] width 50 height 7
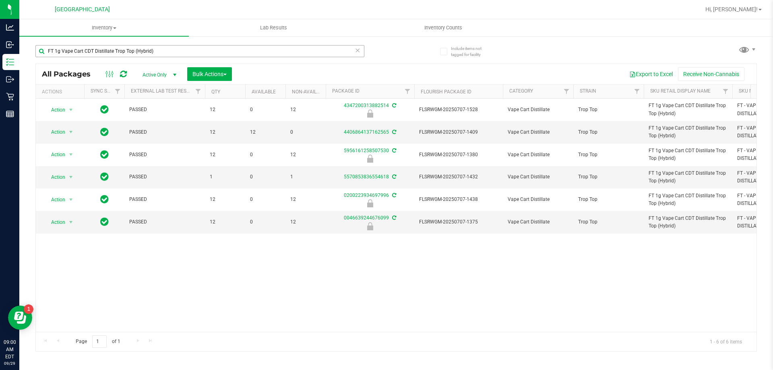
click at [143, 52] on input "FT 1g Vape Cart CDT Distillate Trop Top (Hybrid)" at bounding box center [199, 51] width 329 height 12
click at [142, 51] on input "FT 1g Vape Cart CDT Distillate Trop Top (Hybrid)" at bounding box center [199, 51] width 329 height 12
click at [174, 55] on input "FT 1g Vape Cart CDT Distillate Trop Top (Hybrid)" at bounding box center [199, 51] width 329 height 12
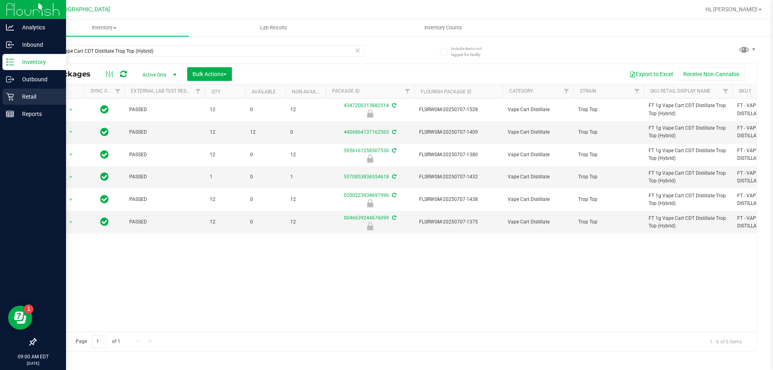
click at [24, 100] on p "Retail" at bounding box center [38, 97] width 48 height 10
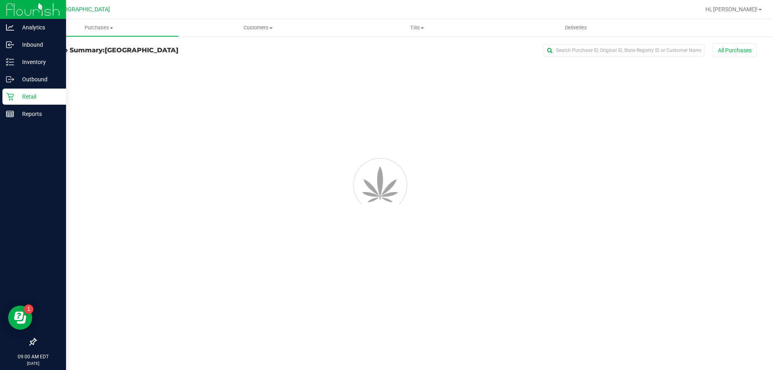
click at [31, 96] on p "Retail" at bounding box center [38, 97] width 48 height 10
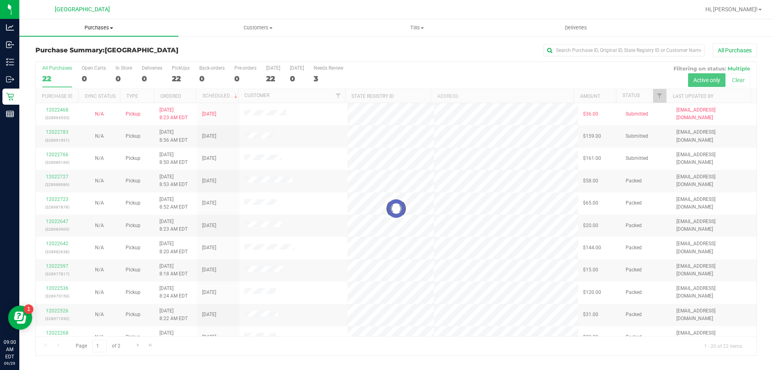
click at [95, 29] on span "Purchases" at bounding box center [98, 27] width 159 height 7
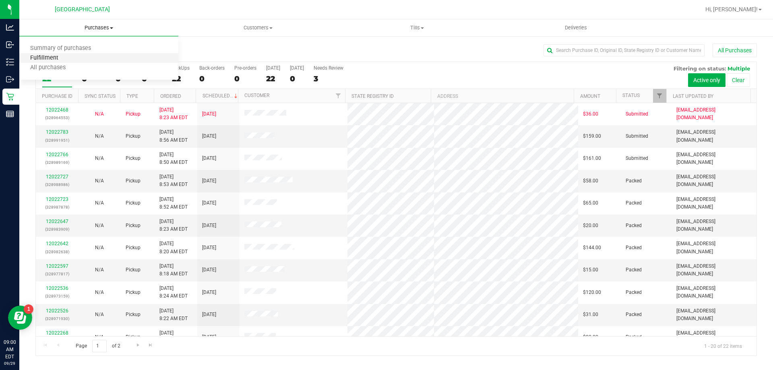
click at [50, 57] on span "Fulfillment" at bounding box center [44, 58] width 50 height 7
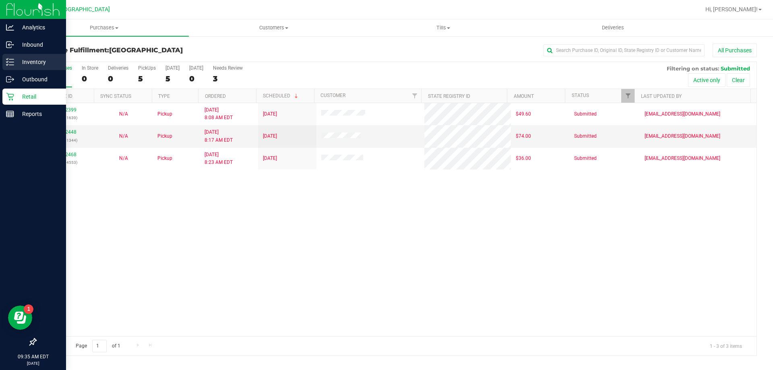
click at [38, 62] on p "Inventory" at bounding box center [38, 62] width 48 height 10
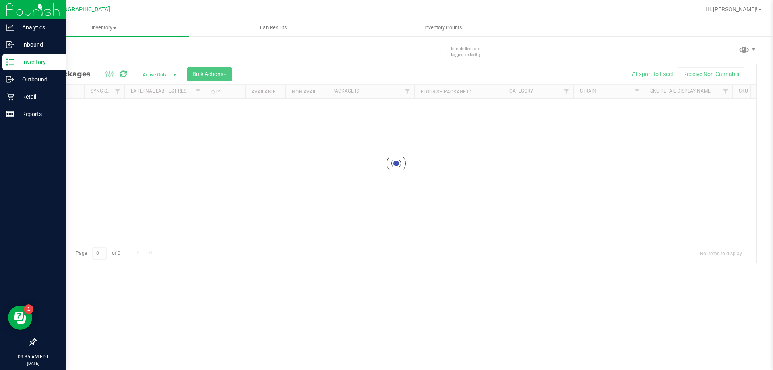
click at [97, 50] on input "text" at bounding box center [199, 51] width 329 height 12
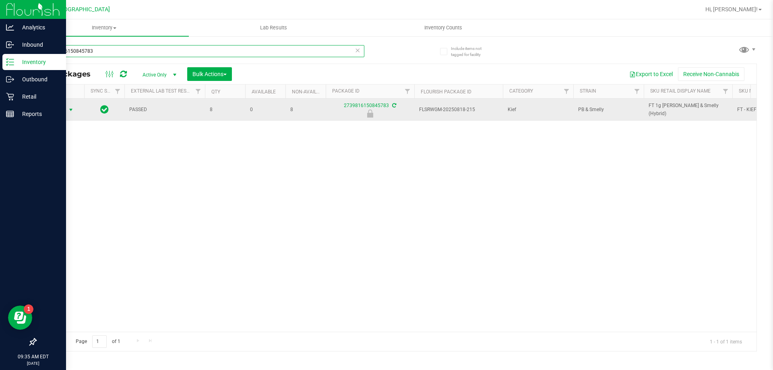
type input "2739816150845783"
click at [63, 109] on span "Action" at bounding box center [55, 109] width 22 height 11
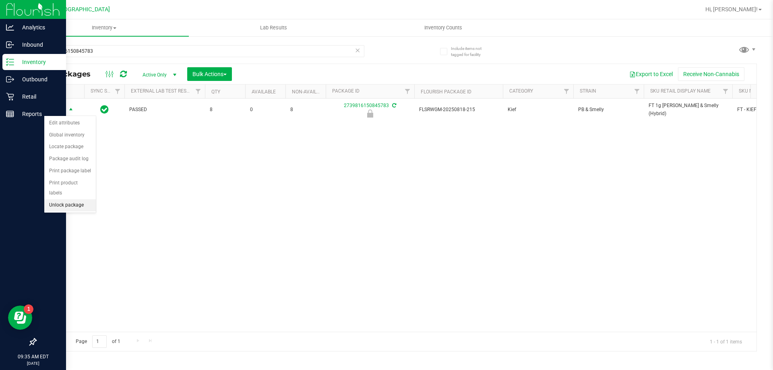
click at [58, 199] on li "Unlock package" at bounding box center [70, 205] width 52 height 12
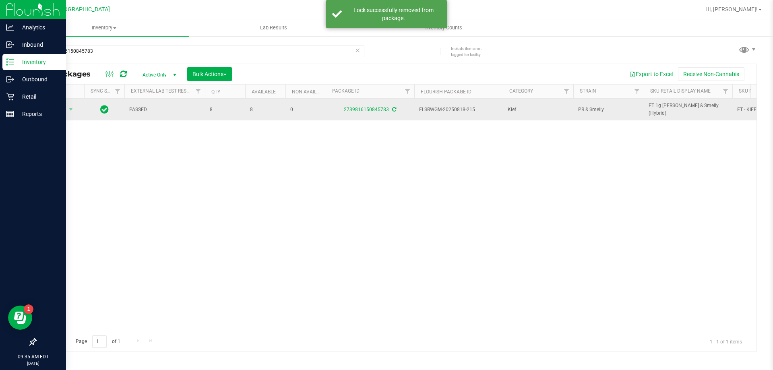
click at [655, 109] on span "FT 1g Kief PB & Smelly (Hybrid)" at bounding box center [688, 109] width 79 height 15
copy tr "FT 1g Kief PB & Smelly (Hybrid)"
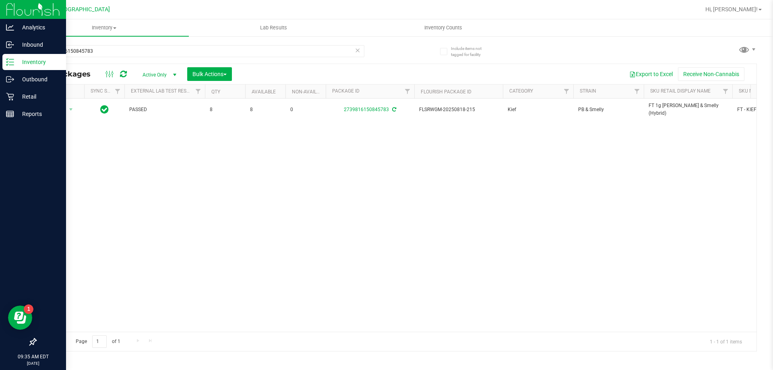
click at [89, 44] on div "2739816150845783" at bounding box center [215, 51] width 361 height 26
click at [88, 50] on input "2739816150845783" at bounding box center [199, 51] width 329 height 12
paste input "FT 1g Kief PB & Smelly (Hybrid)"
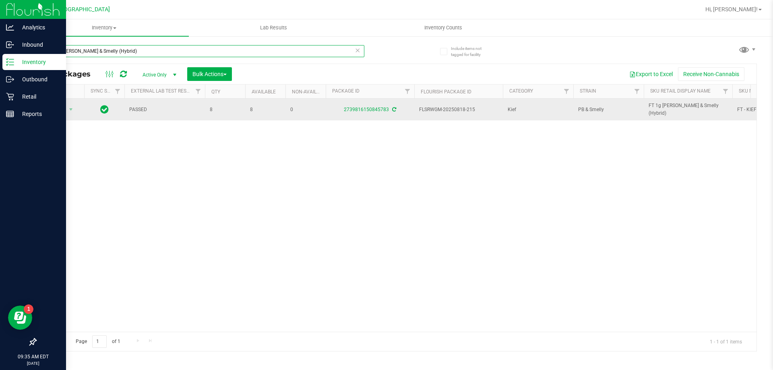
type input "FT 1g Kief PB & Smelly (Hybrid)"
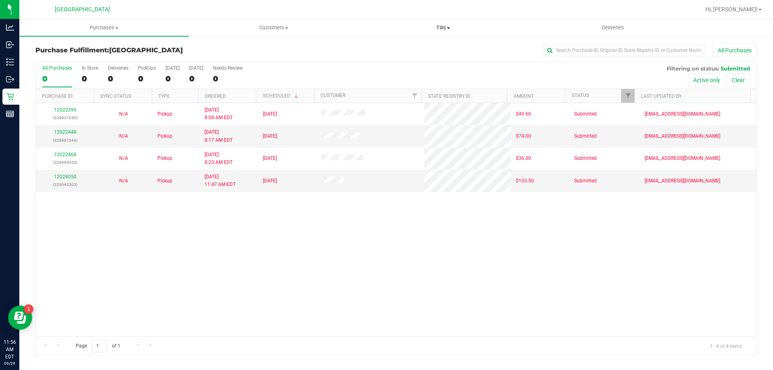
click at [447, 28] on span "Tills" at bounding box center [443, 27] width 169 height 7
click at [411, 47] on span "Manage tills" at bounding box center [385, 48] width 54 height 7
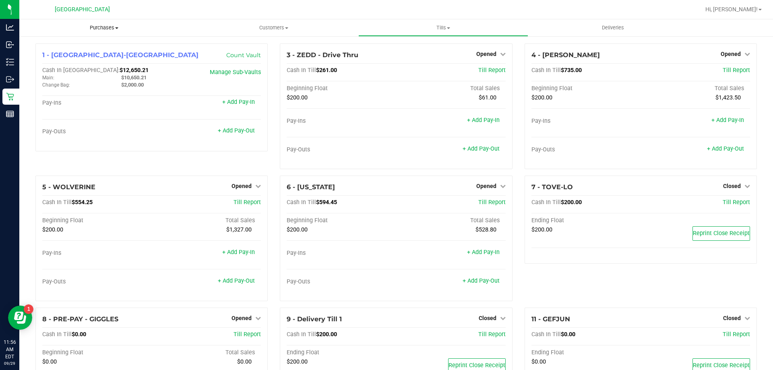
click at [93, 25] on span "Purchases" at bounding box center [104, 27] width 170 height 7
click at [50, 56] on span "Fulfillment" at bounding box center [44, 58] width 50 height 7
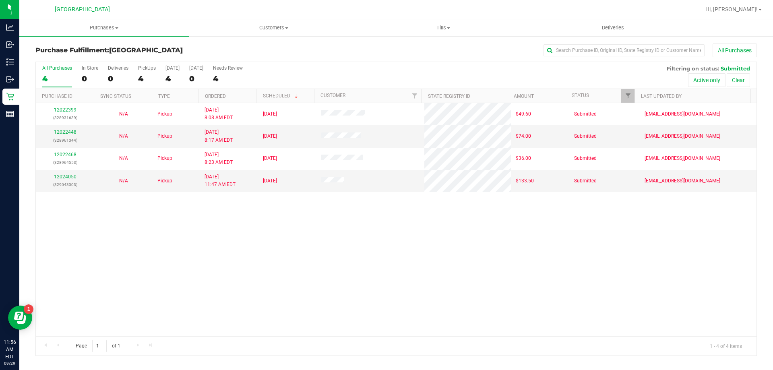
click at [438, 268] on div "12022399 (328931639) N/A Pickup [DATE] 8:08 AM EDT 9/29/2025 $49.60 Submitted […" at bounding box center [396, 219] width 721 height 233
drag, startPoint x: 436, startPoint y: 267, endPoint x: 35, endPoint y: 92, distance: 437.8
click at [35, 92] on div "All Purchases 4 In Store 0 Deliveries 0 PickUps 4 [DATE] 4 [DATE] 0 Needs Revie…" at bounding box center [396, 208] width 734 height 295
click at [386, 266] on div "12022399 (328931639) N/A Pickup [DATE] 8:08 AM EDT 9/29/2025 $49.60 Submitted […" at bounding box center [396, 219] width 721 height 233
click at [634, 267] on div "12022399 (328931639) N/A Pickup [DATE] 8:08 AM EDT 9/29/2025 $49.60 Submitted […" at bounding box center [396, 219] width 721 height 233
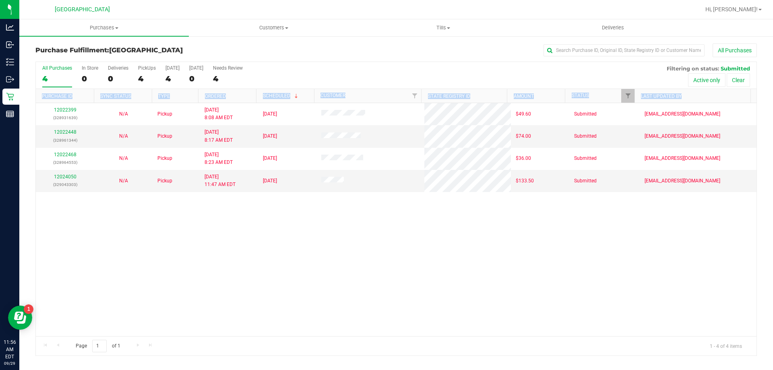
drag, startPoint x: 720, startPoint y: 219, endPoint x: 36, endPoint y: 91, distance: 696.2
click at [36, 91] on div "All Purchases 4 In Store 0 Deliveries 0 PickUps 4 [DATE] 4 [DATE] 0 Needs Revie…" at bounding box center [396, 209] width 722 height 294
click at [416, 53] on div "All Purchases" at bounding box center [516, 51] width 481 height 14
drag, startPoint x: 310, startPoint y: 50, endPoint x: 308, endPoint y: 36, distance: 13.9
click at [311, 50] on div "All Purchases" at bounding box center [516, 51] width 481 height 14
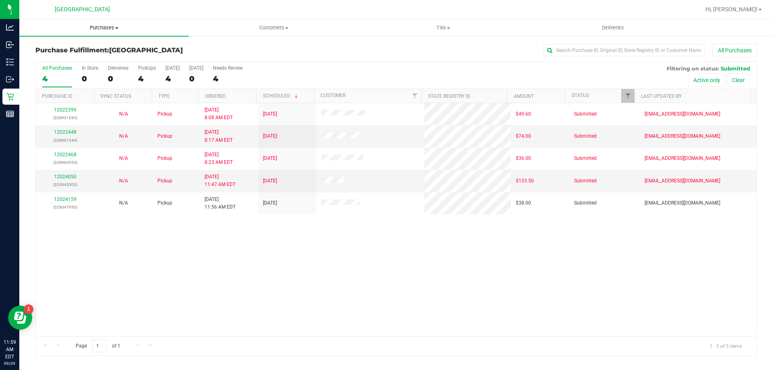
click at [110, 31] on span "Purchases" at bounding box center [104, 27] width 170 height 7
click at [62, 57] on span "Fulfillment" at bounding box center [44, 58] width 50 height 7
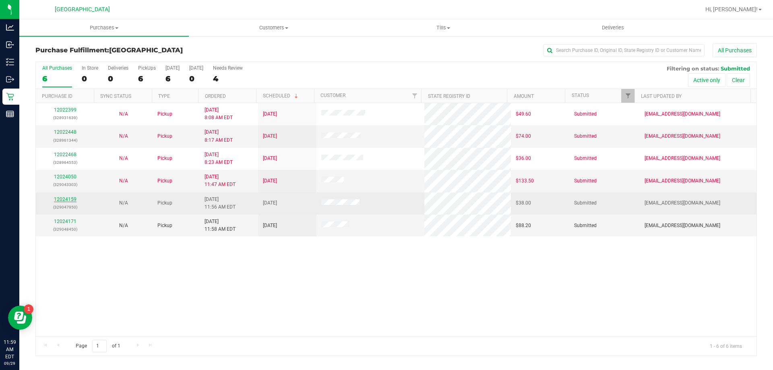
click at [64, 199] on link "12024159" at bounding box center [65, 200] width 23 height 6
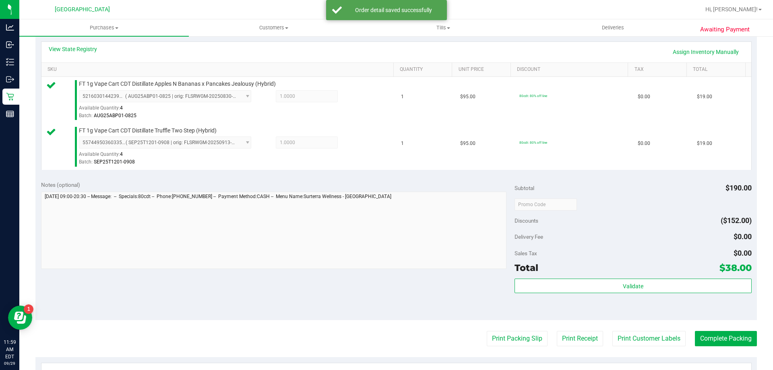
scroll to position [201, 0]
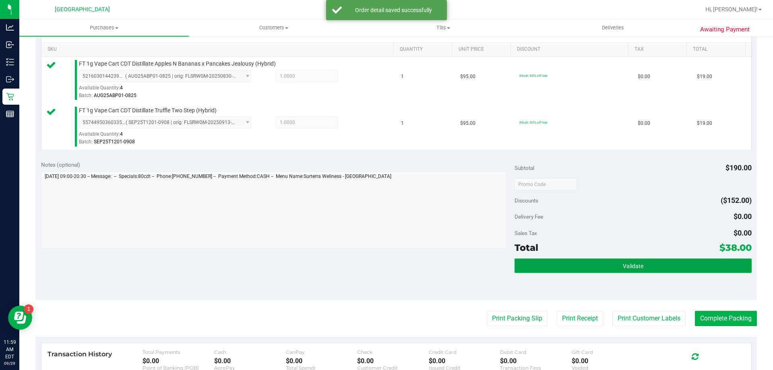
click at [568, 270] on button "Validate" at bounding box center [633, 266] width 237 height 15
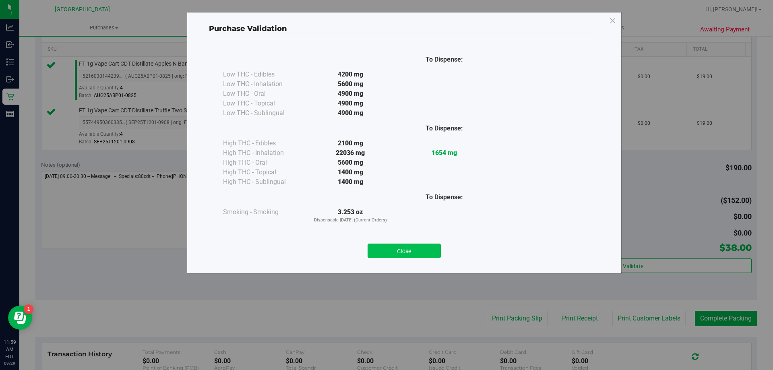
click at [431, 251] on button "Close" at bounding box center [404, 251] width 73 height 15
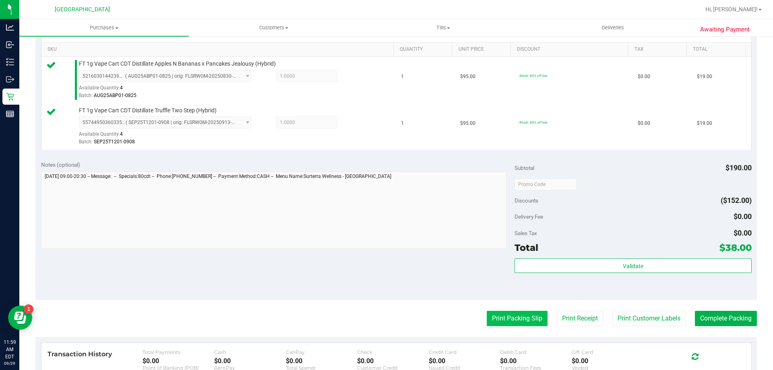
click at [505, 323] on button "Print Packing Slip" at bounding box center [517, 318] width 61 height 15
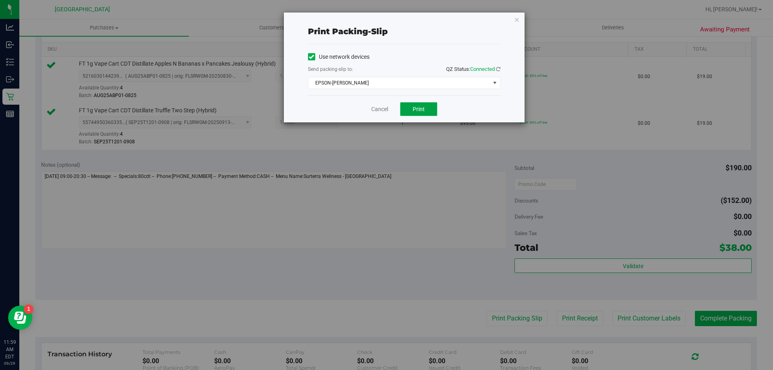
click at [416, 108] on span "Print" at bounding box center [419, 109] width 12 height 6
click at [518, 17] on icon "button" at bounding box center [517, 20] width 6 height 10
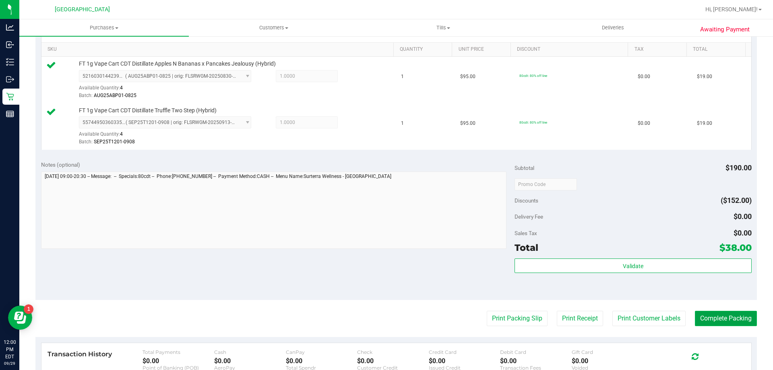
click at [716, 321] on button "Complete Packing" at bounding box center [726, 318] width 62 height 15
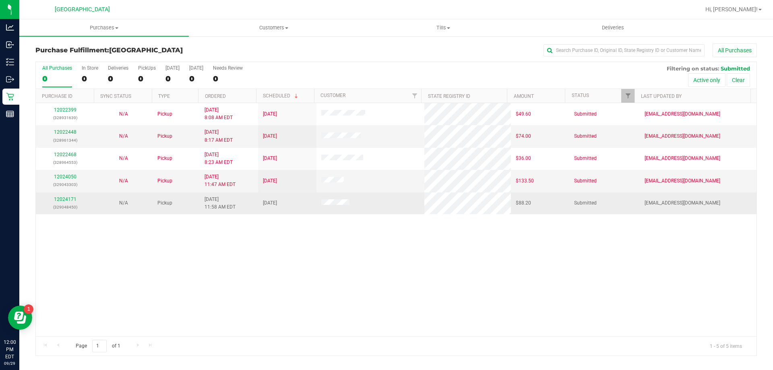
click at [72, 202] on div "12024171 (329048450)" at bounding box center [65, 203] width 49 height 15
click at [71, 199] on link "12024171" at bounding box center [65, 200] width 23 height 6
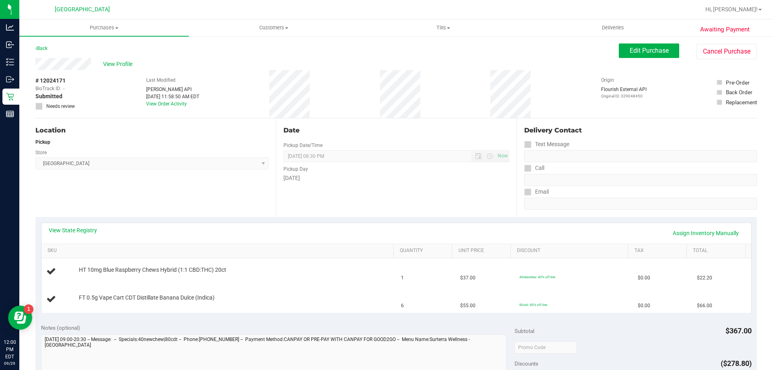
click at [255, 238] on div "View State Registry Assign Inventory Manually" at bounding box center [397, 233] width 696 height 14
click at [82, 232] on link "View State Registry" at bounding box center [73, 230] width 48 height 8
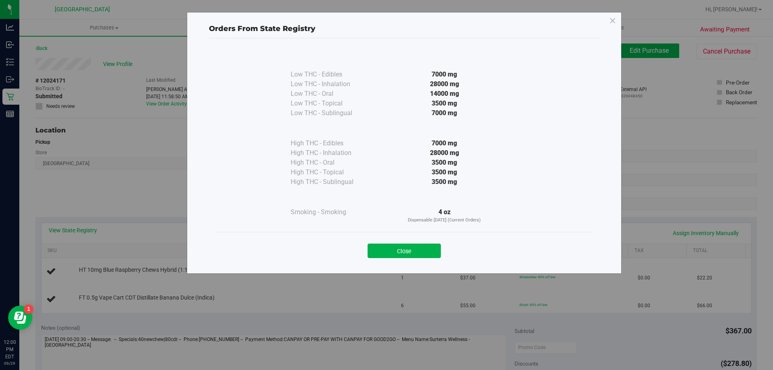
click at [409, 240] on div "Close" at bounding box center [404, 248] width 367 height 20
click at [406, 253] on button "Close" at bounding box center [404, 251] width 73 height 15
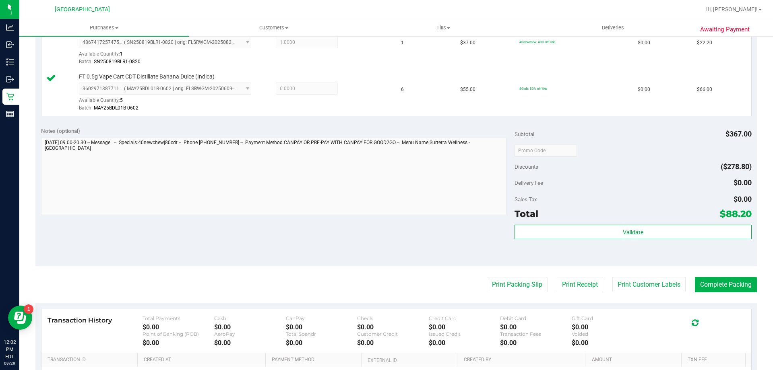
scroll to position [242, 0]
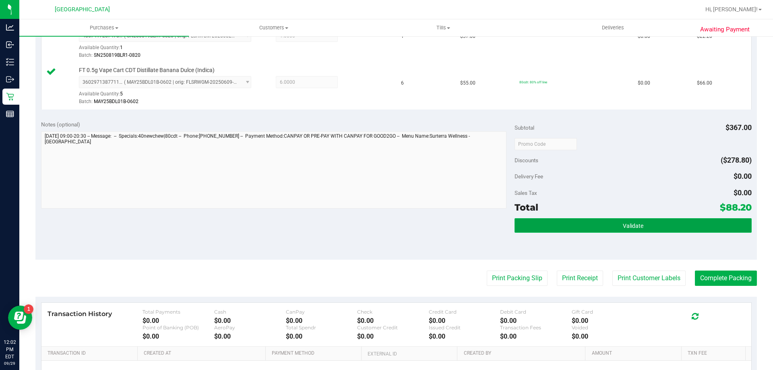
click at [630, 225] on span "Validate" at bounding box center [633, 226] width 21 height 6
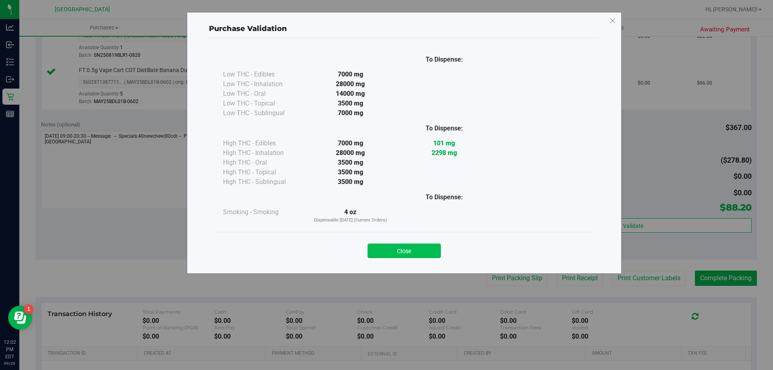
click at [413, 255] on button "Close" at bounding box center [404, 251] width 73 height 15
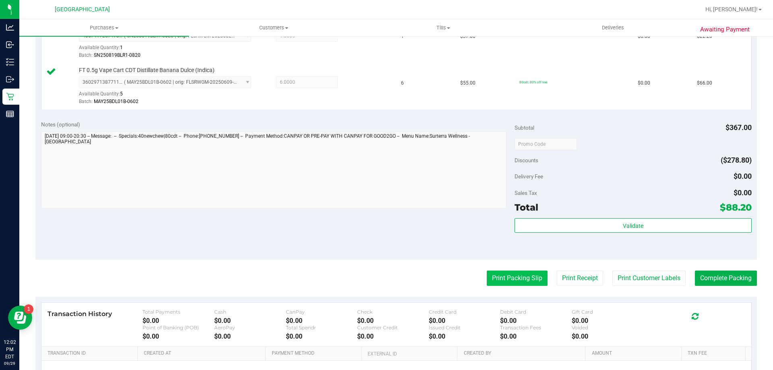
click at [503, 278] on button "Print Packing Slip" at bounding box center [517, 278] width 61 height 15
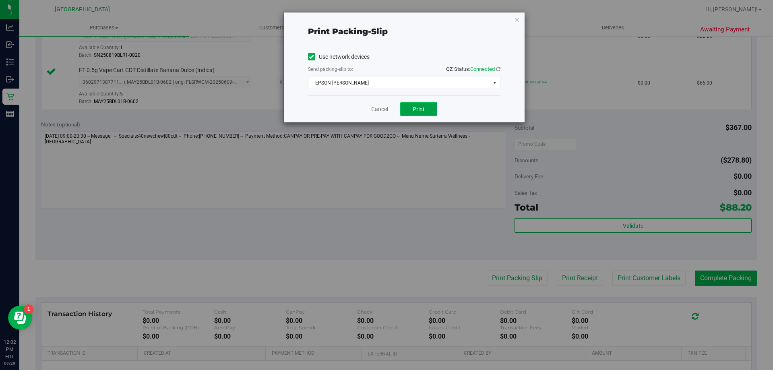
click at [410, 111] on button "Print" at bounding box center [418, 109] width 37 height 14
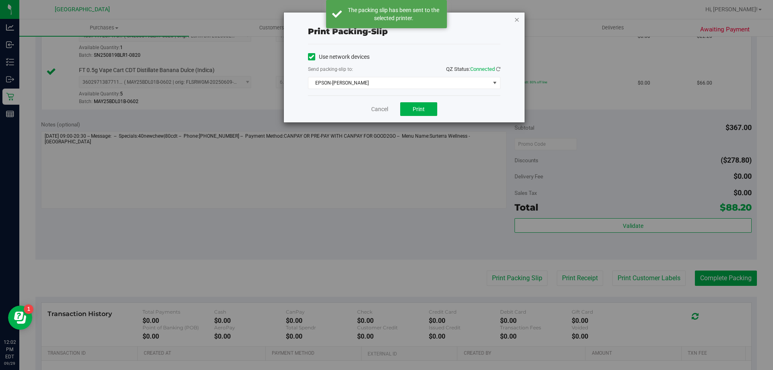
click at [517, 21] on icon "button" at bounding box center [517, 20] width 6 height 10
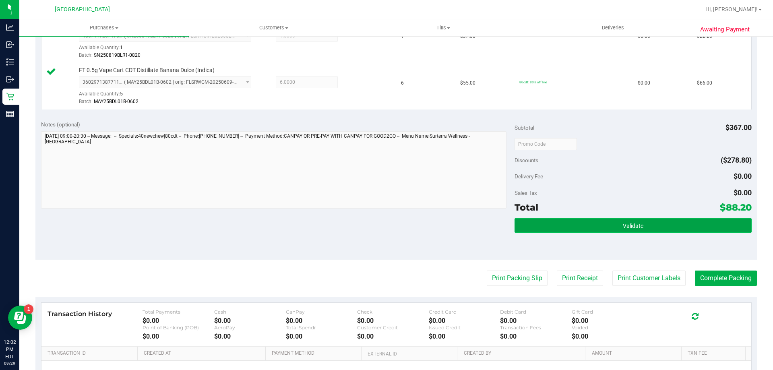
click at [640, 229] on button "Validate" at bounding box center [633, 225] width 237 height 15
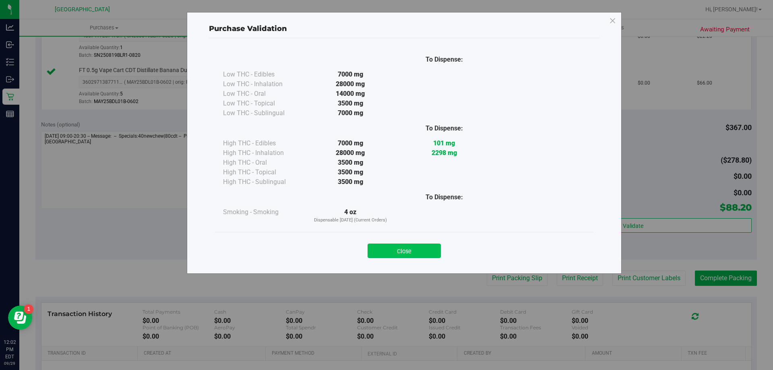
click at [428, 255] on button "Close" at bounding box center [404, 251] width 73 height 15
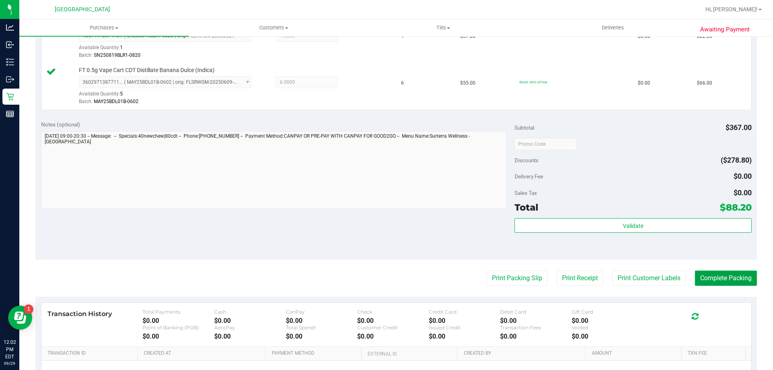
click at [714, 278] on button "Complete Packing" at bounding box center [726, 278] width 62 height 15
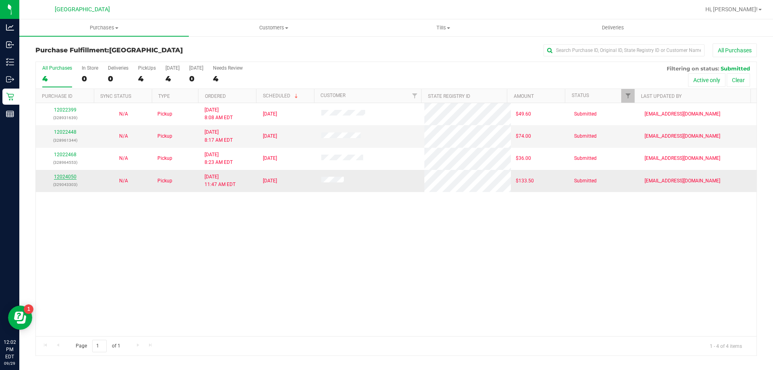
click at [67, 176] on link "12024050" at bounding box center [65, 177] width 23 height 6
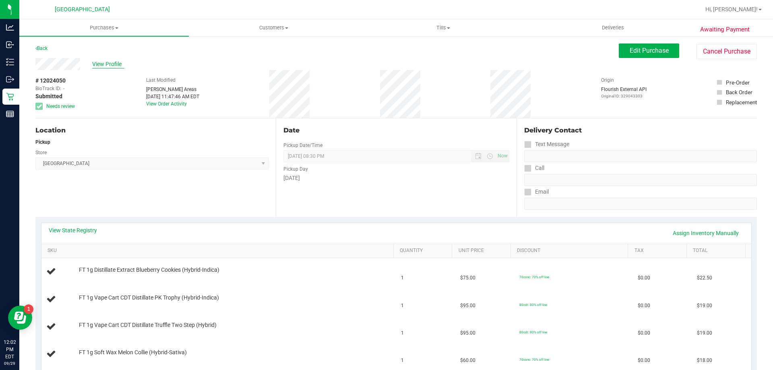
click at [112, 64] on span "View Profile" at bounding box center [108, 64] width 32 height 8
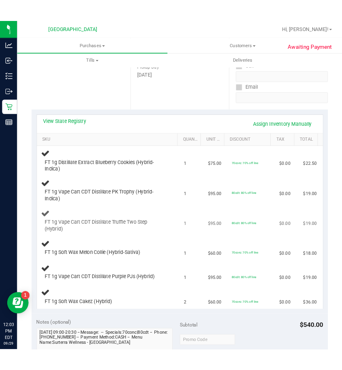
scroll to position [158, 0]
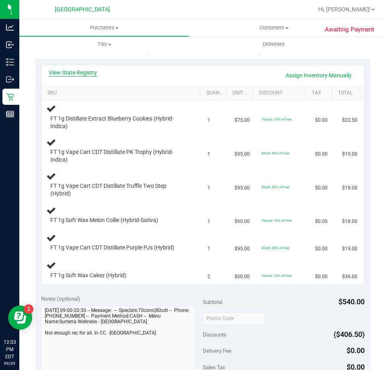
click at [77, 70] on link "View State Registry" at bounding box center [73, 72] width 48 height 8
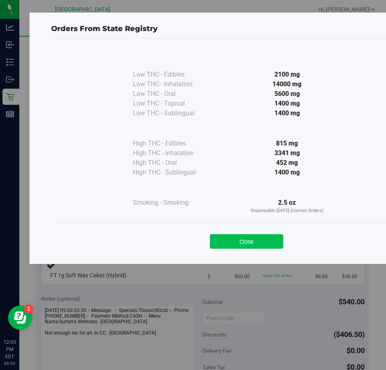
click at [242, 238] on button "Close" at bounding box center [246, 241] width 73 height 15
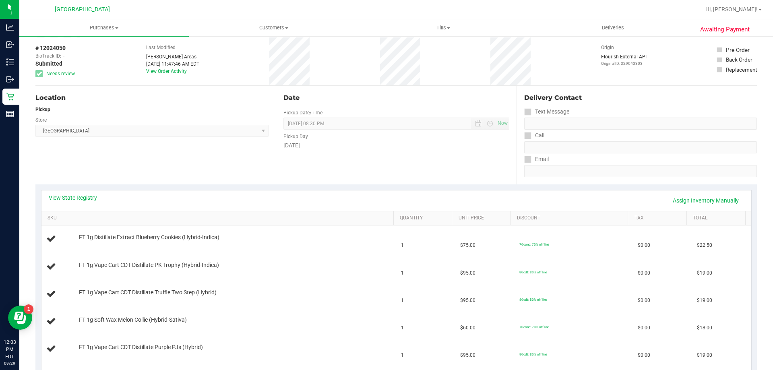
scroll to position [0, 0]
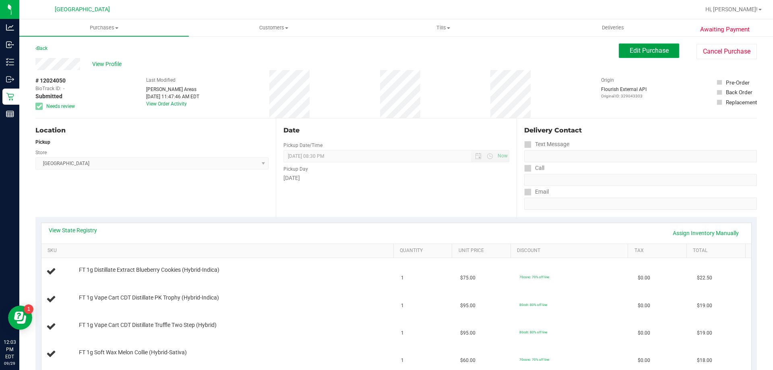
click at [642, 50] on span "Edit Purchase" at bounding box center [649, 51] width 39 height 8
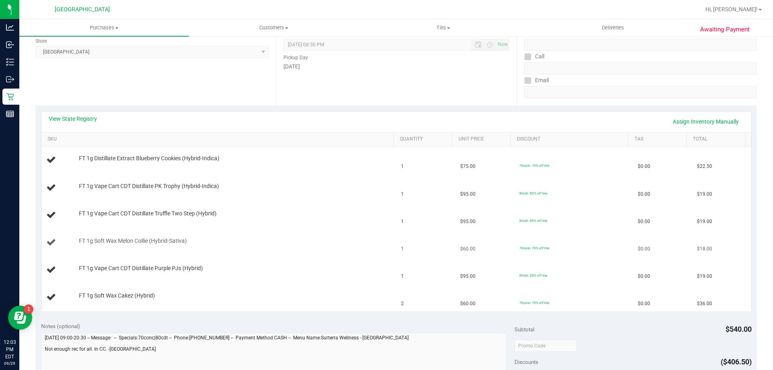
scroll to position [121, 0]
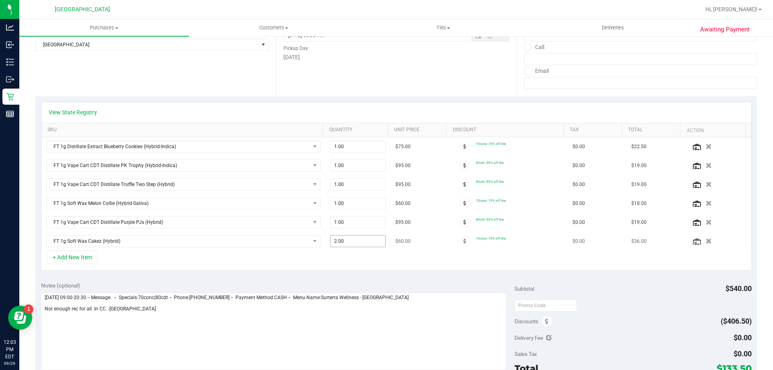
click at [351, 241] on span "2.00 2" at bounding box center [358, 241] width 56 height 12
click at [0, 0] on input "2" at bounding box center [0, 0] width 0 height 0
type input "1"
type input "1.00"
click at [350, 265] on div "+ Add New Item" at bounding box center [396, 261] width 711 height 20
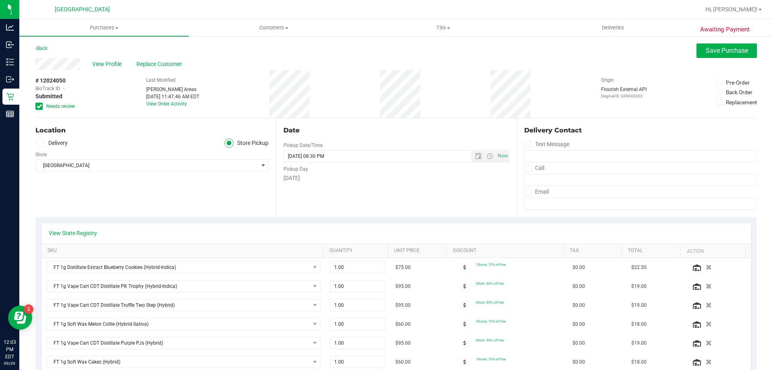
click at [37, 106] on icon at bounding box center [39, 106] width 5 height 0
click at [0, 0] on input "Needs review" at bounding box center [0, 0] width 0 height 0
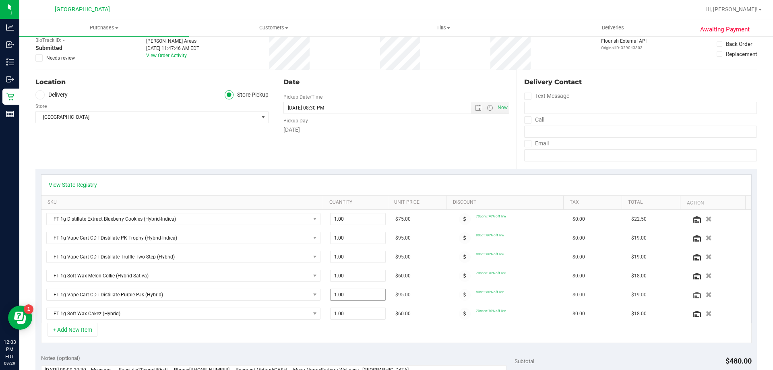
scroll to position [121, 0]
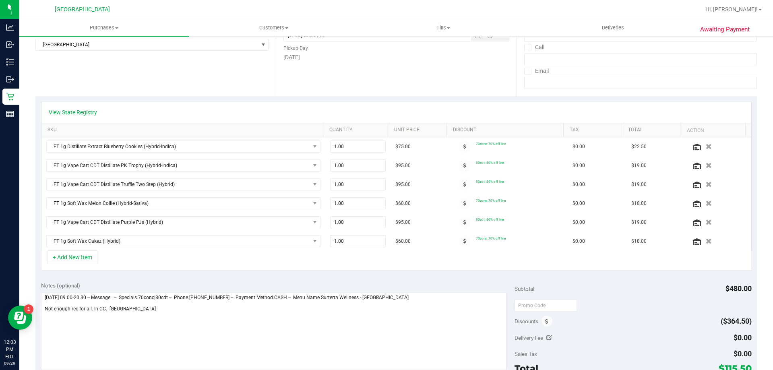
click at [307, 275] on div "View State Registry SKU Quantity Unit Price Discount Tax Total Action FT 1g Dis…" at bounding box center [396, 186] width 722 height 180
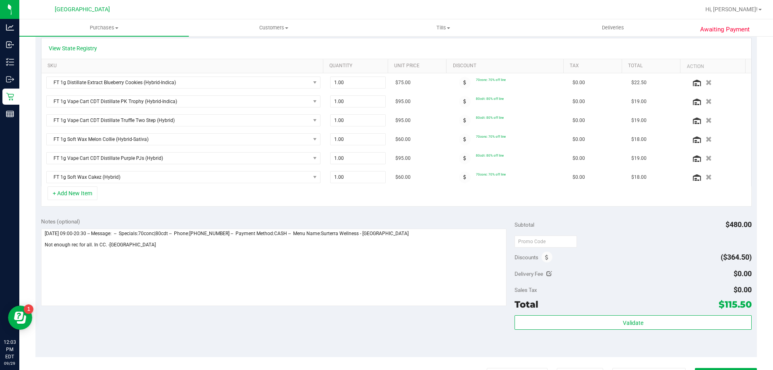
scroll to position [242, 0]
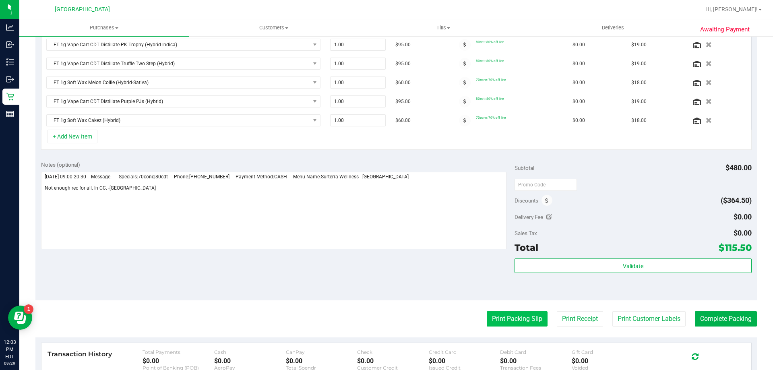
click at [520, 319] on button "Print Packing Slip" at bounding box center [517, 318] width 61 height 15
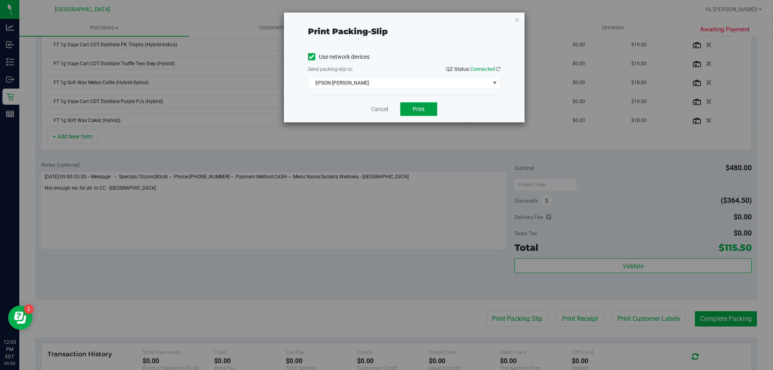
click at [419, 110] on span "Print" at bounding box center [419, 109] width 12 height 6
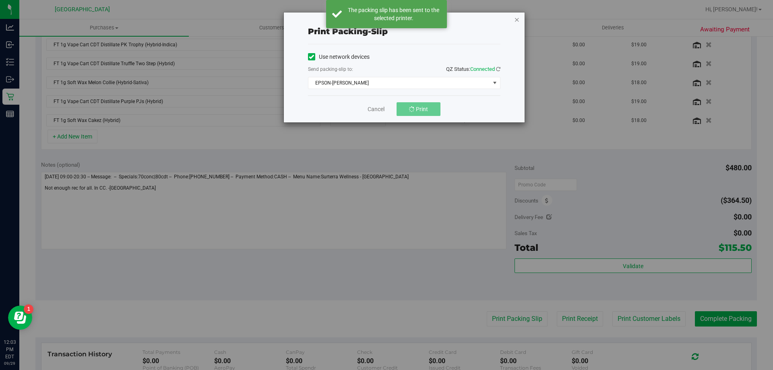
click at [517, 19] on icon "button" at bounding box center [517, 20] width 6 height 10
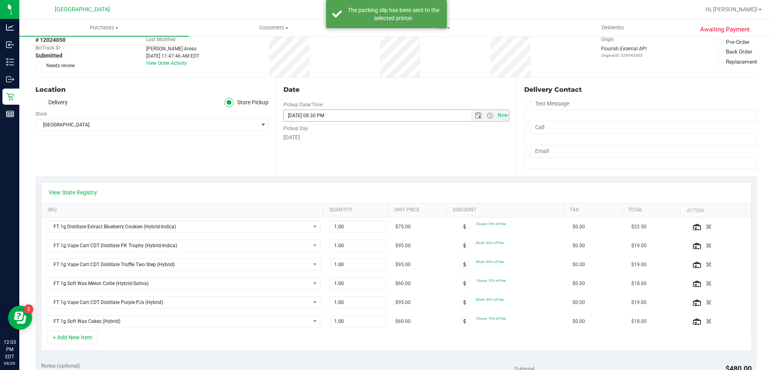
scroll to position [40, 0]
click at [706, 286] on icon "button" at bounding box center [709, 284] width 7 height 6
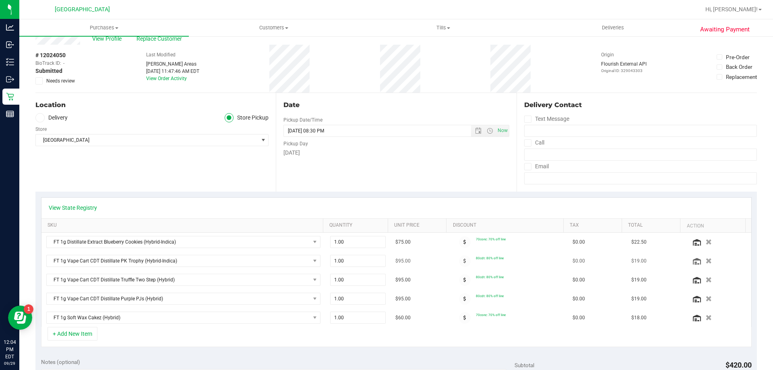
scroll to position [0, 0]
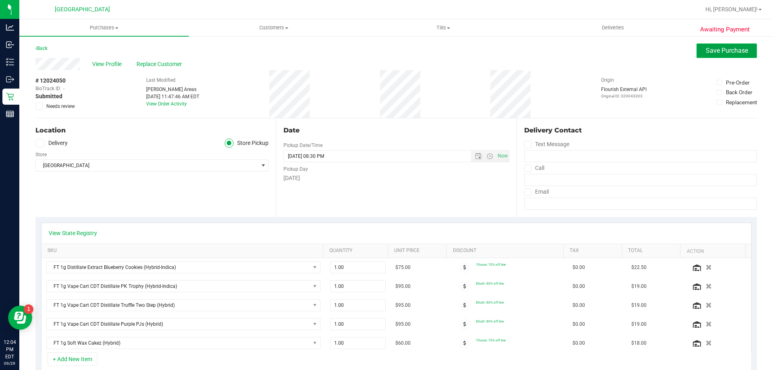
click at [722, 52] on span "Save Purchase" at bounding box center [727, 51] width 42 height 8
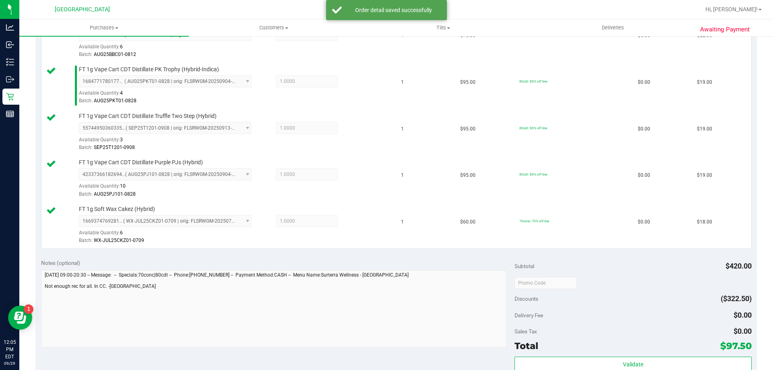
scroll to position [282, 0]
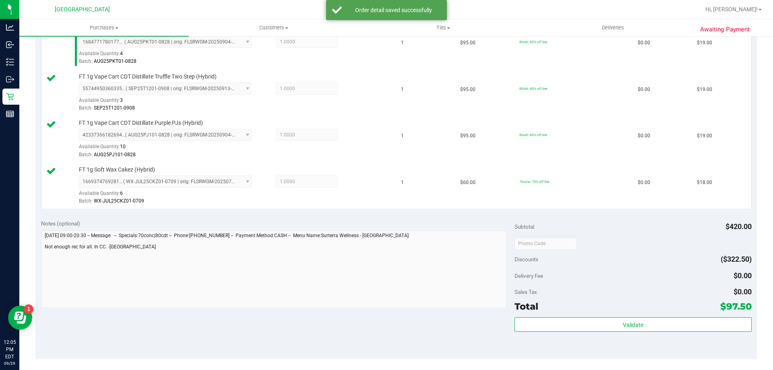
click at [566, 317] on div "Subtotal $420.00 Discounts ($322.50) Delivery Fee $0.00 Sales Tax $0.00 Total $…" at bounding box center [633, 287] width 237 height 134
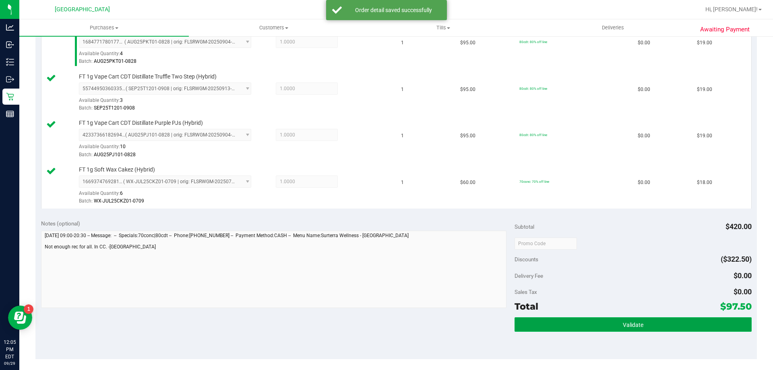
click at [564, 324] on button "Validate" at bounding box center [633, 324] width 237 height 15
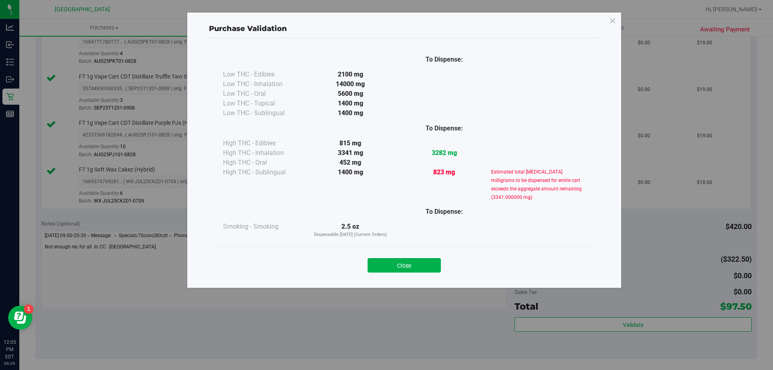
click at [406, 267] on button "Close" at bounding box center [404, 265] width 73 height 15
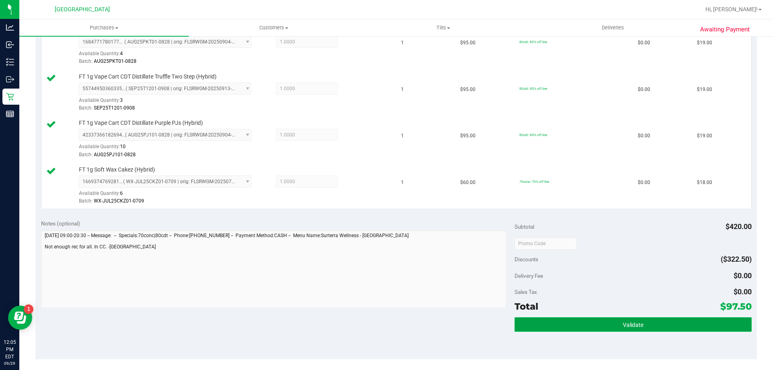
click at [636, 326] on span "Validate" at bounding box center [633, 325] width 21 height 6
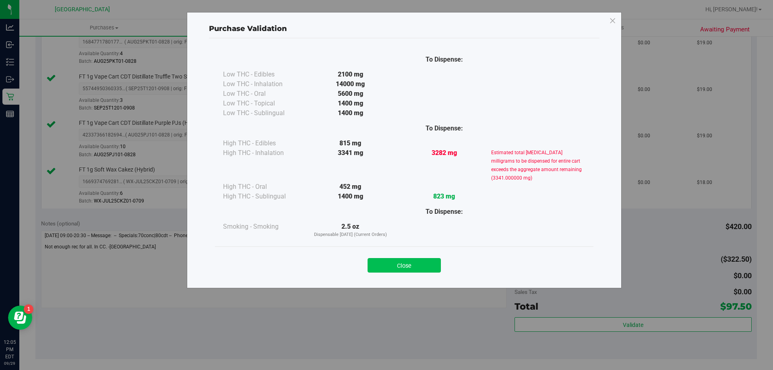
click at [418, 261] on button "Close" at bounding box center [404, 265] width 73 height 15
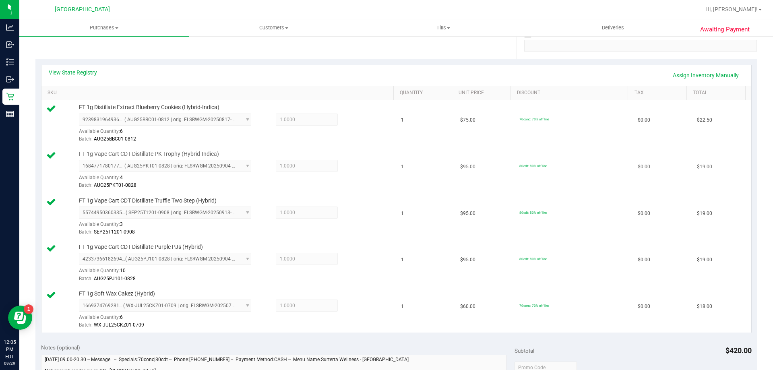
scroll to position [121, 0]
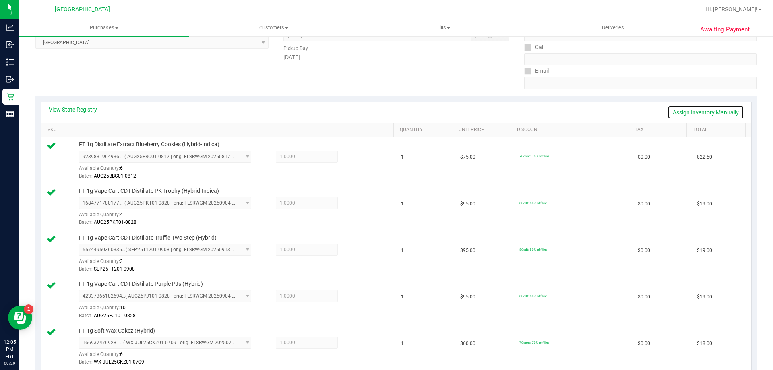
click at [694, 110] on link "Assign Inventory Manually" at bounding box center [706, 113] width 77 height 14
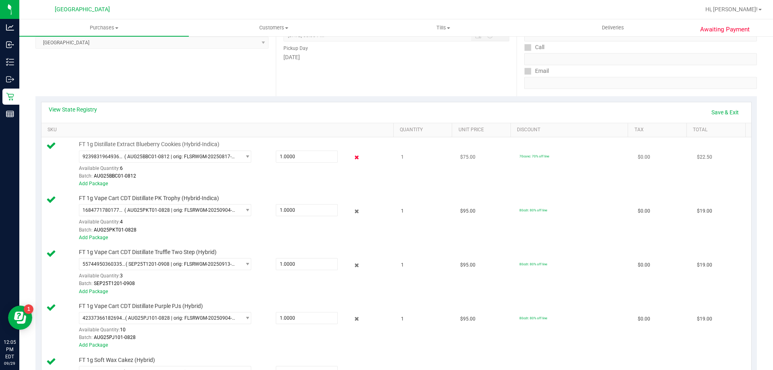
click at [354, 155] on icon at bounding box center [357, 157] width 8 height 9
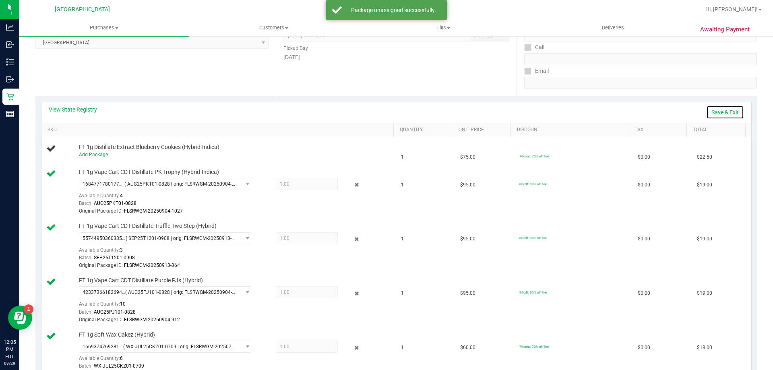
click at [727, 113] on link "Save & Exit" at bounding box center [726, 113] width 38 height 14
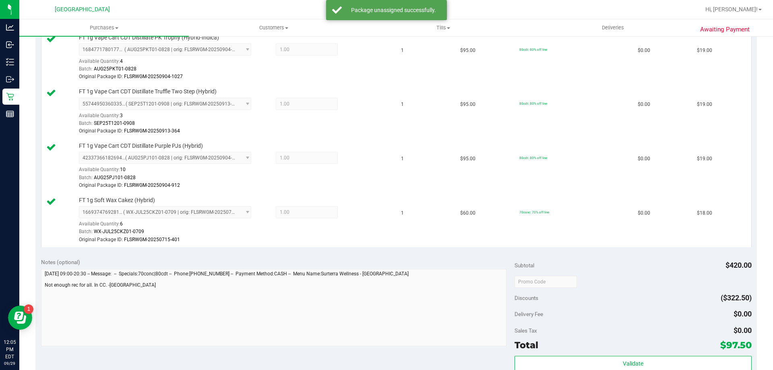
scroll to position [0, 0]
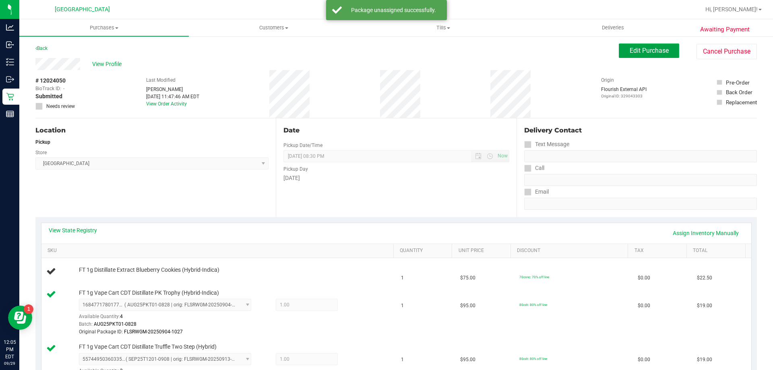
click at [638, 44] on button "Edit Purchase" at bounding box center [649, 51] width 60 height 15
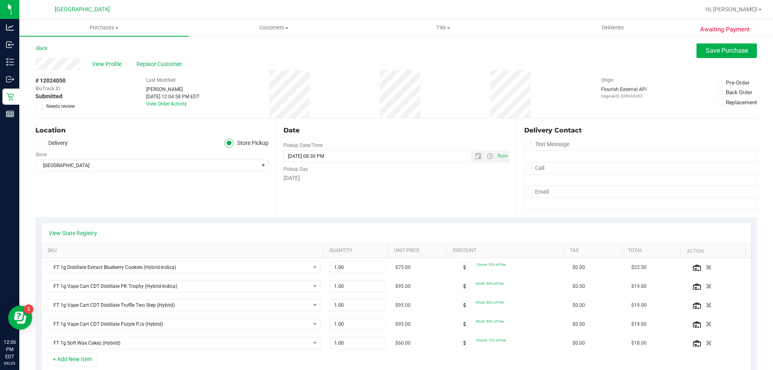
click at [706, 267] on icon "button" at bounding box center [709, 268] width 6 height 6
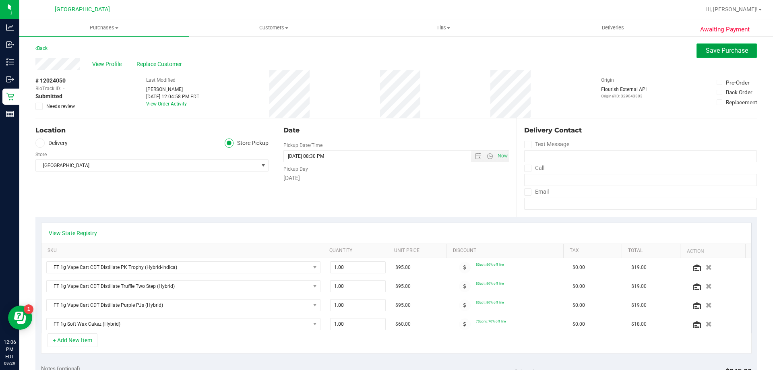
click at [714, 56] on button "Save Purchase" at bounding box center [727, 51] width 60 height 15
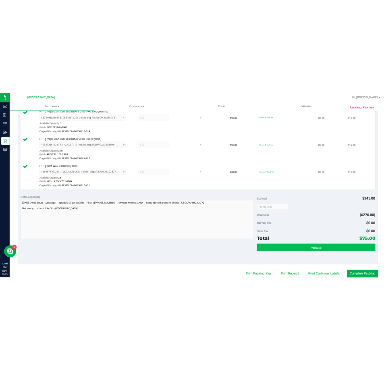
scroll to position [282, 0]
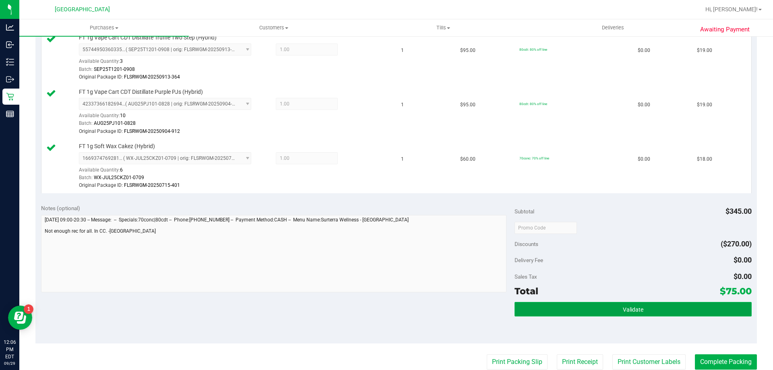
click at [624, 309] on span "Validate" at bounding box center [633, 310] width 21 height 6
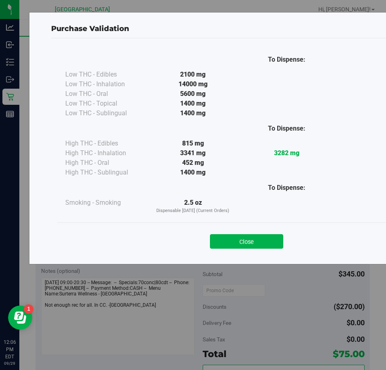
scroll to position [279, 0]
click at [262, 242] on button "Close" at bounding box center [246, 241] width 73 height 15
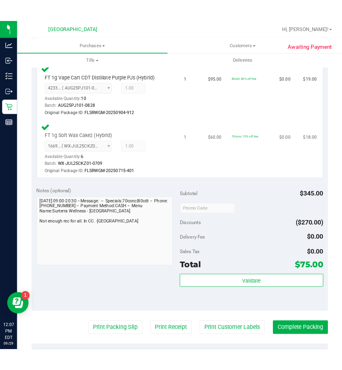
scroll to position [359, 0]
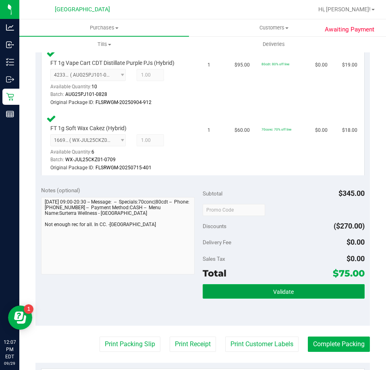
click at [291, 293] on button "Validate" at bounding box center [284, 291] width 162 height 15
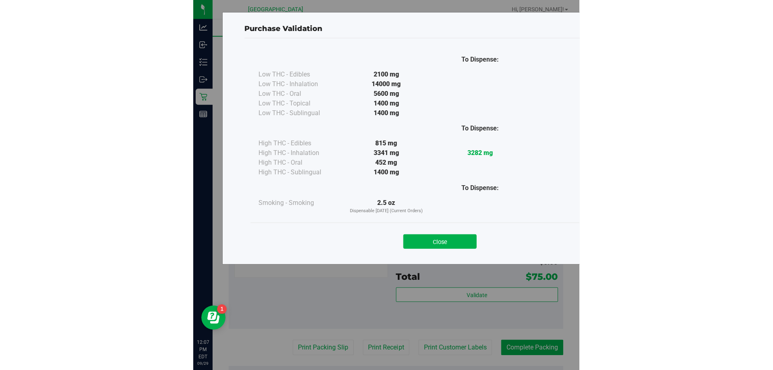
scroll to position [363, 0]
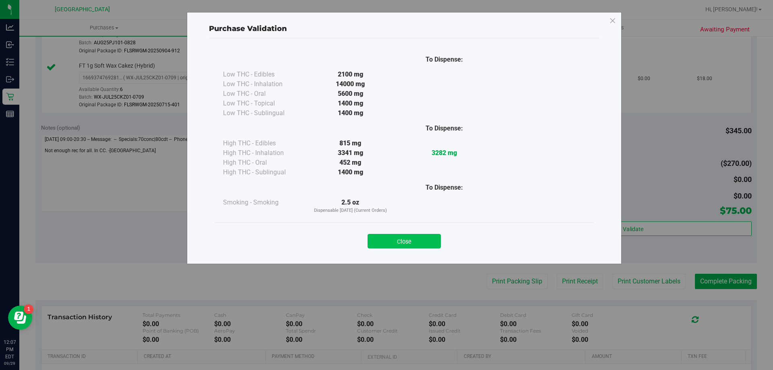
click at [406, 240] on button "Close" at bounding box center [404, 241] width 73 height 15
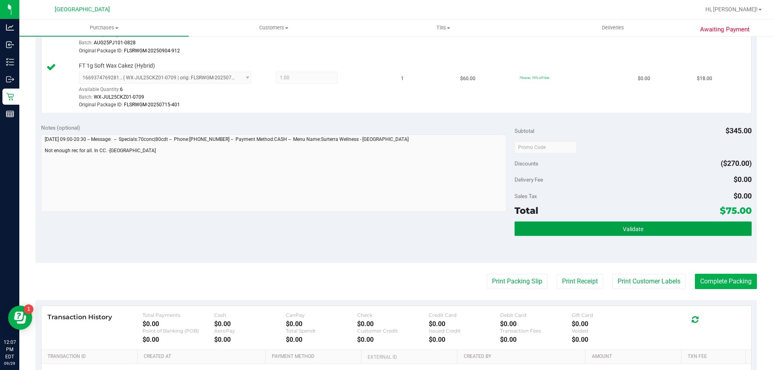
click at [597, 228] on button "Validate" at bounding box center [633, 229] width 237 height 15
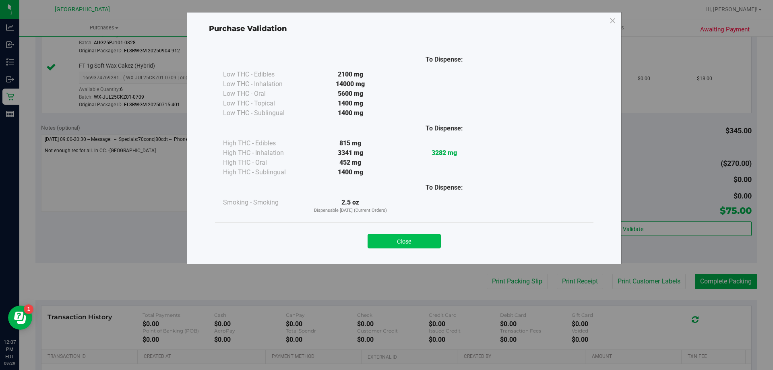
click at [429, 244] on button "Close" at bounding box center [404, 241] width 73 height 15
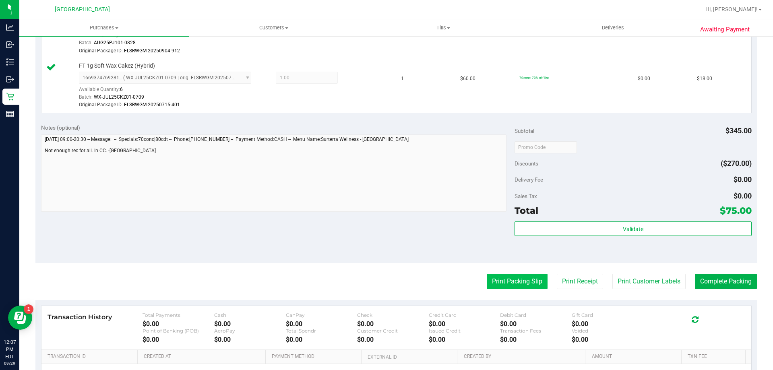
click at [495, 281] on button "Print Packing Slip" at bounding box center [517, 281] width 61 height 15
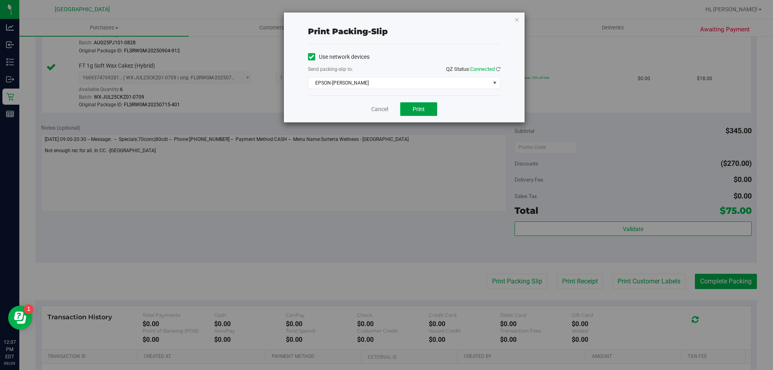
click at [427, 114] on button "Print" at bounding box center [418, 109] width 37 height 14
click at [520, 19] on icon "button" at bounding box center [517, 20] width 6 height 10
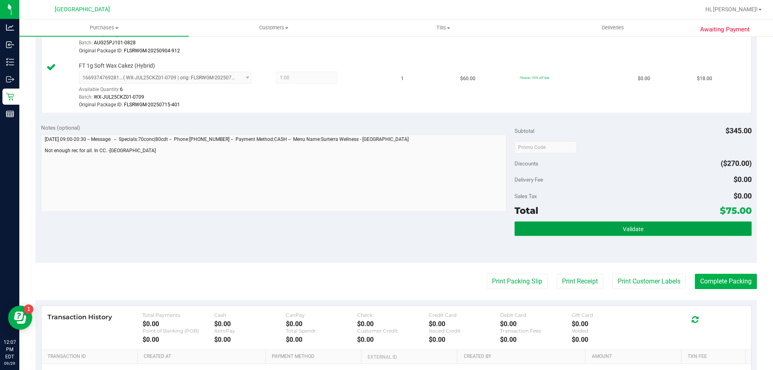
click at [607, 223] on button "Validate" at bounding box center [633, 229] width 237 height 15
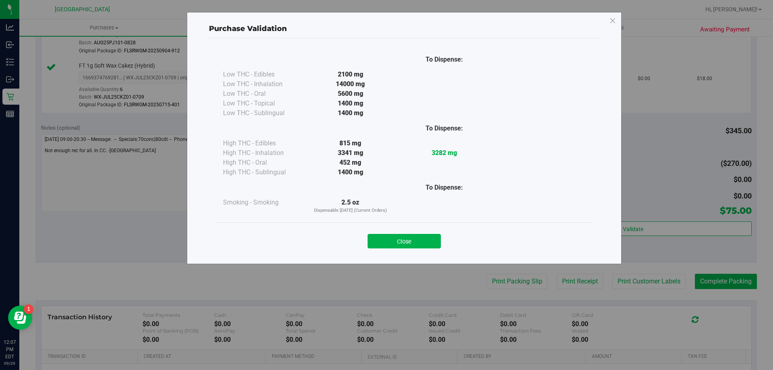
click at [436, 243] on button "Close" at bounding box center [404, 241] width 73 height 15
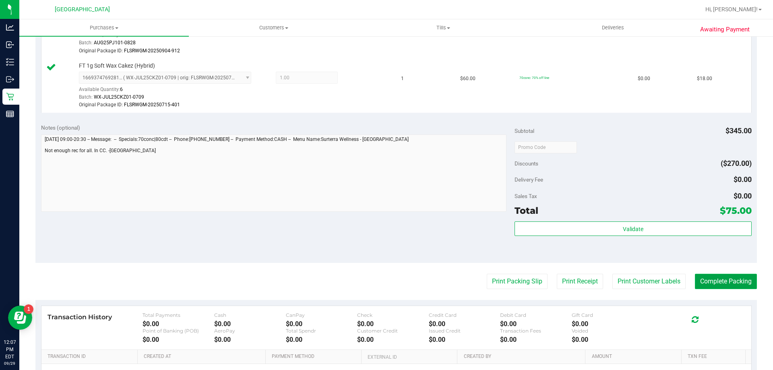
click at [703, 278] on button "Complete Packing" at bounding box center [726, 281] width 62 height 15
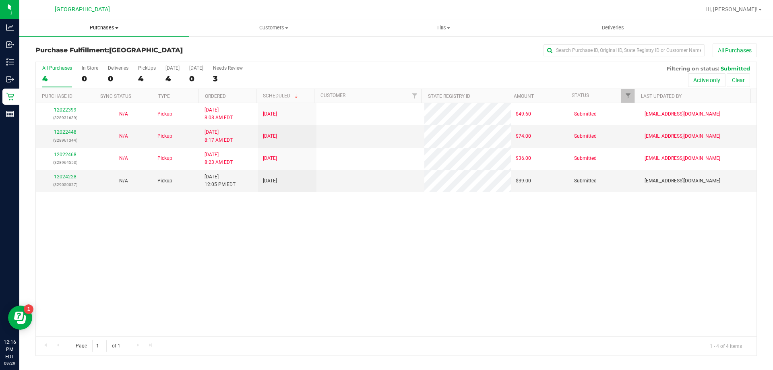
drag, startPoint x: 101, startPoint y: 31, endPoint x: 92, endPoint y: 37, distance: 11.2
click at [102, 31] on span "Purchases" at bounding box center [104, 27] width 170 height 7
click at [66, 58] on span "Fulfillment" at bounding box center [44, 58] width 50 height 7
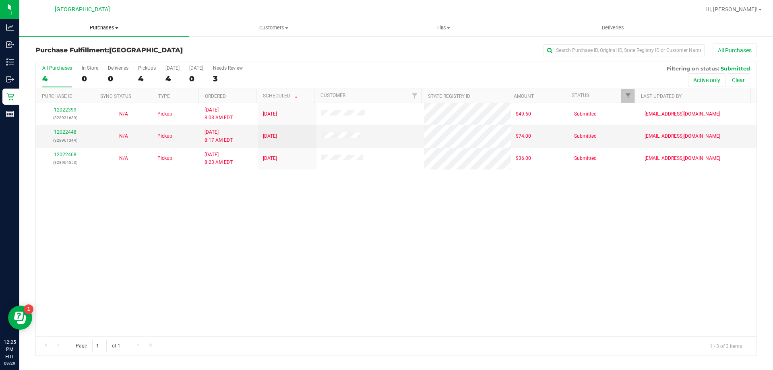
click at [107, 33] on uib-tab-heading "Purchases Summary of purchases Fulfillment All purchases" at bounding box center [104, 27] width 170 height 17
click at [56, 48] on span "Summary of purchases" at bounding box center [60, 48] width 83 height 7
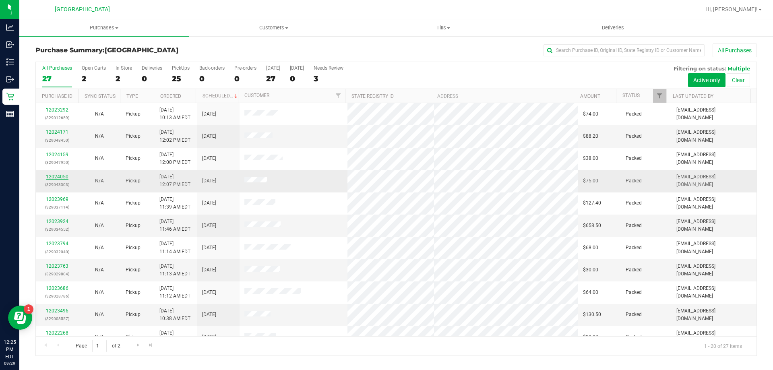
click at [50, 174] on link "12024050" at bounding box center [57, 177] width 23 height 6
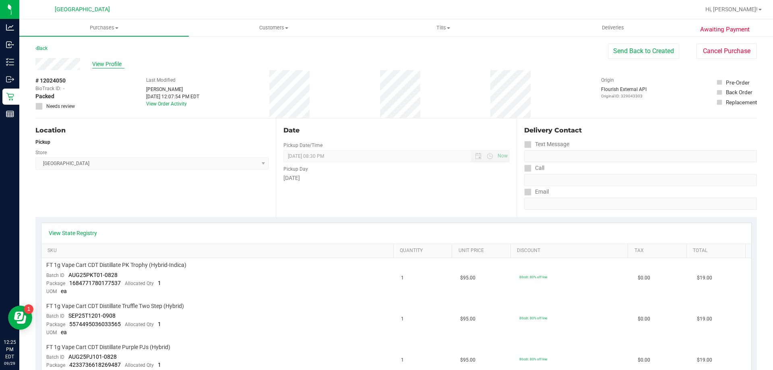
click at [106, 65] on span "View Profile" at bounding box center [108, 64] width 32 height 8
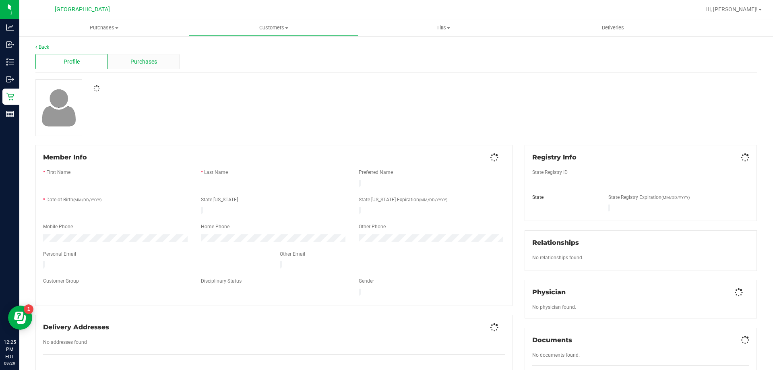
click at [134, 64] on span "Purchases" at bounding box center [144, 62] width 27 height 8
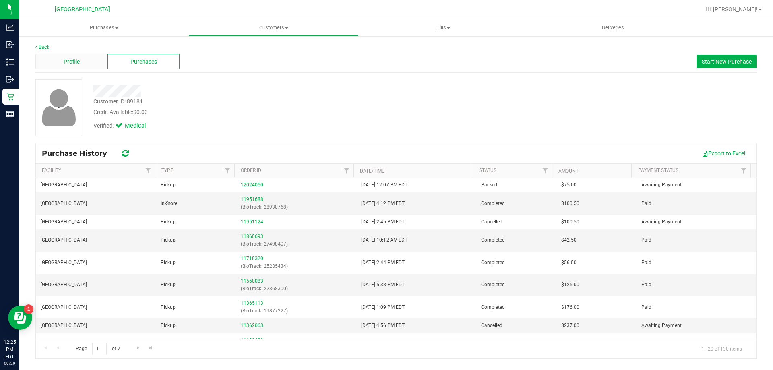
click at [95, 59] on div "Profile" at bounding box center [71, 61] width 72 height 15
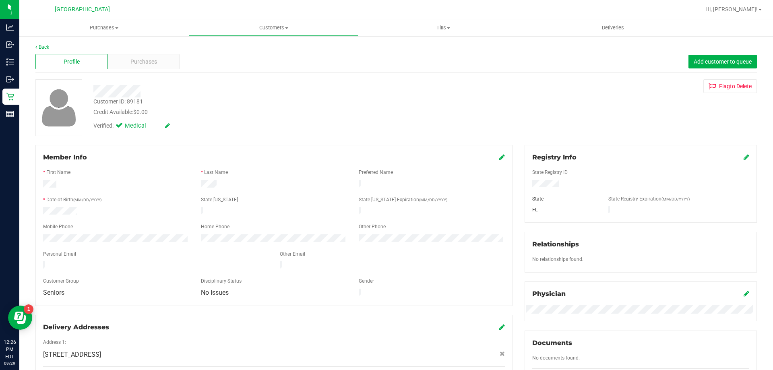
drag, startPoint x: 79, startPoint y: 209, endPoint x: 42, endPoint y: 211, distance: 36.3
click at [31, 209] on div "Member Info * First Name * Last Name Preferred Name * Date of Birth (MM/DD/YYYY…" at bounding box center [273, 315] width 489 height 341
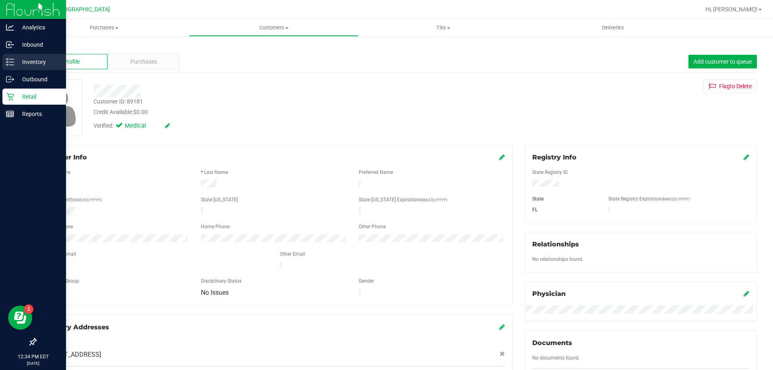
click at [29, 64] on p "Inventory" at bounding box center [38, 62] width 48 height 10
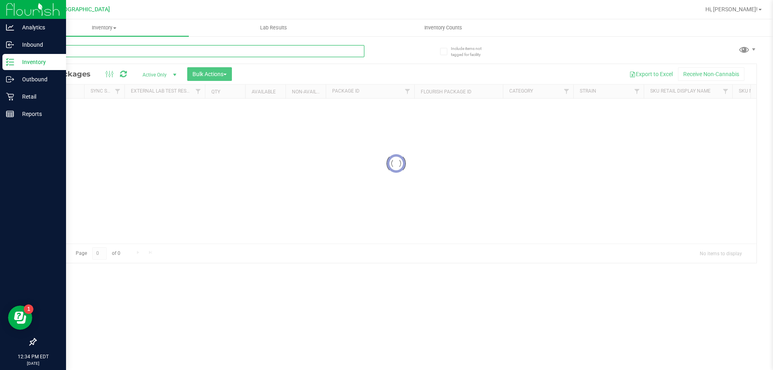
click at [128, 49] on input "text" at bounding box center [199, 51] width 329 height 12
type input "pkt1-AUG25DDA02-0909"
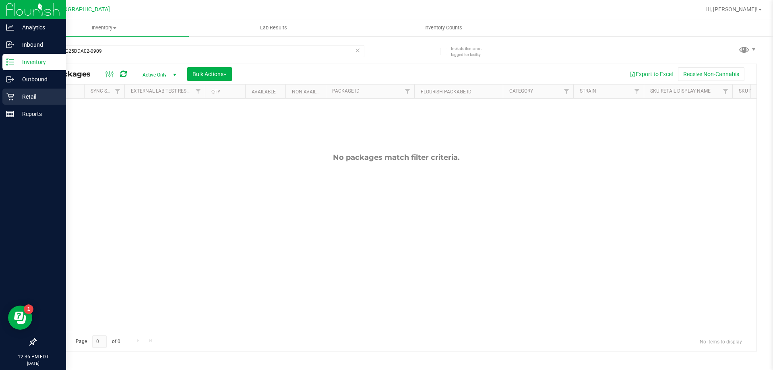
click at [30, 94] on p "Retail" at bounding box center [38, 97] width 48 height 10
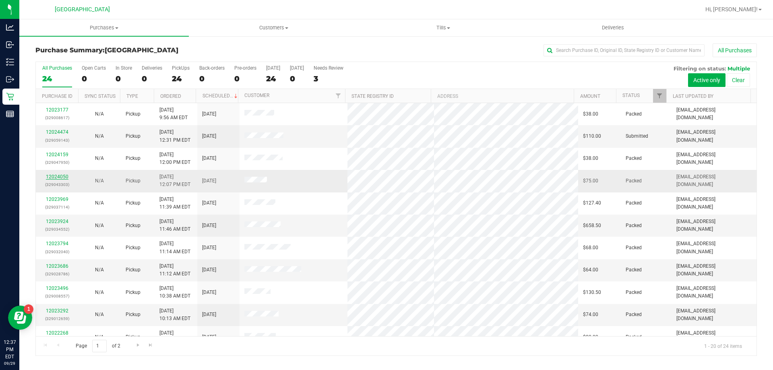
click at [52, 176] on link "12024050" at bounding box center [57, 177] width 23 height 6
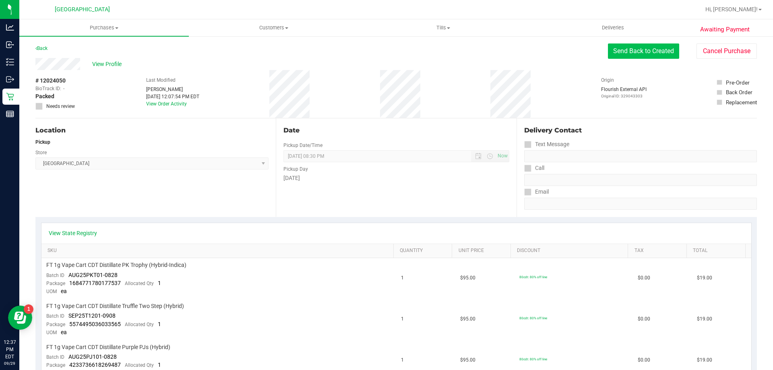
click at [617, 48] on button "Send Back to Created" at bounding box center [643, 51] width 71 height 15
click at [637, 44] on div "Purchases Summary of purchases Fulfillment All purchases Customers All customer…" at bounding box center [396, 194] width 754 height 351
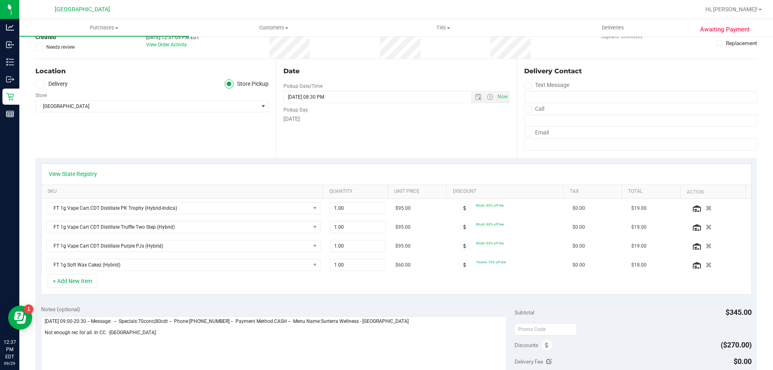
scroll to position [121, 0]
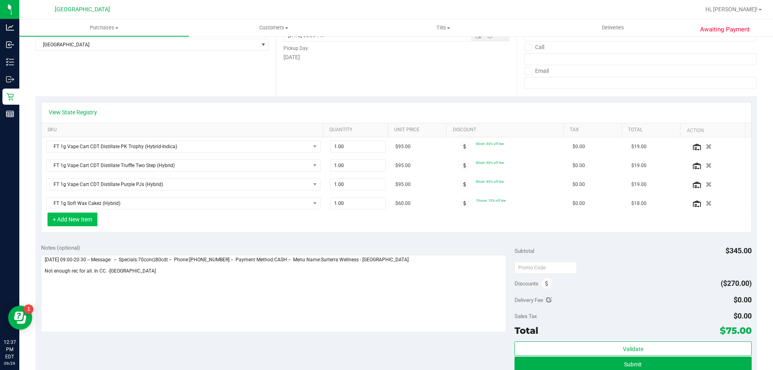
click at [71, 214] on button "+ Add New Item" at bounding box center [73, 220] width 50 height 14
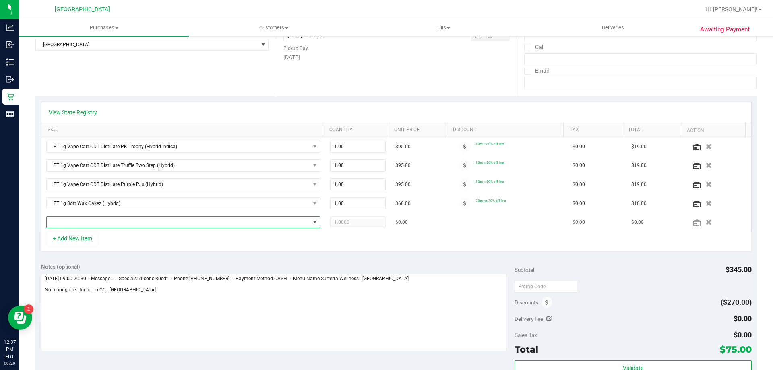
click at [75, 223] on span "NO DATA FOUND" at bounding box center [178, 222] width 263 height 11
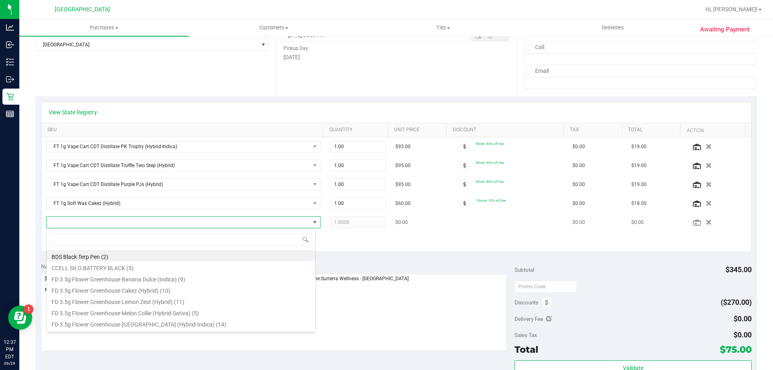
scroll to position [12, 267]
type input "bbc"
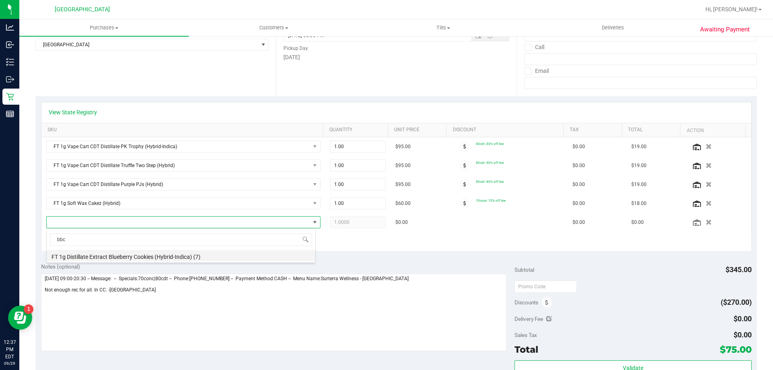
click at [113, 255] on li "FT 1g Distillate Extract Blueberry Cookies (Hybrid-Indica) (7)" at bounding box center [181, 255] width 269 height 11
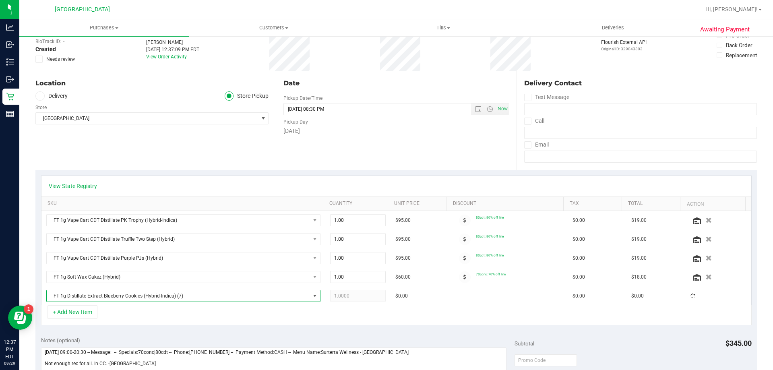
scroll to position [0, 0]
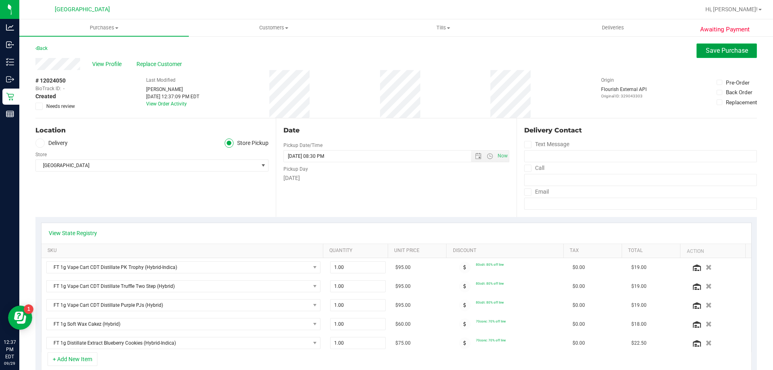
click at [713, 48] on span "Save Purchase" at bounding box center [727, 51] width 42 height 8
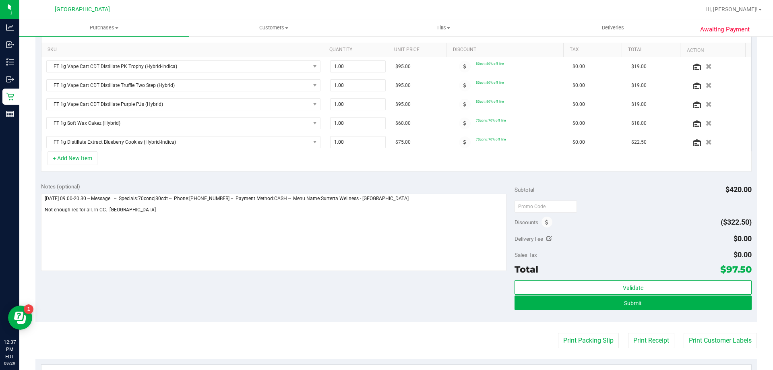
scroll to position [201, 0]
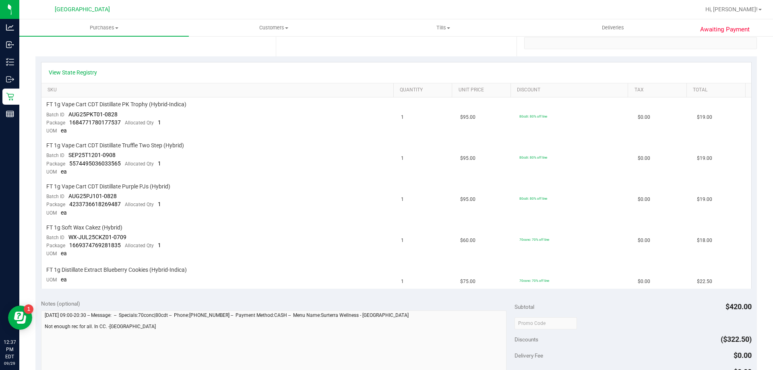
scroll to position [322, 0]
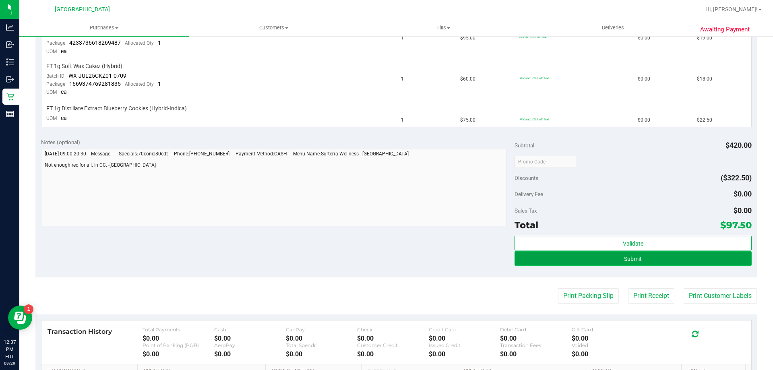
click at [628, 256] on span "Submit" at bounding box center [633, 259] width 18 height 6
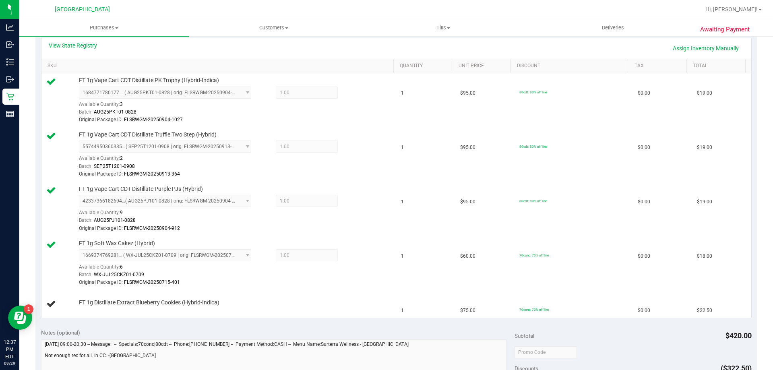
scroll to position [96, 0]
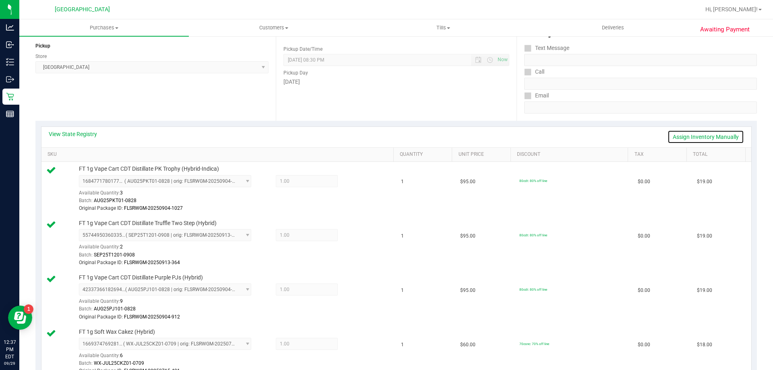
click at [678, 138] on link "Assign Inventory Manually" at bounding box center [706, 137] width 77 height 14
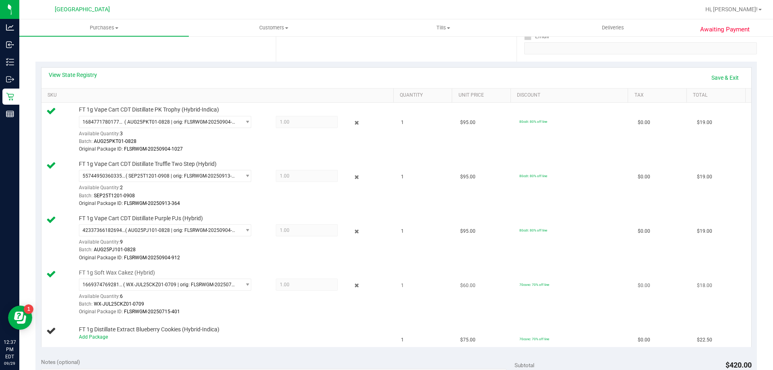
scroll to position [217, 0]
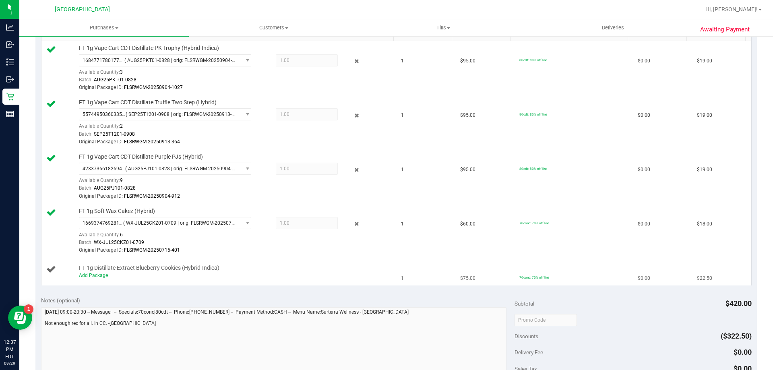
click at [84, 275] on link "Add Package" at bounding box center [93, 276] width 29 height 6
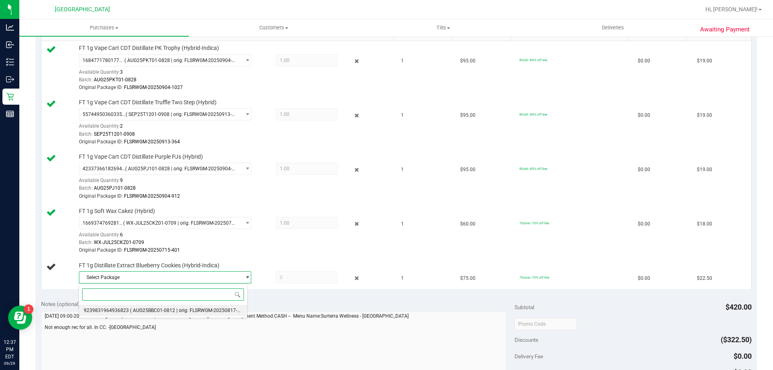
click at [120, 311] on span "9239831964936823" at bounding box center [106, 311] width 45 height 6
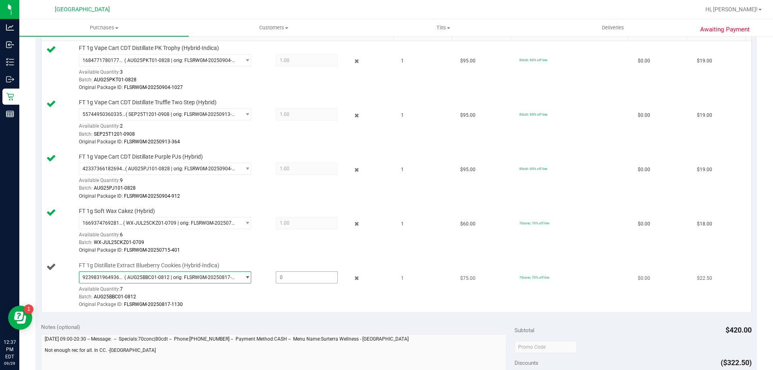
click at [292, 278] on span at bounding box center [307, 277] width 62 height 12
type input "1"
type input "1.0000"
click at [285, 295] on div "Batch: AUG25BBC01-0812" at bounding box center [234, 297] width 311 height 8
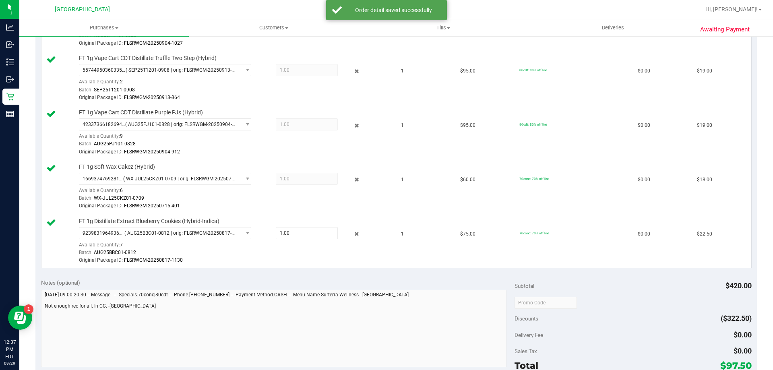
scroll to position [338, 0]
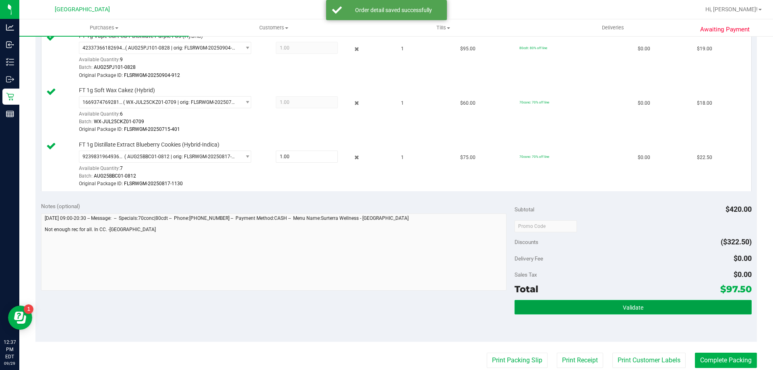
click at [615, 310] on button "Validate" at bounding box center [633, 307] width 237 height 15
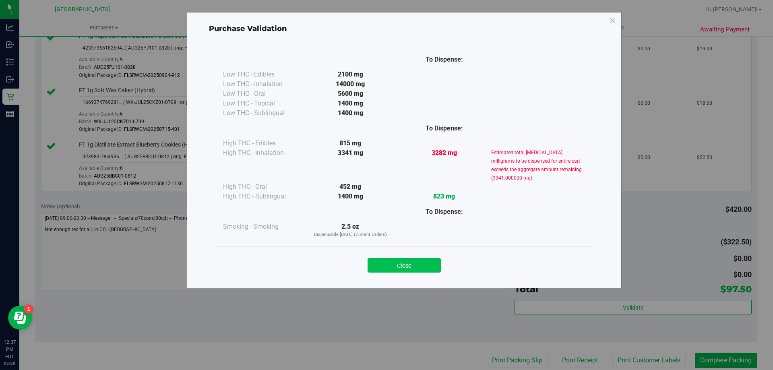
click at [411, 264] on button "Close" at bounding box center [404, 265] width 73 height 15
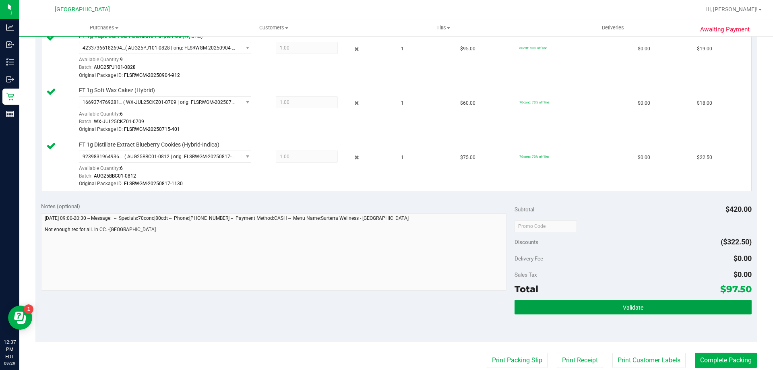
click at [603, 308] on button "Validate" at bounding box center [633, 307] width 237 height 15
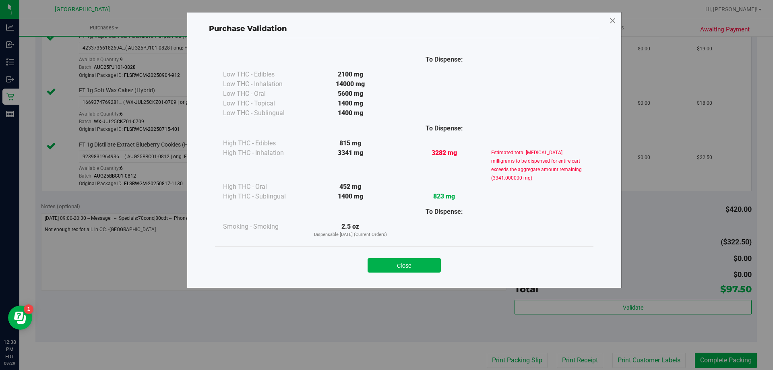
click at [615, 19] on icon at bounding box center [612, 21] width 7 height 13
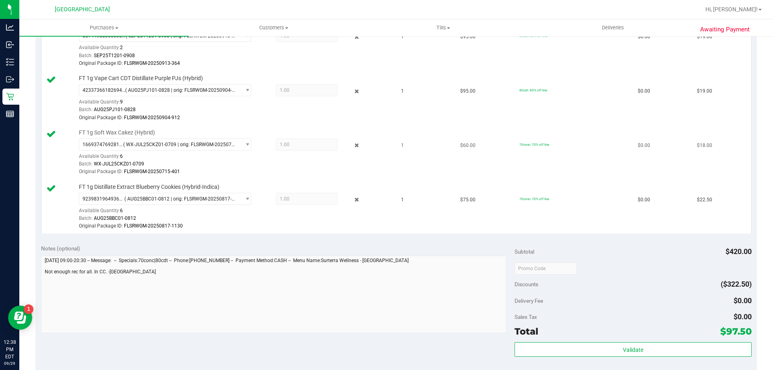
scroll to position [298, 0]
click at [355, 197] on icon at bounding box center [357, 197] width 8 height 9
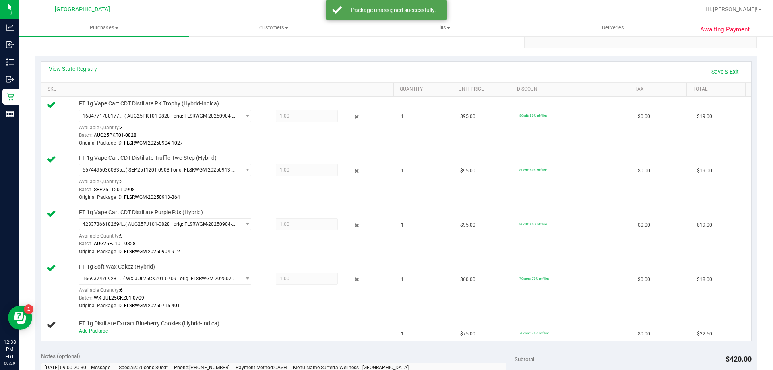
scroll to position [137, 0]
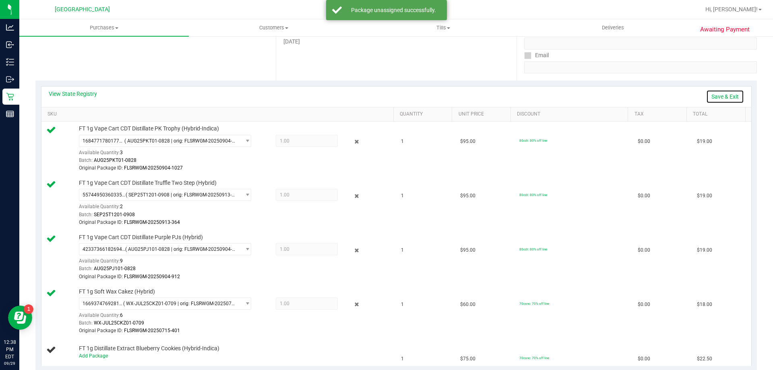
click at [717, 97] on link "Save & Exit" at bounding box center [726, 97] width 38 height 14
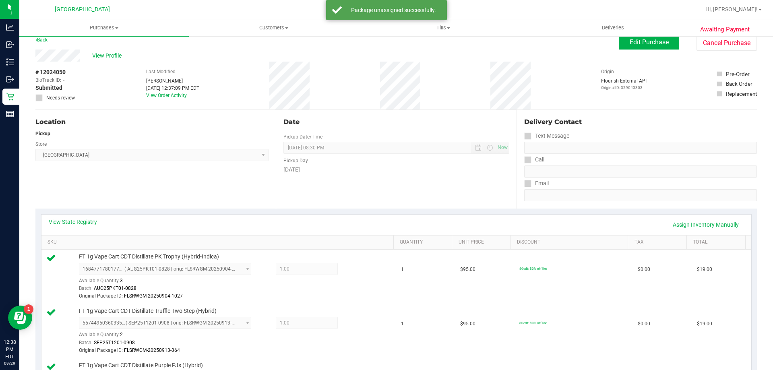
scroll to position [0, 0]
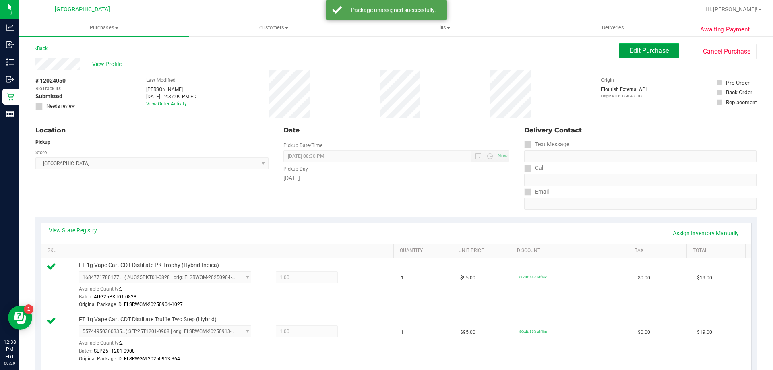
click at [634, 53] on span "Edit Purchase" at bounding box center [649, 51] width 39 height 8
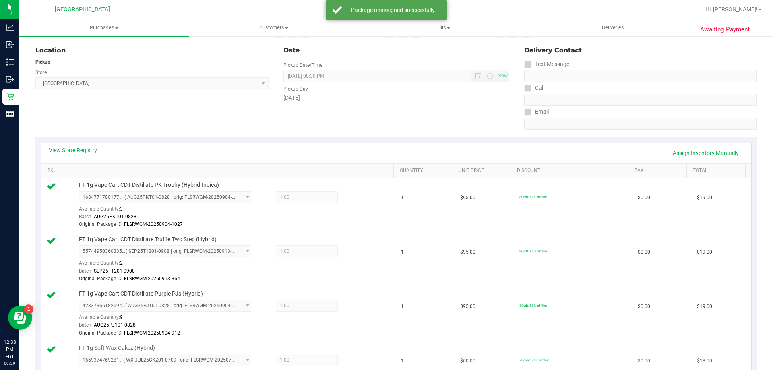
scroll to position [242, 0]
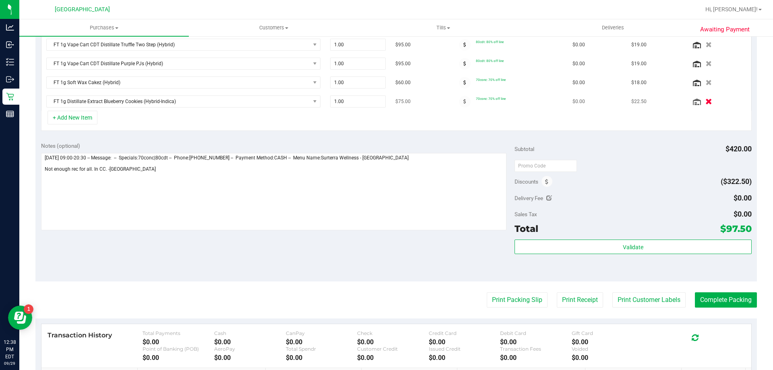
click at [706, 102] on icon "button" at bounding box center [709, 102] width 7 height 6
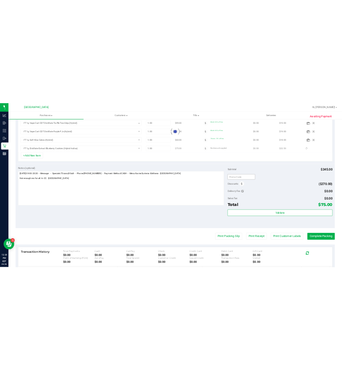
scroll to position [229, 0]
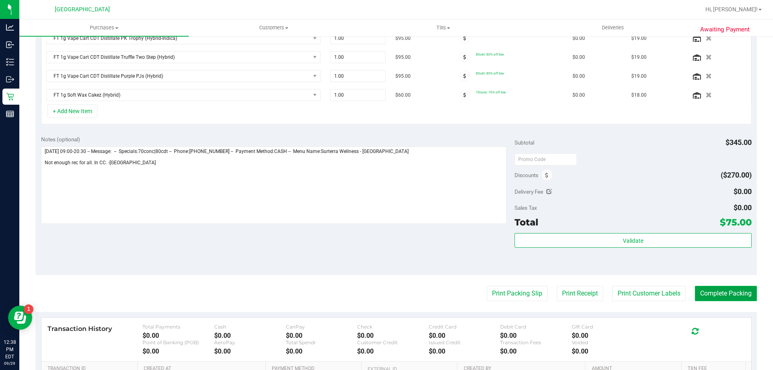
click at [738, 296] on button "Complete Packing" at bounding box center [726, 293] width 62 height 15
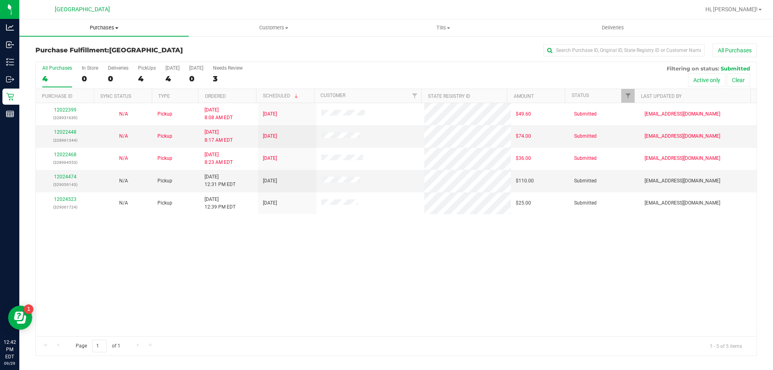
click at [108, 28] on span "Purchases" at bounding box center [104, 27] width 170 height 7
click at [59, 55] on span "Fulfillment" at bounding box center [44, 58] width 50 height 7
click at [68, 176] on link "12024474" at bounding box center [65, 177] width 23 height 6
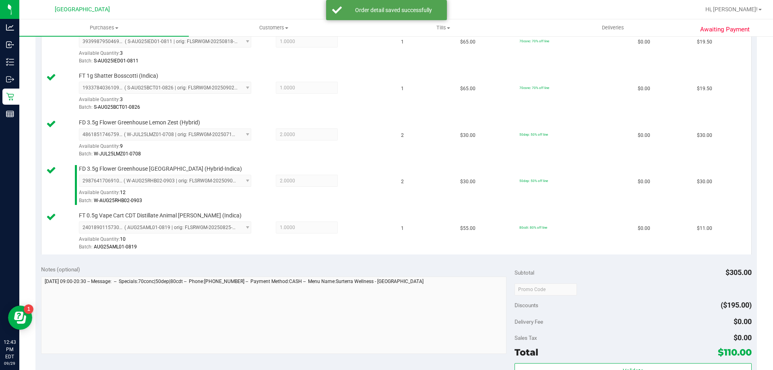
scroll to position [282, 0]
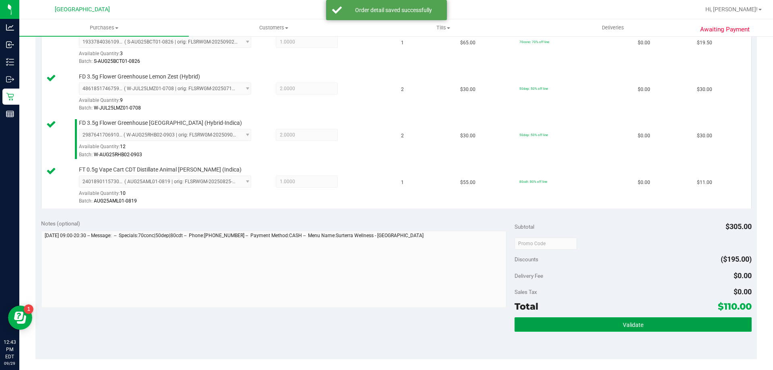
click at [533, 327] on button "Validate" at bounding box center [633, 324] width 237 height 15
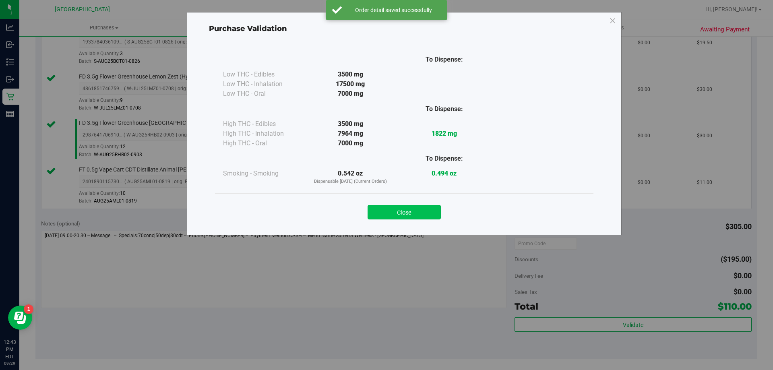
click at [419, 211] on button "Close" at bounding box center [404, 212] width 73 height 15
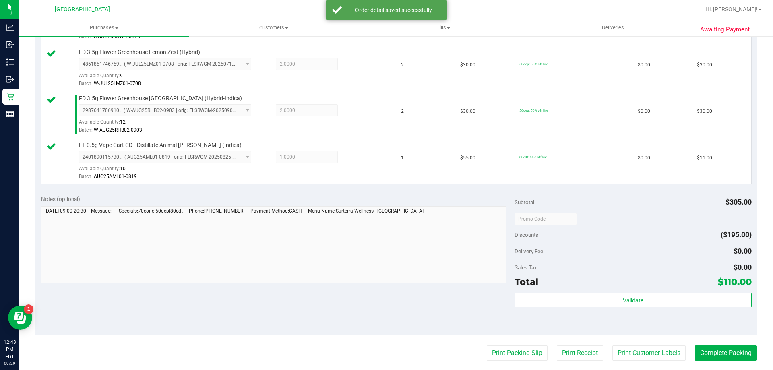
scroll to position [363, 0]
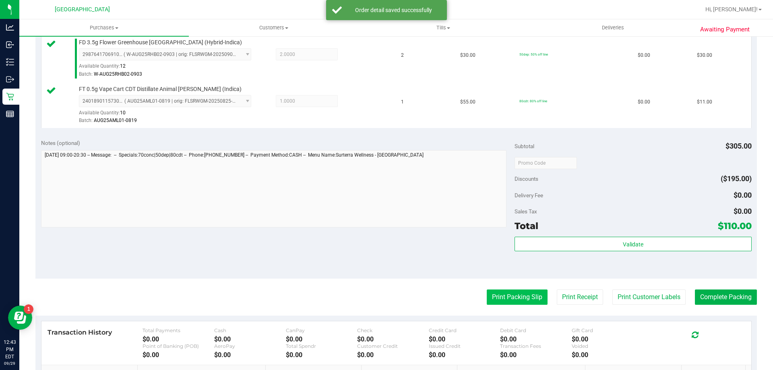
click at [508, 300] on button "Print Packing Slip" at bounding box center [517, 297] width 61 height 15
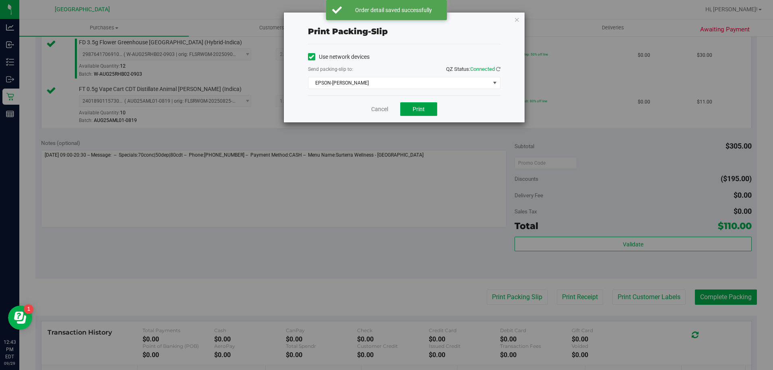
click at [415, 108] on span "Print" at bounding box center [419, 109] width 12 height 6
click at [517, 21] on icon "button" at bounding box center [517, 20] width 6 height 10
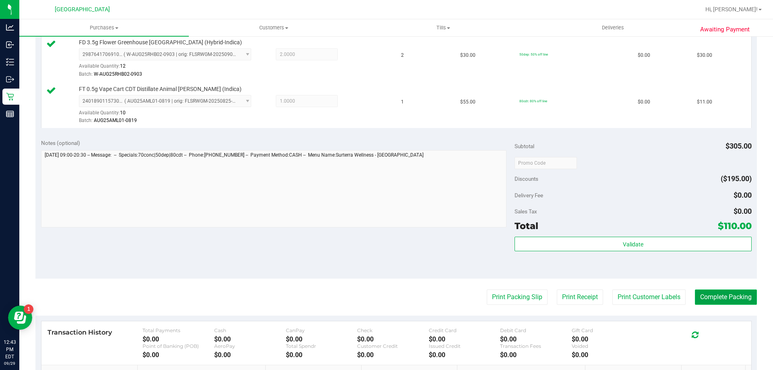
click at [735, 295] on button "Complete Packing" at bounding box center [726, 297] width 62 height 15
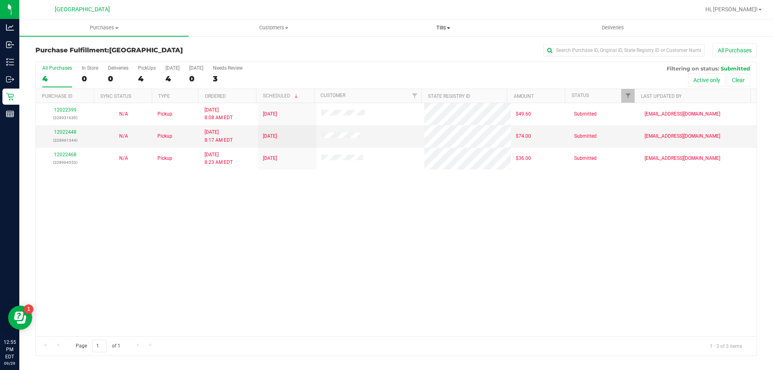
click at [441, 27] on span "Tills" at bounding box center [443, 27] width 169 height 7
click at [416, 46] on li "Manage tills" at bounding box center [443, 49] width 170 height 10
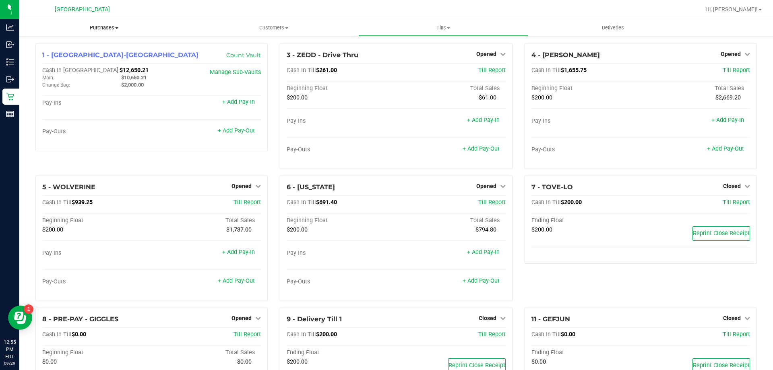
click at [95, 27] on span "Purchases" at bounding box center [104, 27] width 170 height 7
click at [60, 55] on span "Fulfillment" at bounding box center [44, 58] width 50 height 7
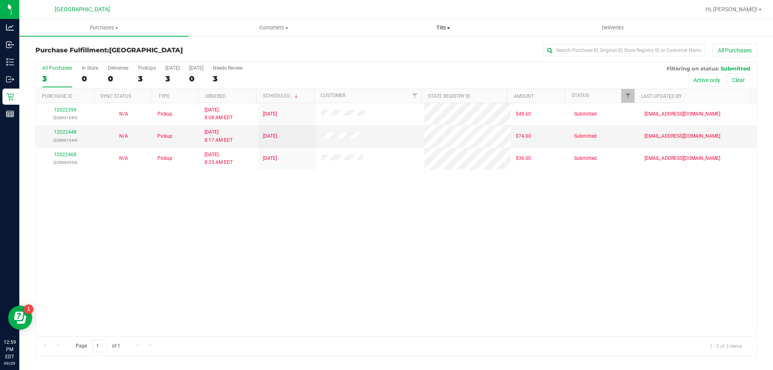
click at [450, 24] on span "Tills" at bounding box center [443, 27] width 169 height 7
click at [404, 49] on span "Manage tills" at bounding box center [385, 48] width 54 height 7
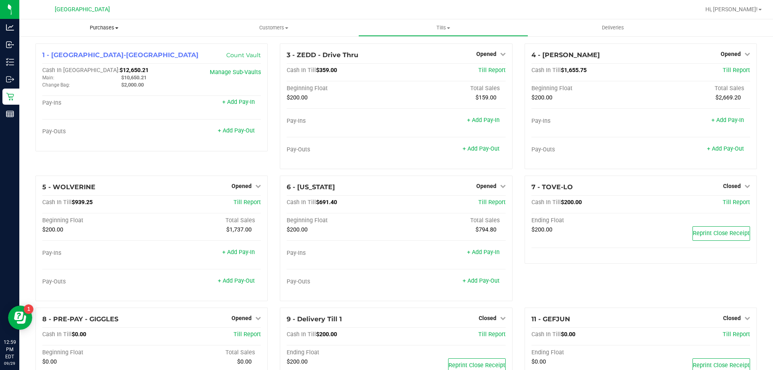
click at [100, 24] on span "Purchases" at bounding box center [104, 27] width 170 height 7
click at [55, 58] on span "Fulfillment" at bounding box center [44, 58] width 50 height 7
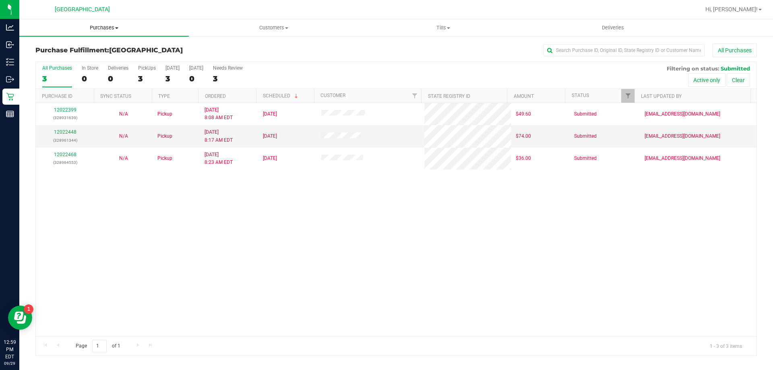
click at [100, 23] on uib-tab-heading "Purchases Summary of purchases Fulfillment All purchases" at bounding box center [104, 27] width 170 height 17
click at [60, 54] on li "Fulfillment" at bounding box center [104, 59] width 170 height 10
click at [450, 29] on span at bounding box center [448, 28] width 3 height 2
click at [412, 52] on li "Manage tills" at bounding box center [443, 49] width 170 height 10
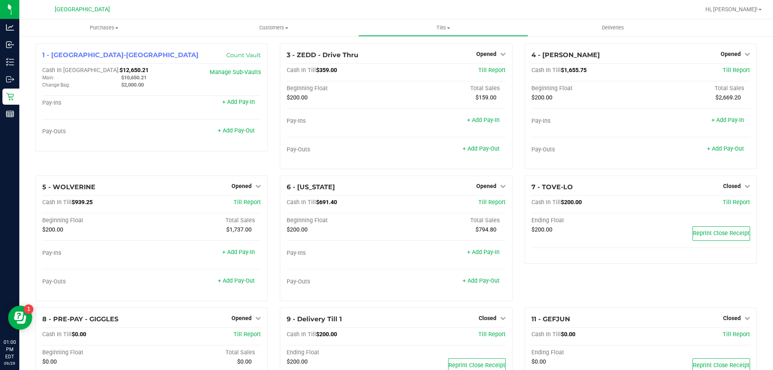
click at [270, 143] on div "1 - Palm Coast-Vault Count Vault Cash In Vault: $12,650.21 Main: $10,650.21 Cha…" at bounding box center [151, 110] width 245 height 132
click at [105, 27] on span "Purchases" at bounding box center [104, 27] width 170 height 7
click at [70, 58] on li "Fulfillment" at bounding box center [104, 59] width 170 height 10
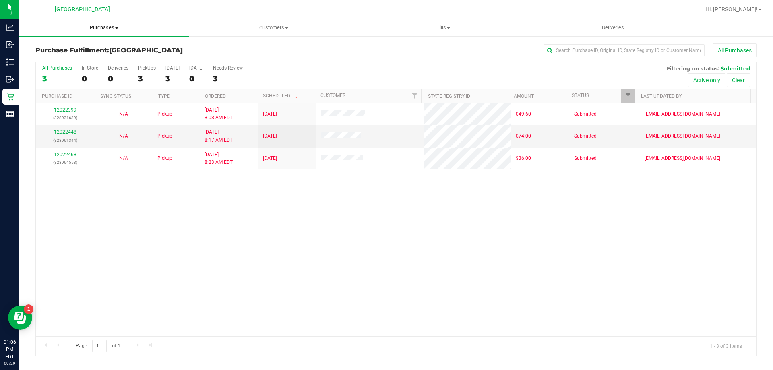
click at [98, 22] on uib-tab-heading "Purchases Summary of purchases Fulfillment All purchases" at bounding box center [104, 27] width 170 height 17
click at [43, 60] on span "Fulfillment" at bounding box center [44, 58] width 50 height 7
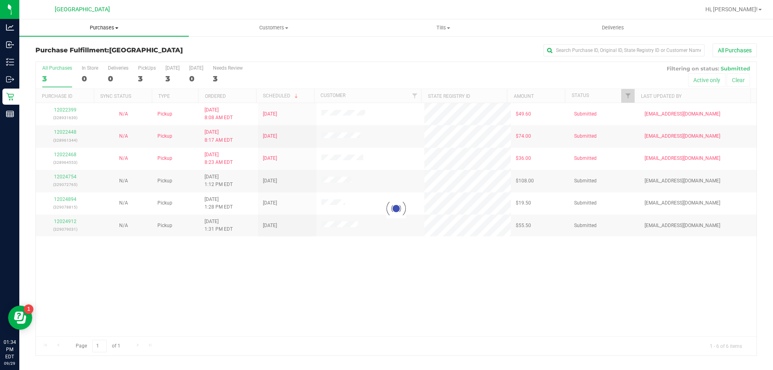
click at [106, 26] on span "Purchases" at bounding box center [104, 27] width 170 height 7
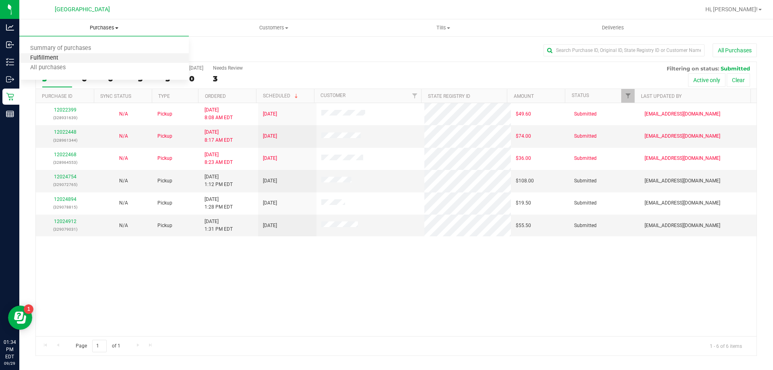
click at [55, 59] on span "Fulfillment" at bounding box center [44, 58] width 50 height 7
click at [70, 177] on link "12024754" at bounding box center [65, 177] width 23 height 6
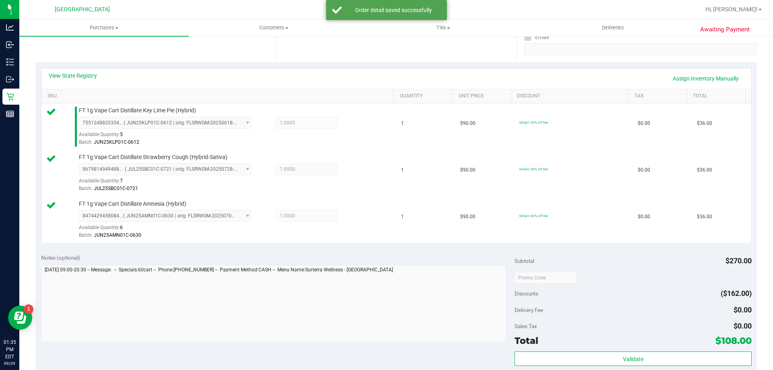
scroll to position [201, 0]
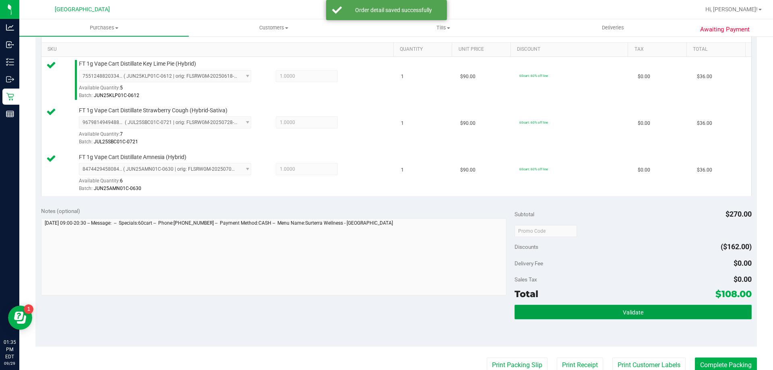
click at [620, 307] on button "Validate" at bounding box center [633, 312] width 237 height 15
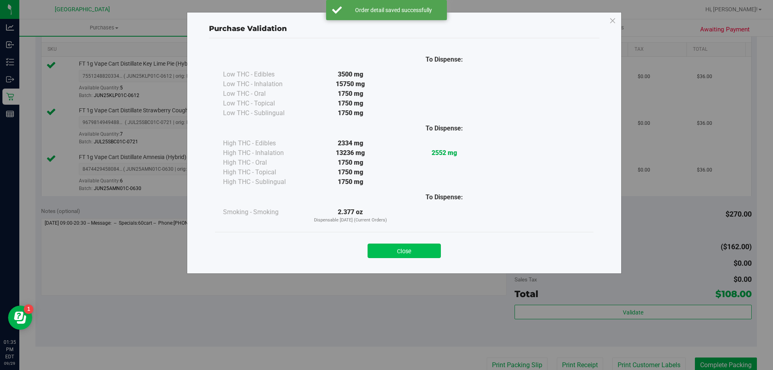
click at [392, 249] on button "Close" at bounding box center [404, 251] width 73 height 15
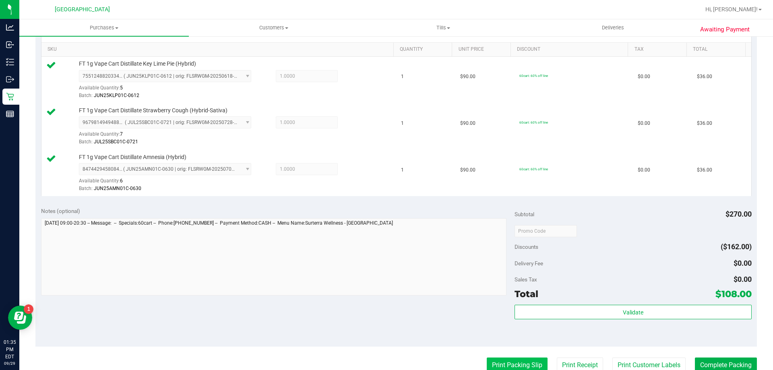
click at [518, 362] on button "Print Packing Slip" at bounding box center [517, 365] width 61 height 15
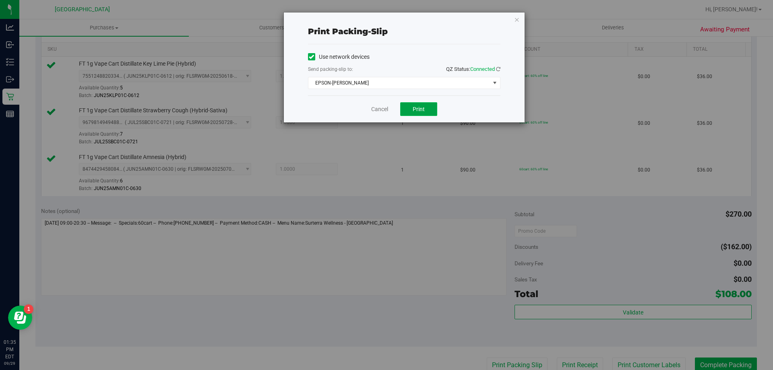
click at [426, 110] on button "Print" at bounding box center [418, 109] width 37 height 14
click at [516, 20] on icon "button" at bounding box center [517, 20] width 6 height 10
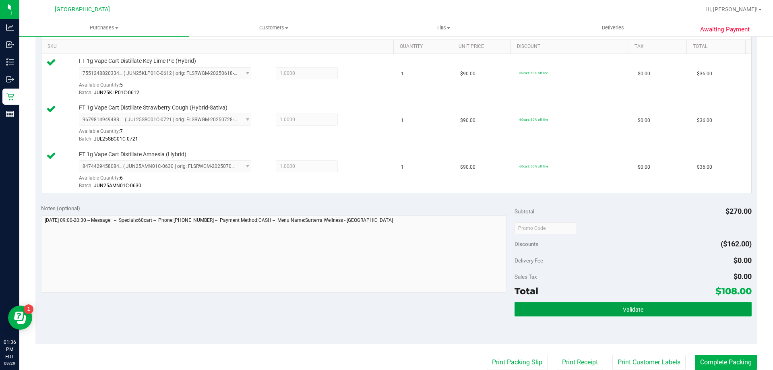
click at [622, 316] on button "Validate" at bounding box center [633, 309] width 237 height 15
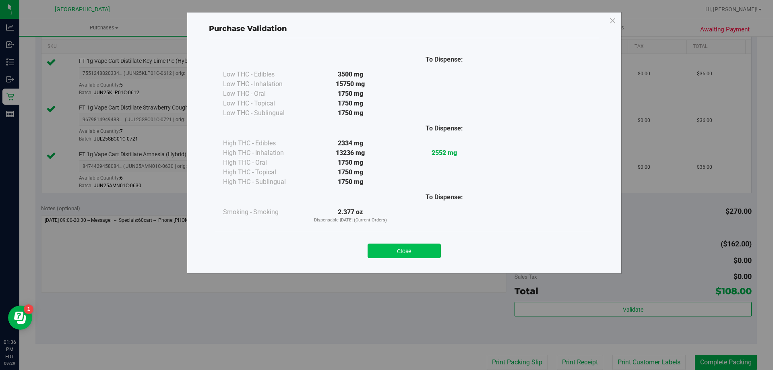
click at [410, 250] on button "Close" at bounding box center [404, 251] width 73 height 15
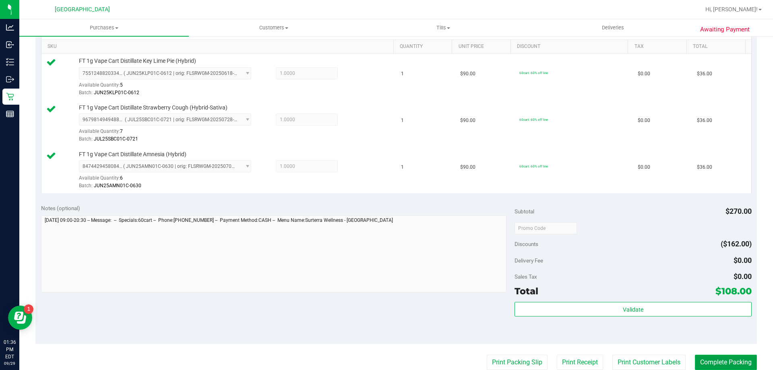
click at [742, 365] on button "Complete Packing" at bounding box center [726, 362] width 62 height 15
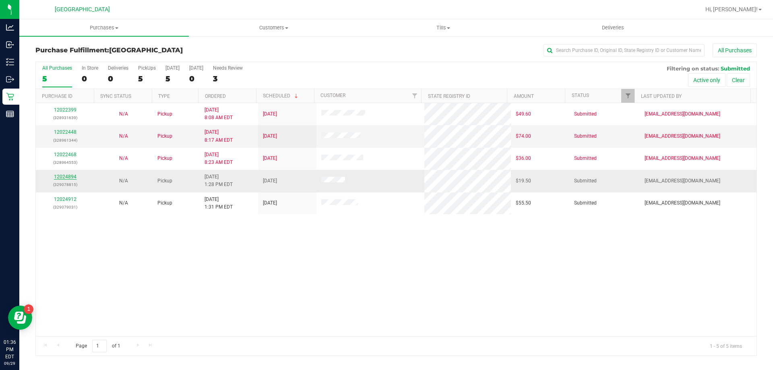
click at [66, 178] on link "12024894" at bounding box center [65, 177] width 23 height 6
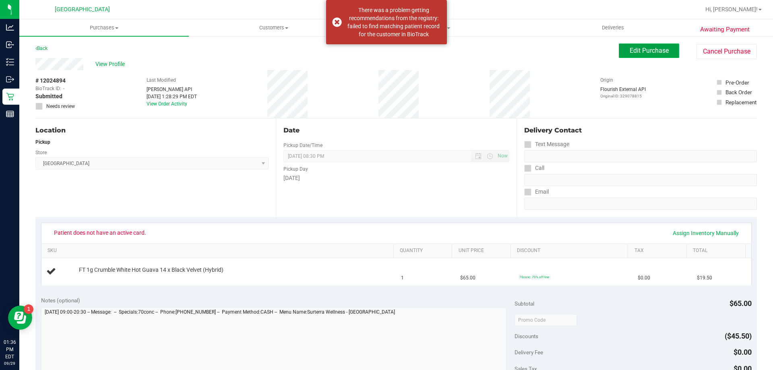
click at [630, 52] on span "Edit Purchase" at bounding box center [649, 51] width 39 height 8
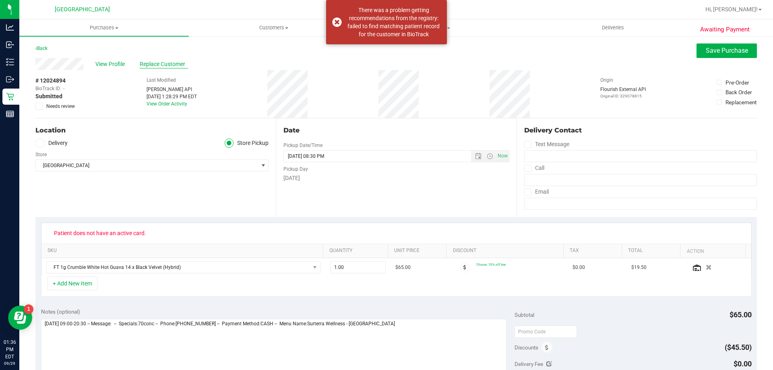
click at [152, 64] on span "Replace Customer" at bounding box center [164, 64] width 48 height 8
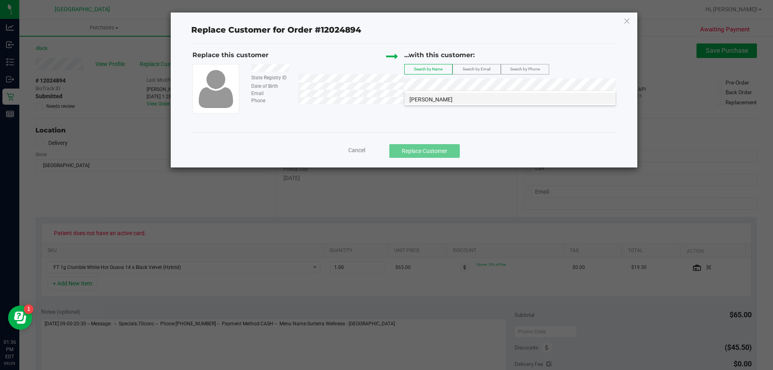
click at [441, 101] on li "[PERSON_NAME]" at bounding box center [510, 98] width 211 height 11
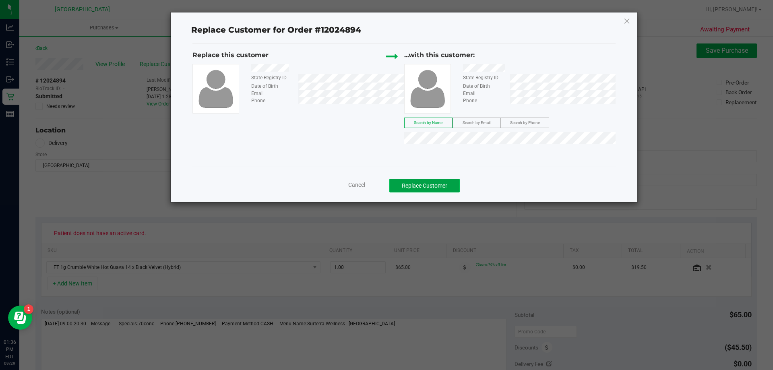
click at [450, 188] on button "Replace Customer" at bounding box center [425, 186] width 70 height 14
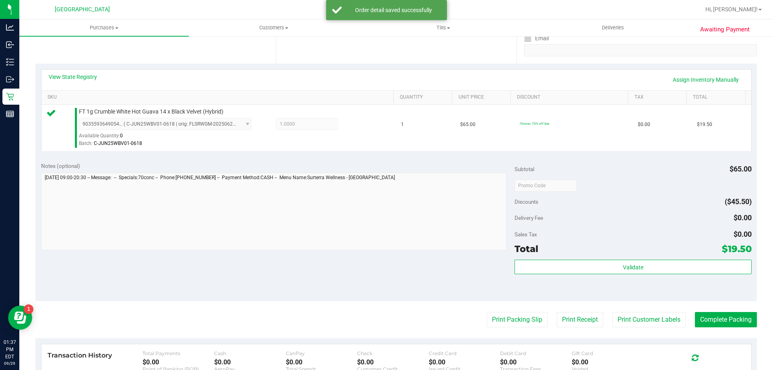
scroll to position [161, 0]
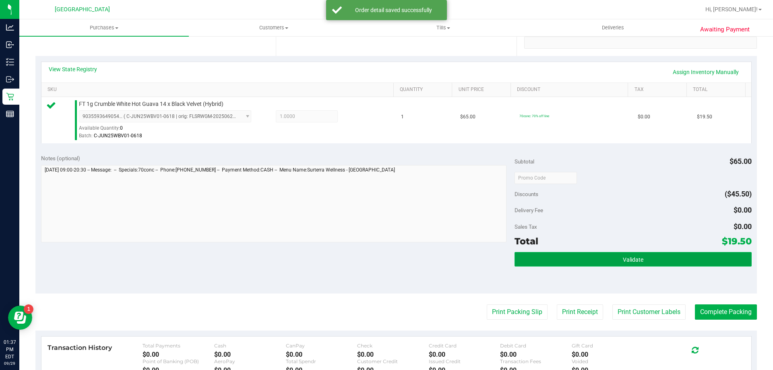
click at [601, 256] on button "Validate" at bounding box center [633, 259] width 237 height 15
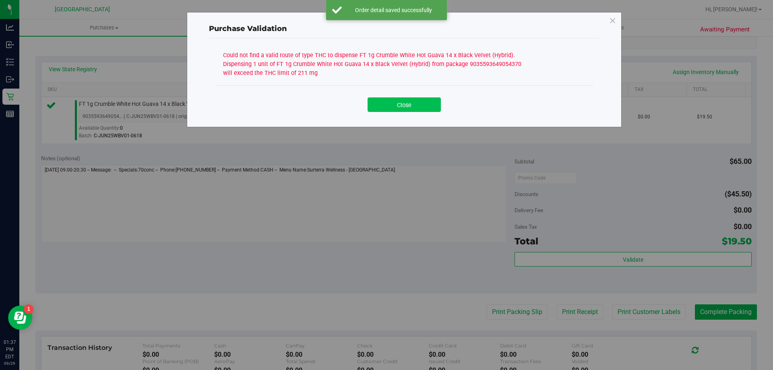
click at [400, 108] on button "Close" at bounding box center [404, 104] width 73 height 15
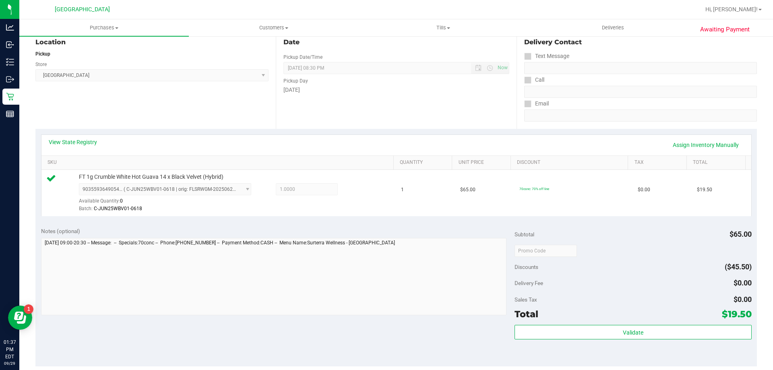
scroll to position [0, 0]
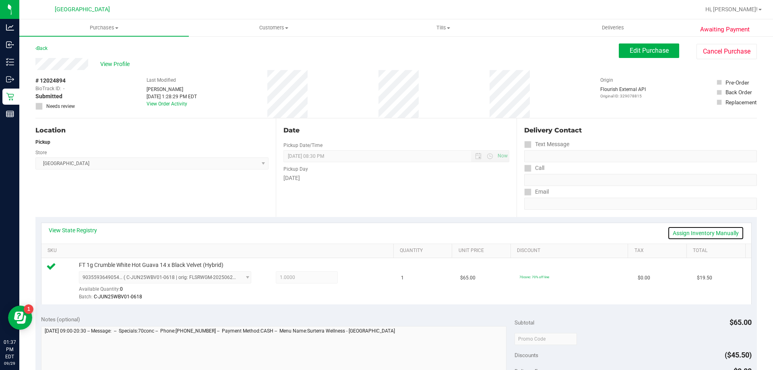
click at [680, 228] on link "Assign Inventory Manually" at bounding box center [706, 233] width 77 height 14
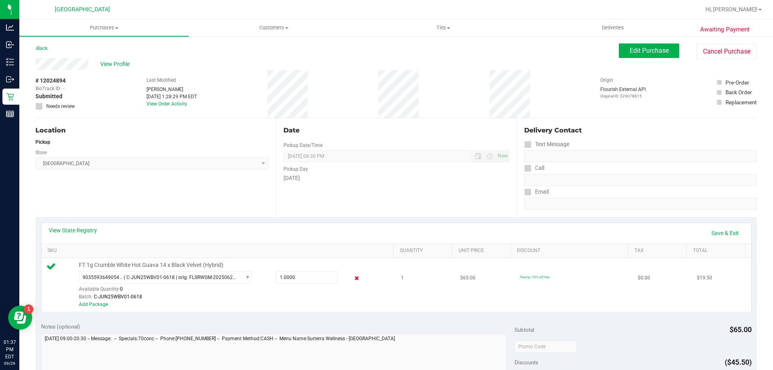
click at [353, 279] on icon at bounding box center [357, 278] width 8 height 9
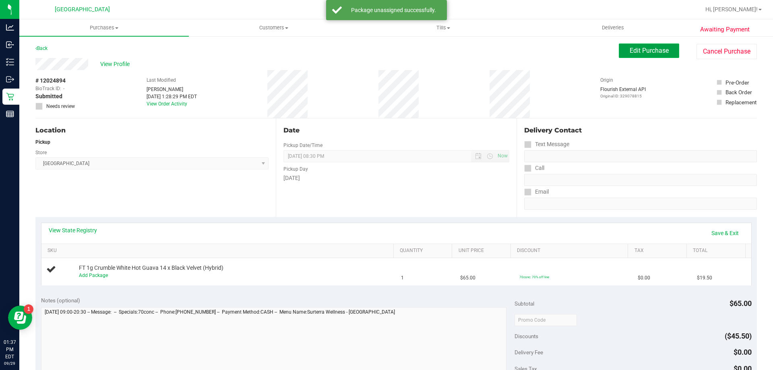
click at [644, 45] on button "Edit Purchase" at bounding box center [649, 51] width 60 height 15
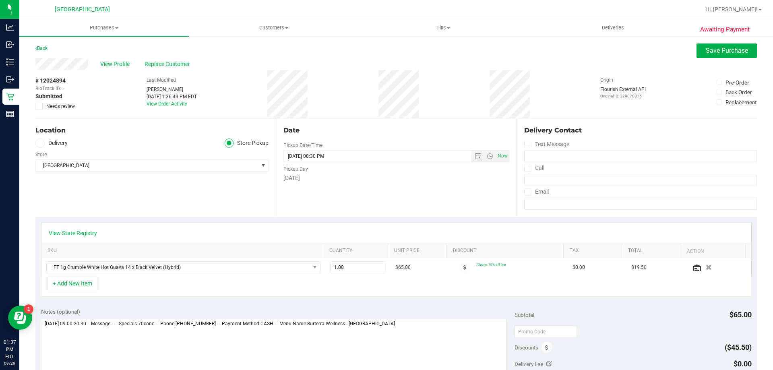
click at [42, 107] on span at bounding box center [38, 106] width 7 height 7
click at [0, 0] on input "Needs review" at bounding box center [0, 0] width 0 height 0
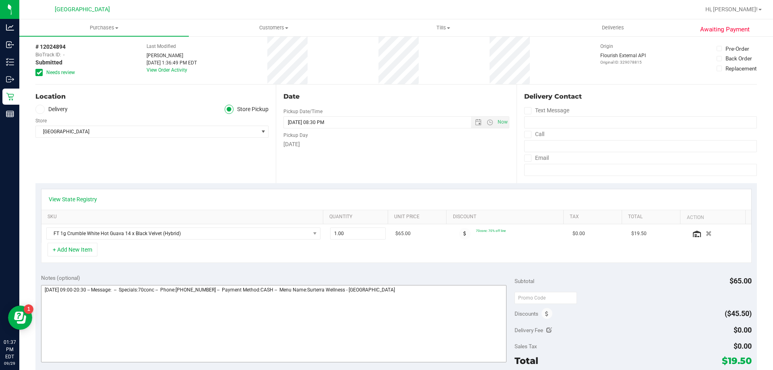
scroll to position [81, 0]
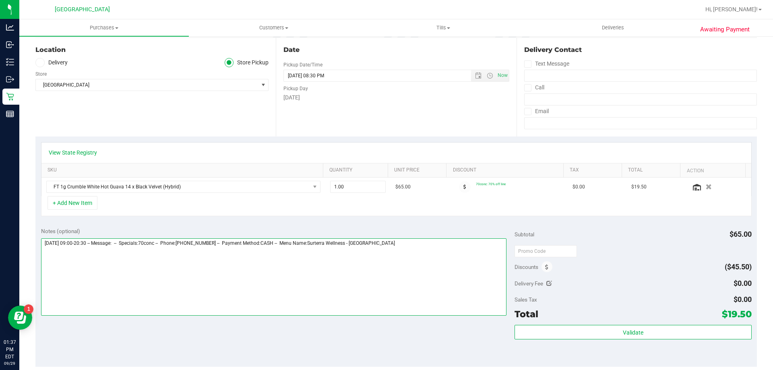
click at [441, 249] on textarea at bounding box center [274, 276] width 466 height 77
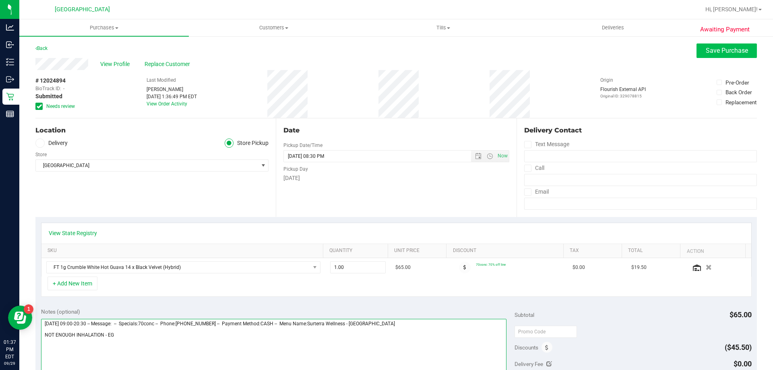
type textarea "[DATE] 09:00-20:30 -- Message: -- Specials:70conc -- Phone:[PHONE_NUMBER] -- Pa…"
click at [725, 50] on span "Save Purchase" at bounding box center [727, 51] width 42 height 8
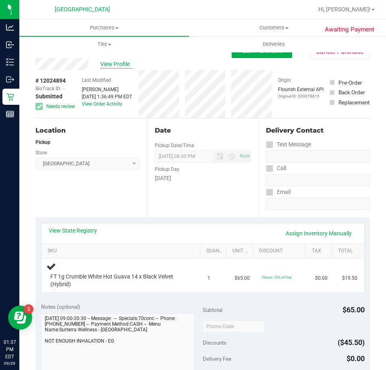
click at [118, 62] on span "View Profile" at bounding box center [116, 64] width 32 height 8
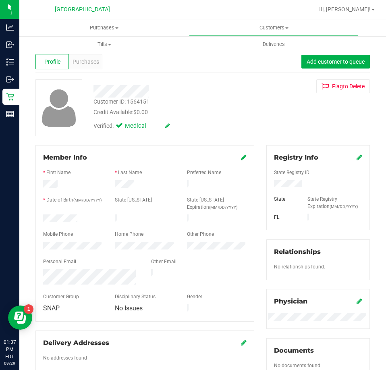
click at [139, 102] on div "Customer ID: 1564151" at bounding box center [121, 101] width 56 height 8
copy div "1564151"
click at [97, 28] on span "Purchases" at bounding box center [104, 27] width 170 height 7
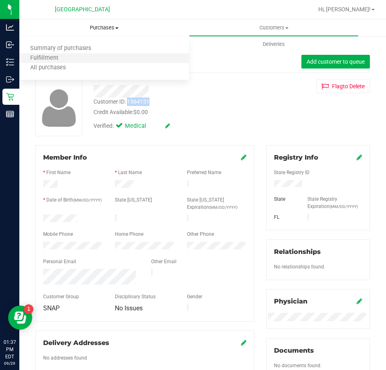
click at [72, 60] on li "Fulfillment" at bounding box center [104, 59] width 170 height 10
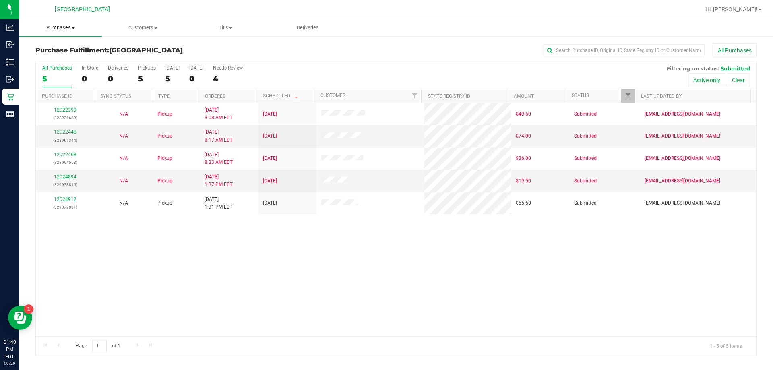
click at [52, 27] on span "Purchases" at bounding box center [60, 27] width 83 height 7
click at [43, 57] on span "Fulfillment" at bounding box center [44, 58] width 50 height 7
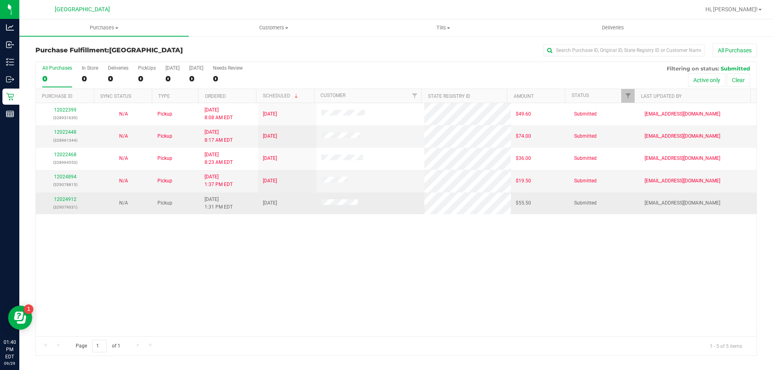
click at [61, 203] on p "(329079031)" at bounding box center [65, 207] width 49 height 8
click at [63, 200] on link "12024912" at bounding box center [65, 200] width 23 height 6
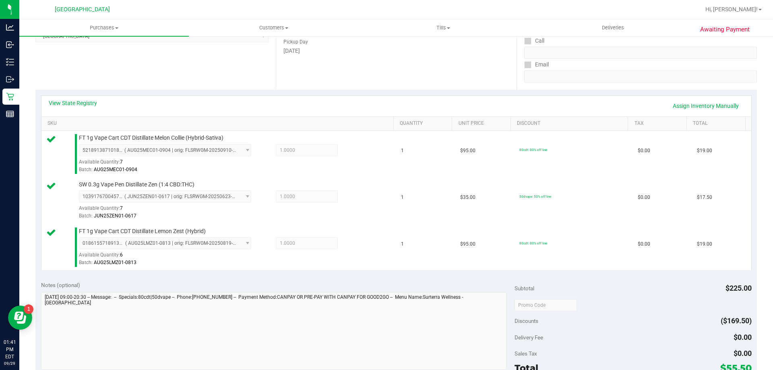
scroll to position [201, 0]
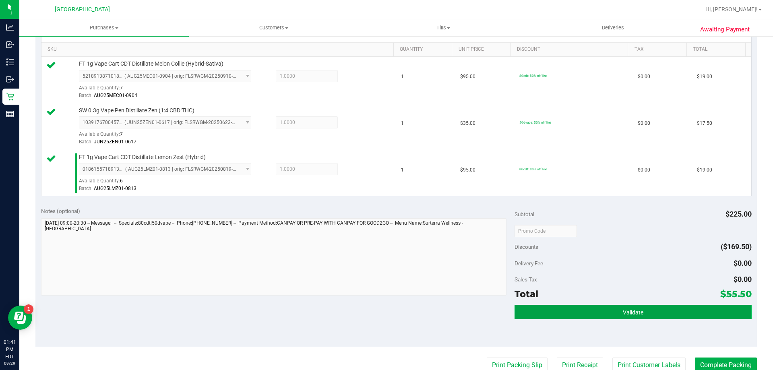
click at [557, 309] on button "Validate" at bounding box center [633, 312] width 237 height 15
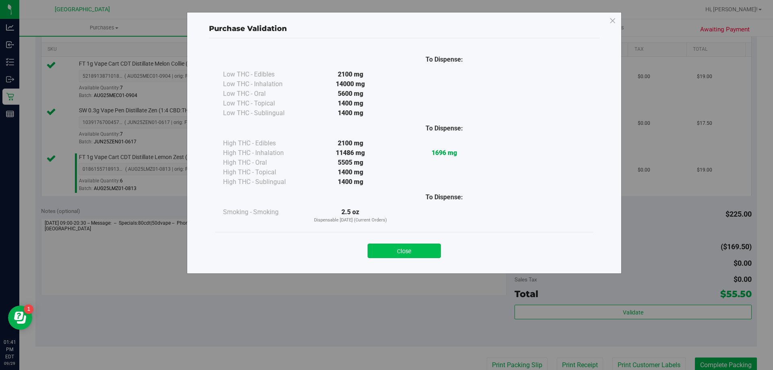
click at [423, 253] on button "Close" at bounding box center [404, 251] width 73 height 15
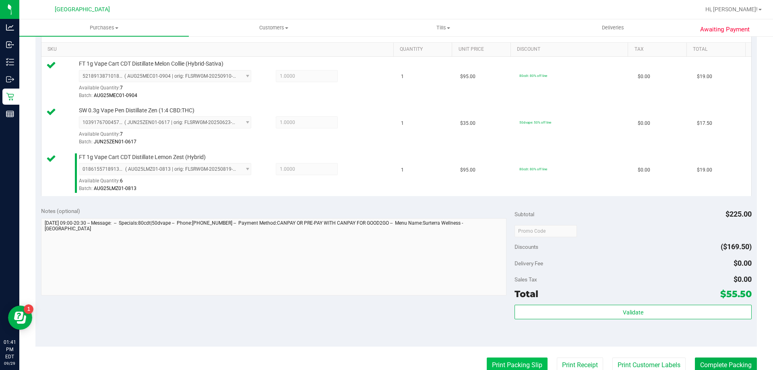
click at [492, 360] on button "Print Packing Slip" at bounding box center [517, 365] width 61 height 15
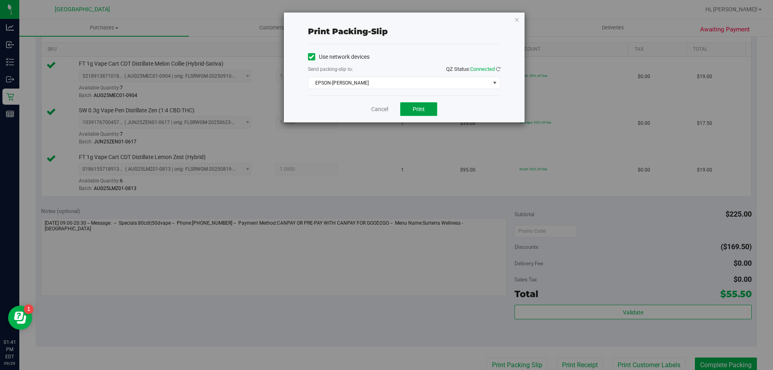
click at [416, 111] on span "Print" at bounding box center [419, 109] width 12 height 6
click at [516, 20] on icon "button" at bounding box center [517, 20] width 6 height 10
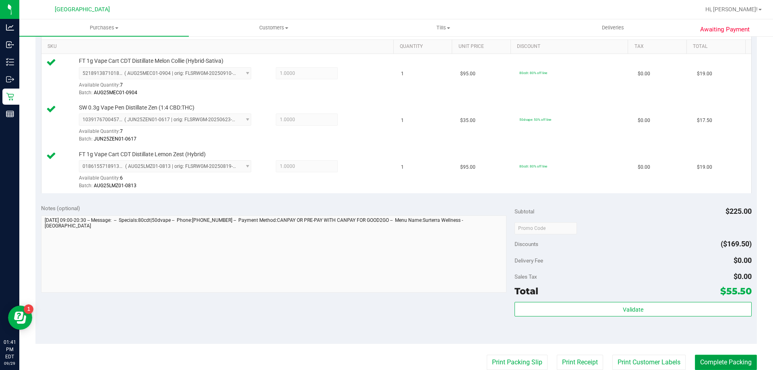
click at [715, 359] on button "Complete Packing" at bounding box center [726, 362] width 62 height 15
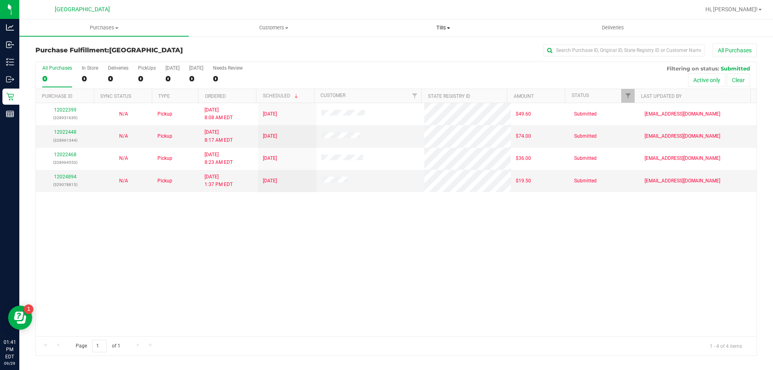
click at [447, 30] on span "Tills" at bounding box center [443, 27] width 169 height 7
click at [410, 49] on span "Manage tills" at bounding box center [385, 48] width 54 height 7
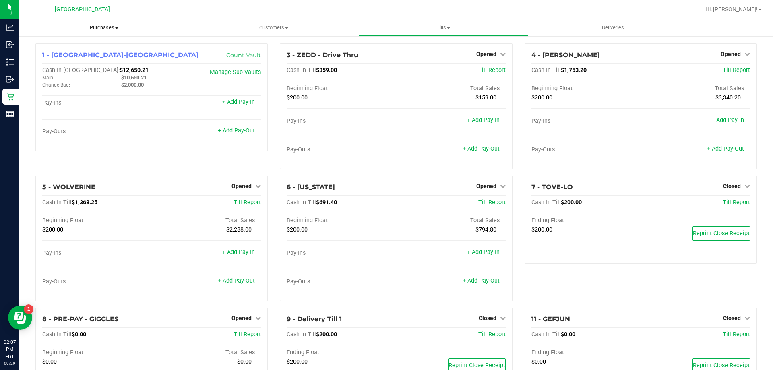
click at [101, 24] on uib-tab-heading "Purchases Summary of purchases Fulfillment All purchases" at bounding box center [104, 27] width 170 height 17
click at [70, 57] on li "Fulfillment" at bounding box center [104, 59] width 170 height 10
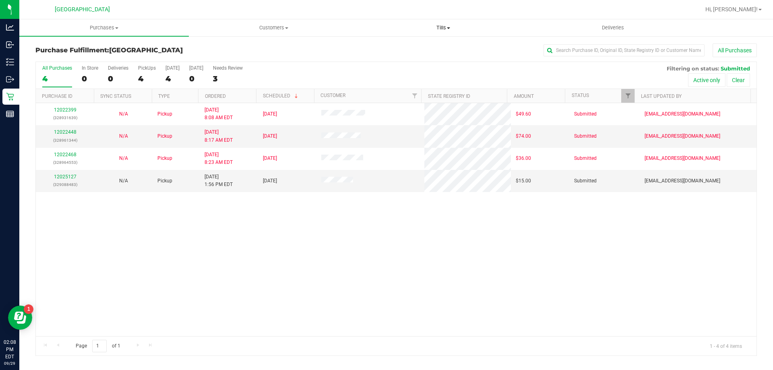
click at [433, 29] on span "Tills" at bounding box center [443, 27] width 169 height 7
click at [397, 47] on span "Manage tills" at bounding box center [385, 48] width 54 height 7
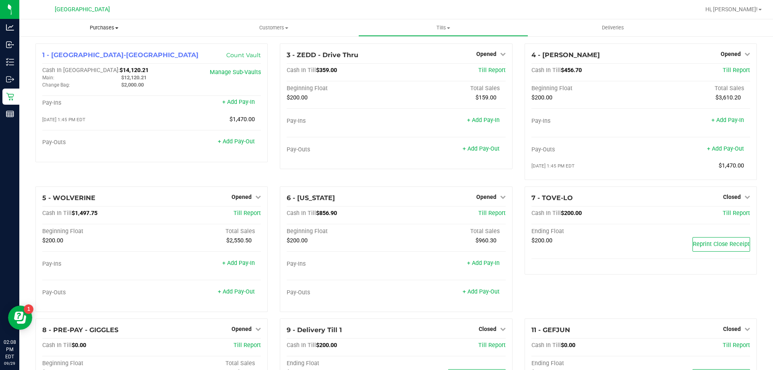
click at [109, 28] on span "Purchases" at bounding box center [104, 27] width 170 height 7
click at [60, 58] on span "Fulfillment" at bounding box center [44, 58] width 50 height 7
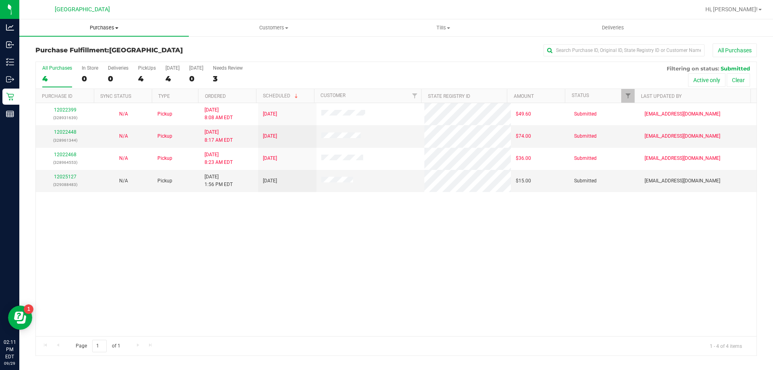
click at [100, 30] on span "Purchases" at bounding box center [104, 27] width 170 height 7
click at [59, 60] on span "Fulfillment" at bounding box center [44, 58] width 50 height 7
click at [447, 28] on span "Tills" at bounding box center [443, 27] width 169 height 7
click at [399, 50] on span "Manage tills" at bounding box center [385, 48] width 54 height 7
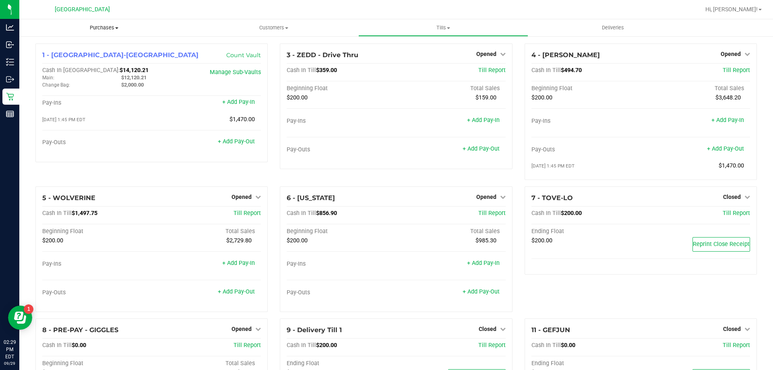
click at [104, 31] on span "Purchases" at bounding box center [104, 27] width 170 height 7
click at [62, 54] on li "Fulfillment" at bounding box center [104, 59] width 170 height 10
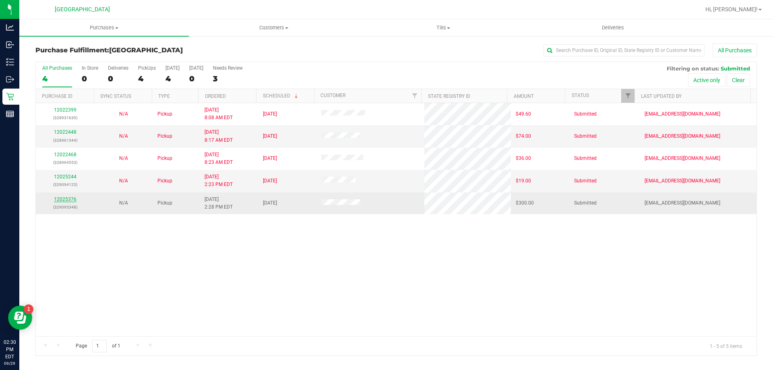
click at [68, 197] on link "12025376" at bounding box center [65, 200] width 23 height 6
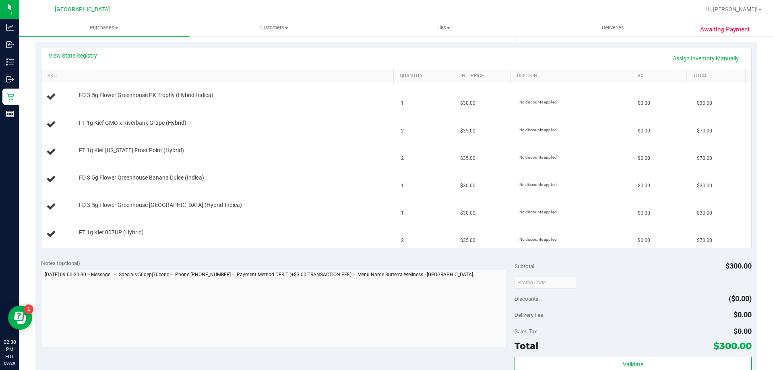
scroll to position [121, 0]
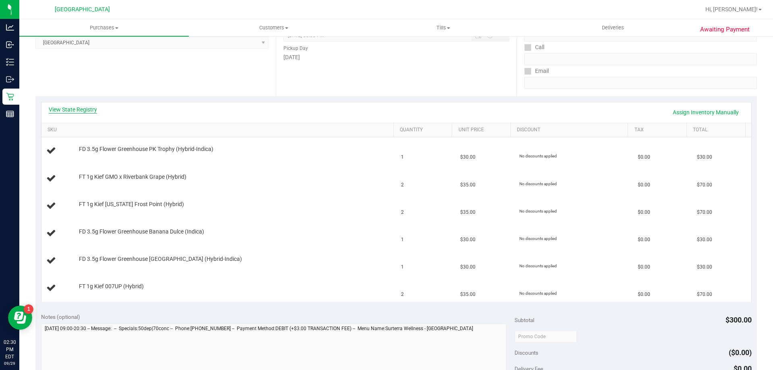
click at [91, 111] on link "View State Registry" at bounding box center [73, 110] width 48 height 8
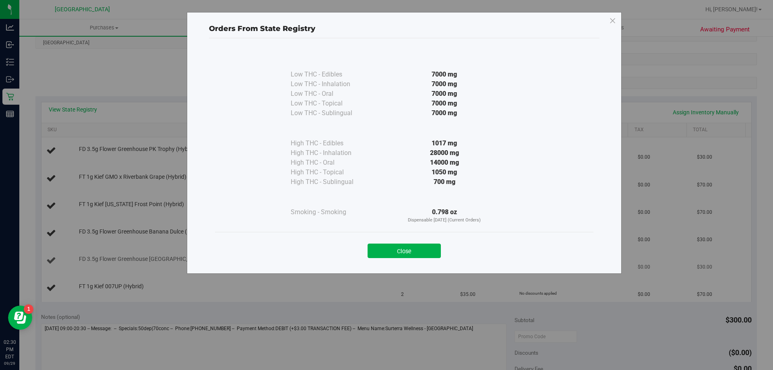
click at [411, 247] on button "Close" at bounding box center [404, 251] width 73 height 15
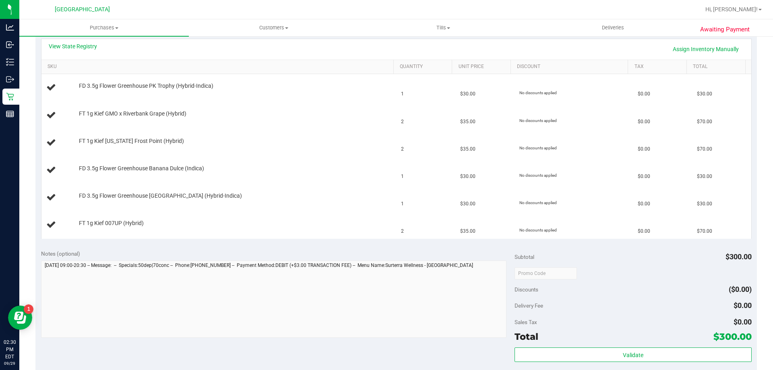
scroll to position [282, 0]
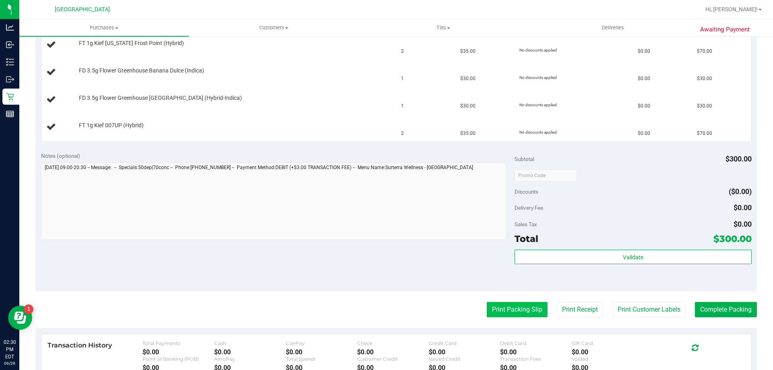
click at [531, 309] on button "Print Packing Slip" at bounding box center [517, 309] width 61 height 15
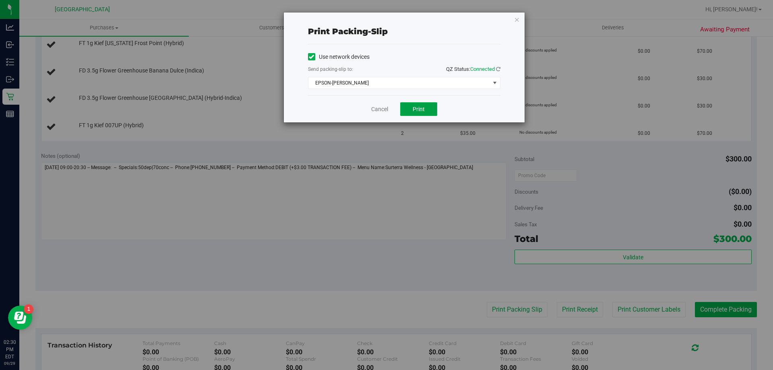
click at [417, 114] on button "Print" at bounding box center [418, 109] width 37 height 14
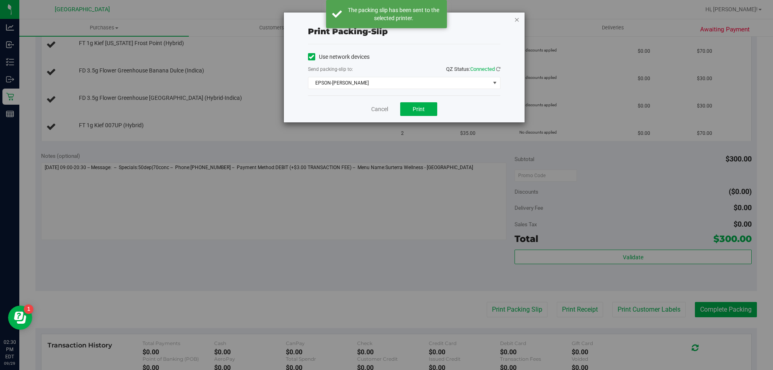
click at [517, 21] on icon "button" at bounding box center [517, 20] width 6 height 10
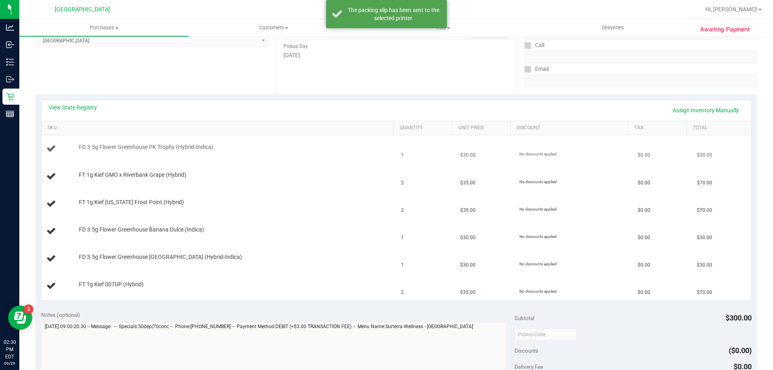
scroll to position [121, 0]
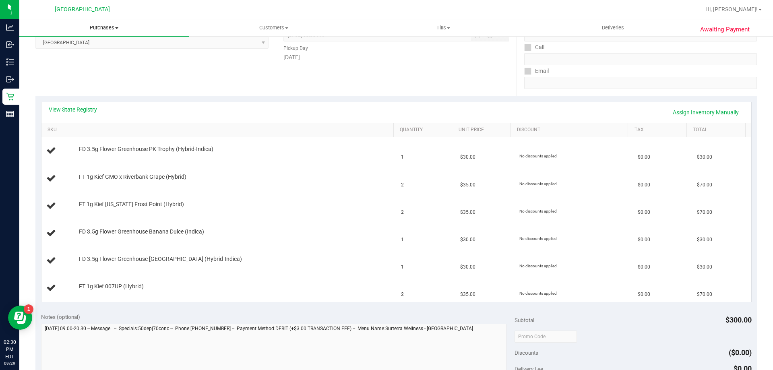
click at [106, 23] on uib-tab-heading "Purchases Summary of purchases Fulfillment All purchases" at bounding box center [104, 27] width 170 height 17
click at [49, 57] on span "Fulfillment" at bounding box center [44, 58] width 50 height 7
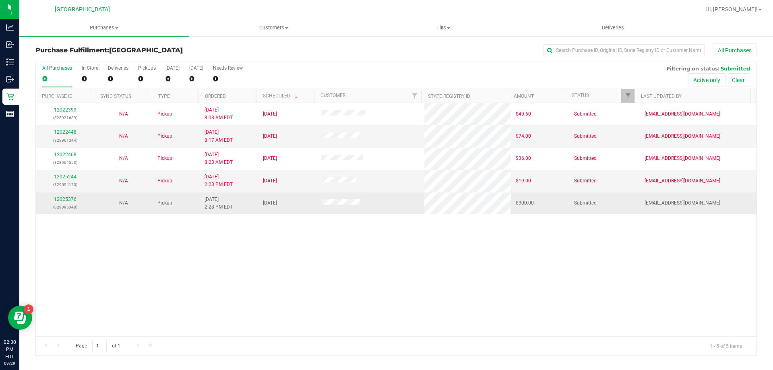
click at [67, 199] on link "12025376" at bounding box center [65, 200] width 23 height 6
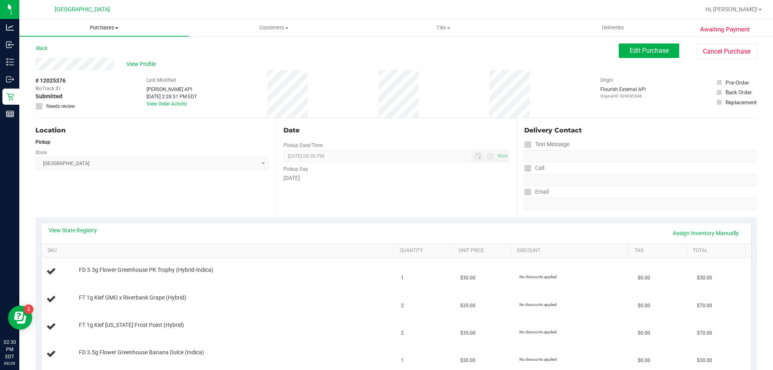
click at [97, 26] on span "Purchases" at bounding box center [104, 27] width 170 height 7
click at [54, 55] on span "Fulfillment" at bounding box center [44, 58] width 50 height 7
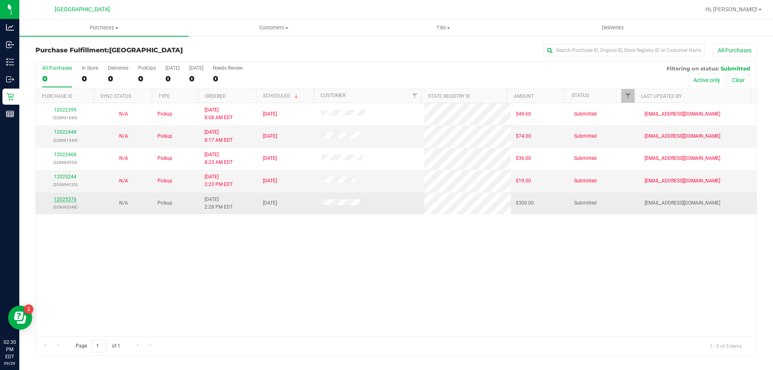
click at [67, 199] on link "12025376" at bounding box center [65, 200] width 23 height 6
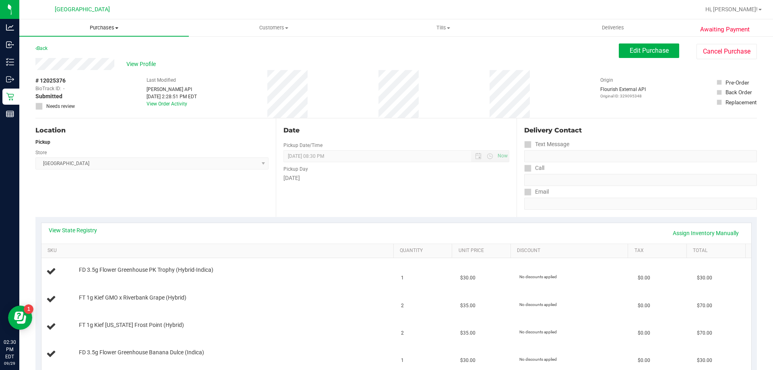
click at [104, 28] on span "Purchases" at bounding box center [104, 27] width 170 height 7
click at [62, 56] on span "Fulfillment" at bounding box center [44, 58] width 50 height 7
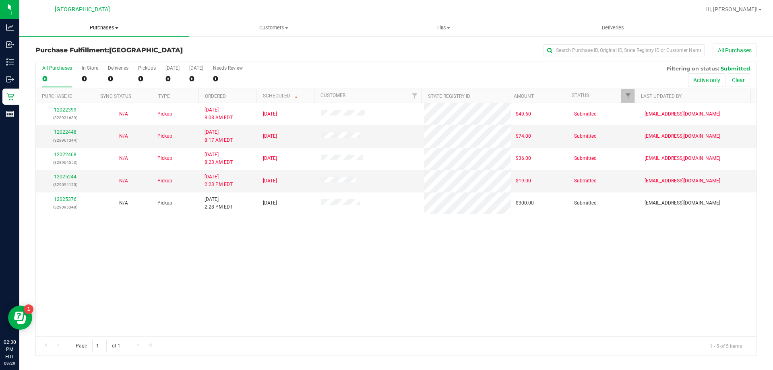
click at [108, 25] on span "Purchases" at bounding box center [104, 27] width 170 height 7
click at [71, 57] on li "Fulfillment" at bounding box center [104, 59] width 170 height 10
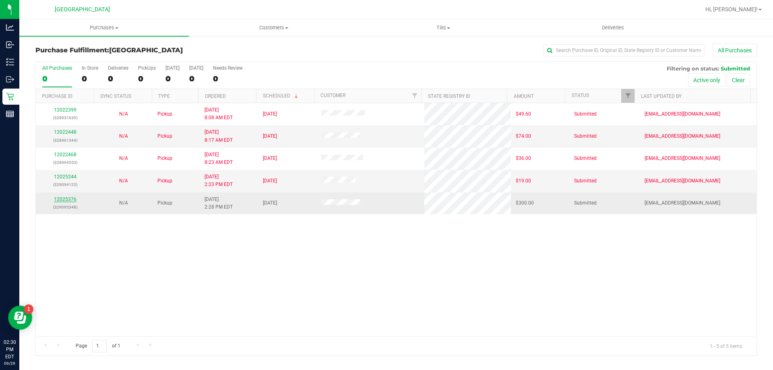
click at [64, 199] on link "12025376" at bounding box center [65, 200] width 23 height 6
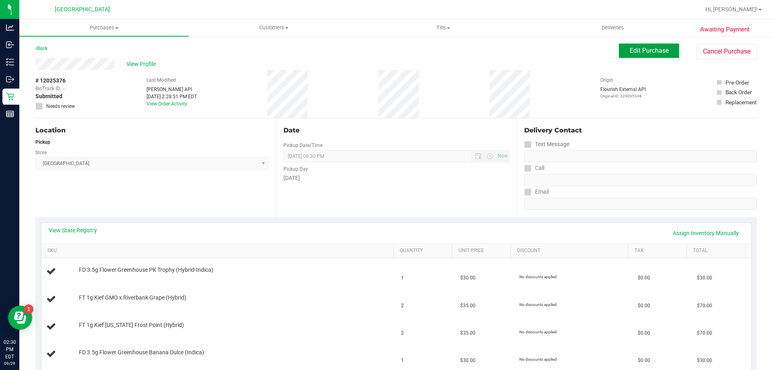
click at [644, 47] on span "Edit Purchase" at bounding box center [649, 51] width 39 height 8
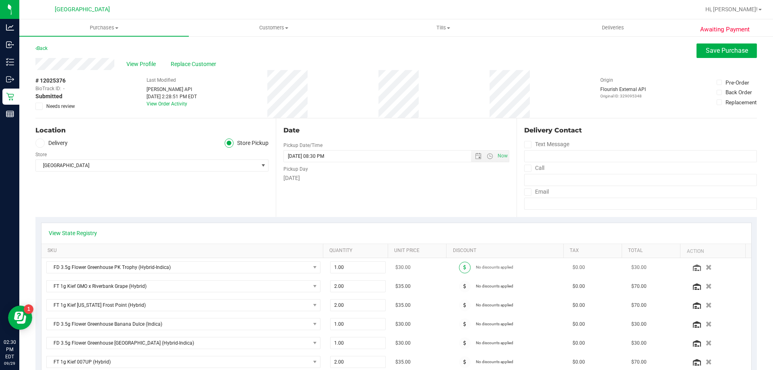
click at [459, 268] on span at bounding box center [465, 268] width 12 height 12
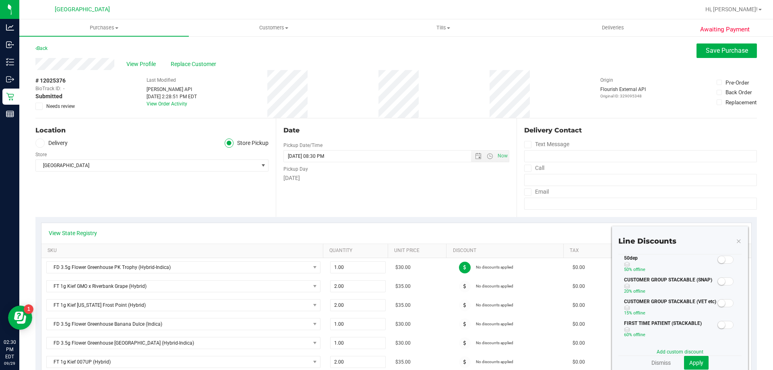
click at [718, 260] on small at bounding box center [721, 259] width 7 height 7
click at [694, 362] on span "Apply" at bounding box center [697, 363] width 14 height 6
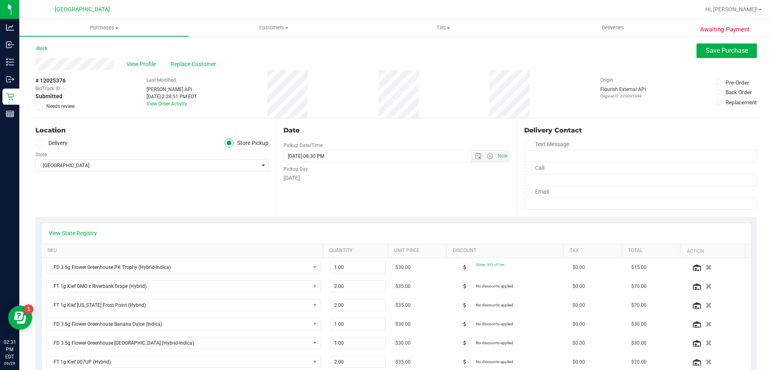
click at [464, 287] on icon at bounding box center [465, 286] width 3 height 5
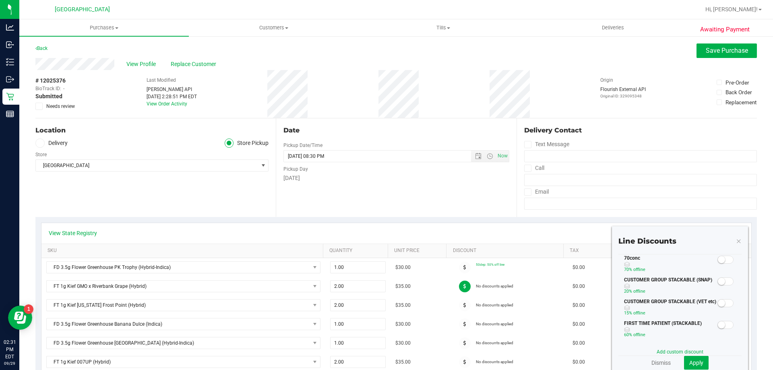
click at [718, 259] on small at bounding box center [721, 259] width 7 height 7
click at [694, 365] on span "Apply" at bounding box center [697, 363] width 14 height 6
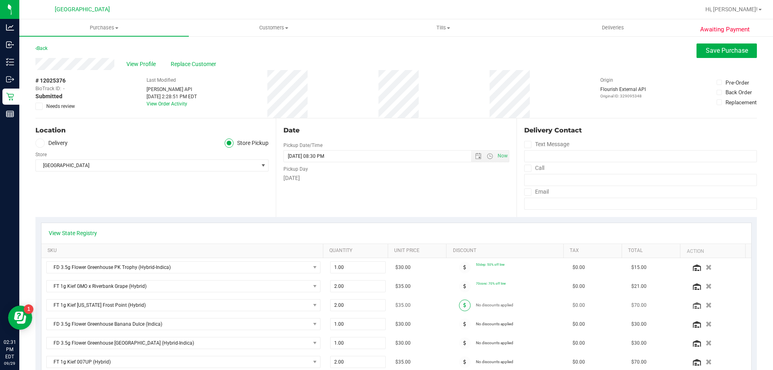
click at [464, 305] on icon at bounding box center [465, 305] width 3 height 5
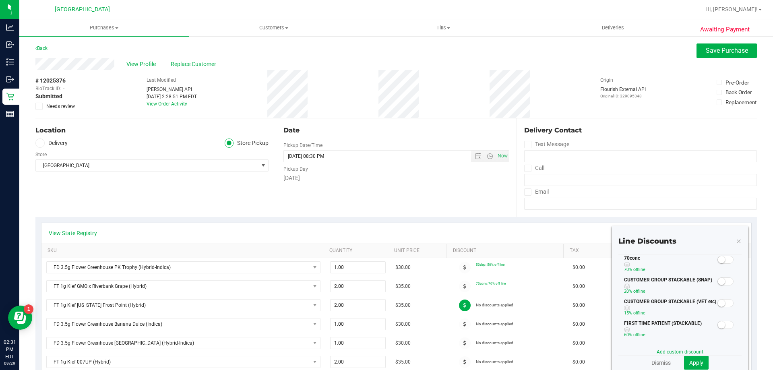
click at [729, 259] on div "70conc 70% off line" at bounding box center [680, 266] width 123 height 22
click at [721, 261] on span at bounding box center [726, 260] width 16 height 8
click at [694, 360] on span "Apply" at bounding box center [697, 363] width 14 height 6
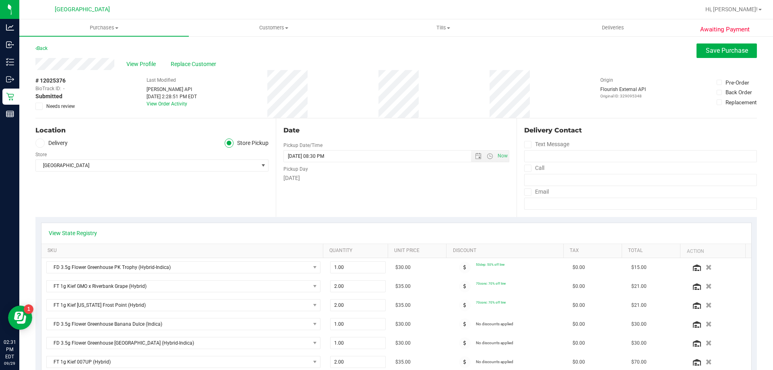
click at [464, 324] on icon at bounding box center [465, 324] width 3 height 5
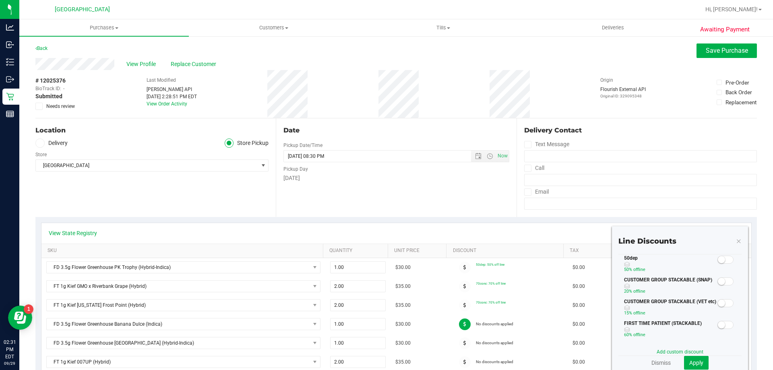
click at [718, 260] on small at bounding box center [721, 259] width 7 height 7
click at [693, 363] on span "Apply" at bounding box center [697, 363] width 14 height 6
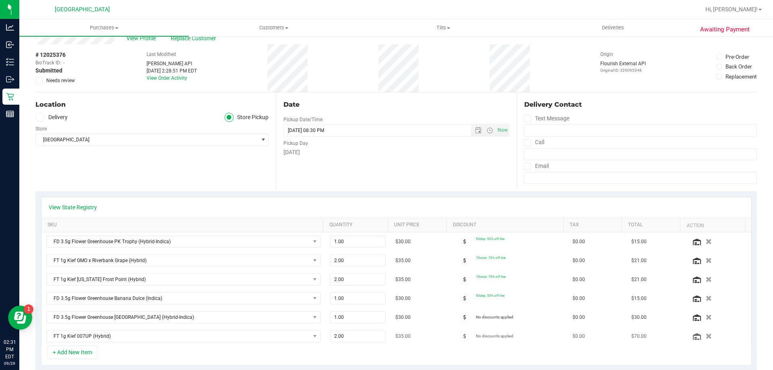
scroll to position [40, 0]
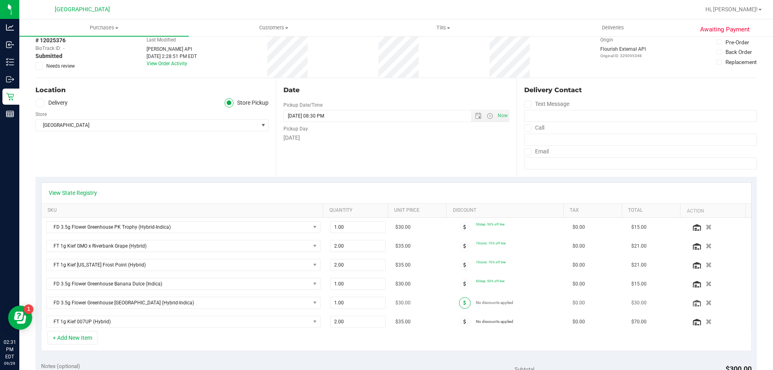
click at [464, 304] on icon at bounding box center [465, 302] width 3 height 5
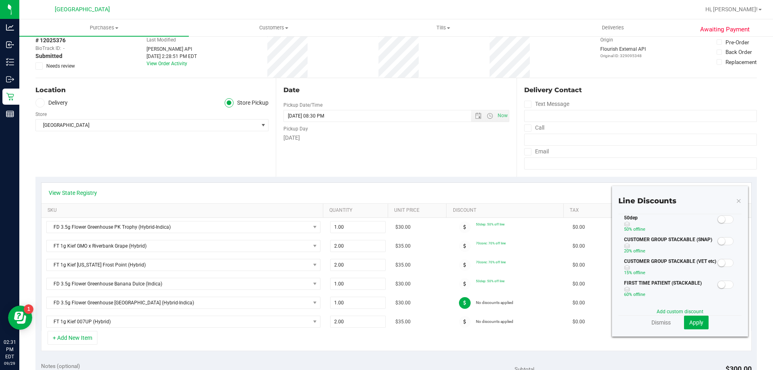
click at [718, 219] on small at bounding box center [721, 219] width 7 height 7
click at [695, 325] on span "Apply" at bounding box center [697, 322] width 14 height 6
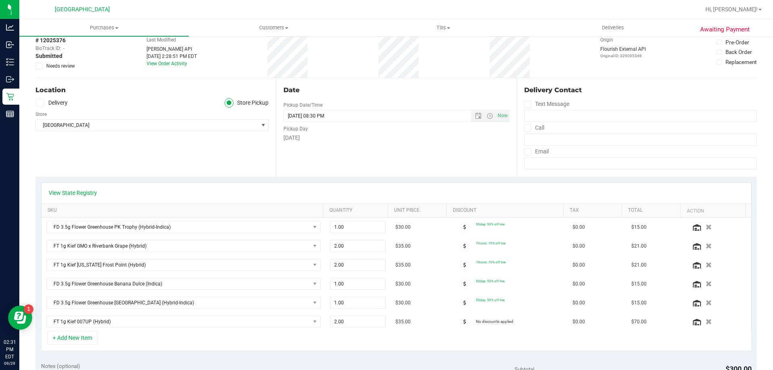
click at [464, 322] on icon at bounding box center [465, 321] width 3 height 5
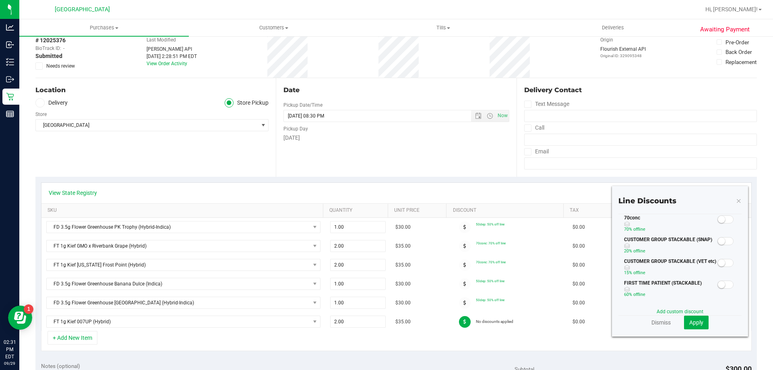
click at [718, 218] on small at bounding box center [721, 219] width 7 height 7
click at [693, 324] on span "Apply" at bounding box center [697, 322] width 14 height 6
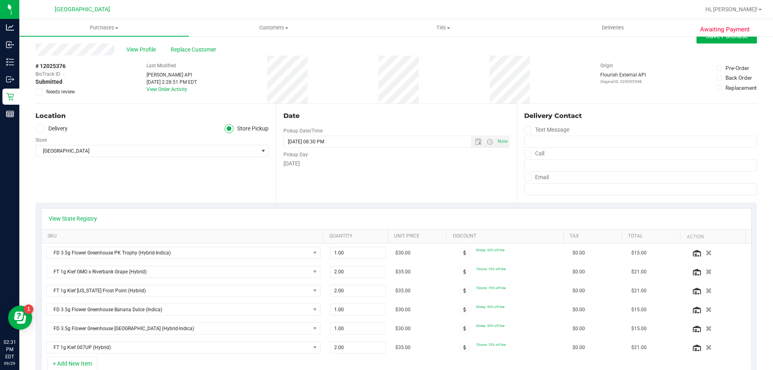
scroll to position [0, 0]
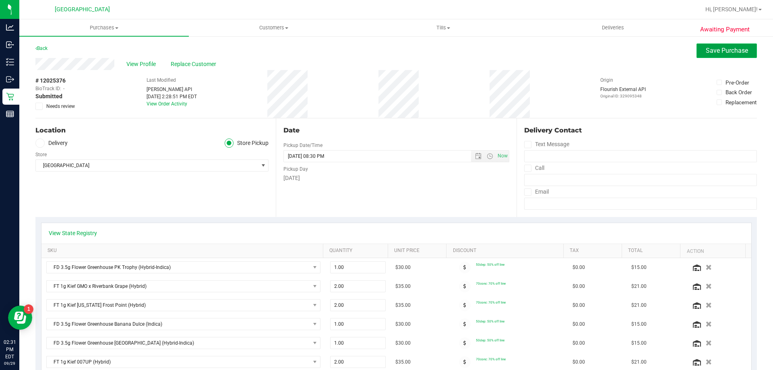
click at [710, 54] on span "Save Purchase" at bounding box center [727, 51] width 42 height 8
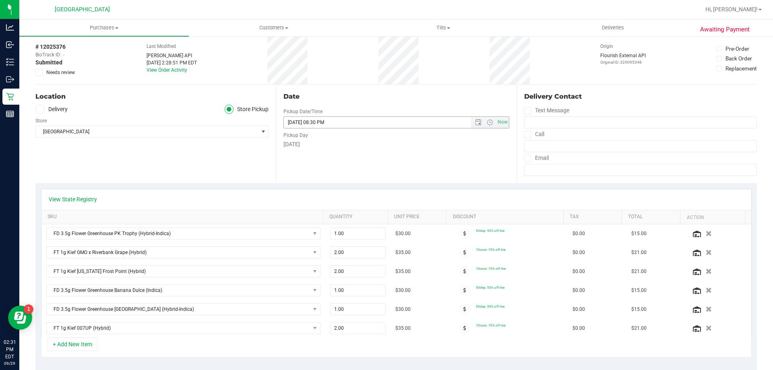
scroll to position [81, 0]
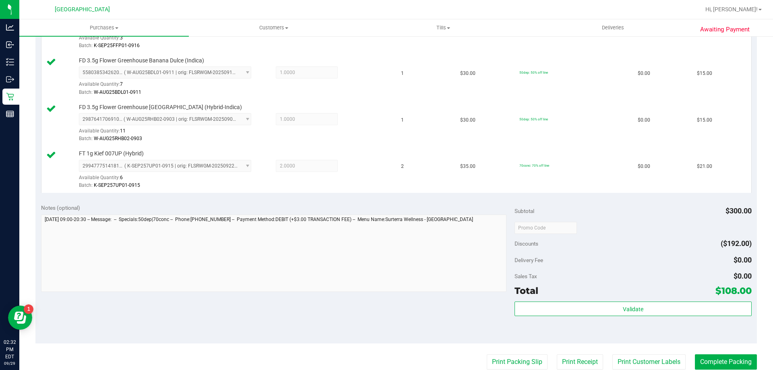
scroll to position [363, 0]
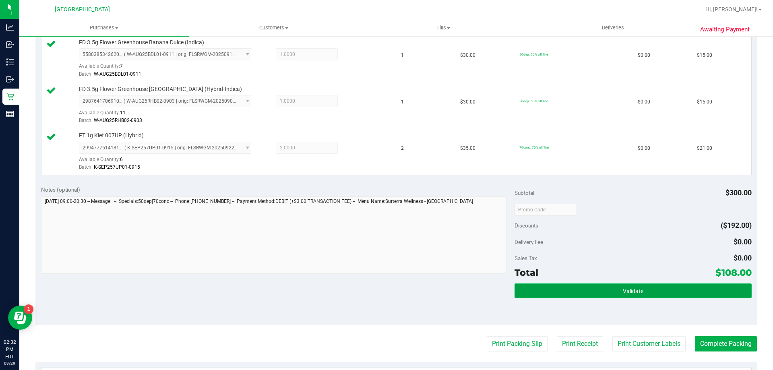
click at [570, 291] on button "Validate" at bounding box center [633, 291] width 237 height 15
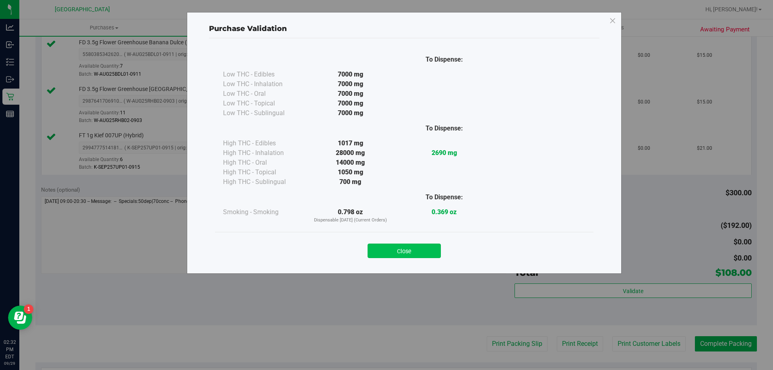
click at [397, 251] on button "Close" at bounding box center [404, 251] width 73 height 15
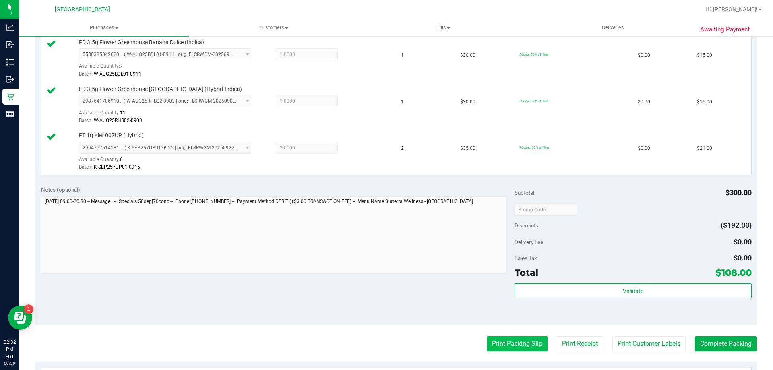
click at [498, 344] on button "Print Packing Slip" at bounding box center [517, 343] width 61 height 15
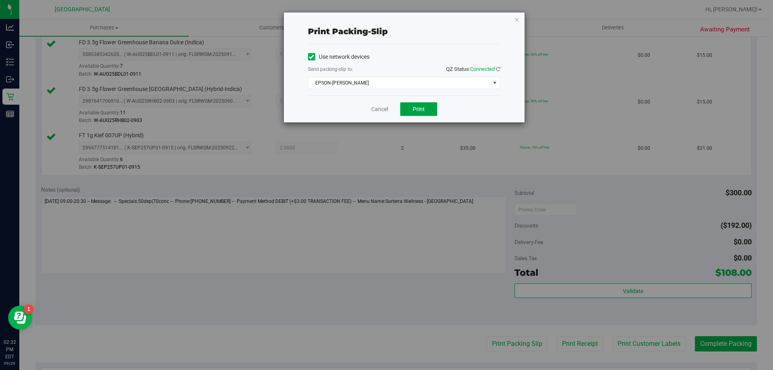
click at [433, 112] on button "Print" at bounding box center [418, 109] width 37 height 14
click at [516, 18] on icon "button" at bounding box center [517, 20] width 6 height 10
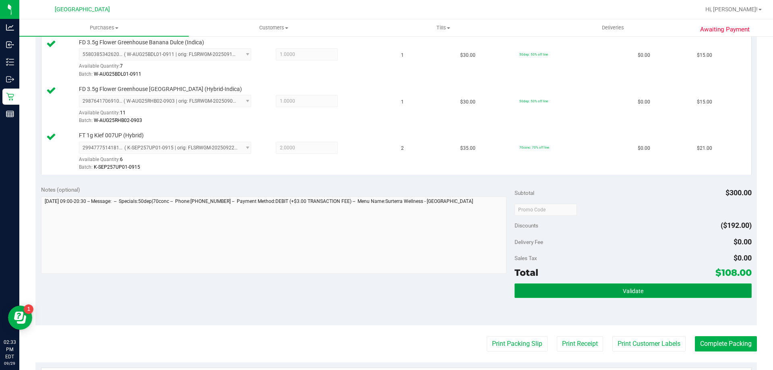
click at [560, 293] on button "Validate" at bounding box center [633, 291] width 237 height 15
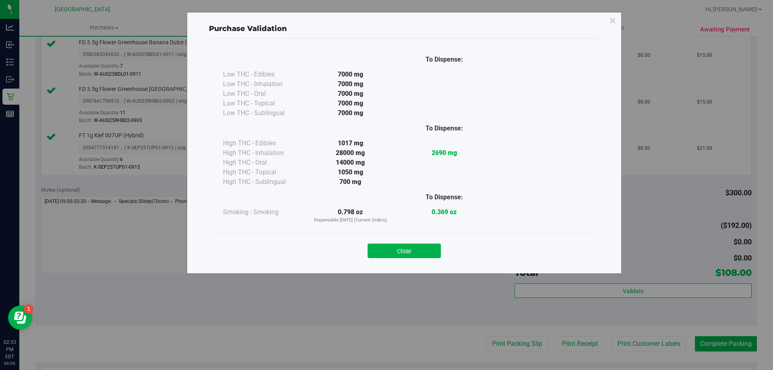
click at [418, 258] on div "Close" at bounding box center [404, 248] width 379 height 33
click at [426, 246] on button "Close" at bounding box center [404, 251] width 73 height 15
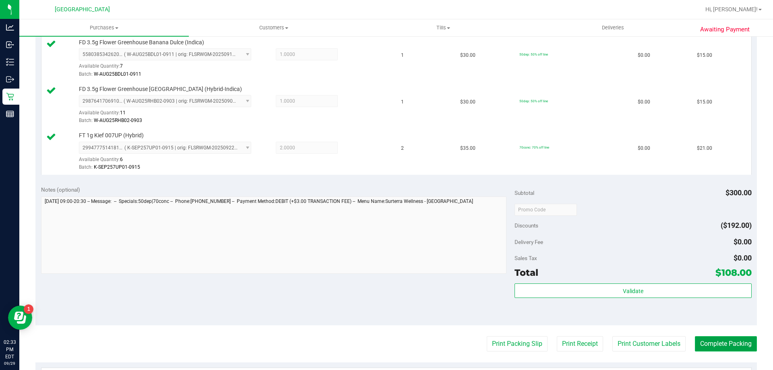
click at [712, 343] on button "Complete Packing" at bounding box center [726, 343] width 62 height 15
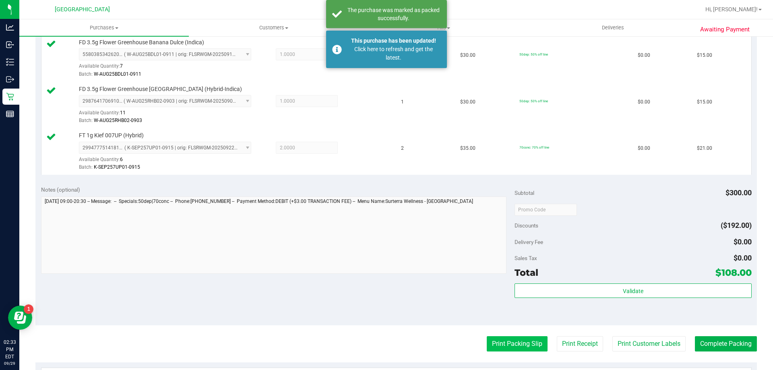
click at [501, 346] on button "Print Packing Slip" at bounding box center [517, 343] width 61 height 15
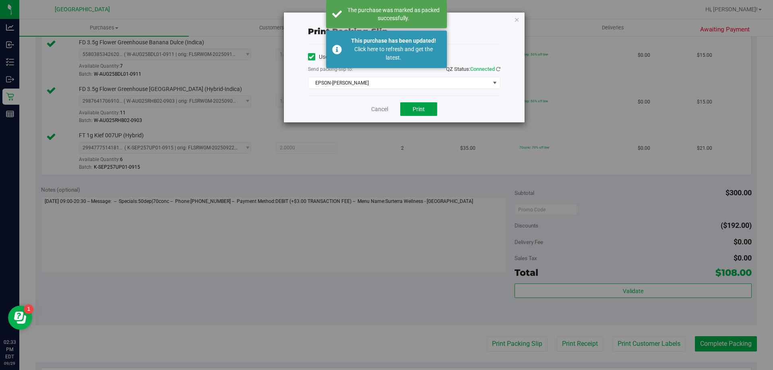
click at [432, 112] on button "Print" at bounding box center [418, 109] width 37 height 14
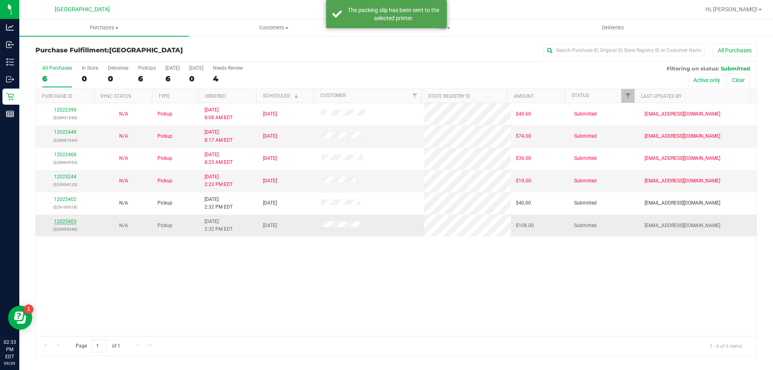
click at [73, 220] on link "12025403" at bounding box center [65, 222] width 23 height 6
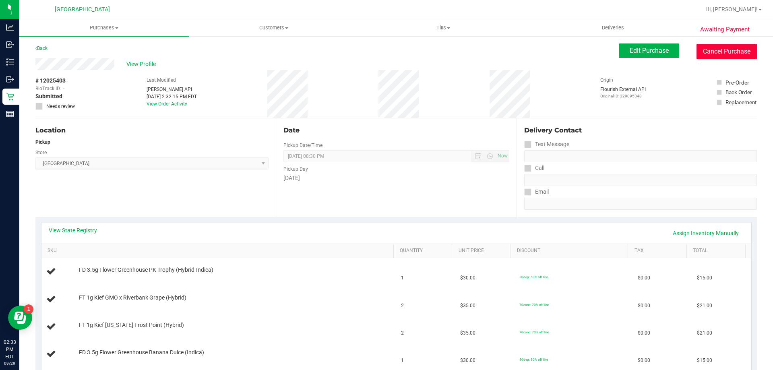
click at [716, 45] on button "Cancel Purchase" at bounding box center [727, 51] width 60 height 15
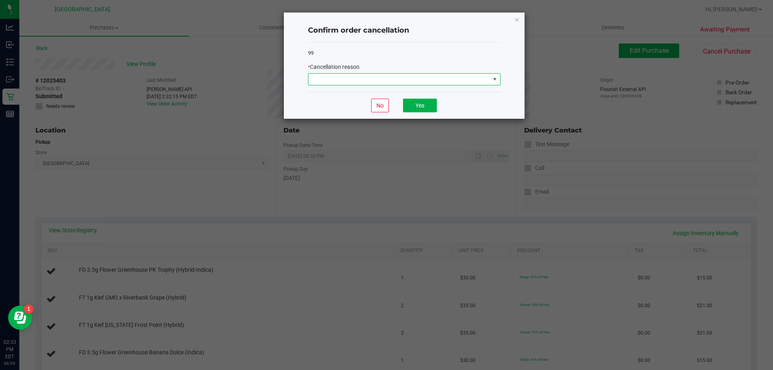
click at [465, 80] on span at bounding box center [400, 79] width 182 height 11
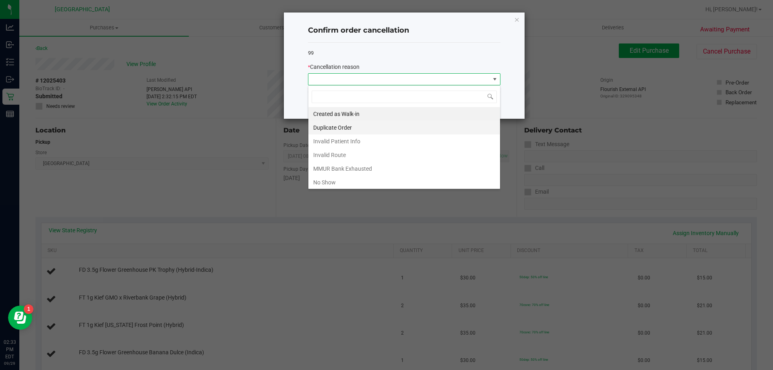
scroll to position [12, 193]
click at [352, 130] on li "Duplicate Order" at bounding box center [405, 128] width 192 height 14
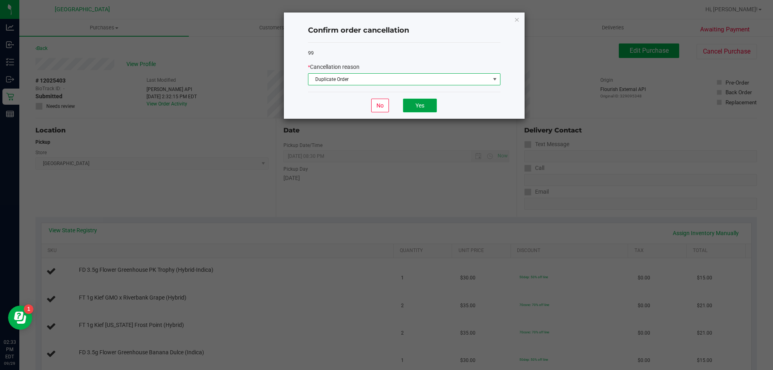
click at [423, 108] on button "Yes" at bounding box center [420, 106] width 34 height 14
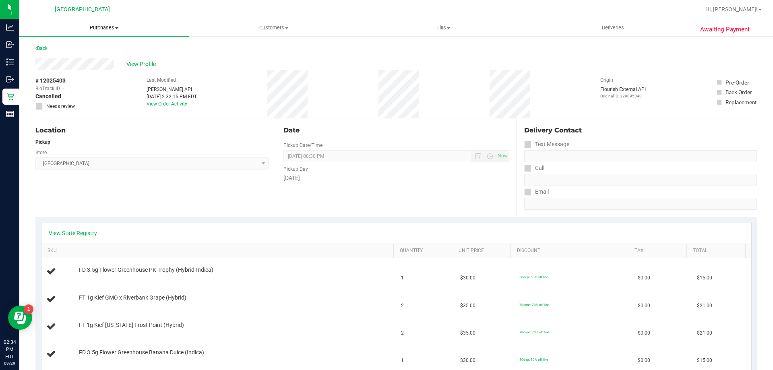
click at [103, 25] on span "Purchases" at bounding box center [104, 27] width 170 height 7
click at [81, 49] on span "Summary of purchases" at bounding box center [60, 48] width 83 height 7
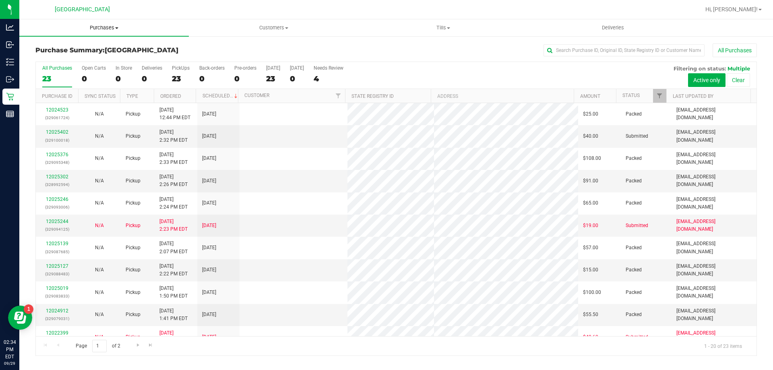
click at [107, 29] on span "Purchases" at bounding box center [104, 27] width 170 height 7
click at [72, 58] on li "Fulfillment" at bounding box center [104, 59] width 170 height 10
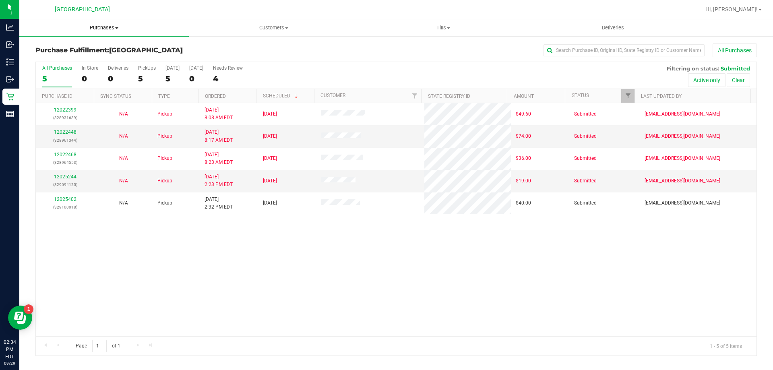
click at [94, 28] on span "Purchases" at bounding box center [104, 27] width 170 height 7
click at [66, 59] on span "Fulfillment" at bounding box center [44, 58] width 50 height 7
drag, startPoint x: 105, startPoint y: 29, endPoint x: 99, endPoint y: 31, distance: 5.4
click at [105, 29] on span "Purchases" at bounding box center [104, 27] width 170 height 7
click at [41, 58] on span "Fulfillment" at bounding box center [44, 58] width 50 height 7
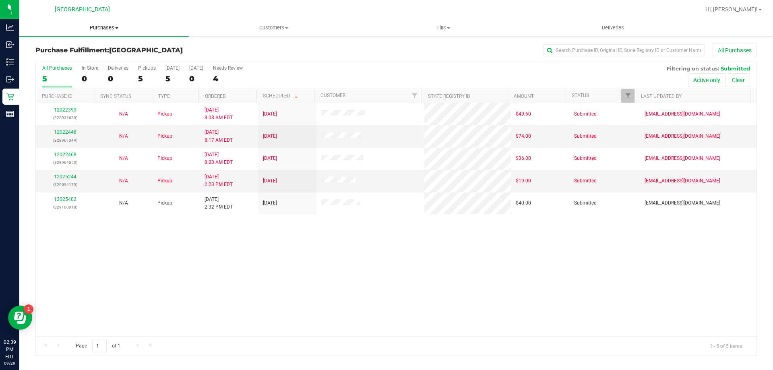
click at [104, 25] on span "Purchases" at bounding box center [104, 27] width 170 height 7
click at [57, 55] on span "Fulfillment" at bounding box center [44, 58] width 50 height 7
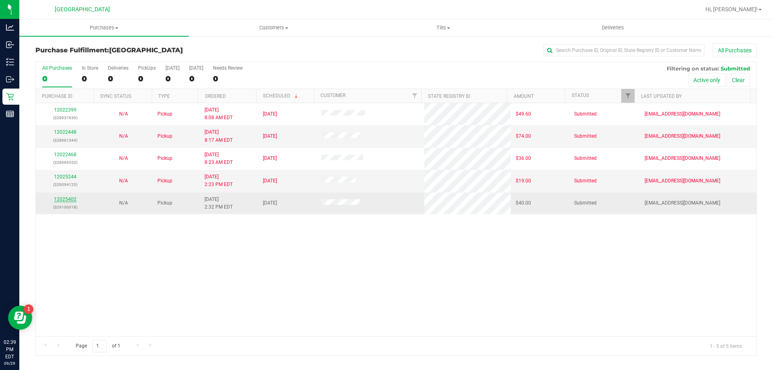
click at [64, 197] on link "12025402" at bounding box center [65, 200] width 23 height 6
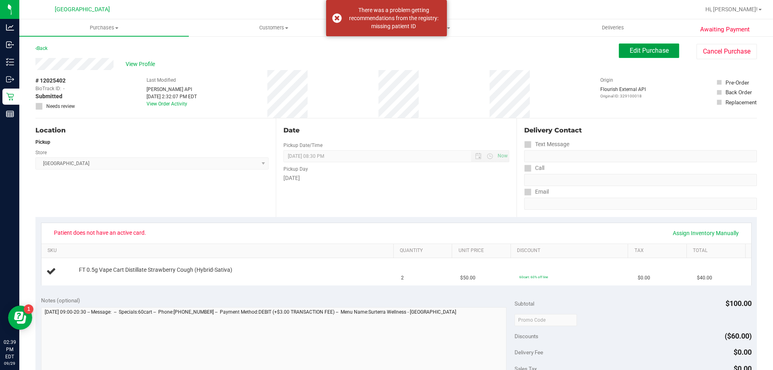
click at [634, 48] on span "Edit Purchase" at bounding box center [649, 51] width 39 height 8
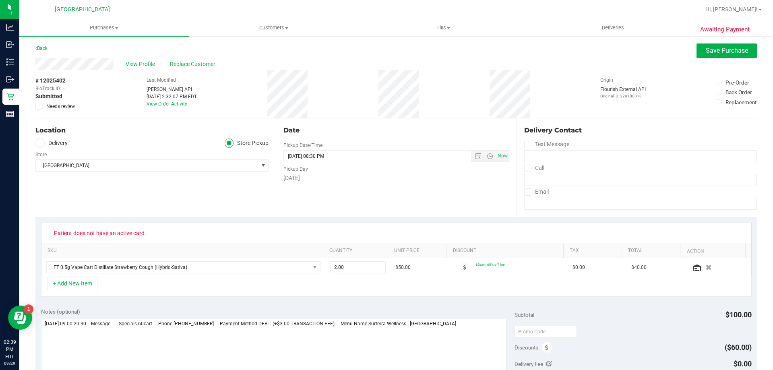
click at [194, 55] on div "Back Save Purchase" at bounding box center [396, 51] width 722 height 15
click at [189, 66] on span "Replace Customer" at bounding box center [194, 64] width 48 height 8
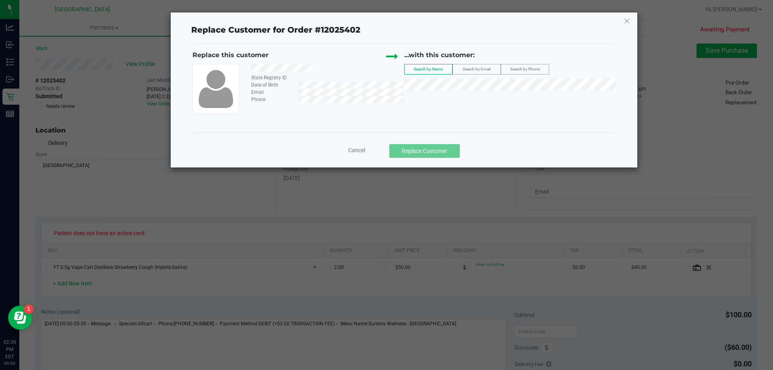
click at [471, 68] on span "Search by Email" at bounding box center [477, 69] width 28 height 4
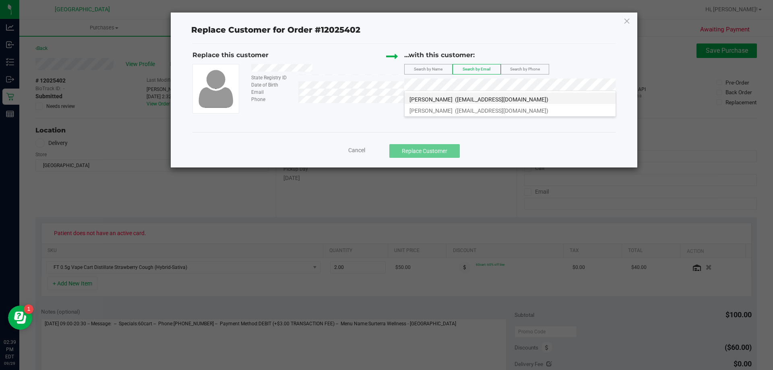
click at [464, 99] on span "([EMAIL_ADDRESS][DOMAIN_NAME])" at bounding box center [501, 99] width 93 height 6
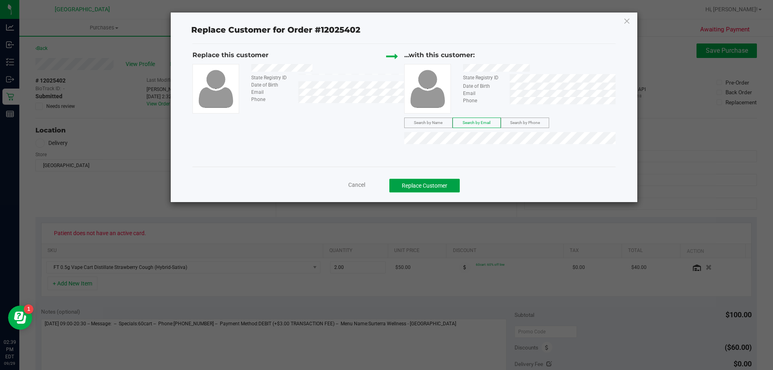
click at [426, 190] on button "Replace Customer" at bounding box center [425, 186] width 70 height 14
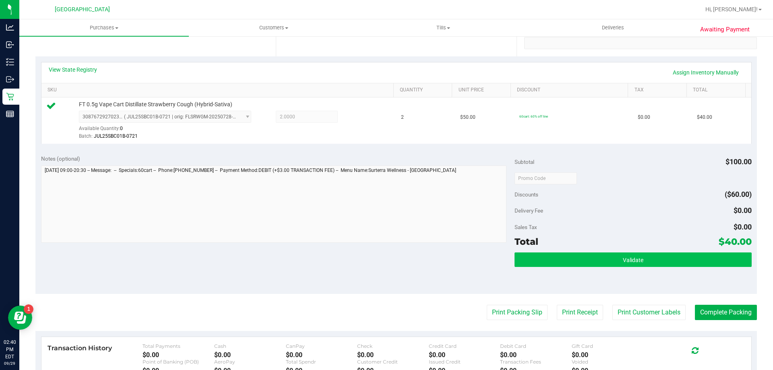
scroll to position [161, 0]
click at [614, 261] on button "Validate" at bounding box center [633, 259] width 237 height 15
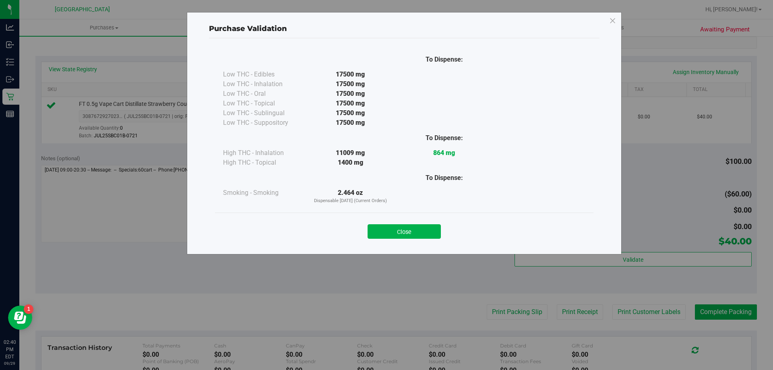
click at [358, 231] on div "Close" at bounding box center [404, 229] width 367 height 20
drag, startPoint x: 378, startPoint y: 234, endPoint x: 410, endPoint y: 253, distance: 36.7
click at [379, 234] on button "Close" at bounding box center [404, 231] width 73 height 15
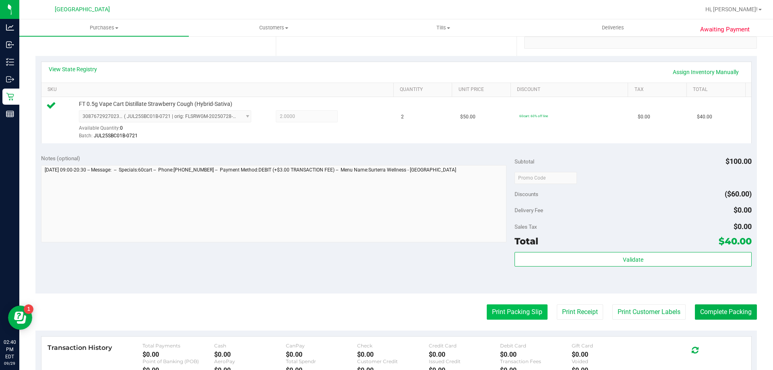
click at [507, 314] on button "Print Packing Slip" at bounding box center [517, 312] width 61 height 15
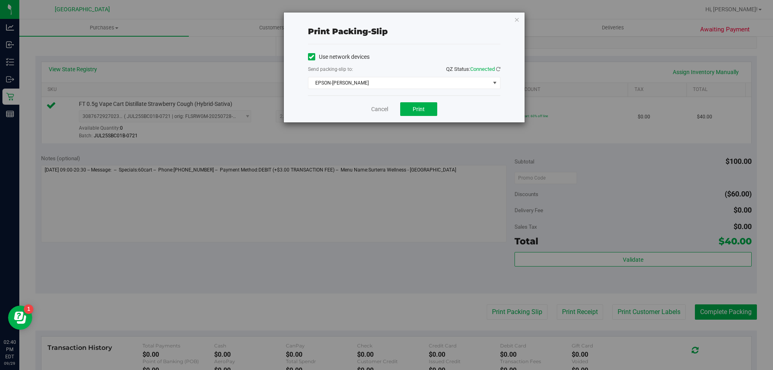
click at [420, 102] on div "Cancel Print" at bounding box center [404, 108] width 193 height 27
click at [417, 113] on button "Print" at bounding box center [418, 109] width 37 height 14
click at [516, 20] on icon "button" at bounding box center [517, 20] width 6 height 10
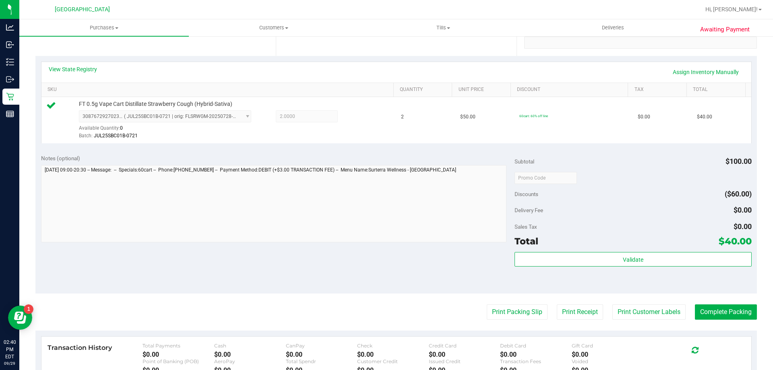
click at [700, 304] on purchase-details "Back Edit Purchase Cancel Purchase View Profile # 12025402 BioTrack ID: - Submi…" at bounding box center [396, 181] width 722 height 599
click at [699, 309] on button "Complete Packing" at bounding box center [726, 312] width 62 height 15
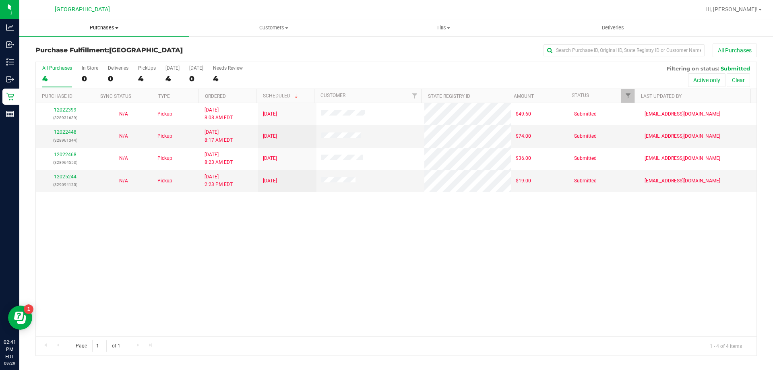
click at [100, 31] on uib-tab-heading "Purchases Summary of purchases Fulfillment All purchases" at bounding box center [104, 27] width 170 height 17
click at [64, 60] on span "Fulfillment" at bounding box center [44, 58] width 50 height 7
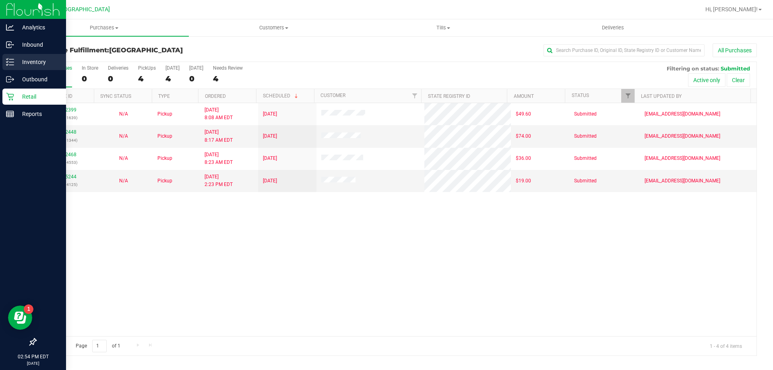
click at [33, 62] on p "Inventory" at bounding box center [38, 62] width 48 height 10
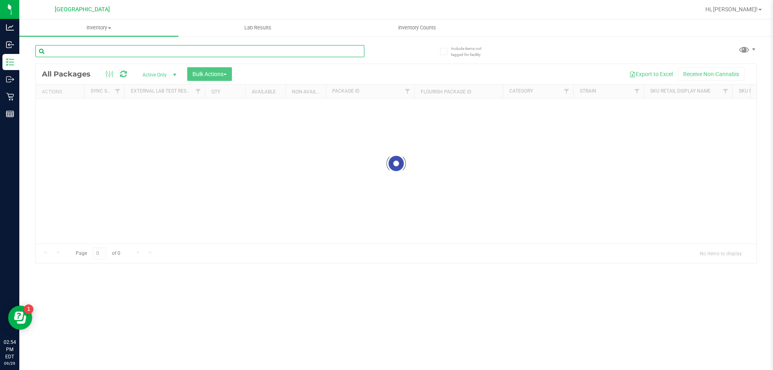
click at [95, 52] on input "text" at bounding box center [199, 51] width 329 height 12
type input "t12"
